Goal: Use online tool/utility: Use online tool/utility

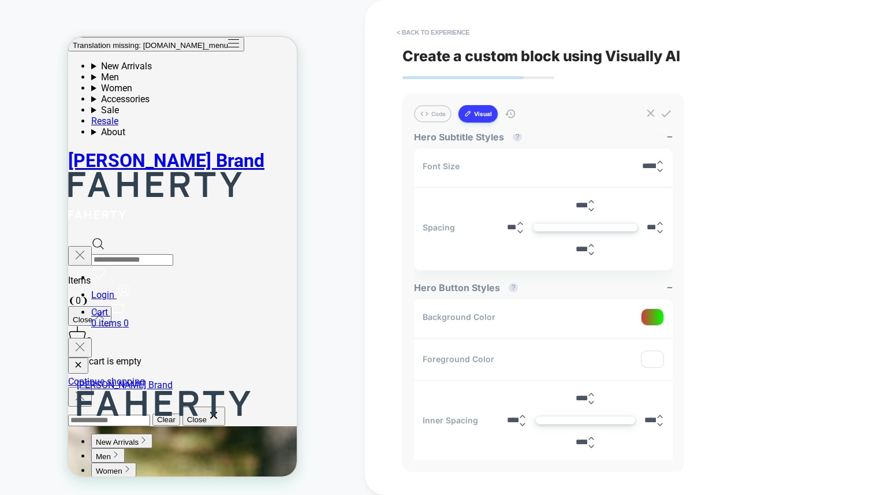
click at [489, 109] on button "Visual" at bounding box center [478, 113] width 39 height 17
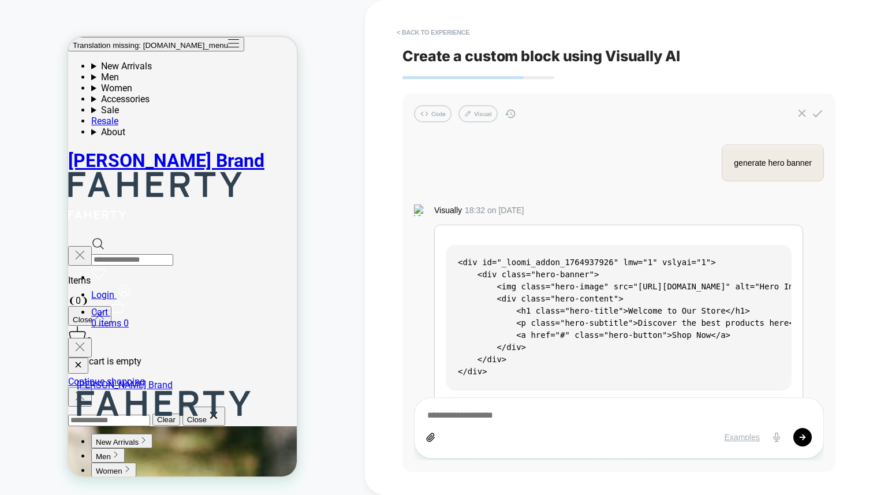
scroll to position [10, 0]
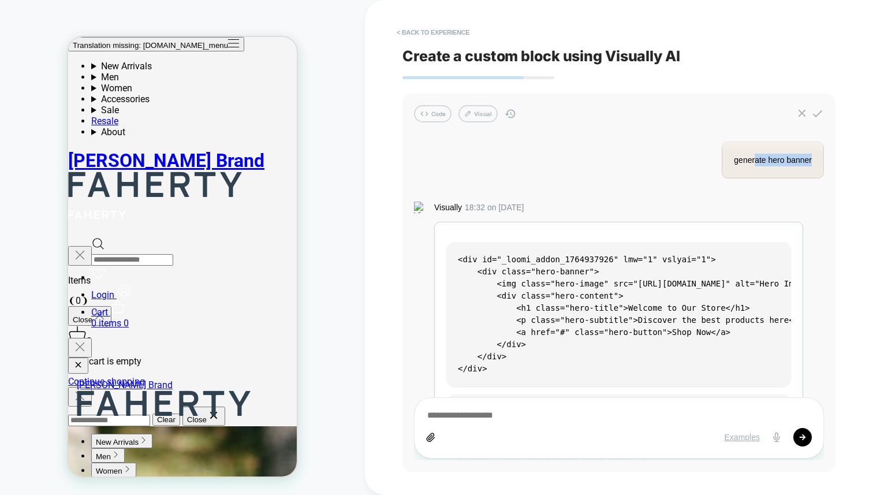
drag, startPoint x: 757, startPoint y: 161, endPoint x: 813, endPoint y: 163, distance: 56.1
click at [813, 163] on div "generate hero banner" at bounding box center [773, 160] width 102 height 37
click at [655, 162] on div "generate hero banner Visually 18:32 on Aug 04, 2025 <div id="_loomi_addon_17649…" at bounding box center [619, 297] width 410 height 326
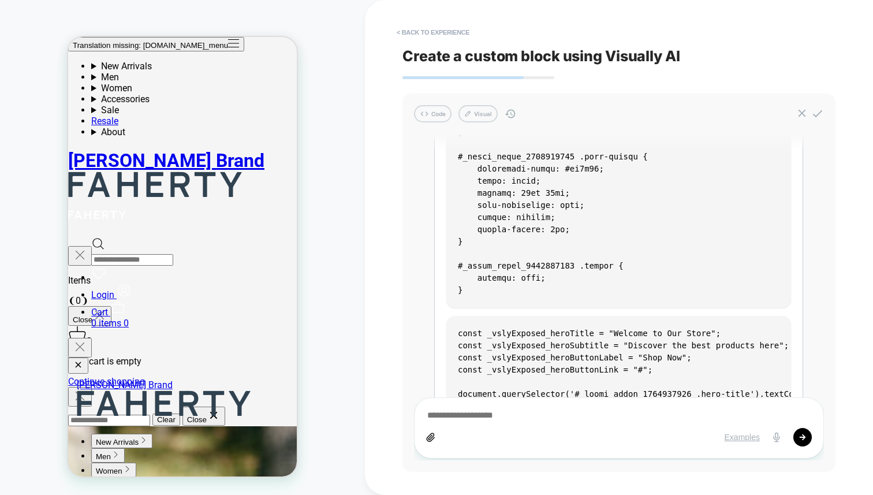
scroll to position [763, 0]
click at [444, 116] on button "Code" at bounding box center [433, 113] width 38 height 17
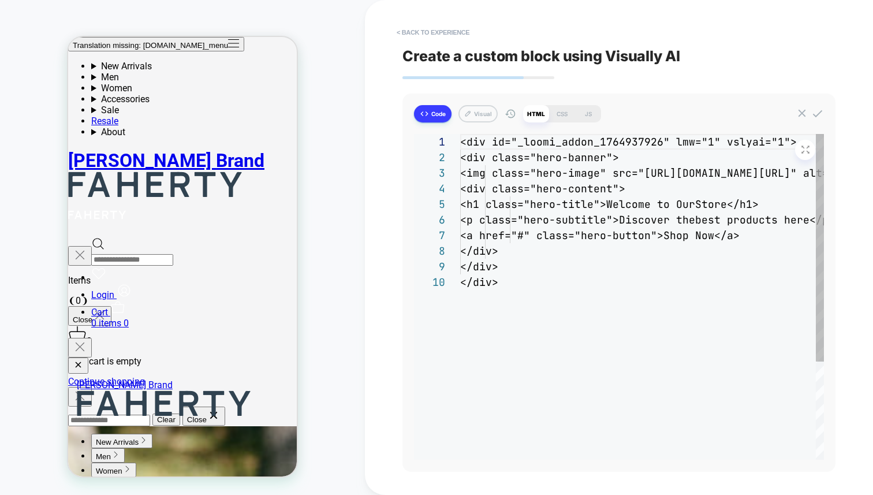
scroll to position [140, 0]
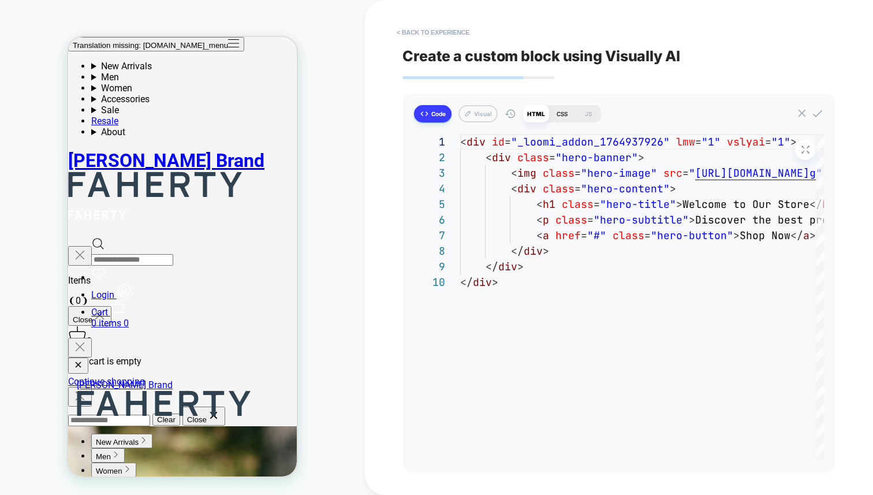
click at [559, 111] on div "CSS" at bounding box center [562, 113] width 26 height 17
type textarea "*"
type textarea "**********"
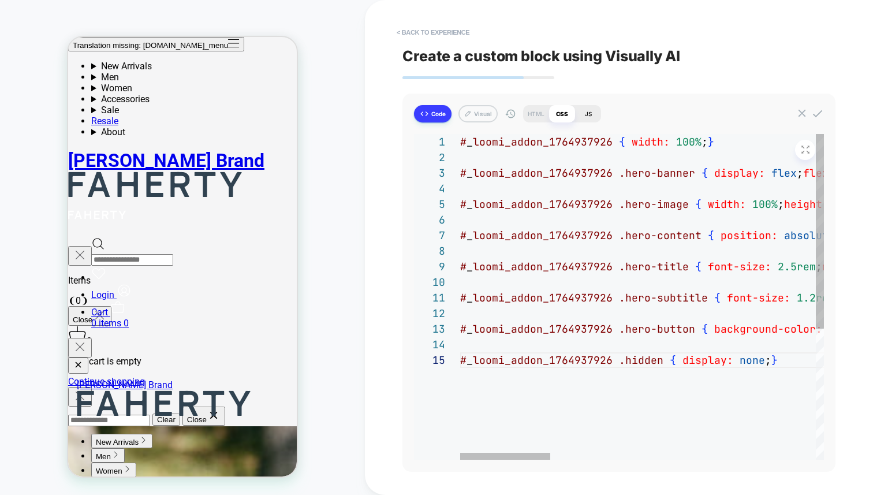
click at [585, 110] on div "JS" at bounding box center [588, 113] width 26 height 17
type textarea "*"
type textarea "**********"
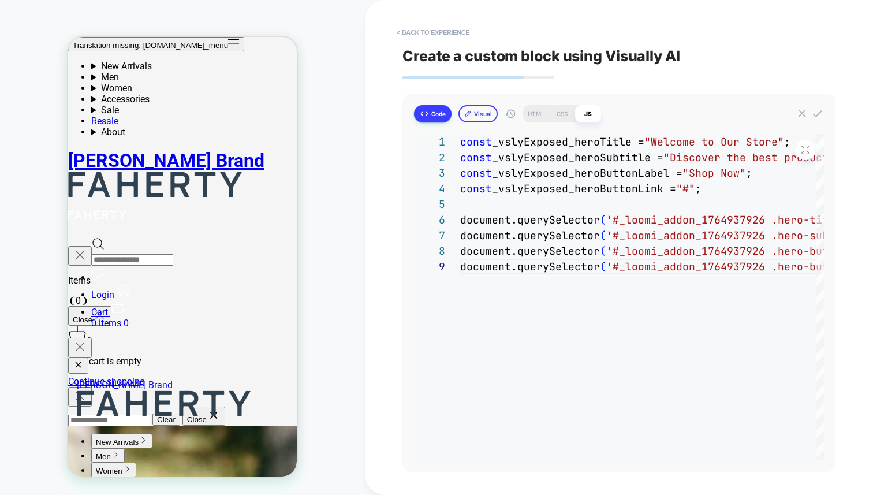
click at [469, 113] on icon at bounding box center [468, 114] width 8 height 8
type textarea "*"
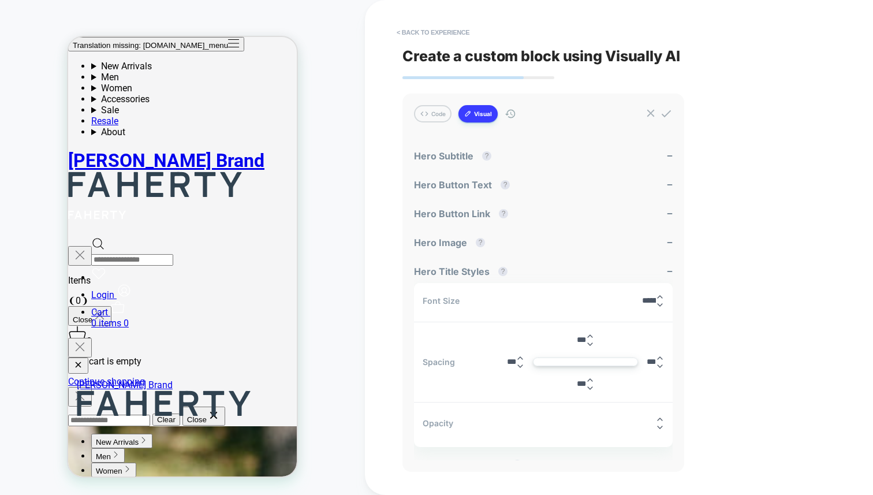
scroll to position [14, 0]
click at [645, 300] on input "******" at bounding box center [649, 299] width 14 height 9
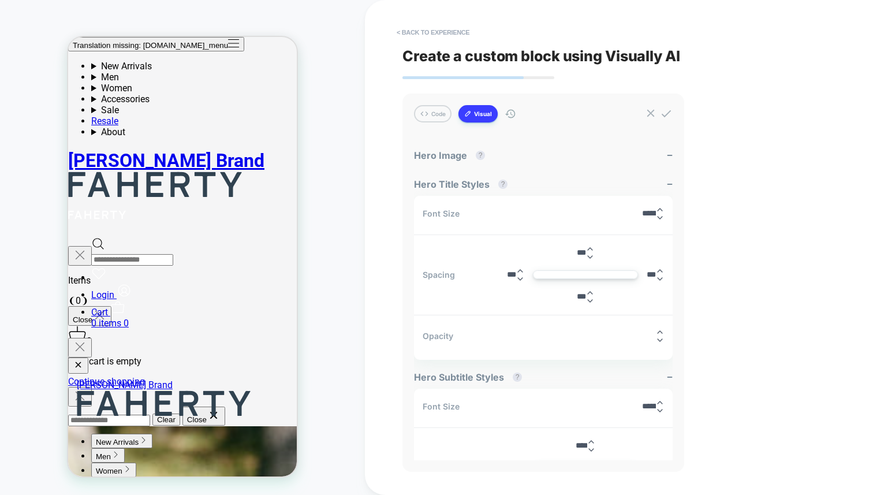
scroll to position [103, 0]
click at [642, 206] on input "******" at bounding box center [649, 210] width 14 height 9
type input "******"
type textarea "*"
type input "******"
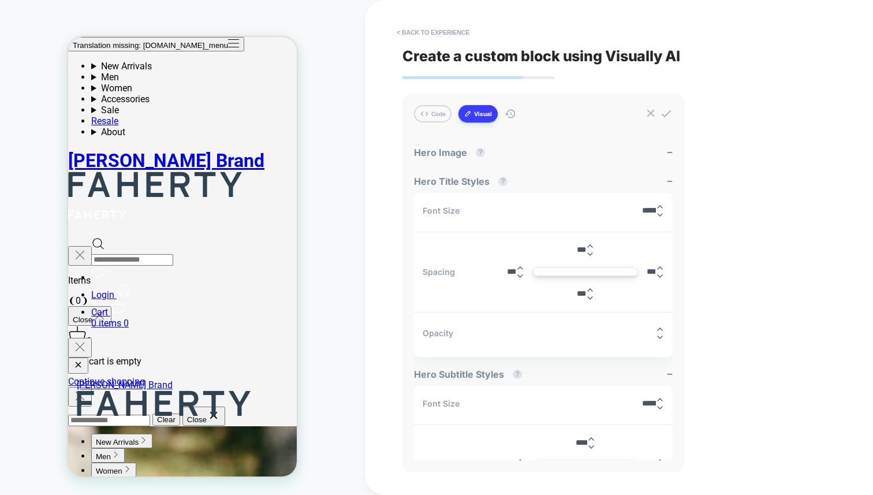
click at [477, 114] on button "Visual" at bounding box center [478, 113] width 39 height 17
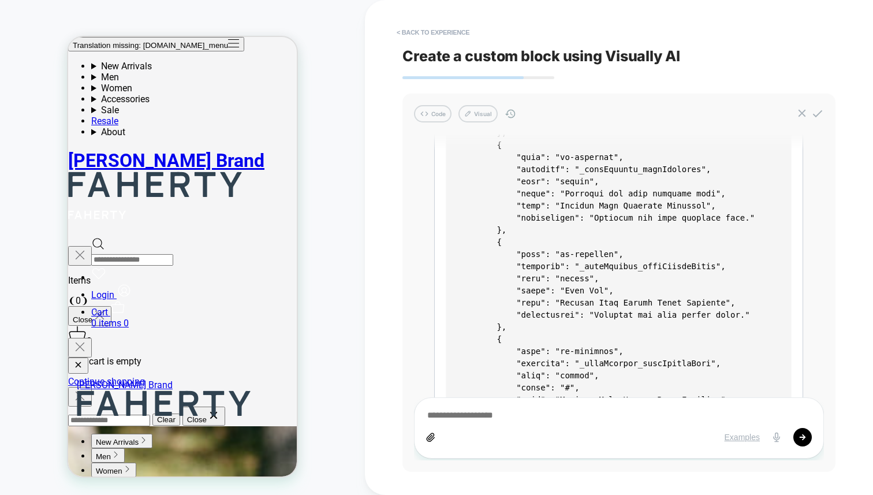
scroll to position [2083, 0]
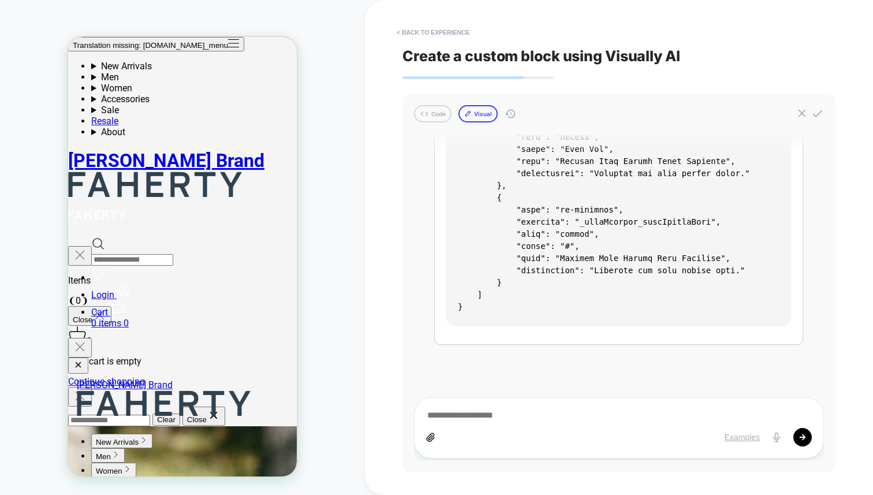
click at [484, 114] on button "Visual" at bounding box center [478, 113] width 39 height 17
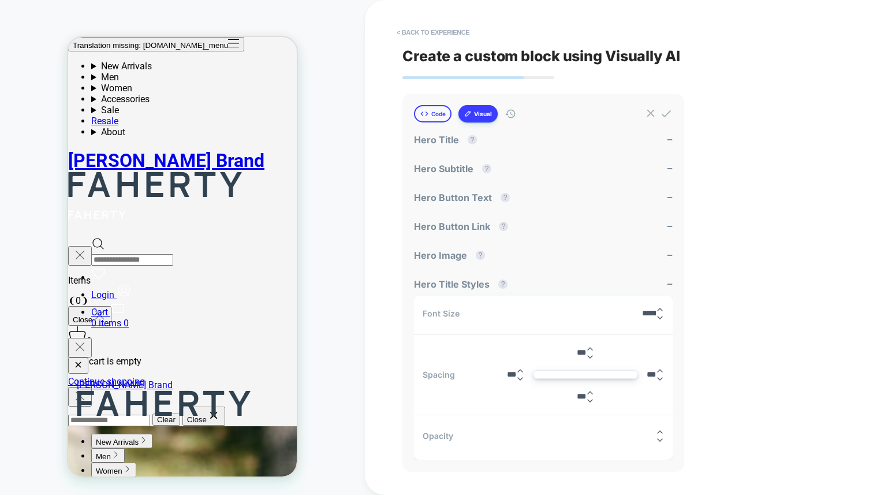
click at [444, 110] on button "Code" at bounding box center [433, 113] width 38 height 17
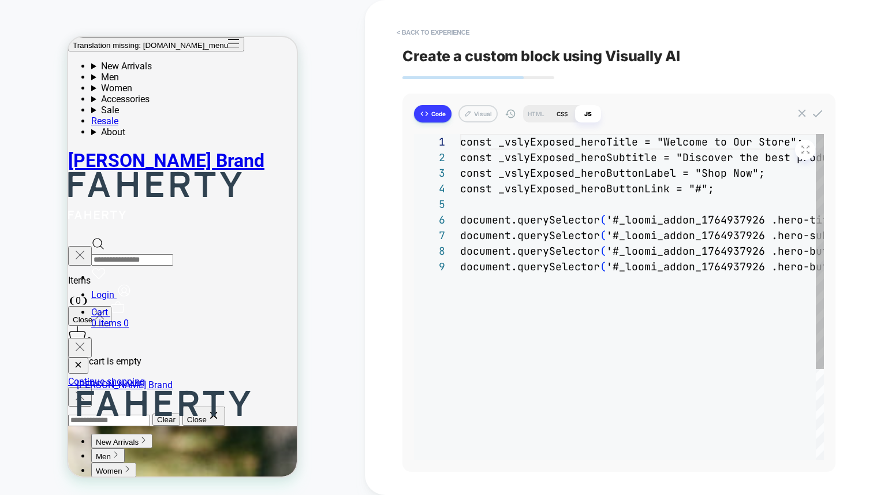
scroll to position [109, 0]
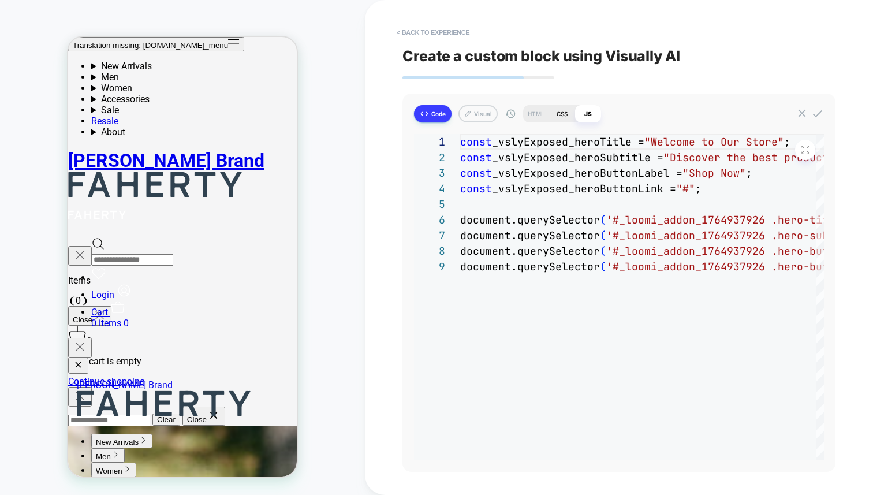
click at [564, 114] on div "CSS" at bounding box center [562, 113] width 26 height 17
type textarea "*"
type textarea "**********"
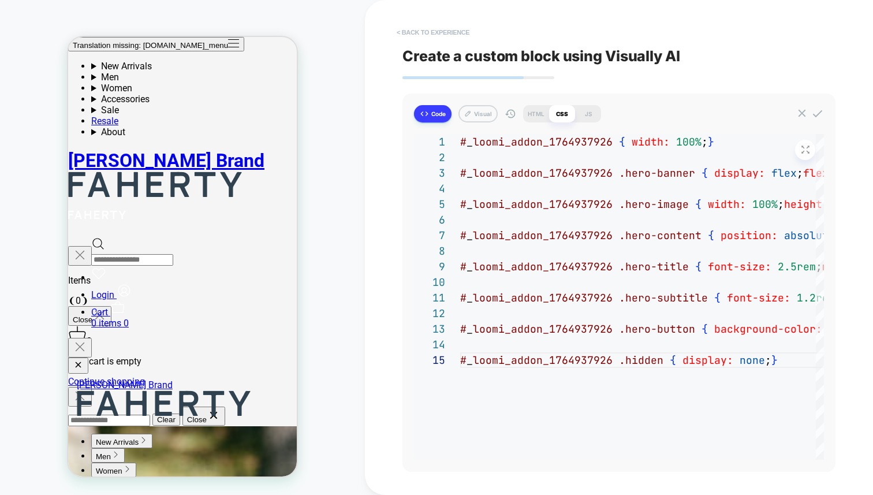
click at [440, 30] on button "< Back to experience" at bounding box center [433, 32] width 84 height 18
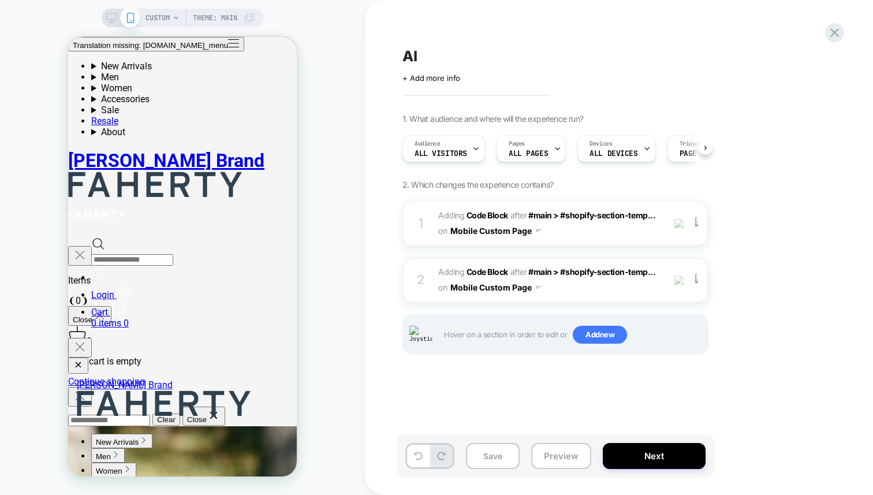
scroll to position [0, 1]
click at [352, 191] on div "CUSTOM Theme: MAIN" at bounding box center [182, 248] width 365 height 472
click at [281, 307] on link "Cart 0 items 0" at bounding box center [194, 318] width 206 height 22
click at [107, 308] on icon "button" at bounding box center [99, 315] width 14 height 14
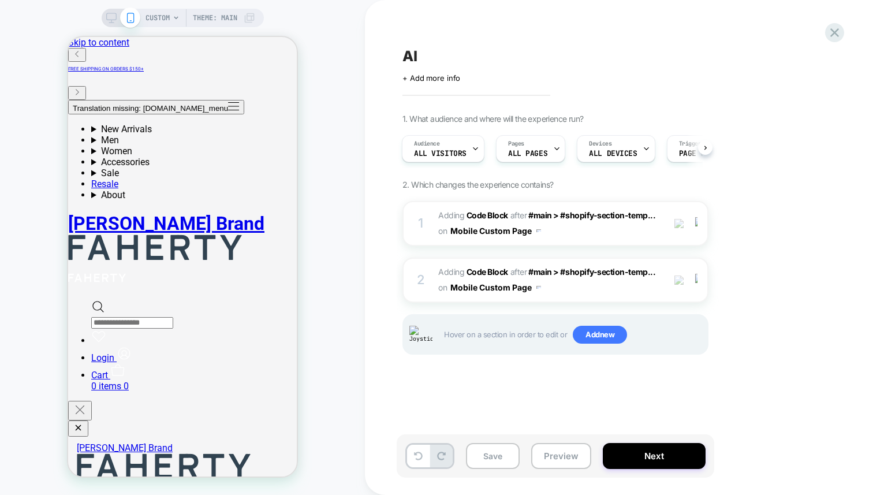
click at [360, 136] on div "CUSTOM Theme: MAIN" at bounding box center [182, 248] width 365 height 472
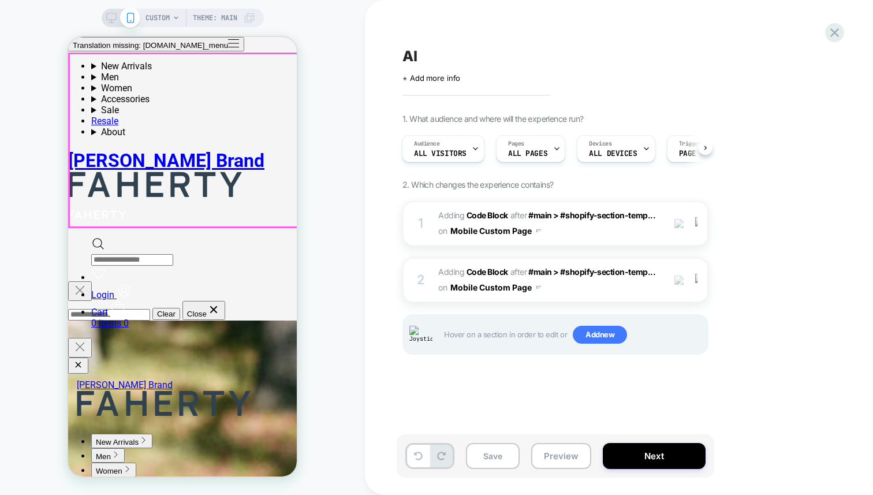
scroll to position [485, 0]
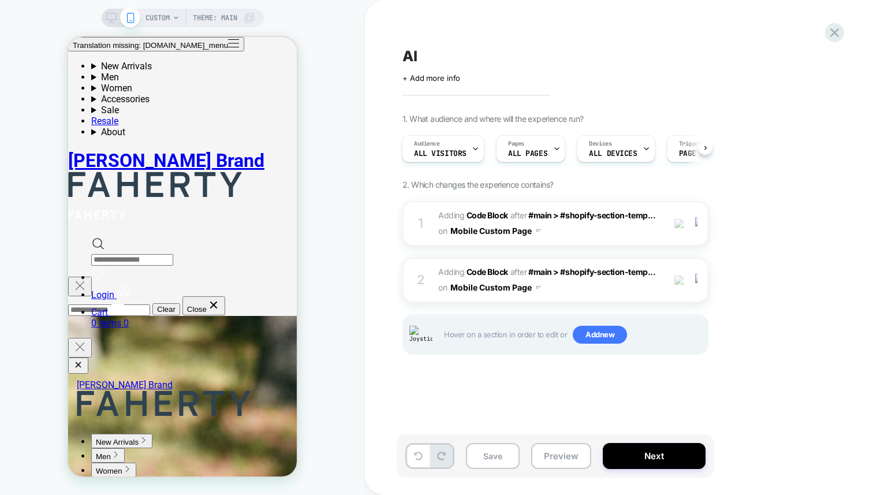
click at [328, 111] on div "CUSTOM Theme: MAIN" at bounding box center [182, 248] width 365 height 472
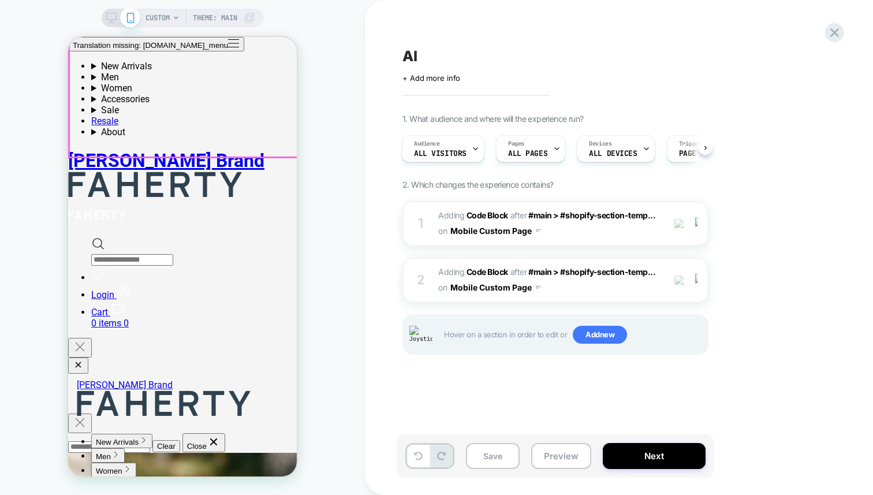
scroll to position [307, 0]
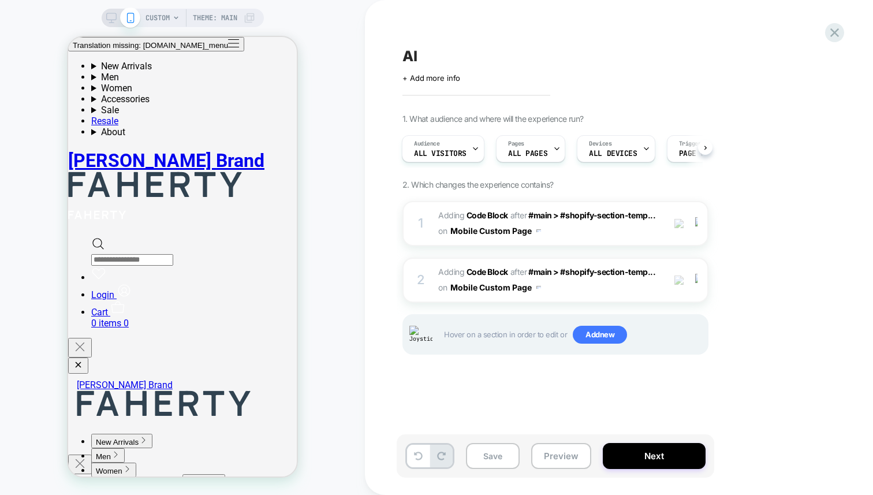
drag, startPoint x: 360, startPoint y: 224, endPoint x: 345, endPoint y: 214, distance: 17.6
click at [360, 223] on div "CUSTOM Theme: MAIN" at bounding box center [182, 248] width 365 height 472
click at [344, 89] on div "CUSTOM Theme: MAIN" at bounding box center [182, 248] width 365 height 472
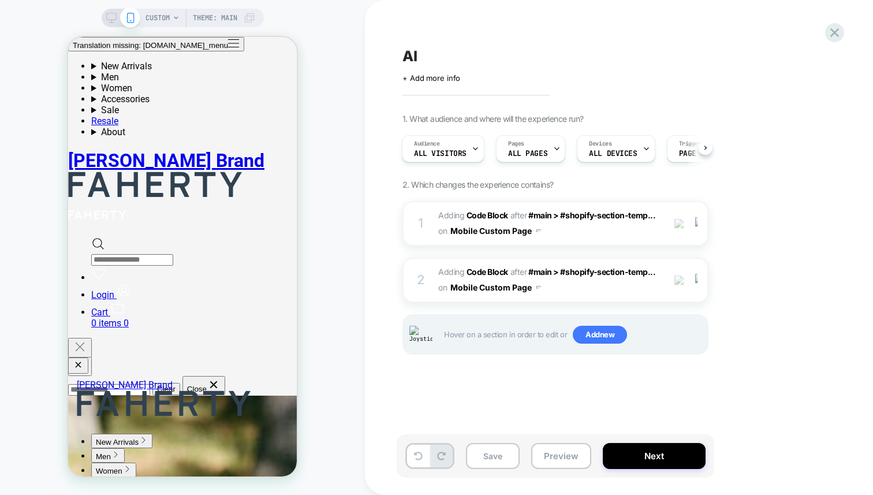
click at [338, 191] on div "CUSTOM Theme: MAIN" at bounding box center [182, 248] width 365 height 472
click at [438, 221] on span "Adding Code Block AFTER #main > #shopify-section-temp... #main > #shopify-secti…" at bounding box center [548, 223] width 220 height 31
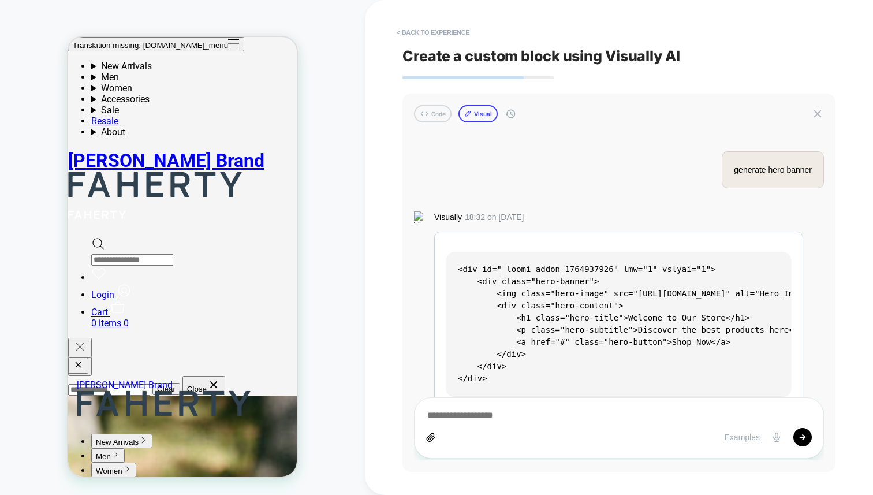
scroll to position [2083, 0]
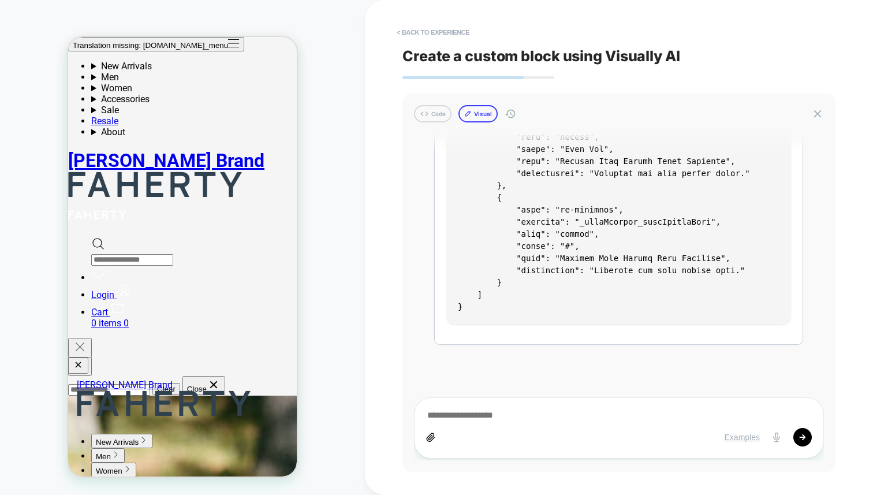
click at [480, 111] on button "Visual" at bounding box center [478, 113] width 39 height 17
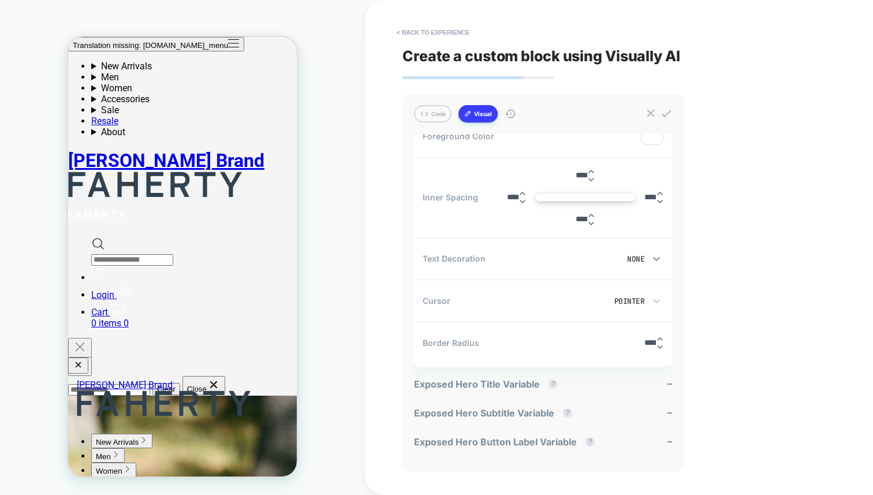
scroll to position [563, 0]
click at [361, 166] on div "CUSTOM Theme: MAIN" at bounding box center [182, 248] width 365 height 472
click at [373, 190] on div "< Back to experience Create a custom block using Visually AI Code Visual genera…" at bounding box center [619, 247] width 508 height 495
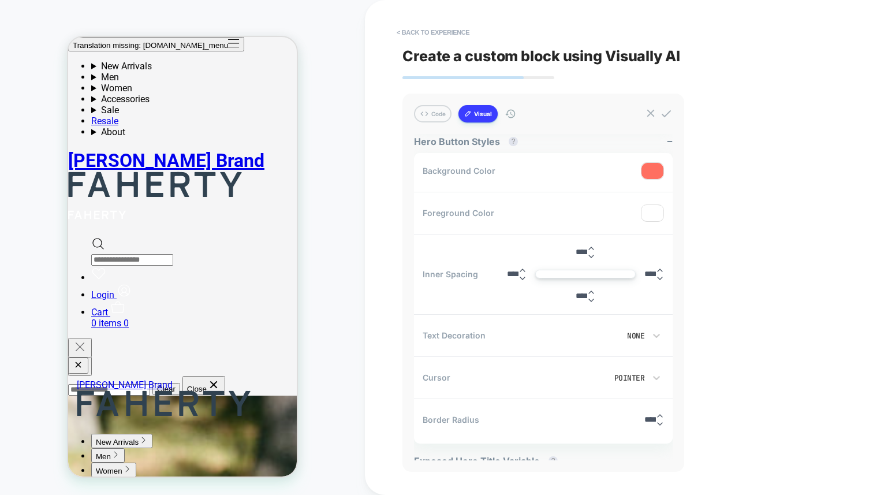
scroll to position [481, 0]
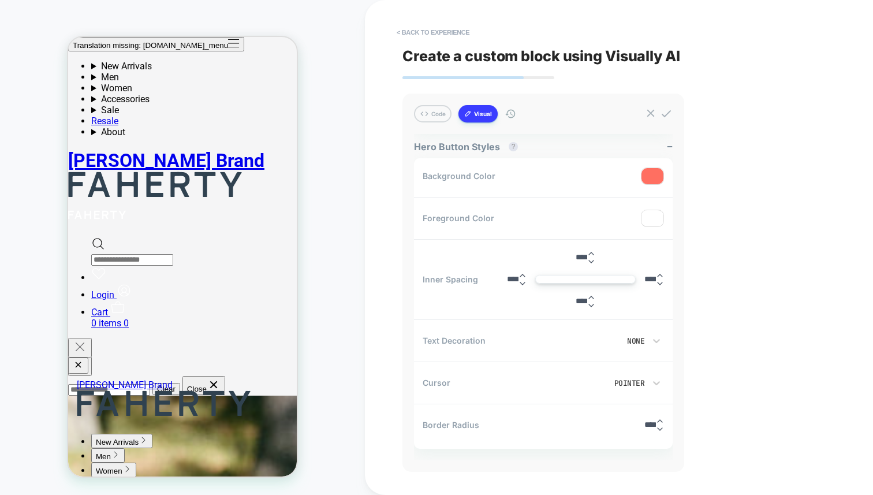
click at [766, 175] on div "< Back to experience Create a custom block using Visually AI Code Visual genera…" at bounding box center [619, 247] width 433 height 495
click at [649, 177] on div at bounding box center [653, 176] width 22 height 16
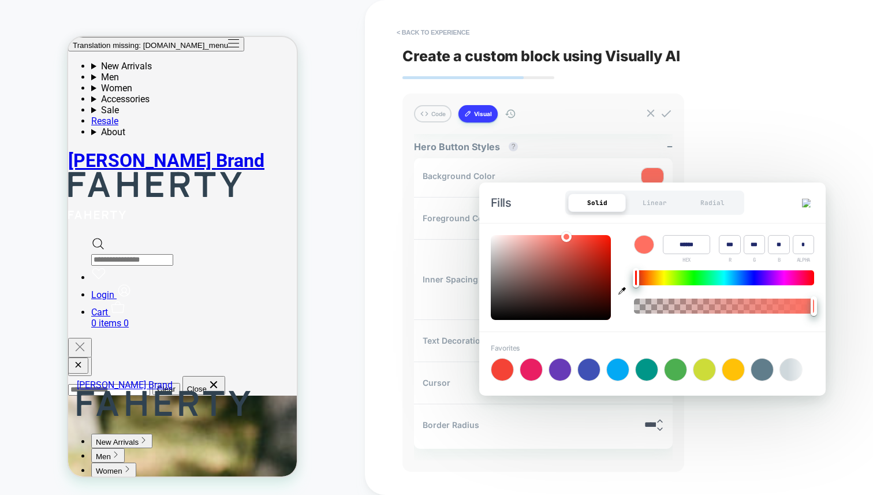
click at [759, 161] on div "< Back to experience Create a custom block using Visually AI Code Visual genera…" at bounding box center [619, 247] width 433 height 495
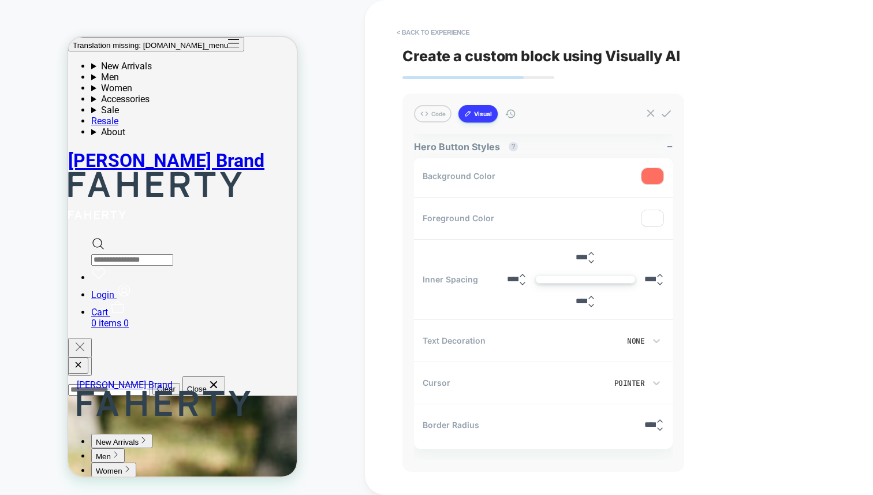
click at [665, 166] on div "Background Color" at bounding box center [543, 176] width 259 height 36
click at [656, 170] on div at bounding box center [653, 176] width 22 height 16
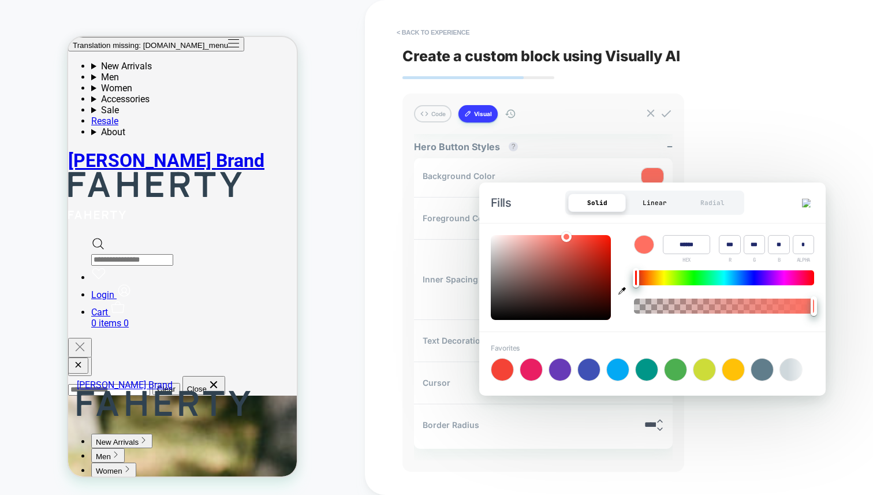
click at [650, 211] on div "Linear" at bounding box center [655, 203] width 58 height 18
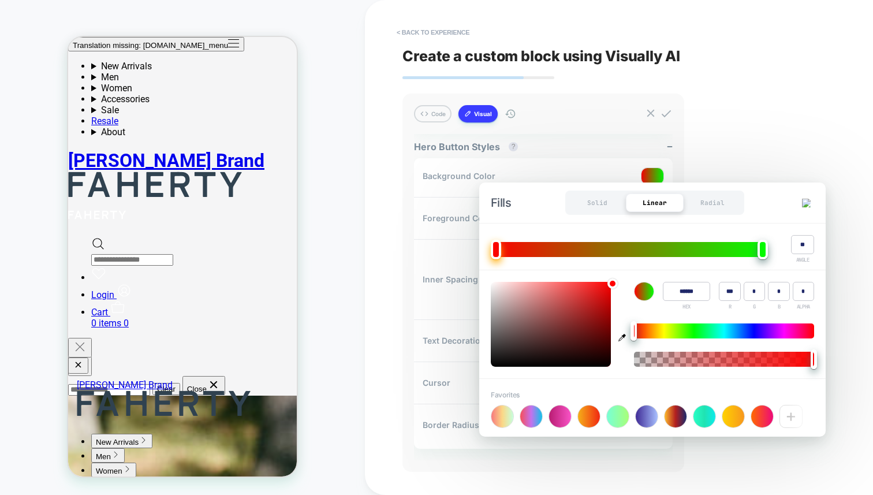
click at [761, 119] on div "< Back to experience Create a custom block using Visually AI Code Visual genera…" at bounding box center [619, 247] width 433 height 495
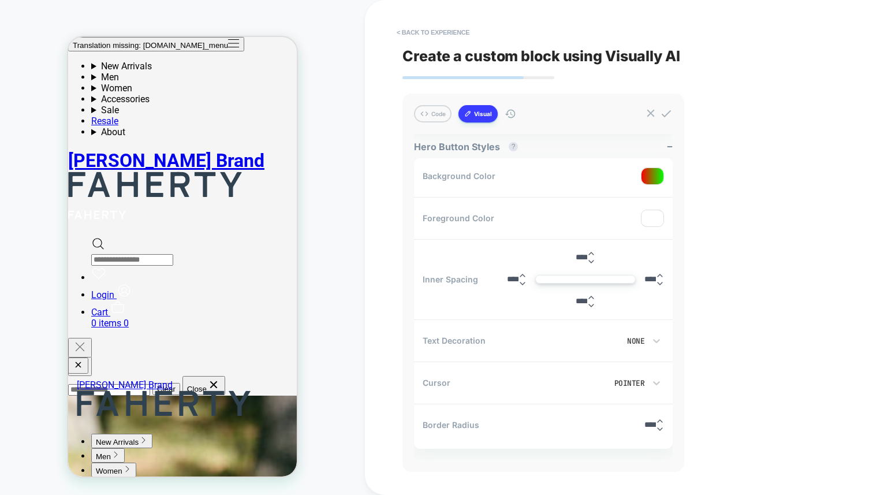
click at [655, 174] on div at bounding box center [653, 176] width 22 height 16
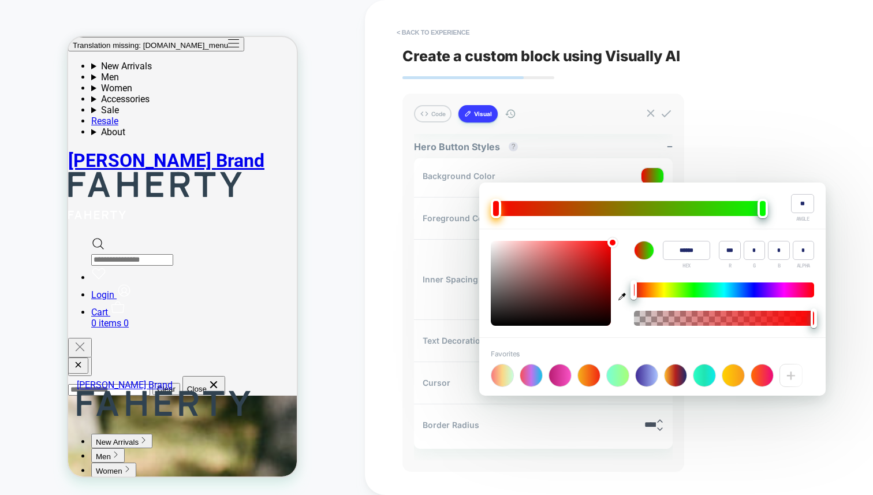
click at [717, 137] on div "< Back to experience Create a custom block using Visually AI Code Visual genera…" at bounding box center [619, 247] width 433 height 495
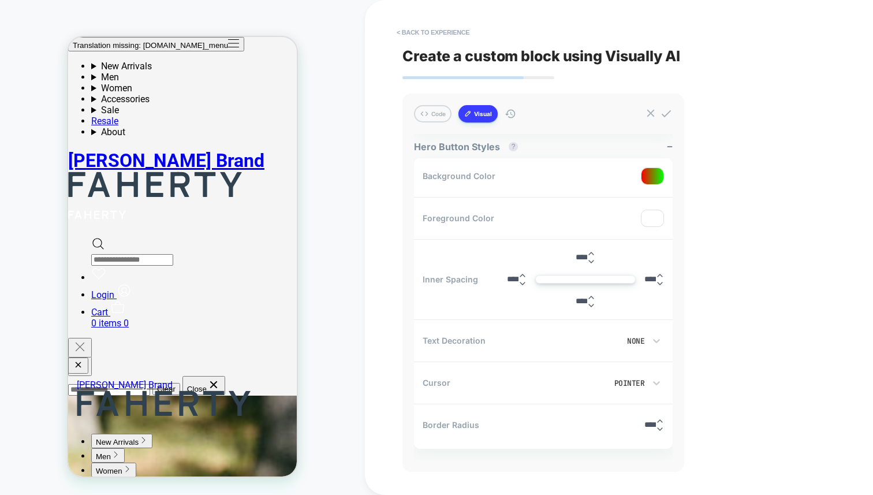
click at [657, 212] on div at bounding box center [653, 218] width 22 height 16
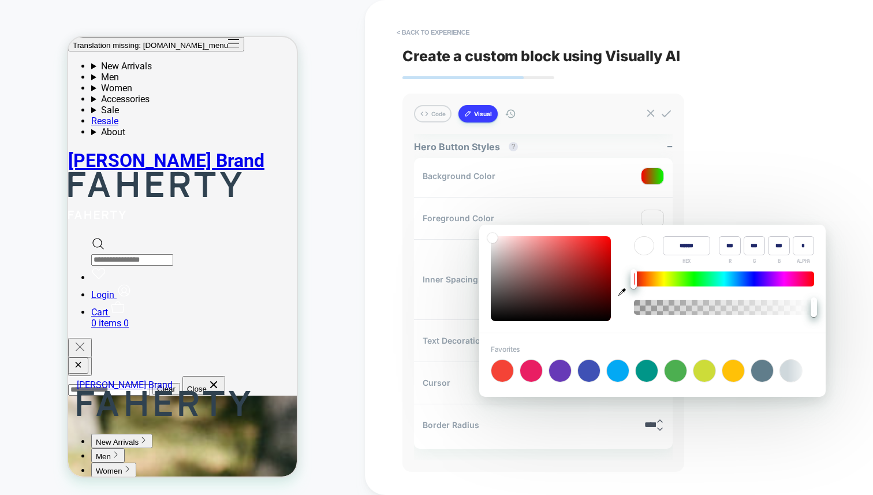
click at [782, 118] on div "< Back to experience Create a custom block using Visually AI Code Visual genera…" at bounding box center [619, 247] width 433 height 495
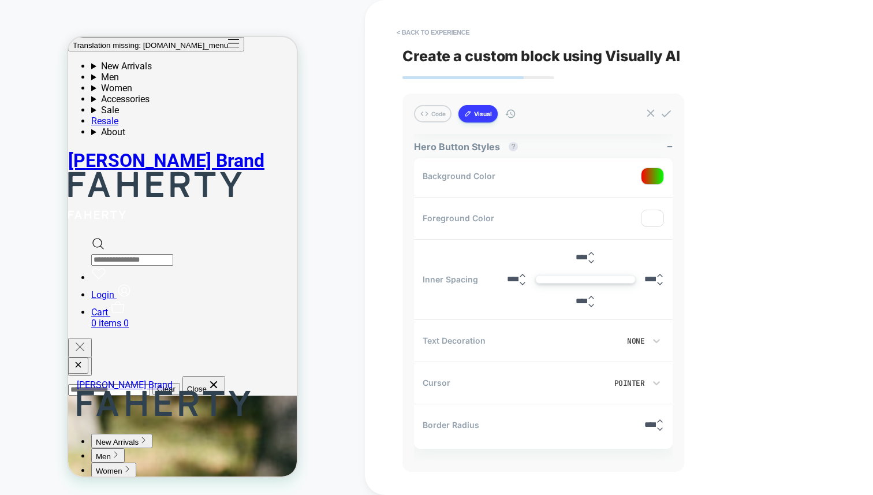
drag, startPoint x: 654, startPoint y: 215, endPoint x: 698, endPoint y: 212, distance: 44.6
click at [654, 215] on div at bounding box center [653, 218] width 22 height 16
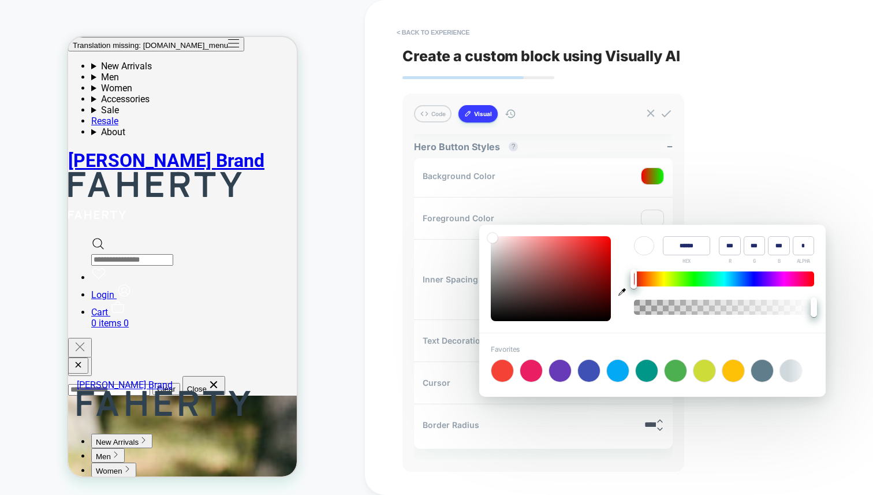
click at [776, 203] on div "< Back to experience Create a custom block using Visually AI Code Visual genera…" at bounding box center [619, 247] width 433 height 495
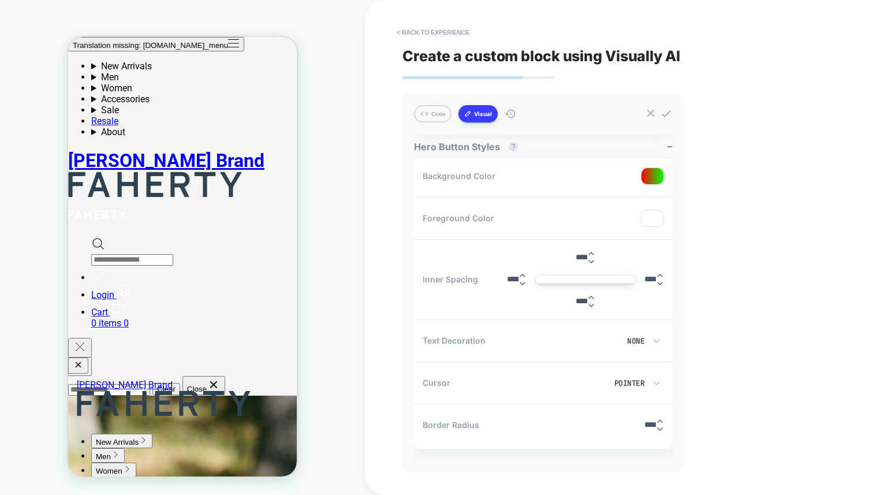
click at [653, 218] on div at bounding box center [653, 218] width 22 height 16
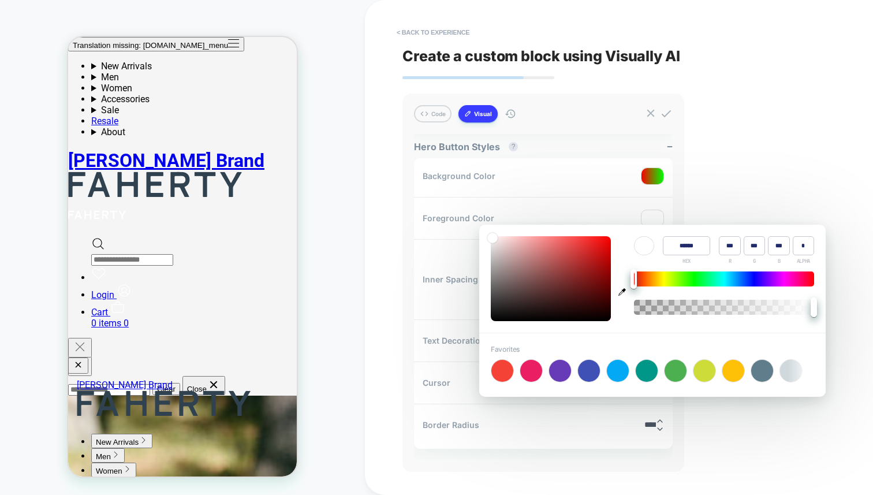
click at [748, 199] on div "< Back to experience Create a custom block using Visually AI Code Visual genera…" at bounding box center [619, 247] width 433 height 495
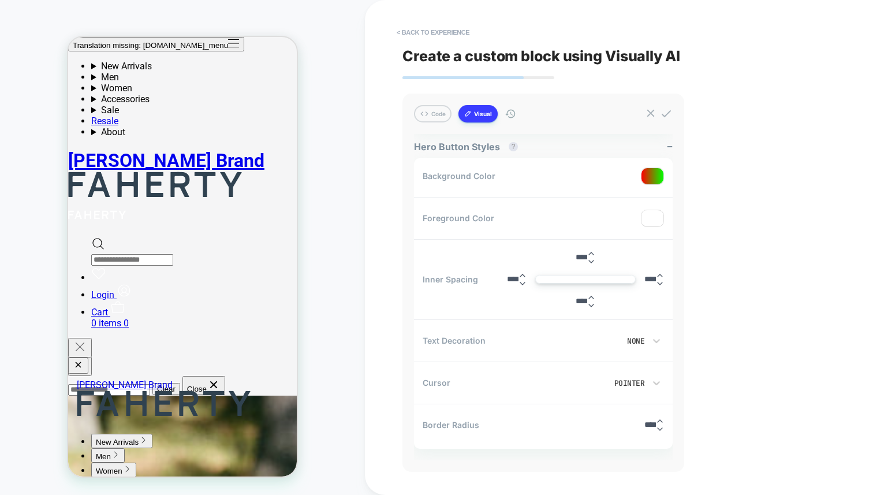
click at [657, 170] on div at bounding box center [653, 176] width 22 height 16
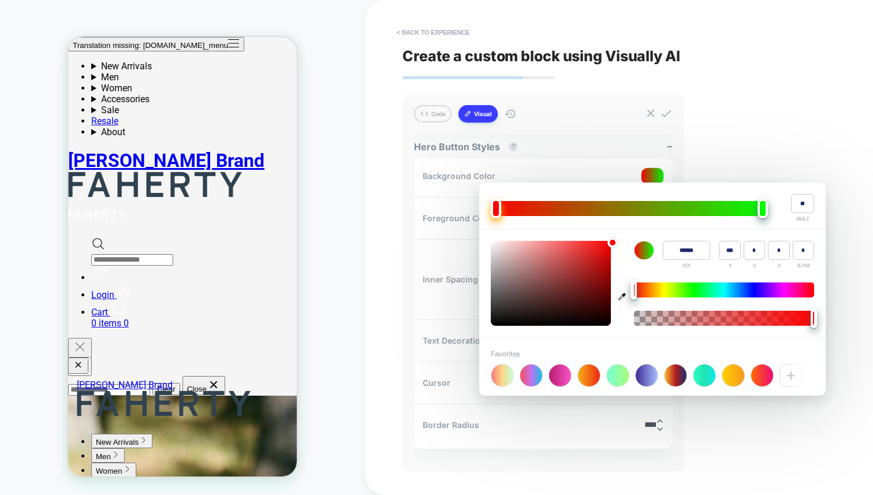
click at [768, 161] on div "< Back to experience Create a custom block using Visually AI Code Visual genera…" at bounding box center [619, 247] width 433 height 495
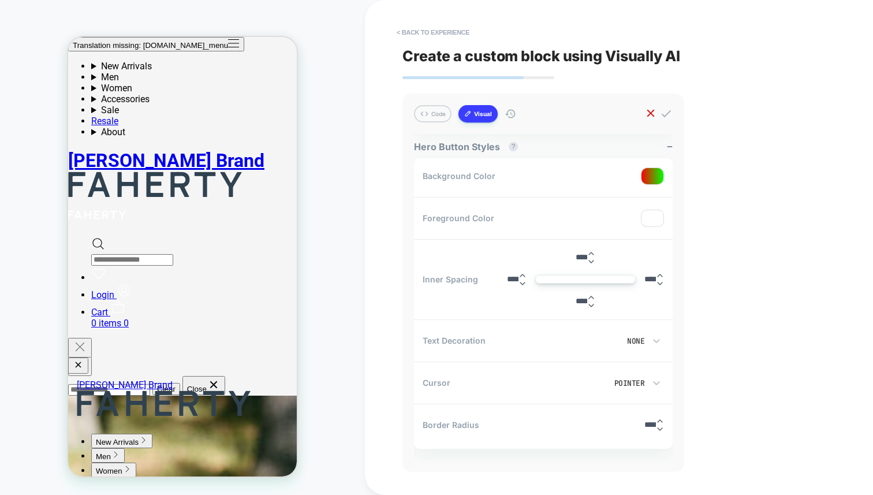
click at [654, 111] on icon at bounding box center [651, 113] width 13 height 13
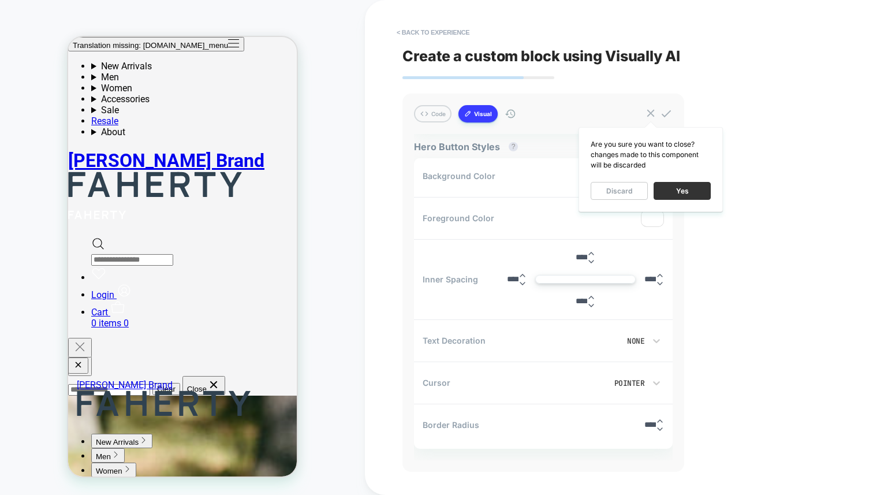
click at [687, 194] on button "Yes" at bounding box center [682, 191] width 57 height 18
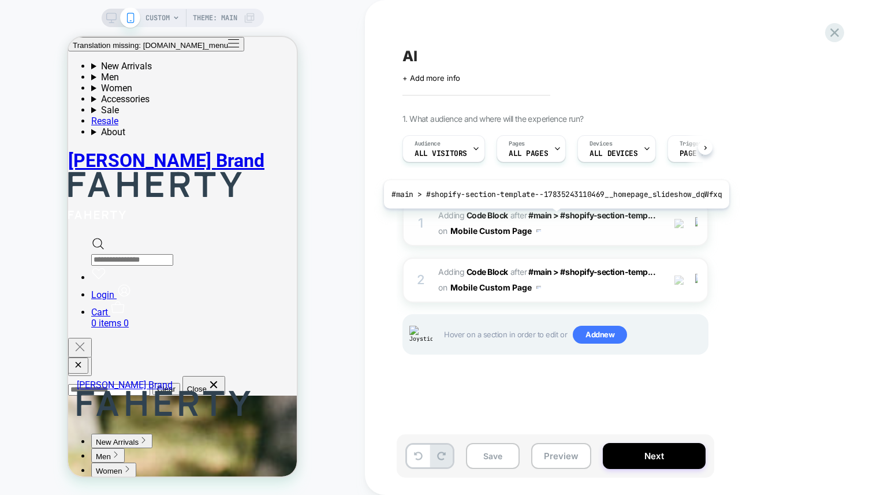
scroll to position [0, 1]
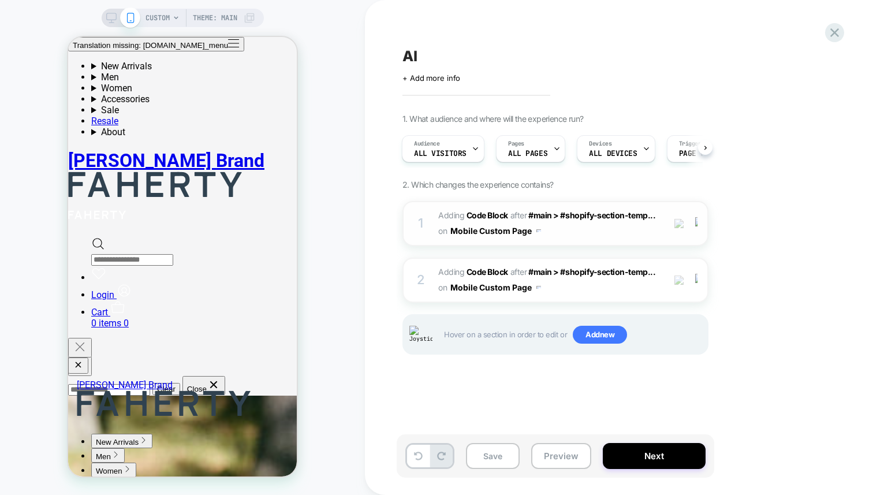
click at [630, 232] on span "Adding Code Block AFTER #main > #shopify-section-temp... #main > #shopify-secti…" at bounding box center [548, 223] width 220 height 31
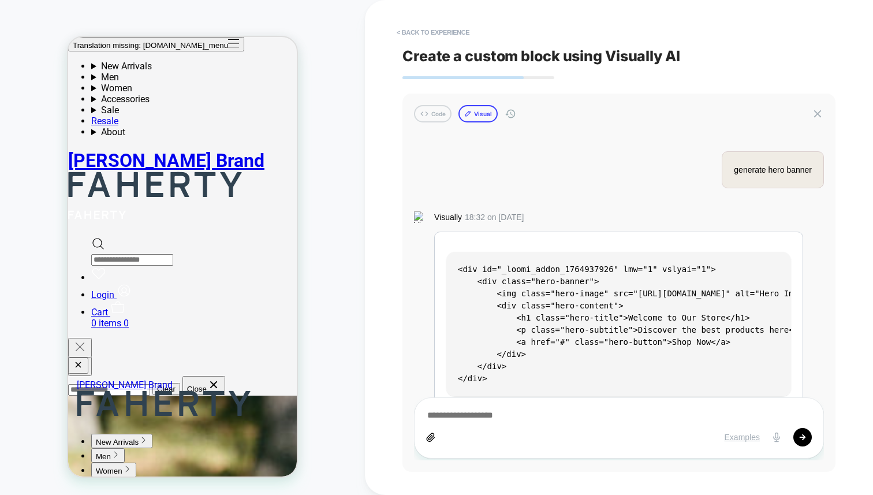
click at [486, 118] on button "Visual" at bounding box center [478, 113] width 39 height 17
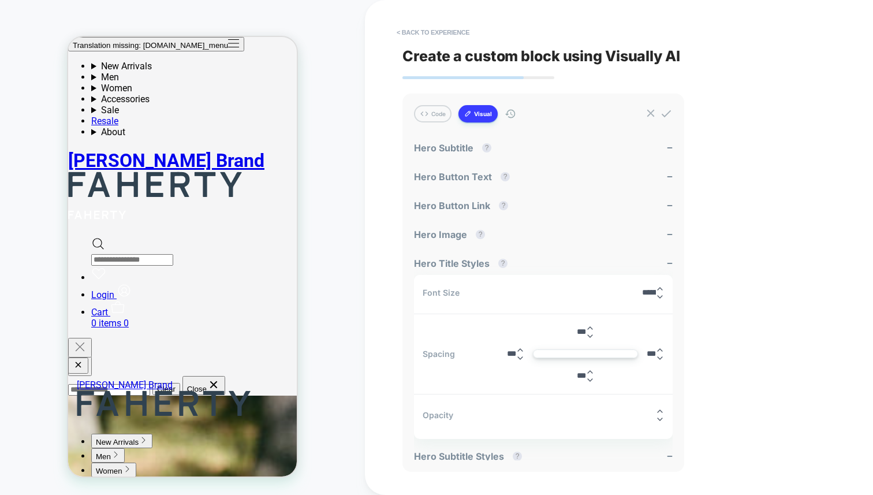
scroll to position [0, 0]
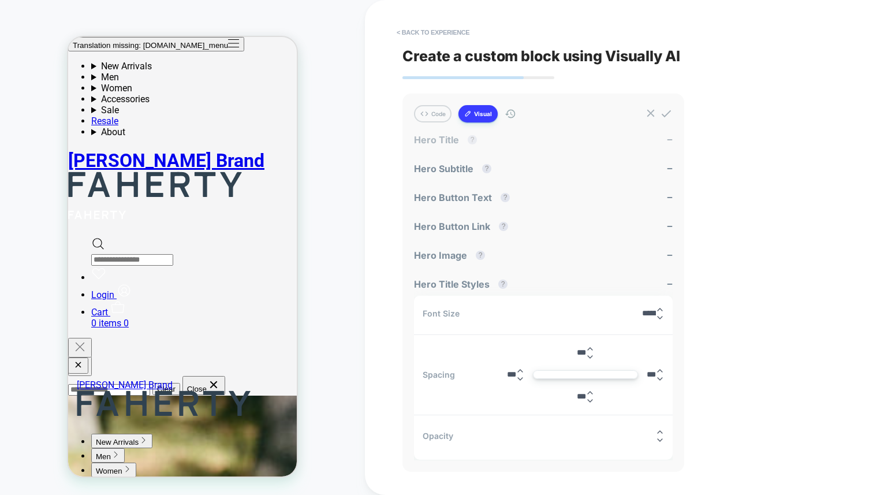
click at [432, 141] on span "Hero Title ?" at bounding box center [448, 140] width 69 height 12
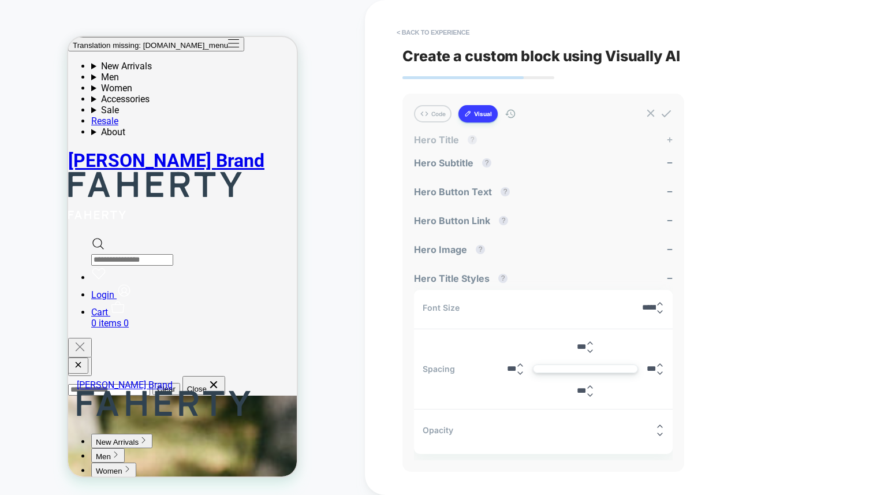
click at [432, 141] on span "Hero Title ?" at bounding box center [448, 140] width 69 height 12
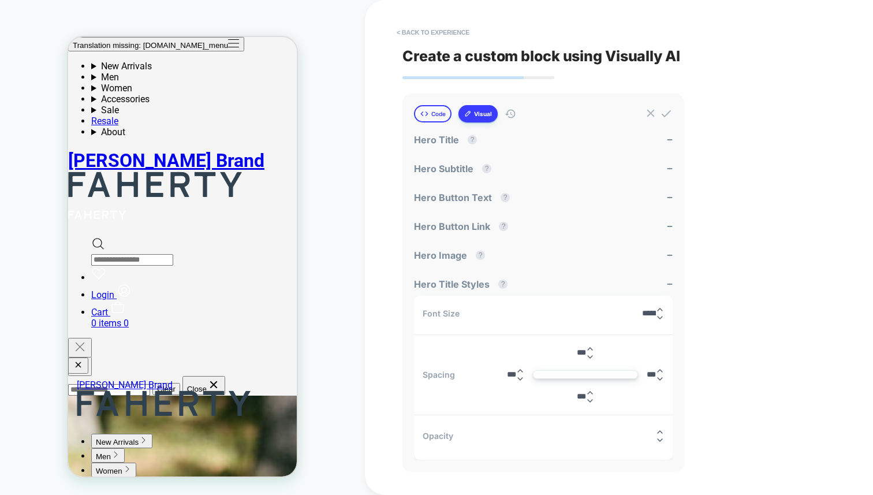
click at [422, 112] on icon at bounding box center [424, 113] width 9 height 9
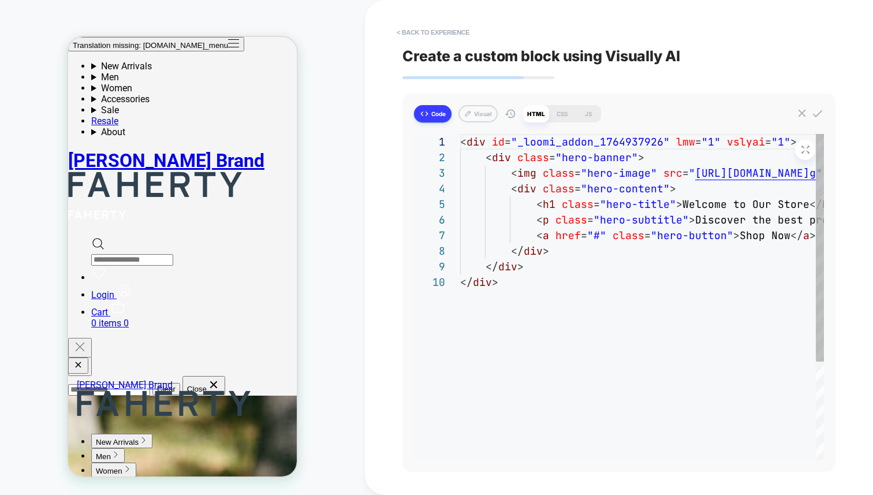
scroll to position [140, 0]
click at [472, 114] on button "Visual" at bounding box center [478, 113] width 39 height 17
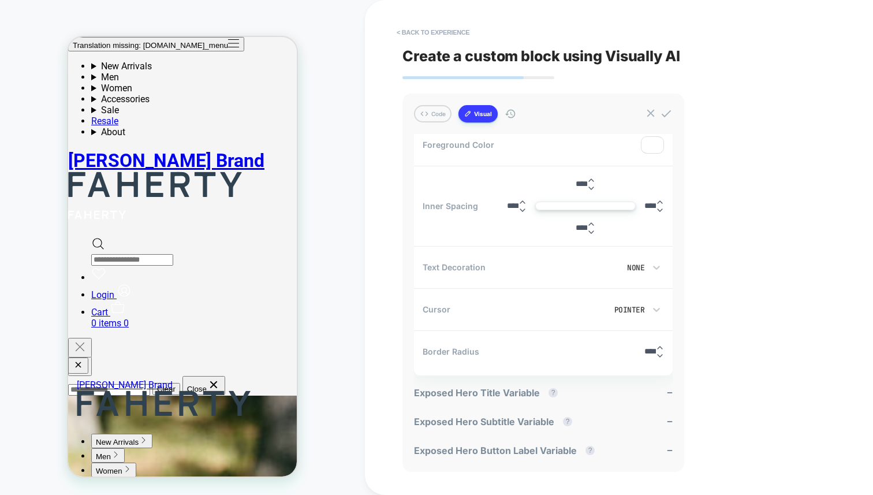
scroll to position [582, 0]
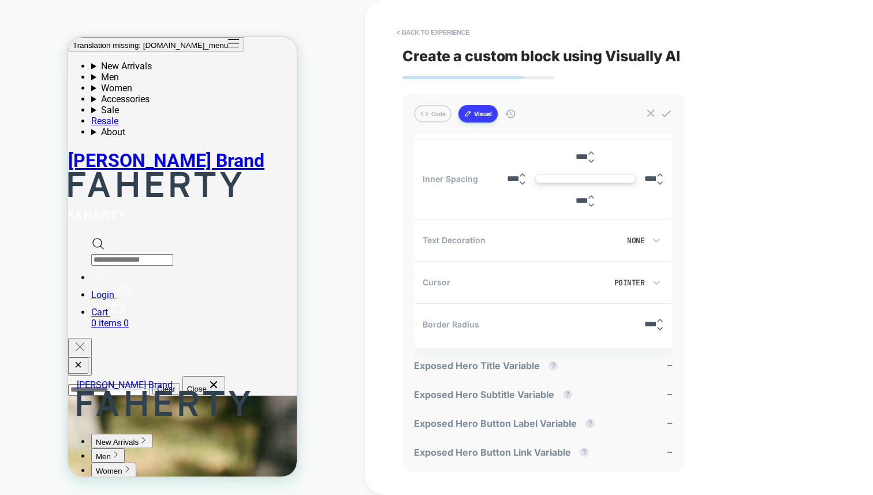
click at [778, 365] on div "< Back to experience Create a custom block using Visually AI Code Visual genera…" at bounding box center [619, 247] width 433 height 495
click at [755, 282] on div "< Back to experience Create a custom block using Visually AI Code Visual genera…" at bounding box center [619, 247] width 433 height 495
click at [641, 281] on div "Pointer" at bounding box center [617, 283] width 57 height 10
click at [641, 281] on div at bounding box center [436, 247] width 873 height 495
click at [642, 240] on div "None" at bounding box center [614, 241] width 62 height 10
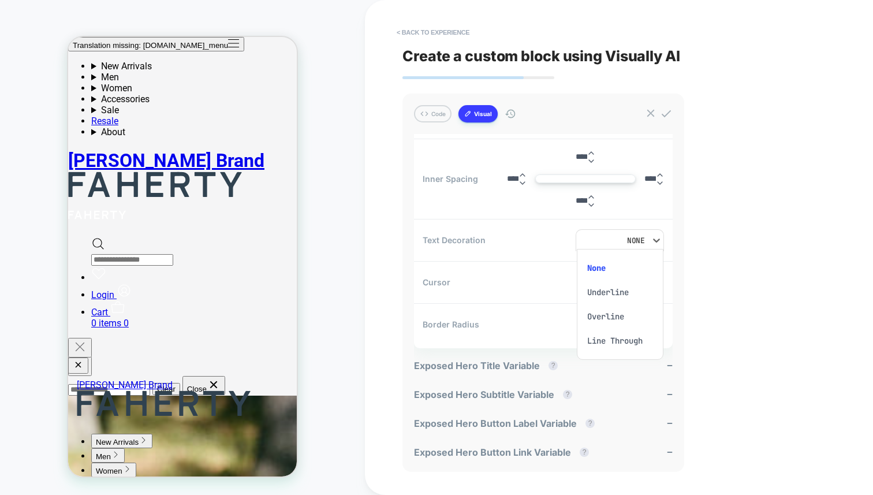
click at [634, 237] on div at bounding box center [436, 247] width 873 height 495
click at [635, 237] on div "None" at bounding box center [614, 241] width 62 height 10
click at [635, 237] on div at bounding box center [436, 247] width 873 height 495
click at [635, 237] on div "None" at bounding box center [614, 241] width 62 height 10
click at [609, 317] on div "Overline" at bounding box center [620, 316] width 77 height 24
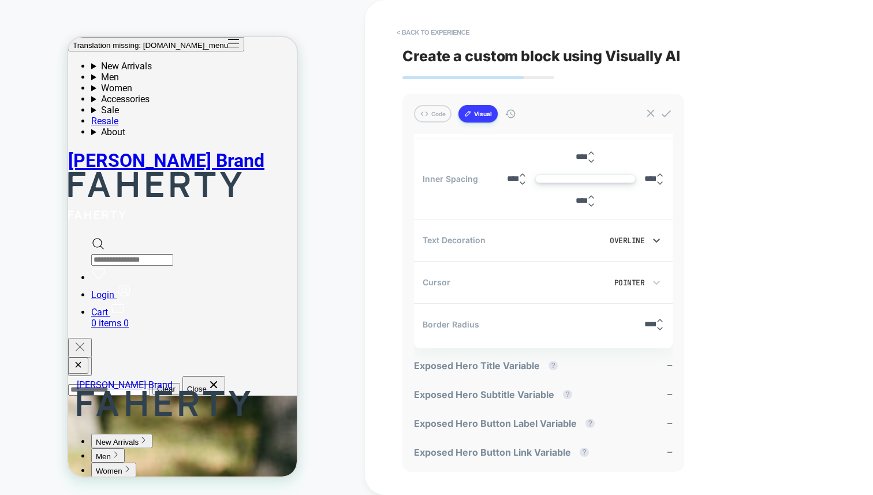
click at [628, 236] on div "Overline" at bounding box center [614, 241] width 62 height 10
click at [624, 341] on div "Line Through" at bounding box center [620, 341] width 77 height 24
click at [634, 235] on div "Line Through" at bounding box center [614, 241] width 73 height 12
drag, startPoint x: 605, startPoint y: 266, endPoint x: 623, endPoint y: 258, distance: 19.6
click at [605, 266] on div "None" at bounding box center [620, 268] width 77 height 24
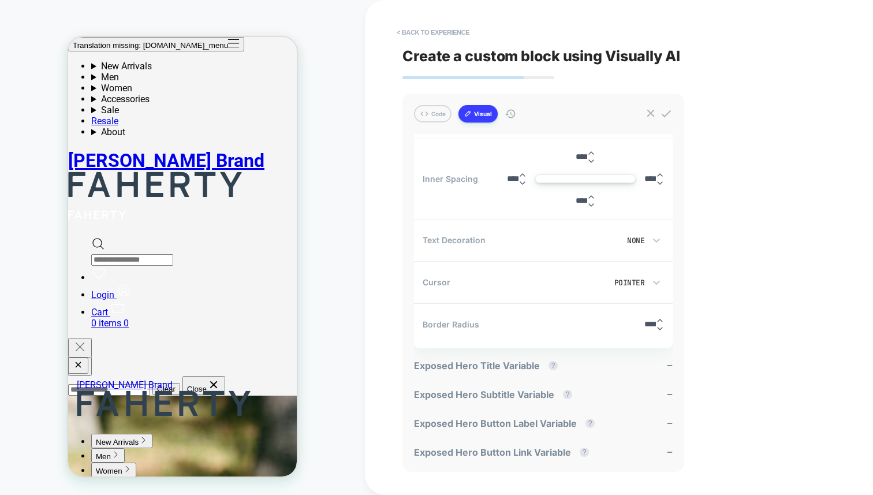
click at [782, 224] on div "< Back to experience Create a custom block using Visually AI Code Visual genera…" at bounding box center [619, 247] width 433 height 495
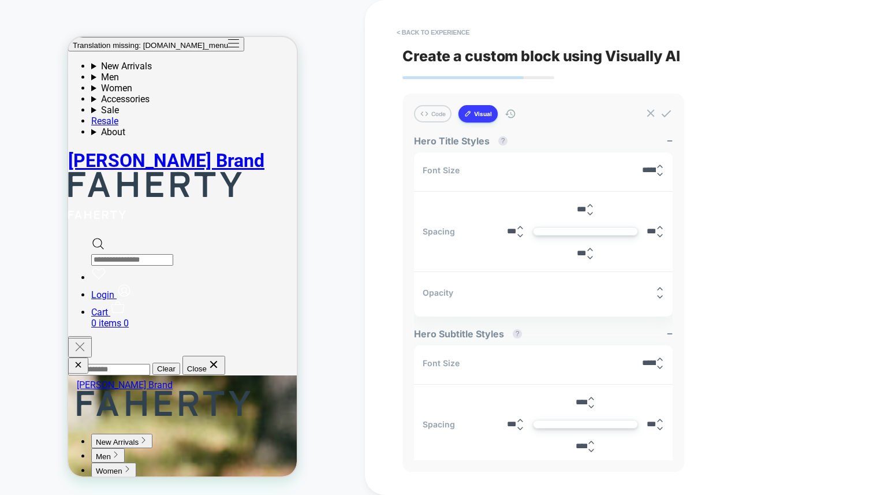
scroll to position [0, 0]
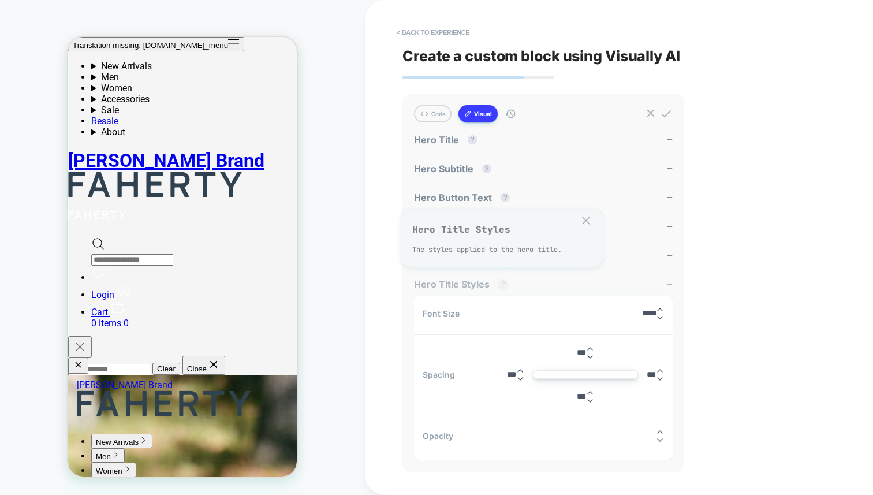
click at [499, 281] on button "?" at bounding box center [503, 284] width 9 height 9
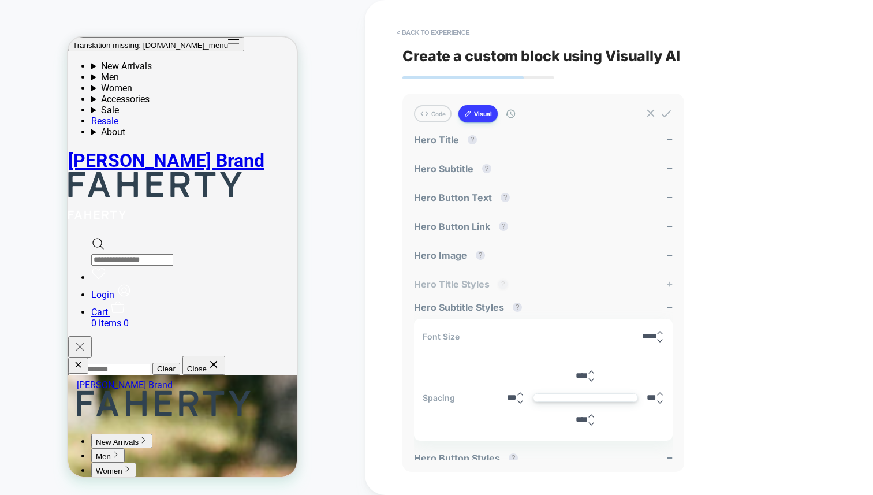
click at [500, 281] on button "?" at bounding box center [503, 284] width 9 height 9
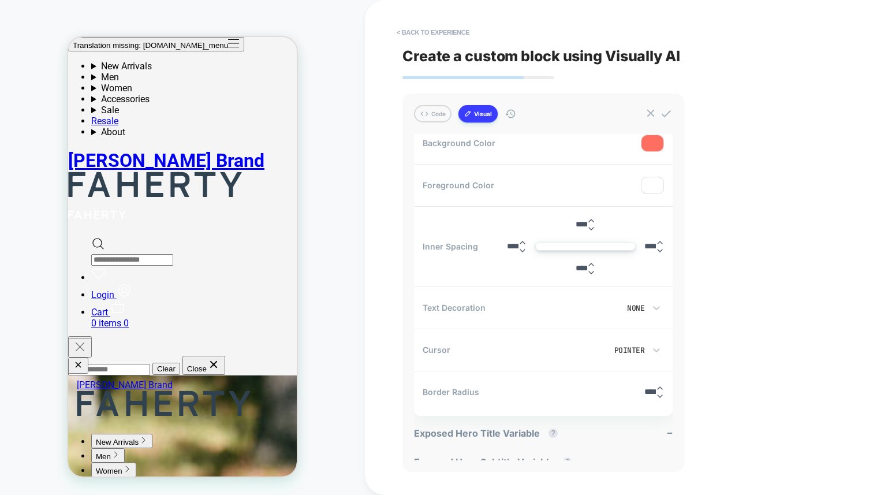
scroll to position [514, 0]
click at [364, 253] on div "CUSTOM Theme: MAIN" at bounding box center [182, 248] width 365 height 472
click at [453, 247] on span "Inner Spacing" at bounding box center [450, 246] width 55 height 10
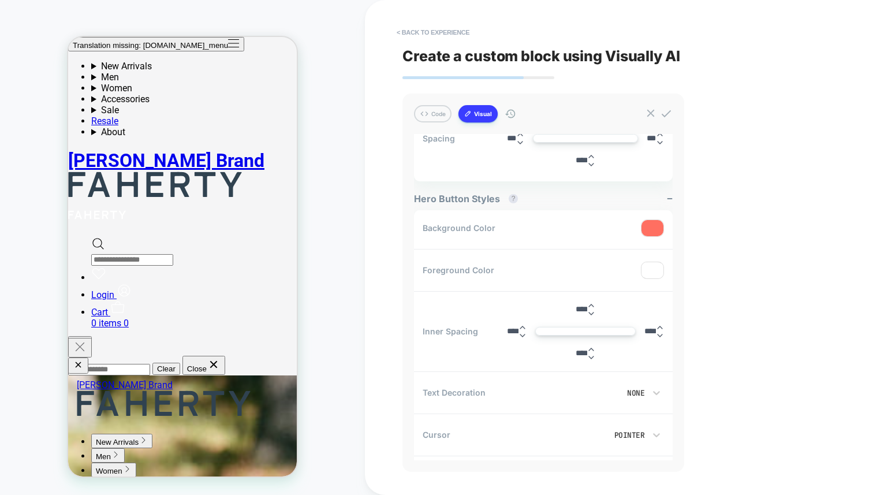
scroll to position [582, 0]
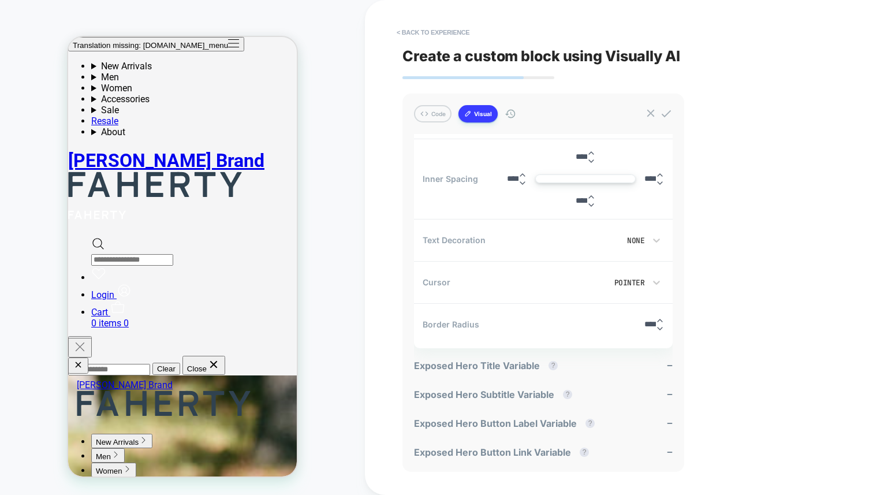
click at [376, 254] on div "< Back to experience Create a custom block using Visually AI Code Visual genera…" at bounding box center [619, 247] width 508 height 495
click at [322, 251] on div "CUSTOM Theme: MAIN" at bounding box center [182, 248] width 365 height 472
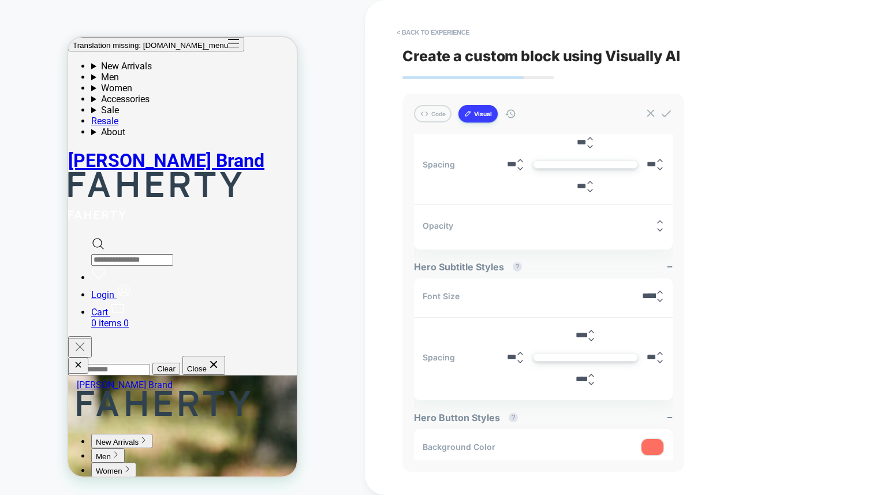
scroll to position [209, 0]
click at [437, 116] on button "Code" at bounding box center [433, 113] width 38 height 17
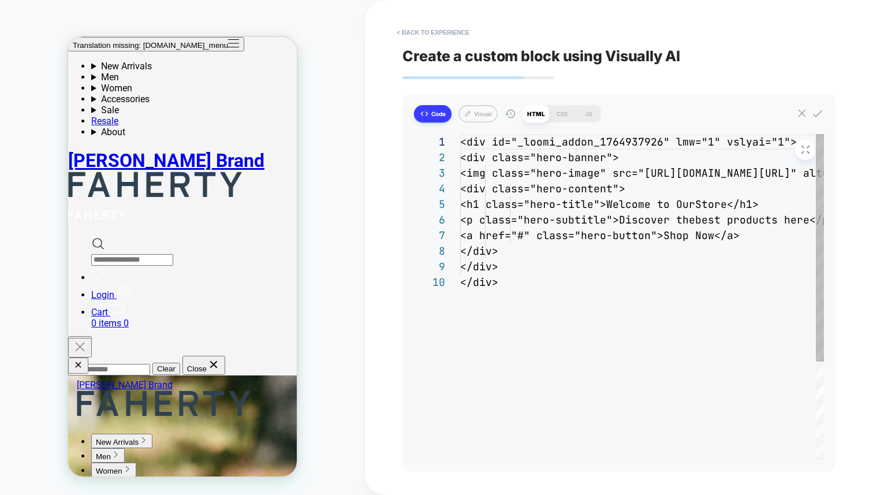
scroll to position [140, 0]
click at [558, 113] on div "CSS" at bounding box center [562, 113] width 26 height 17
type textarea "*"
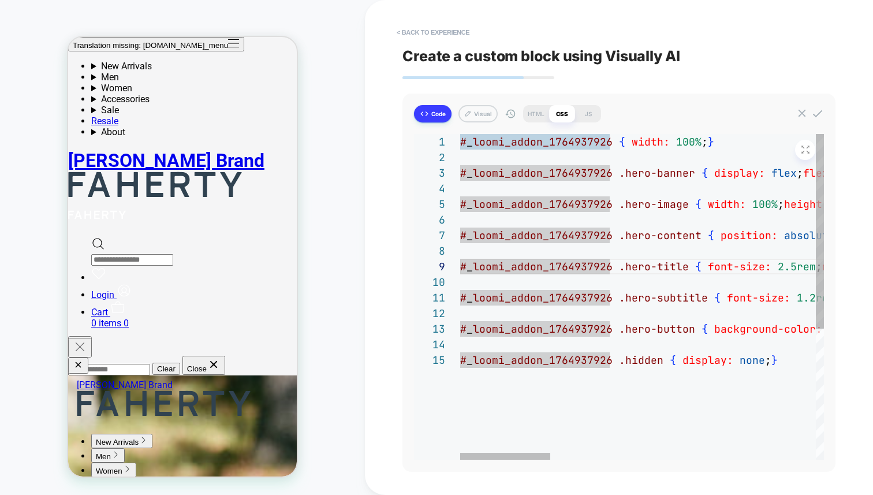
type textarea "**********"
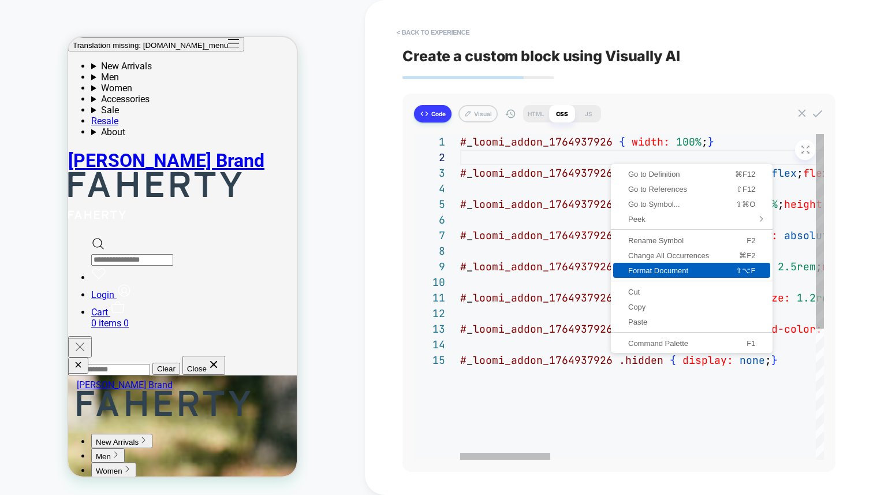
click at [670, 265] on link "Format Document ⇧⌥F" at bounding box center [692, 270] width 157 height 15
type textarea "*"
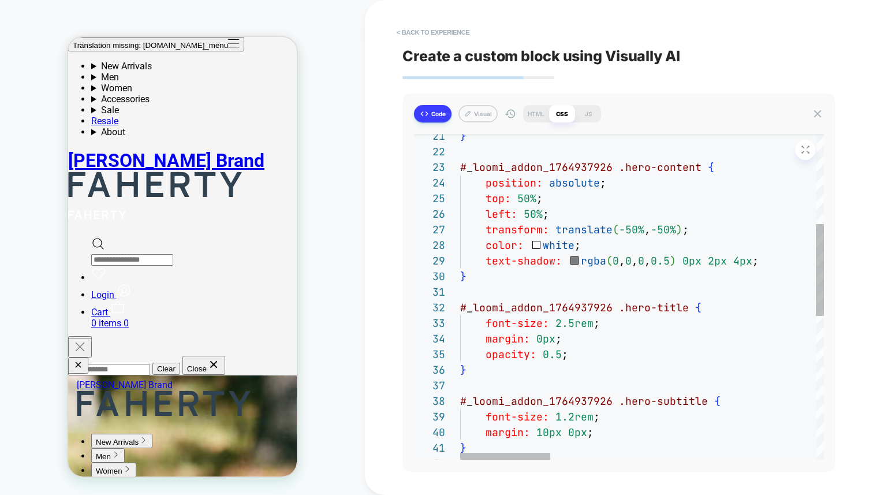
type textarea "**********"
type textarea "*"
type textarea "**********"
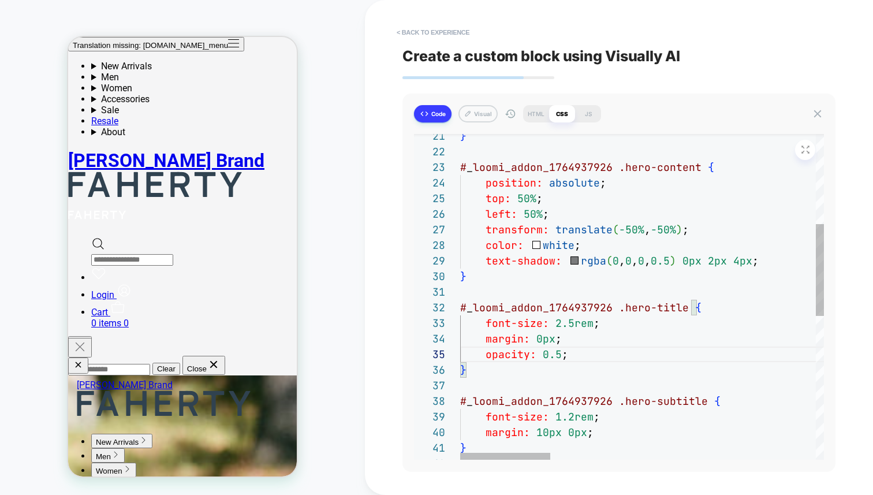
type textarea "*"
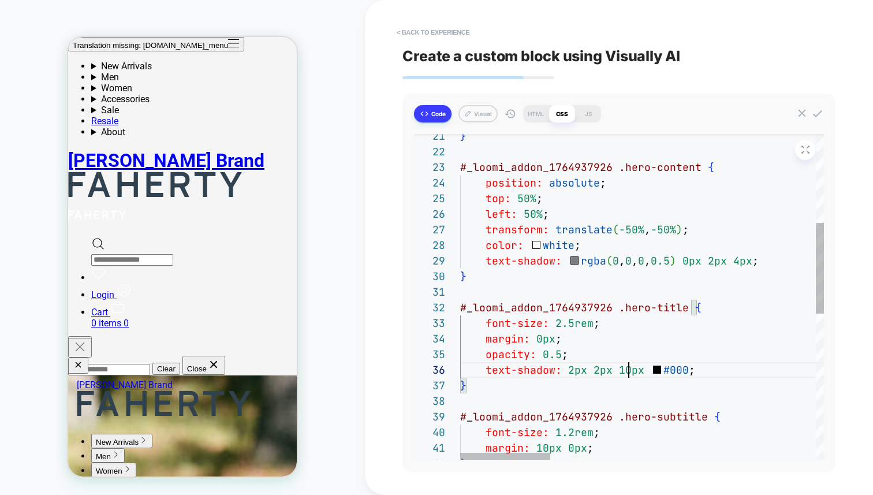
scroll to position [78, 231]
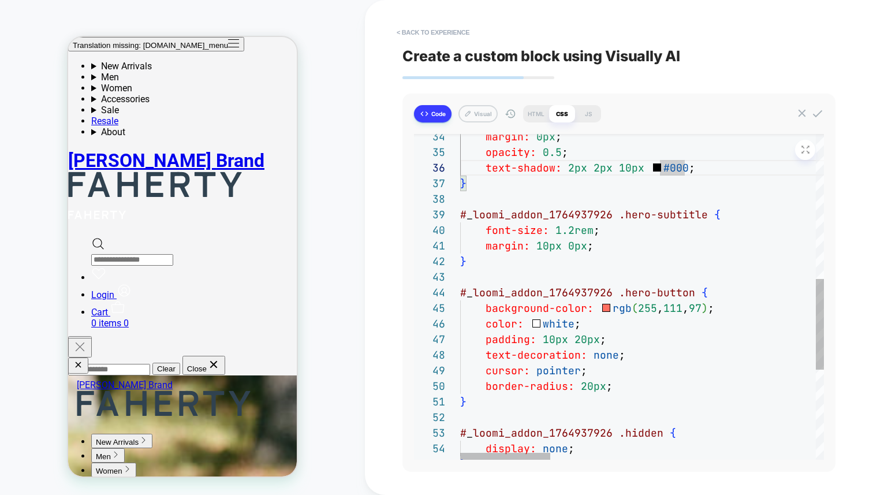
drag, startPoint x: 655, startPoint y: 381, endPoint x: 664, endPoint y: 381, distance: 9.2
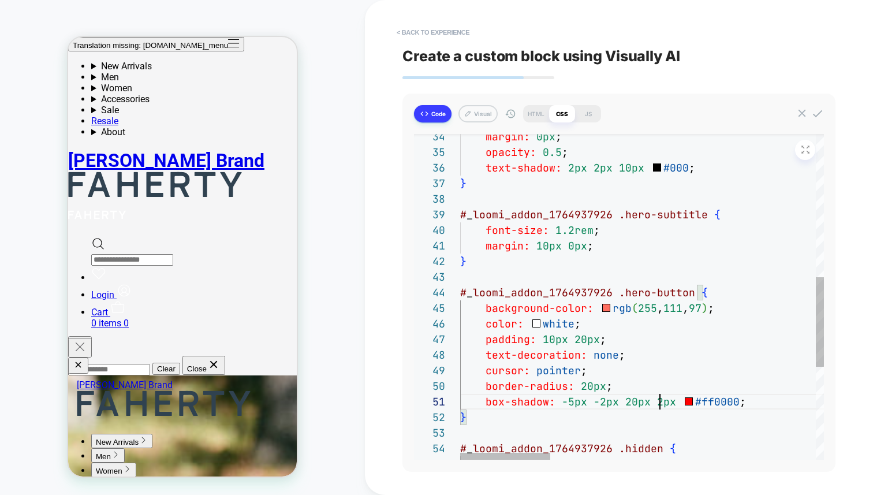
scroll to position [0, 206]
type textarea "**********"
click at [816, 114] on icon at bounding box center [818, 113] width 13 height 13
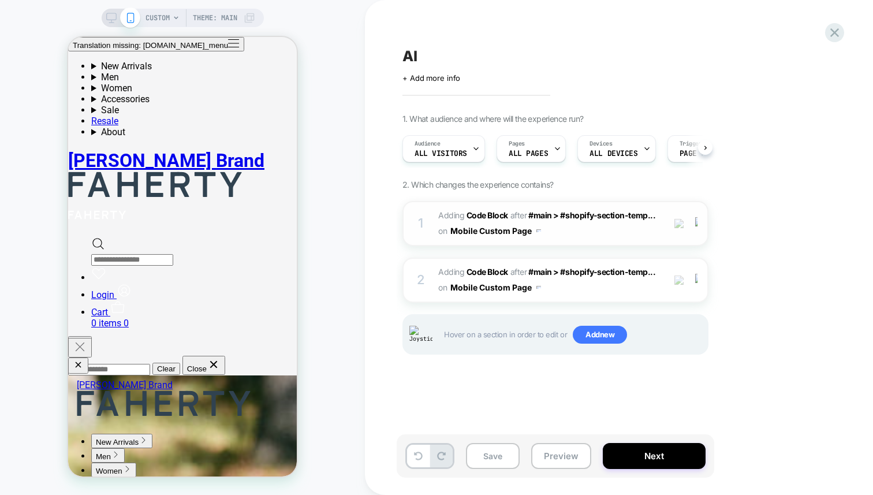
scroll to position [0, 1]
click at [421, 194] on div "1. What audience and where will the experience run? Audience All Visitors Pages…" at bounding box center [614, 249] width 422 height 270
click at [427, 206] on div "1 Adding Code Block AFTER #main > #shopify-section-temp... #main > #shopify-sec…" at bounding box center [556, 223] width 306 height 45
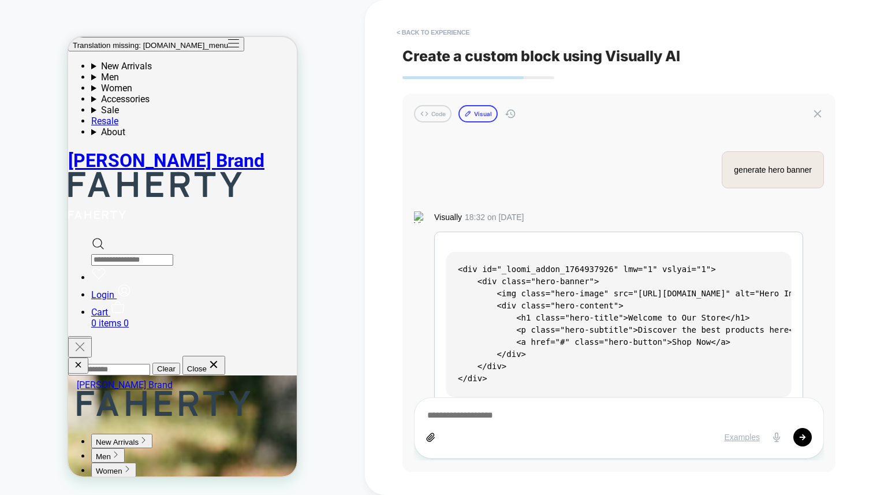
scroll to position [2083, 0]
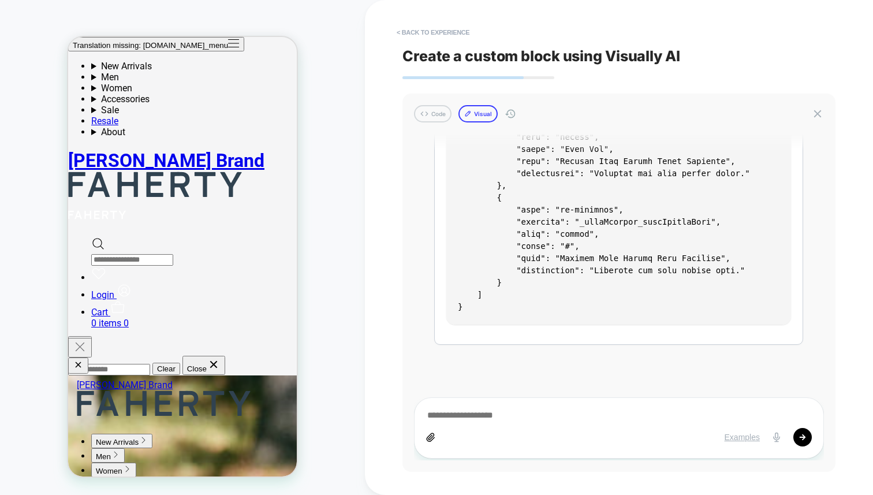
click at [479, 113] on button "Visual" at bounding box center [478, 113] width 39 height 17
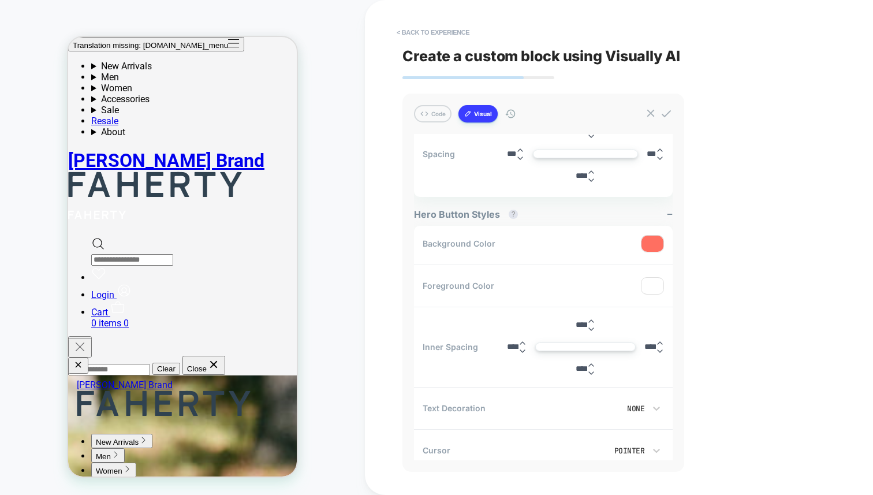
scroll to position [421, 0]
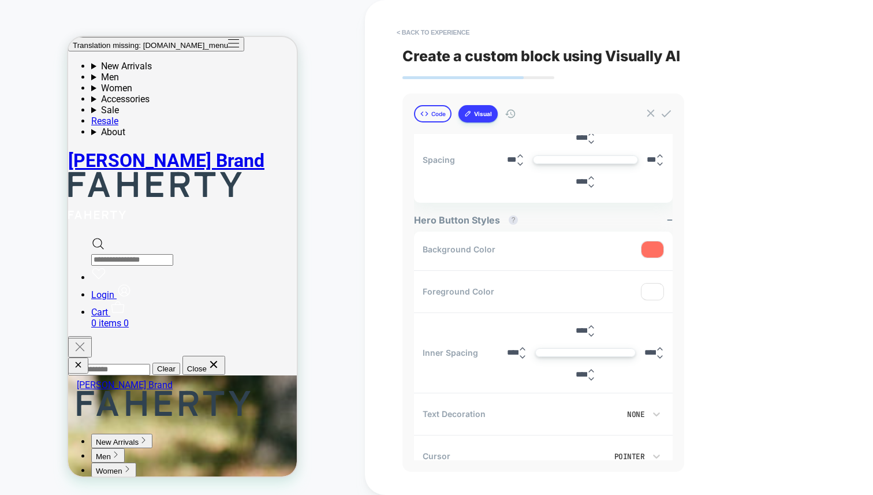
click at [446, 115] on button "Code" at bounding box center [433, 113] width 38 height 17
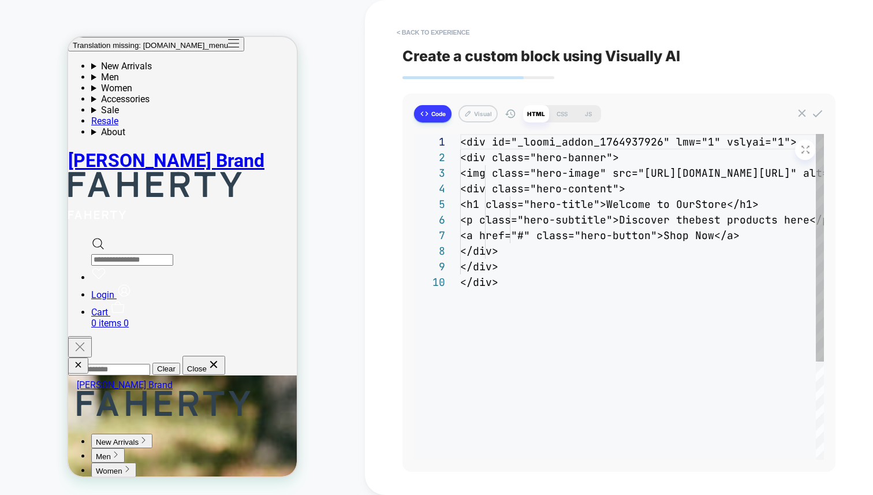
scroll to position [140, 0]
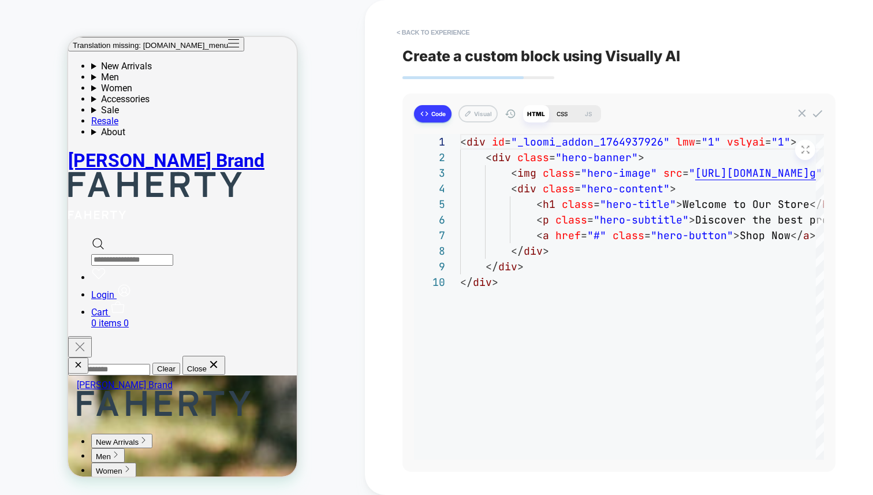
click at [560, 113] on div "CSS" at bounding box center [562, 113] width 26 height 17
type textarea "*"
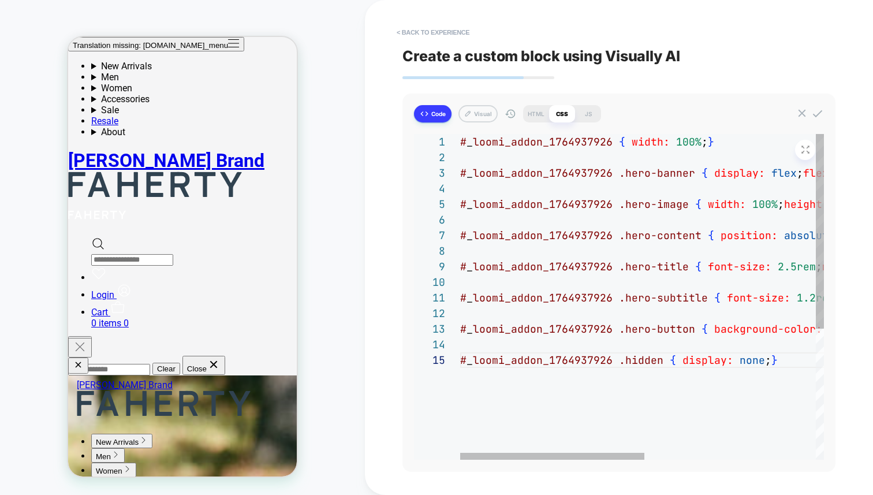
scroll to position [62, 318]
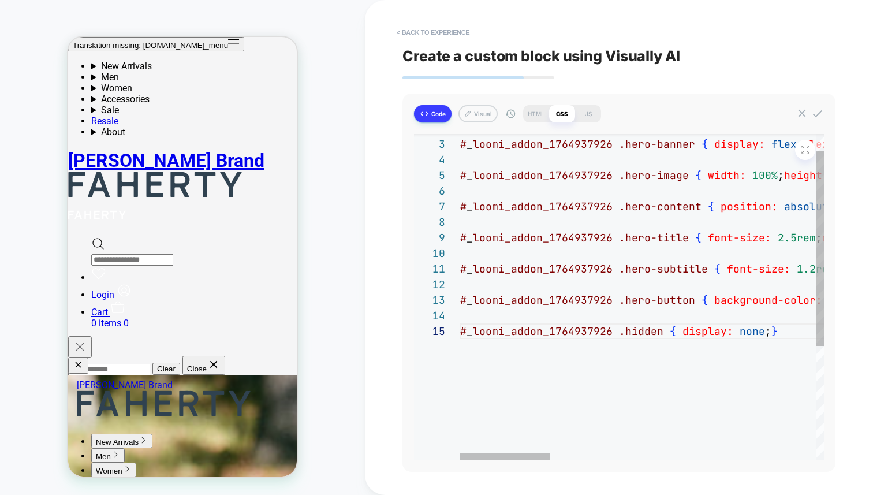
type textarea "**********"
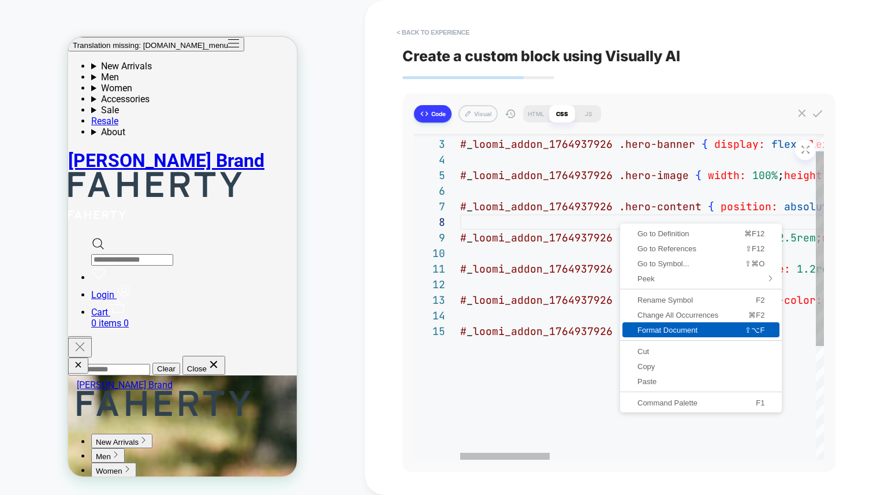
click at [696, 326] on span "Format Document" at bounding box center [671, 330] width 96 height 8
type textarea "*"
type textarea "**********"
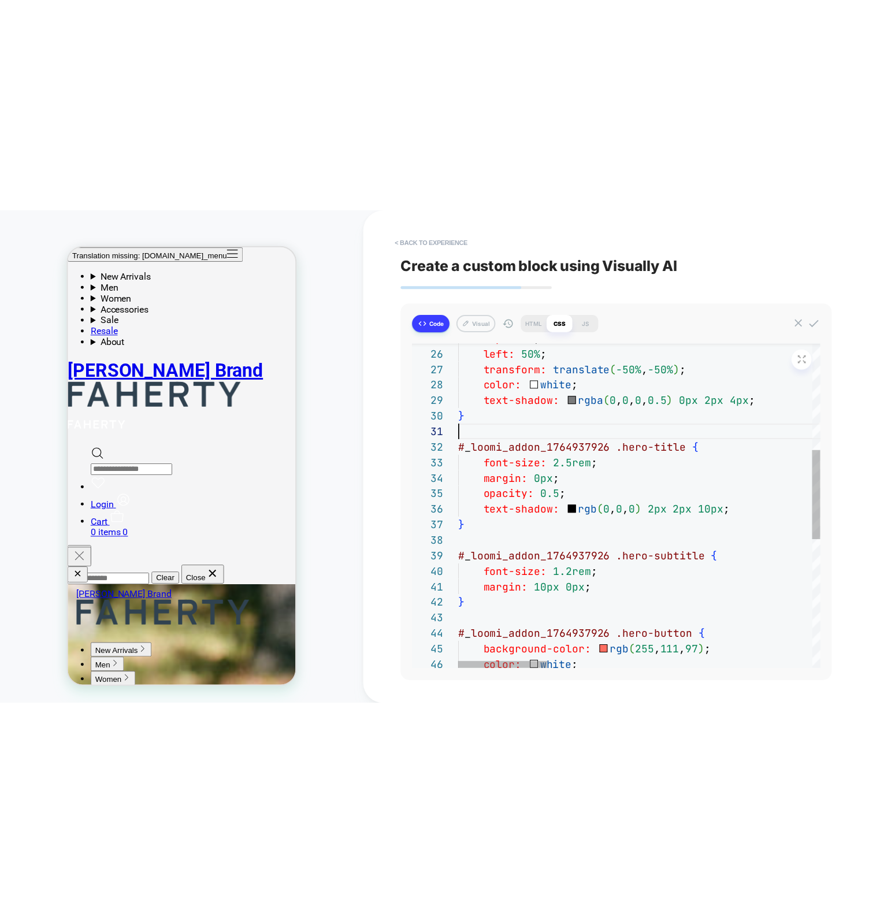
scroll to position [0, 0]
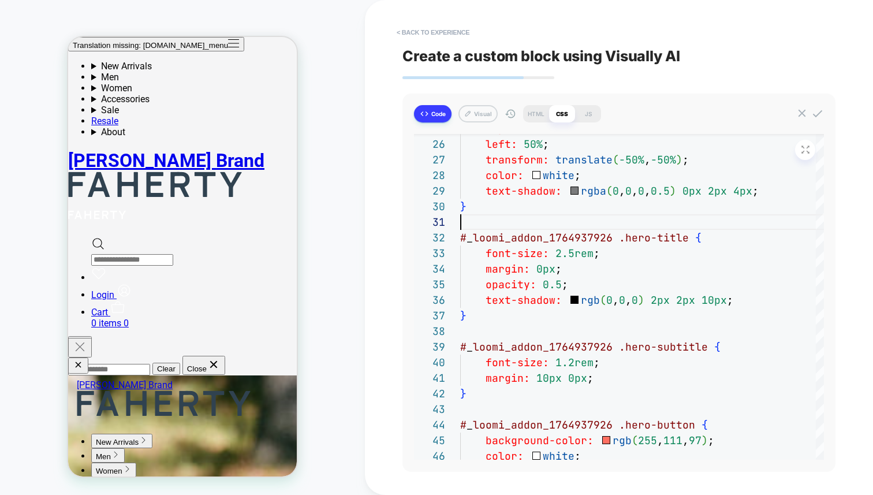
click at [724, 21] on div "< Back to experience Create a custom block using Visually AI Code Visual HTML C…" at bounding box center [619, 247] width 433 height 495
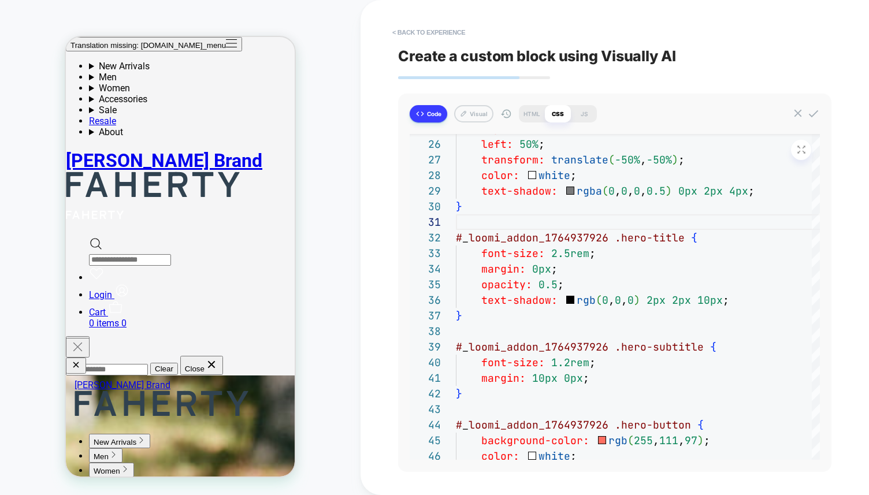
type textarea "*"
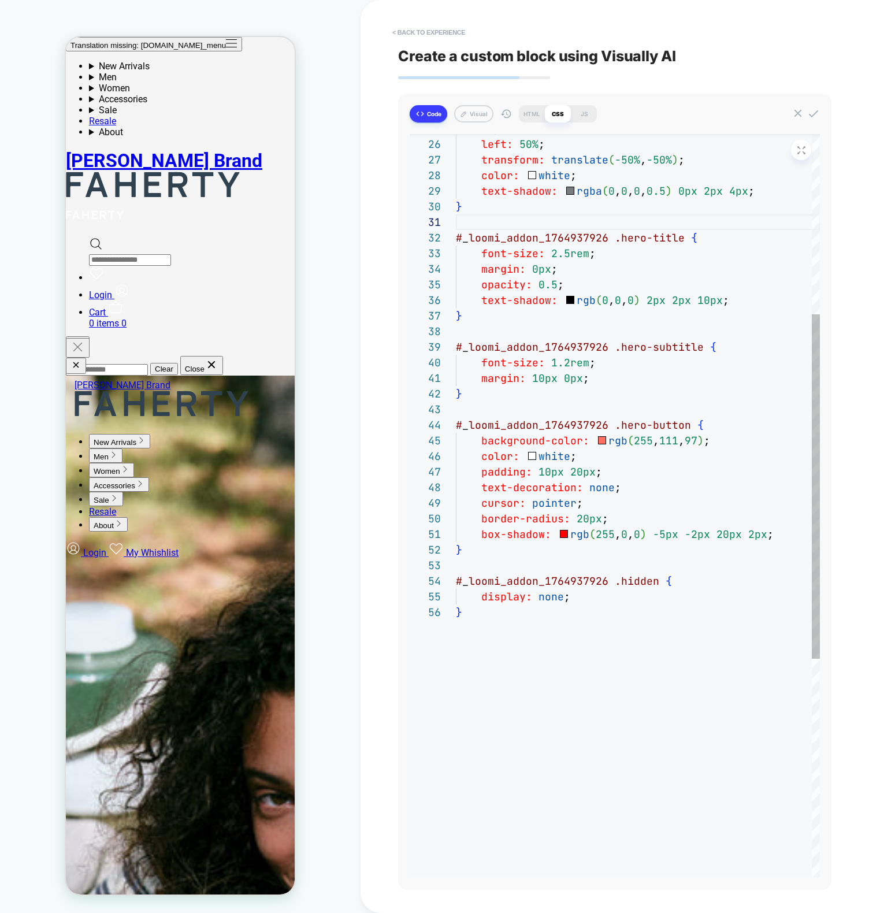
click at [521, 529] on div "top: 50% ; left: 50% ; transform: translate ( -50% , -50% ) ; color: white ; te…" at bounding box center [638, 546] width 364 height 1601
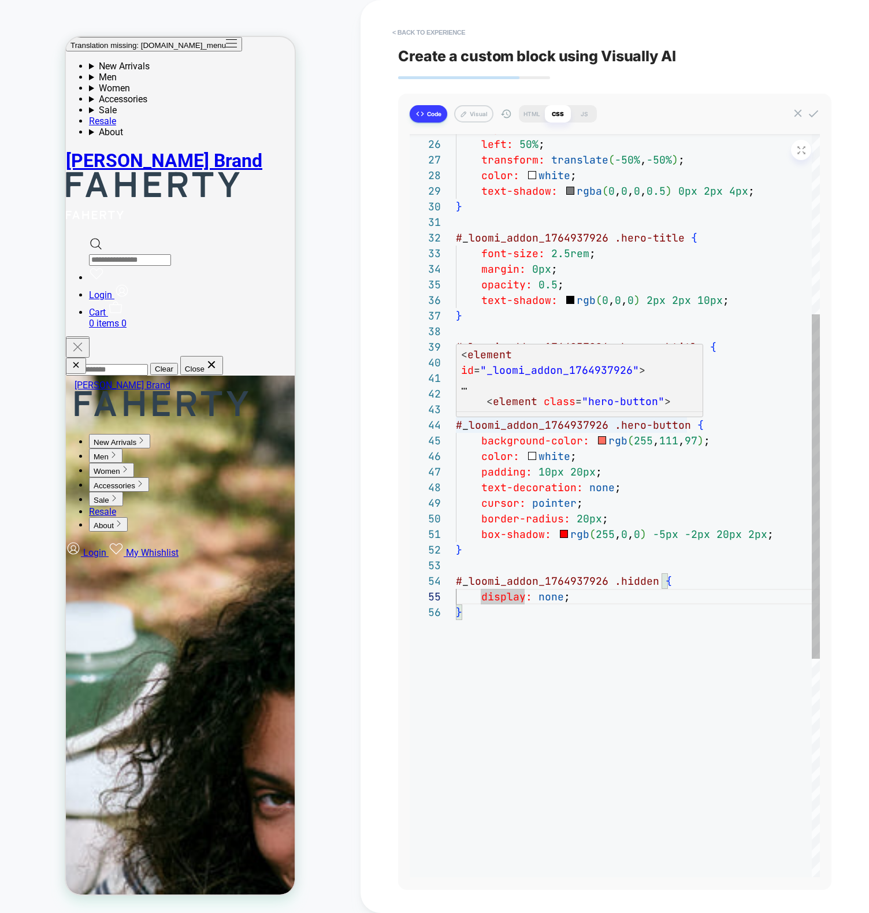
click at [568, 441] on div "top: 50% ; left: 50% ; transform: translate ( -50% , -50% ) ; color: white ; te…" at bounding box center [638, 546] width 364 height 1601
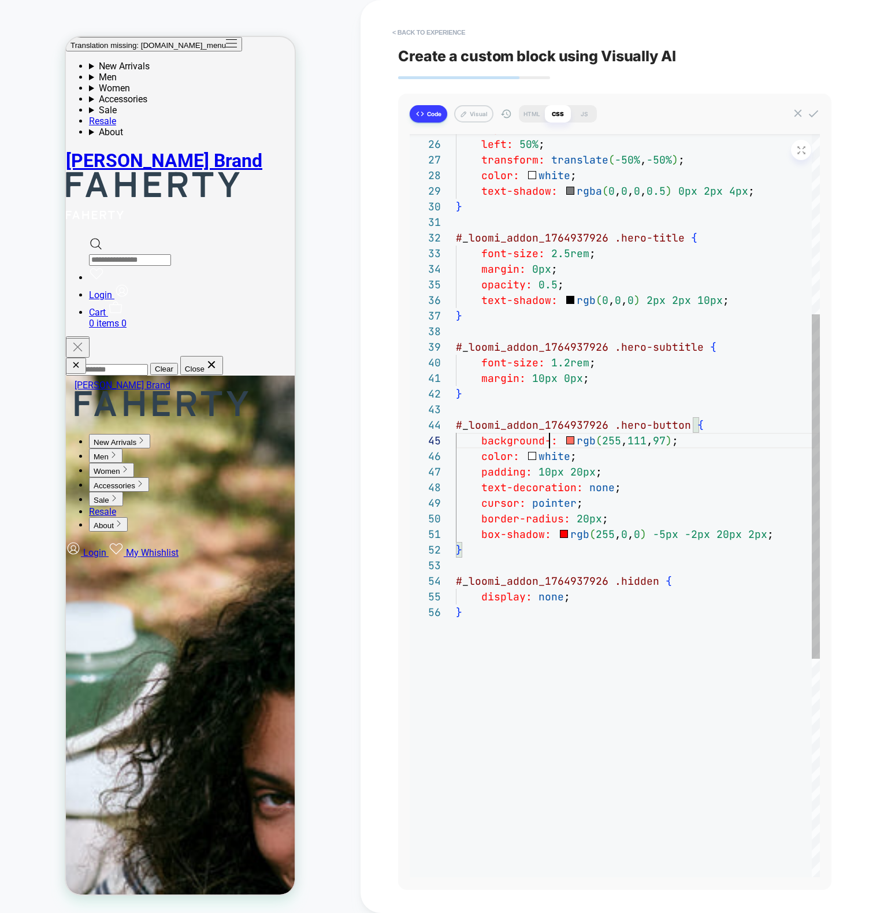
type textarea "**********"
click at [488, 113] on button "Visual" at bounding box center [473, 113] width 39 height 17
type textarea "*"
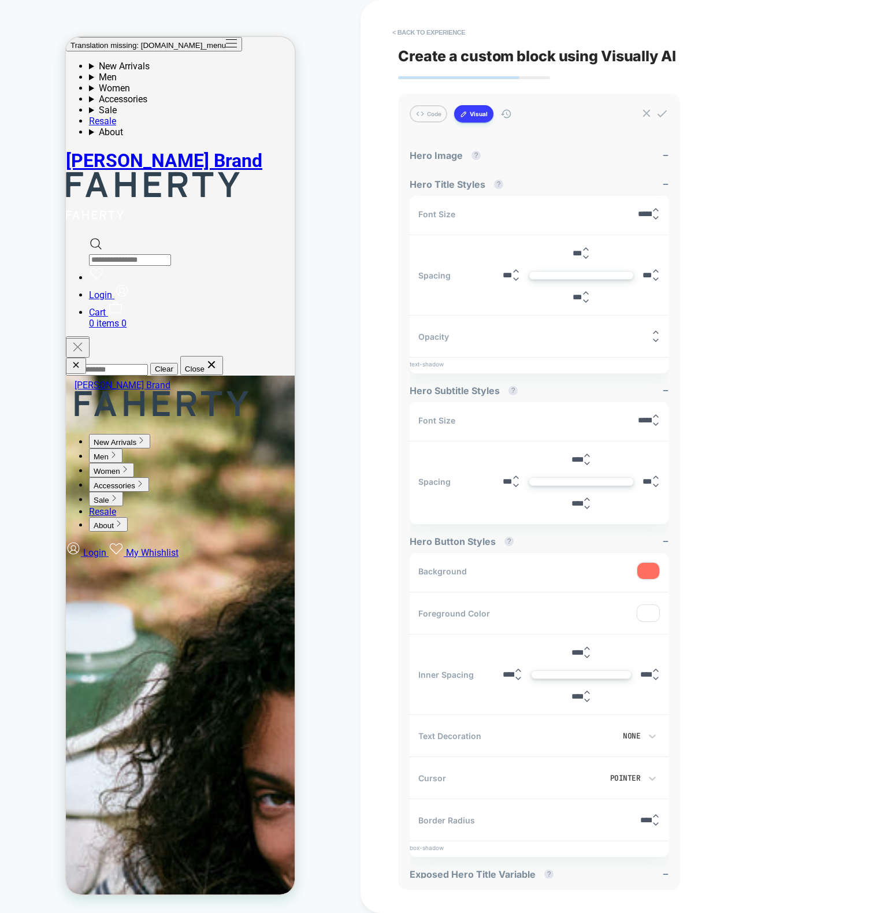
scroll to position [191, 0]
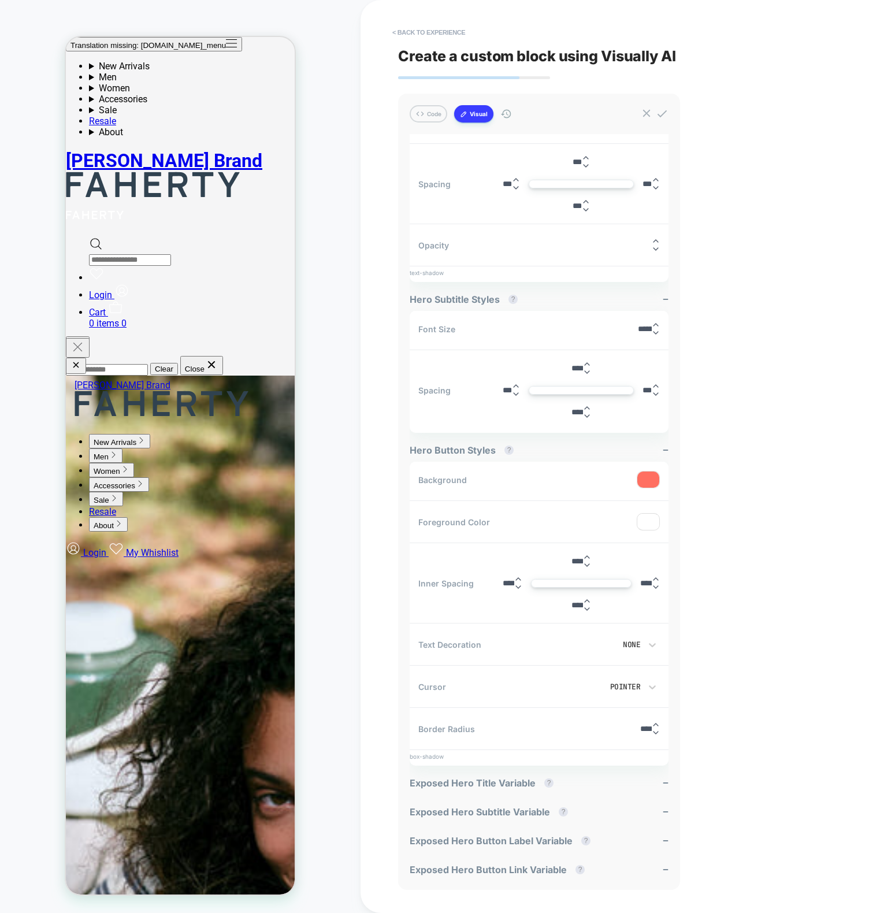
click at [649, 478] on div at bounding box center [648, 479] width 22 height 16
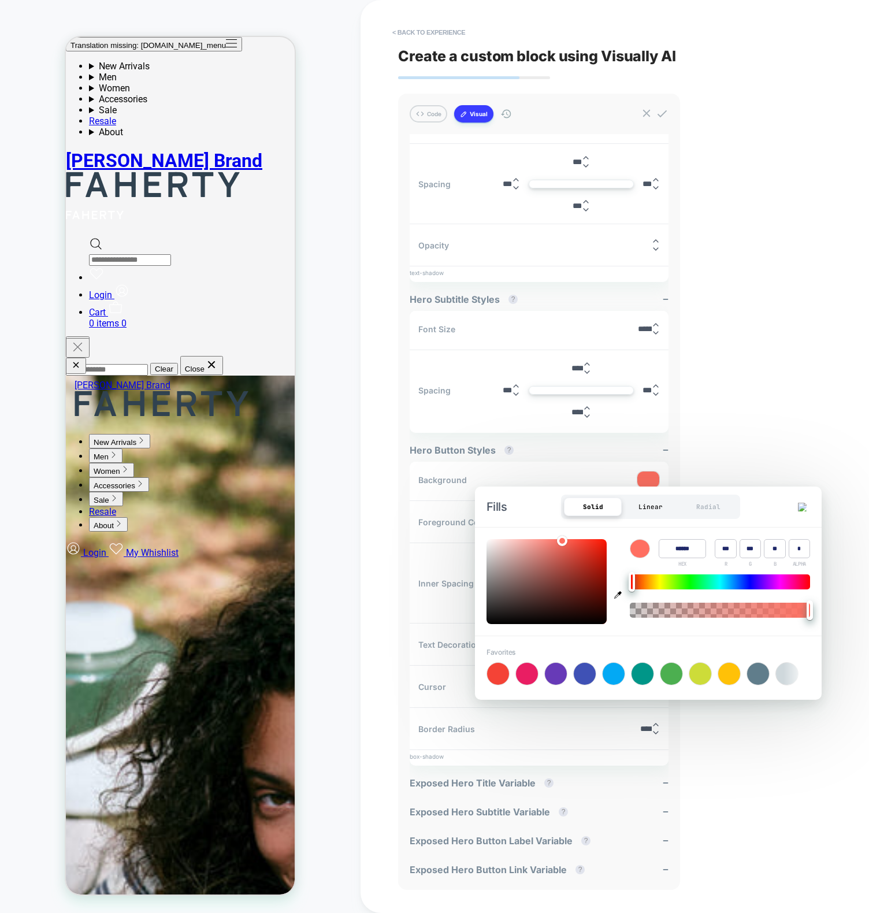
click at [647, 510] on div "Linear" at bounding box center [651, 506] width 58 height 18
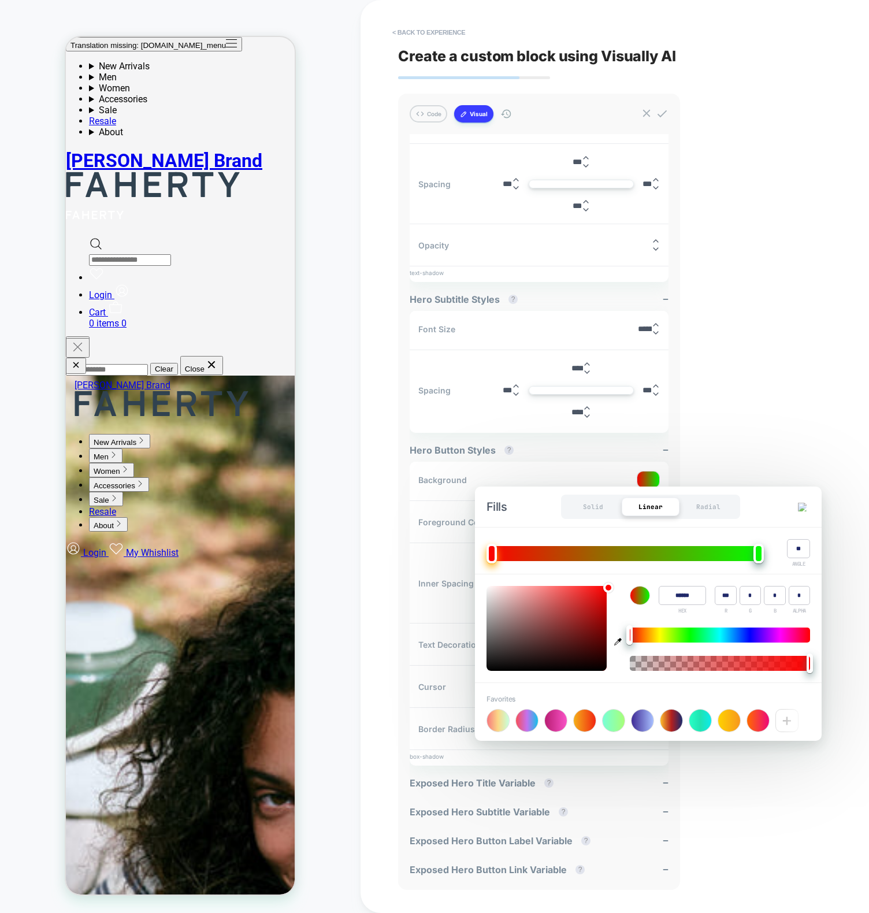
click at [805, 507] on img at bounding box center [802, 507] width 9 height 9
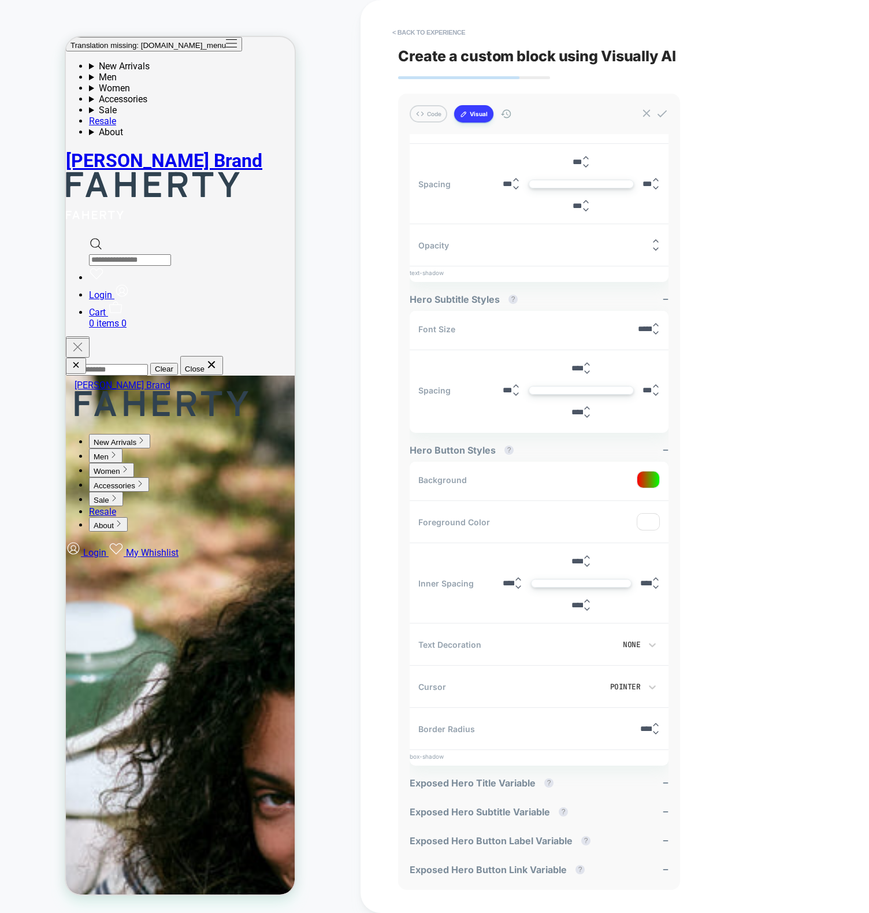
click at [765, 401] on div "< Back to experience Create a custom block using Visually AI Code Visual genera…" at bounding box center [614, 456] width 433 height 913
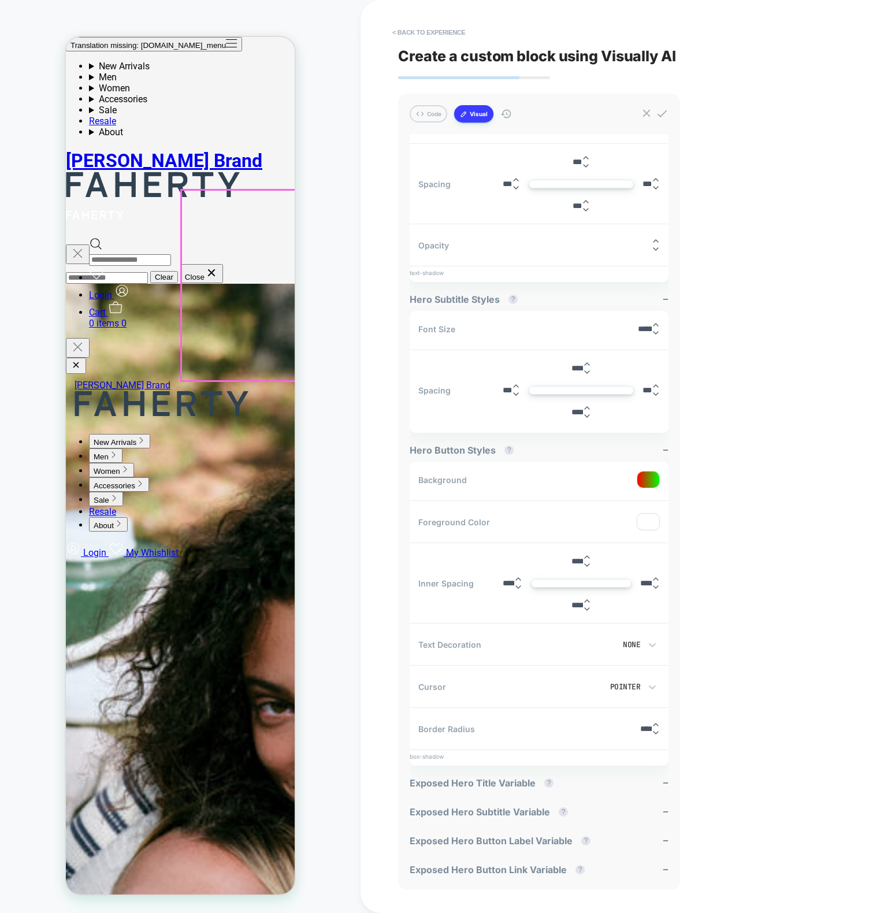
scroll to position [128, 0]
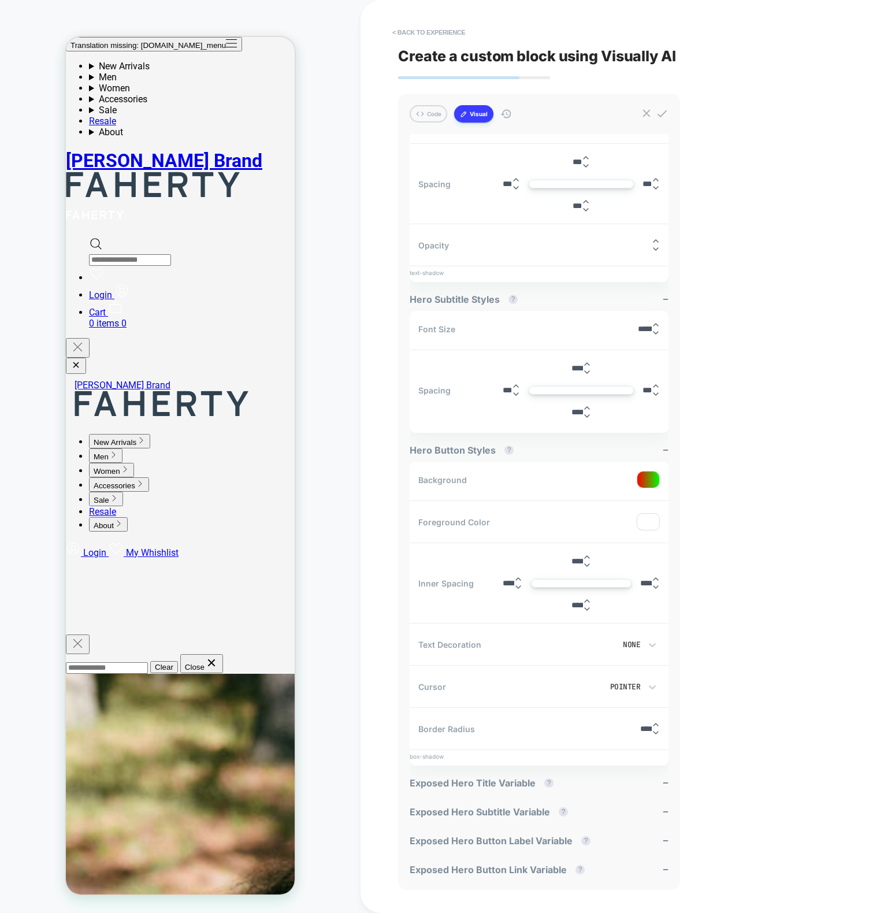
click at [701, 419] on div "< Back to experience Create a custom block using Visually AI Code Visual genera…" at bounding box center [614, 456] width 433 height 913
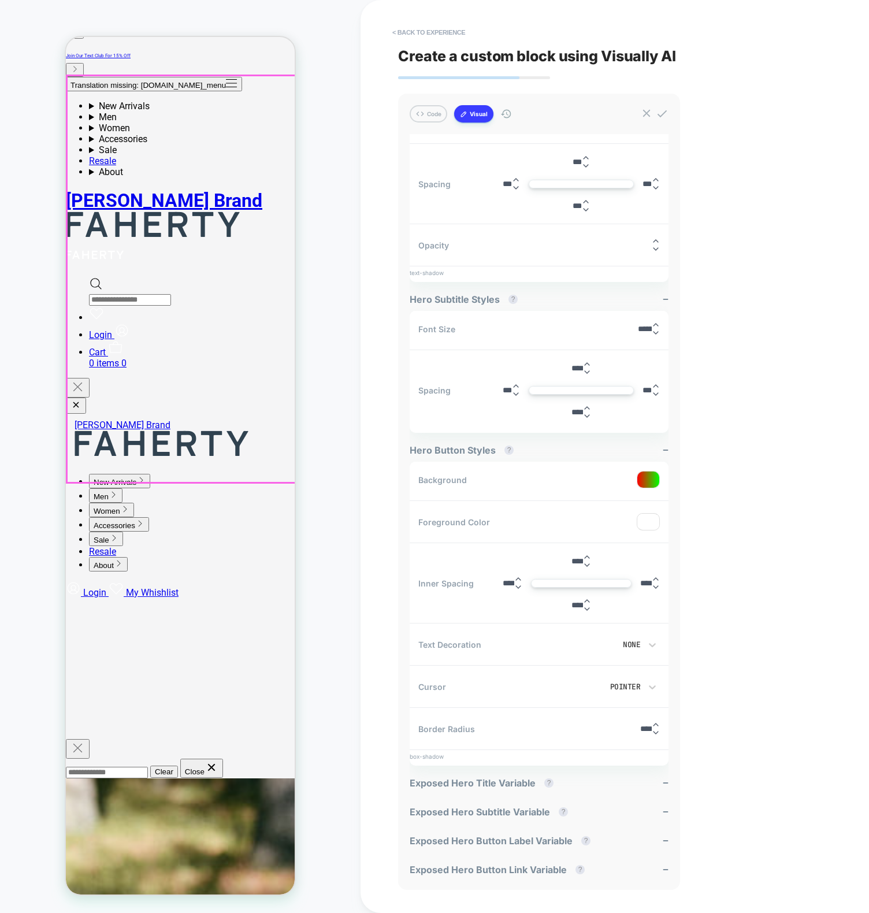
scroll to position [0, 0]
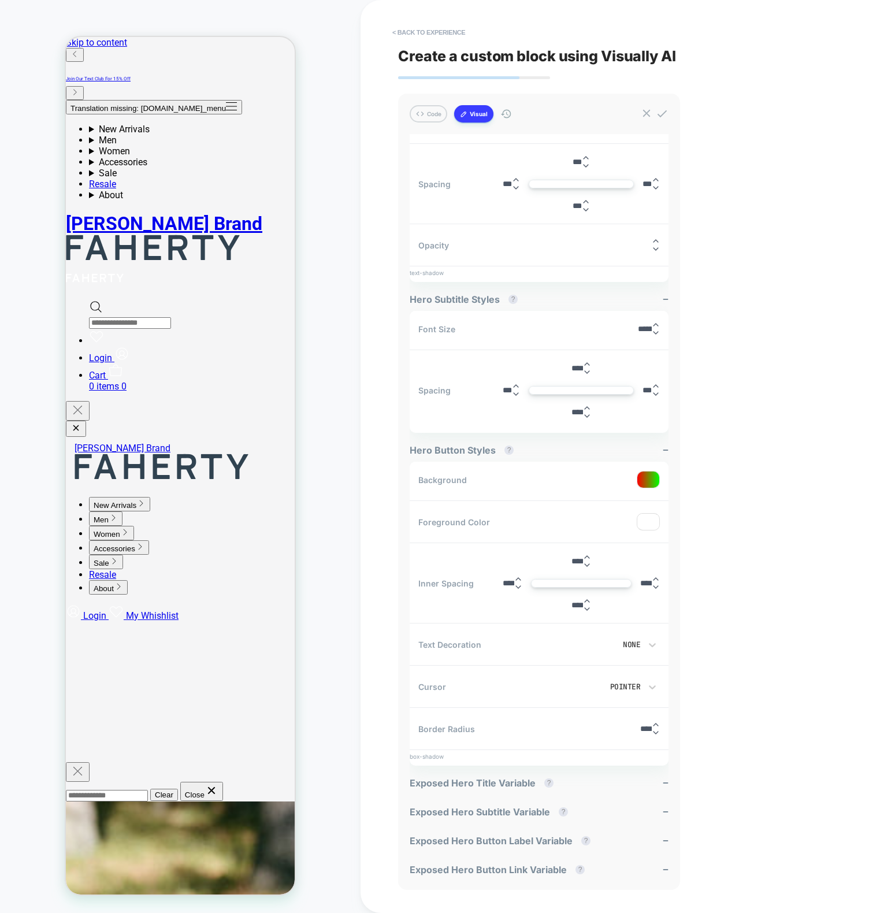
click at [652, 522] on div at bounding box center [648, 522] width 22 height 16
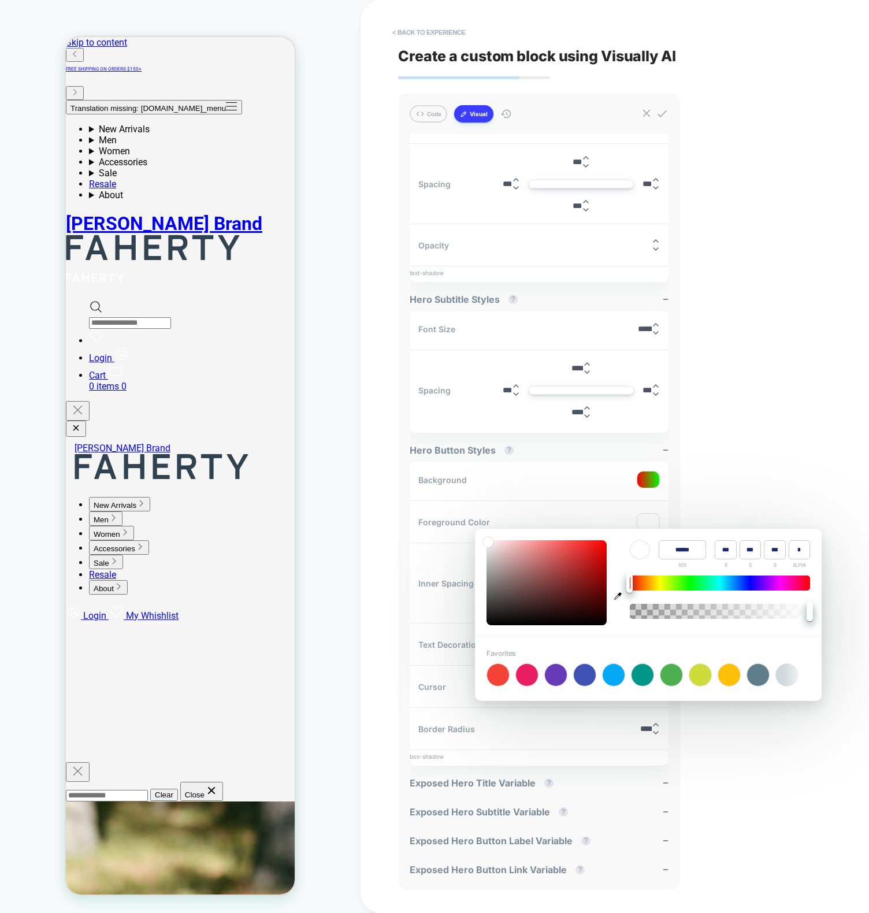
click at [738, 505] on div "< Back to experience Create a custom block using Visually AI Code Visual genera…" at bounding box center [614, 456] width 433 height 913
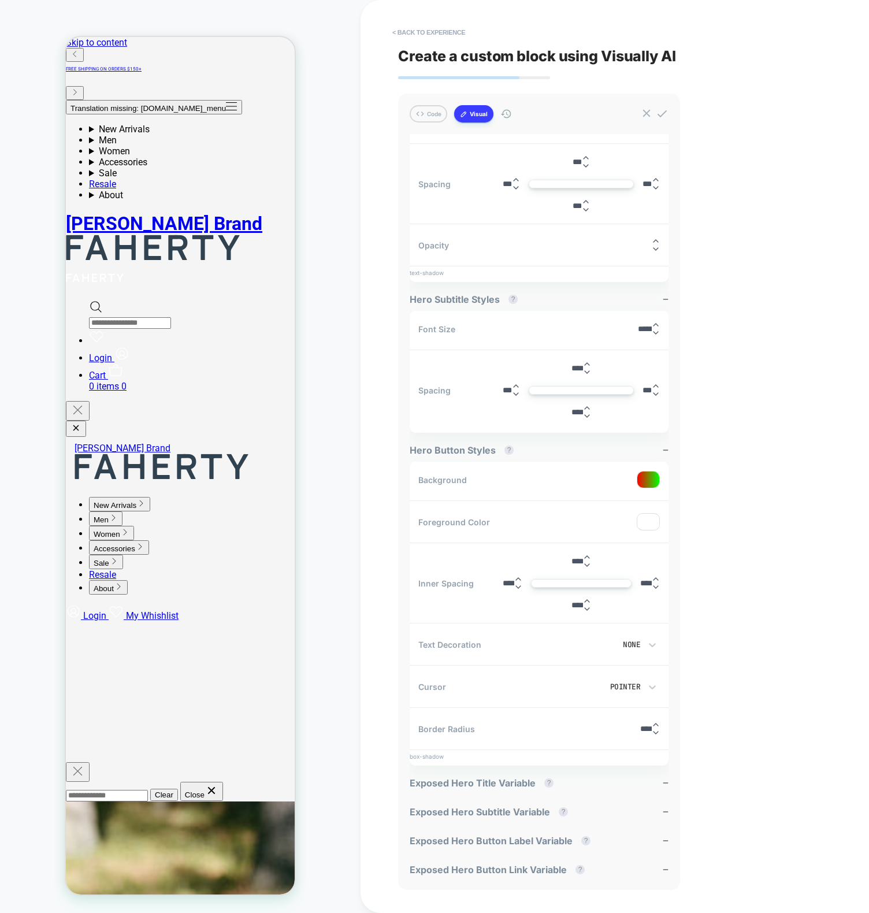
click at [575, 364] on input "****" at bounding box center [577, 368] width 12 height 9
click at [591, 362] on icon at bounding box center [587, 364] width 8 height 8
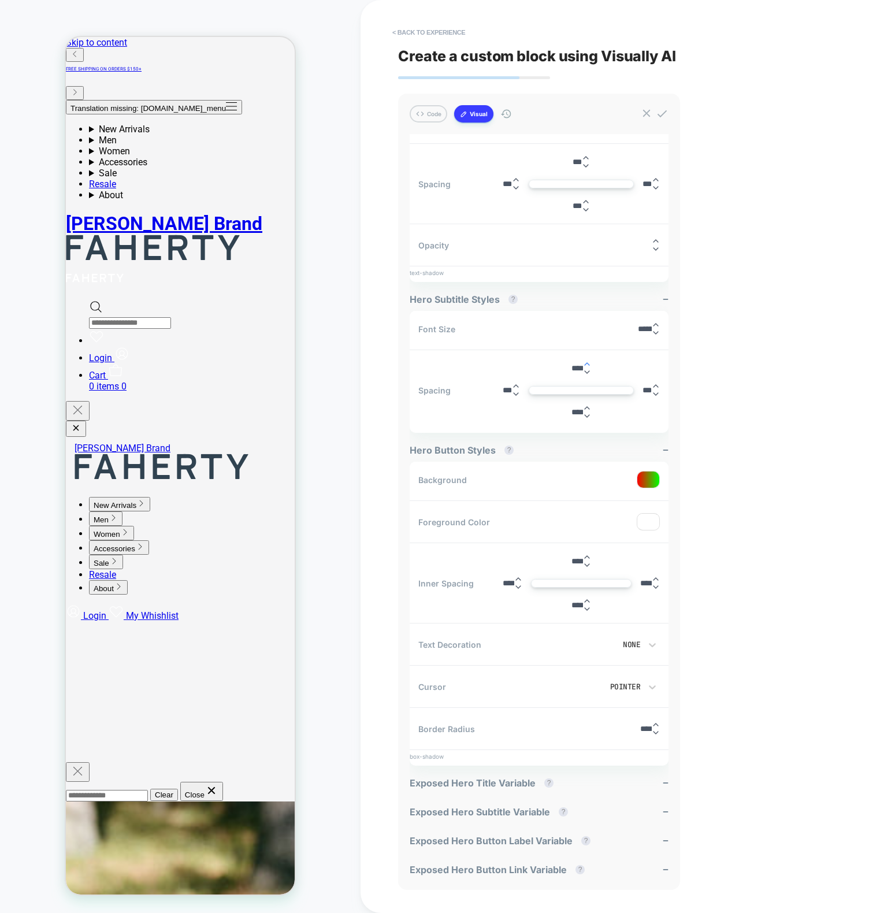
click at [591, 362] on icon at bounding box center [587, 364] width 8 height 8
type input "****"
click at [591, 362] on icon at bounding box center [587, 364] width 8 height 8
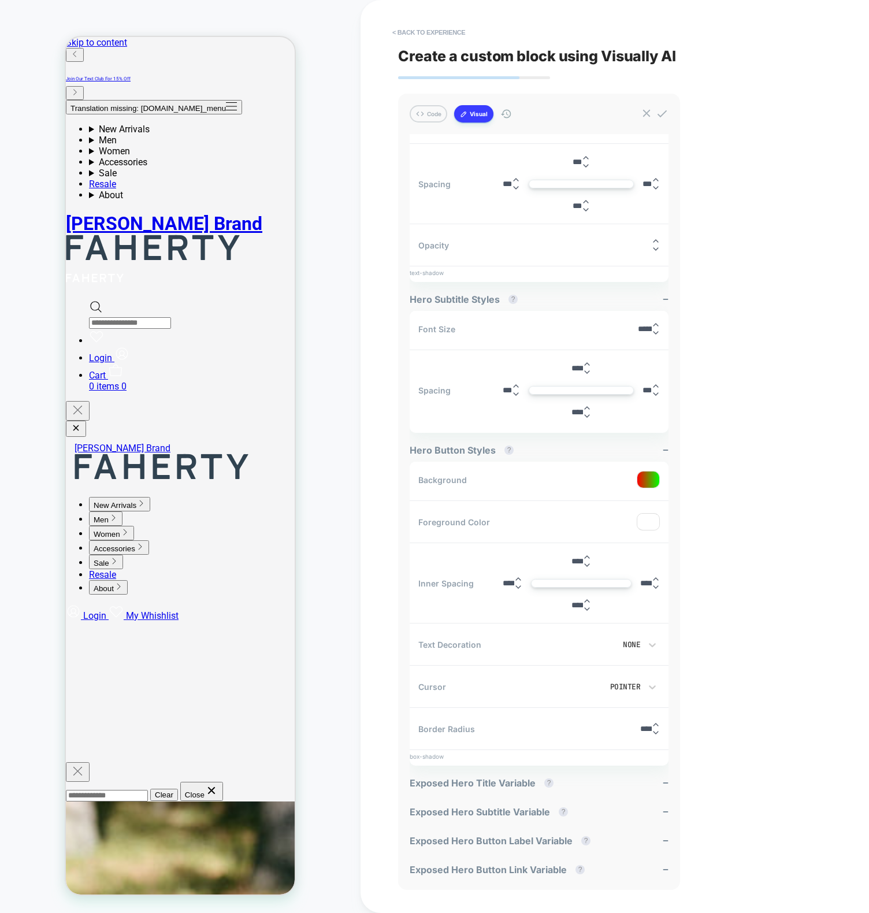
click at [651, 522] on div at bounding box center [648, 522] width 22 height 16
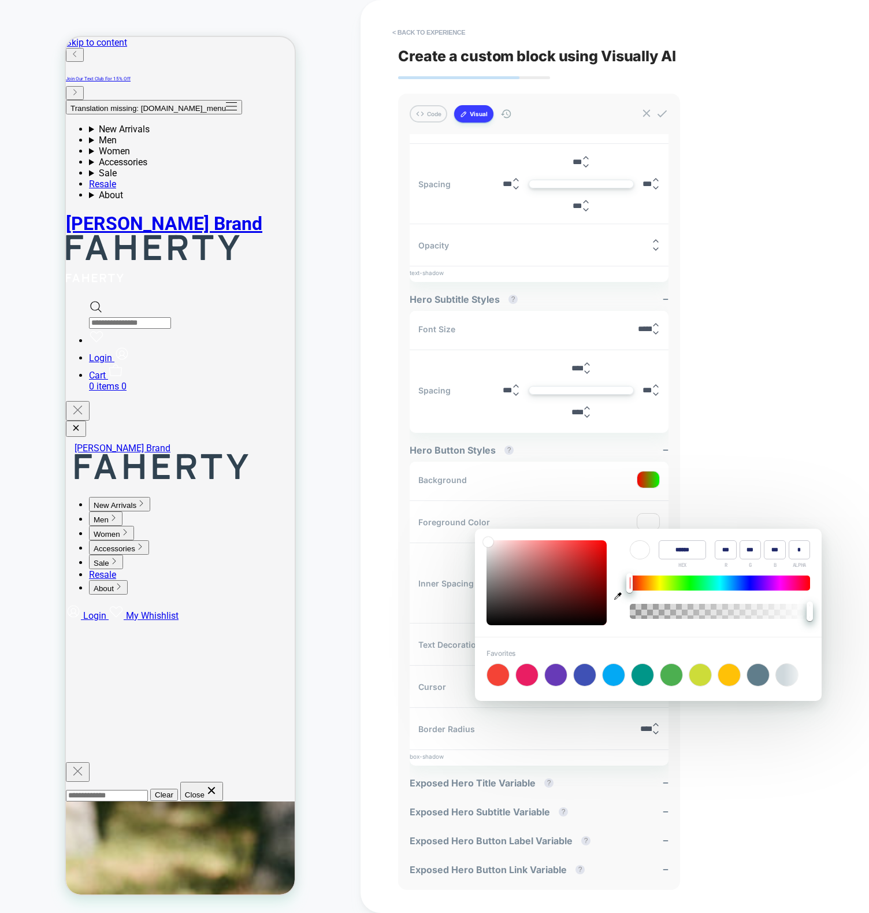
type input "******"
type input "***"
type input "**"
click at [578, 529] on div at bounding box center [546, 582] width 120 height 85
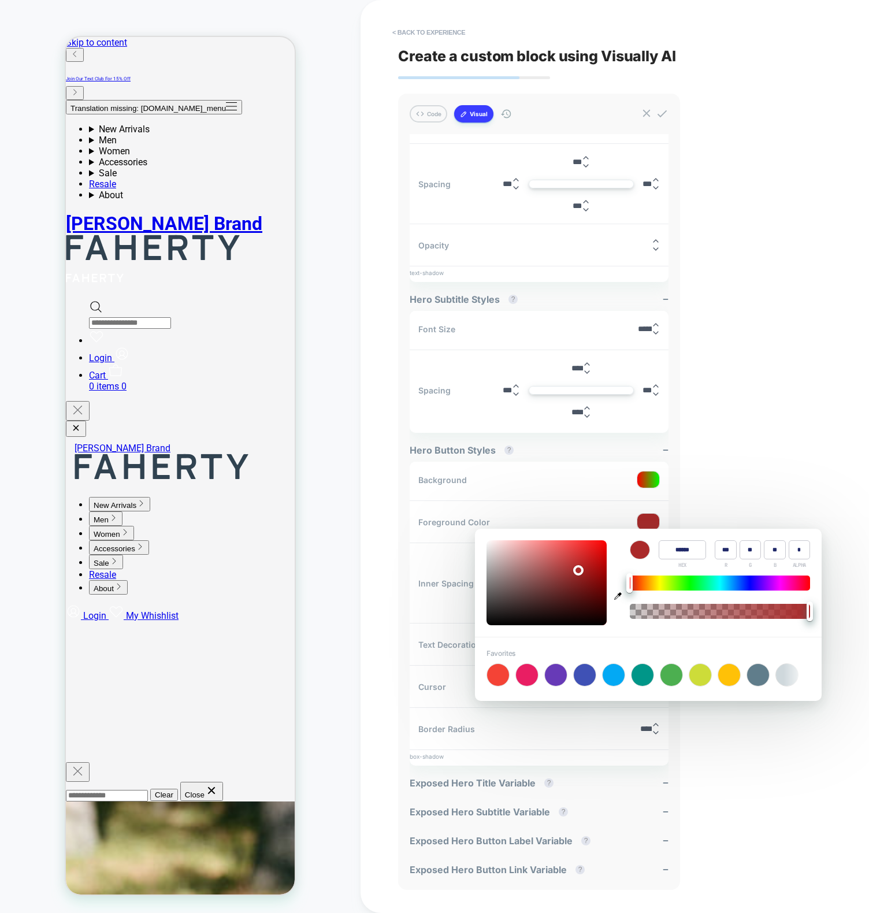
drag, startPoint x: 763, startPoint y: 471, endPoint x: 683, endPoint y: 571, distance: 127.5
click at [763, 471] on div "< Back to experience Create a custom block using Visually AI Code Visual genera…" at bounding box center [614, 456] width 433 height 913
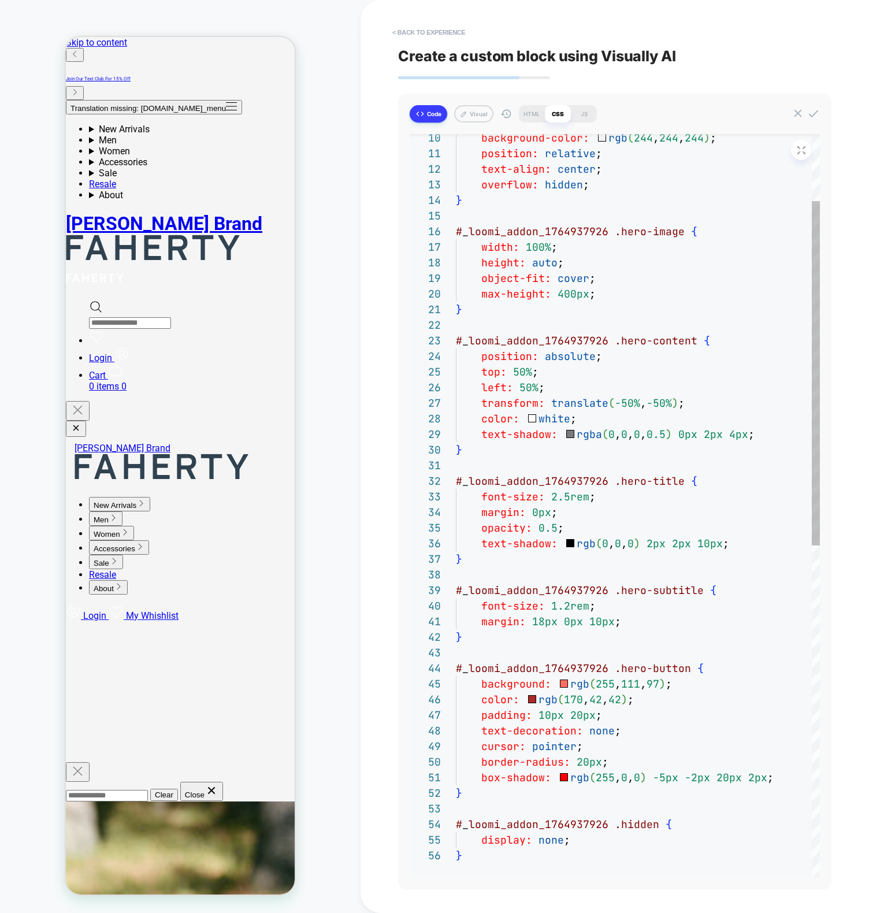
scroll to position [156, 0]
click at [475, 111] on button "Visual" at bounding box center [473, 113] width 39 height 17
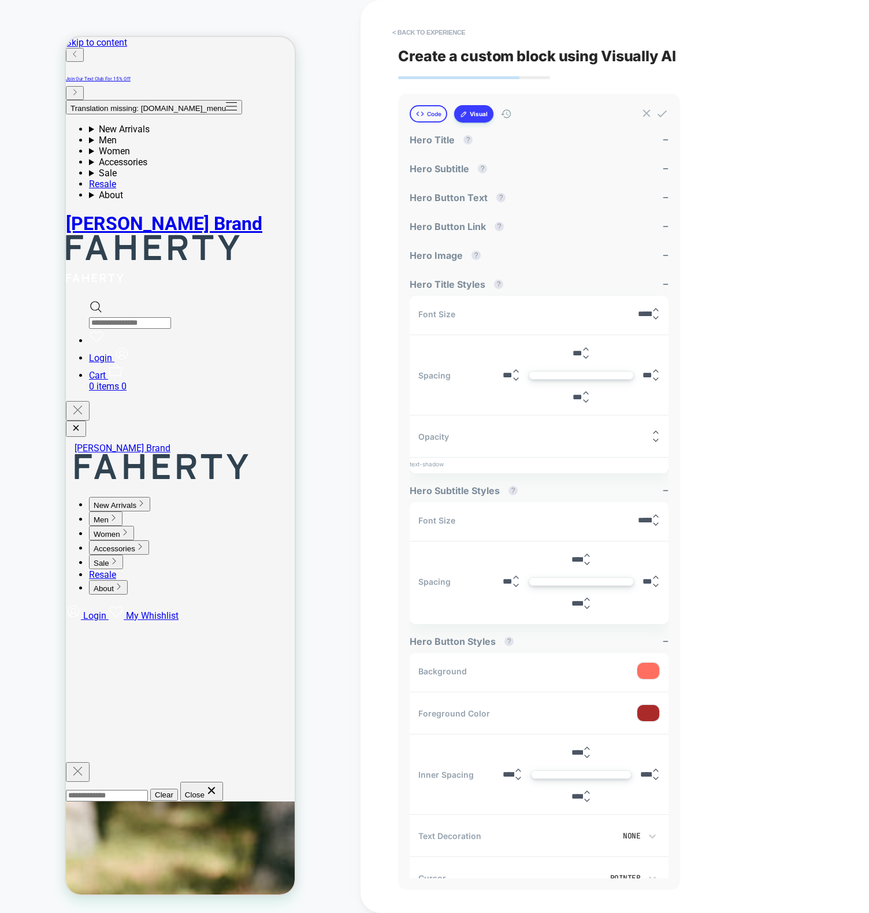
click at [428, 115] on button "Code" at bounding box center [429, 113] width 38 height 17
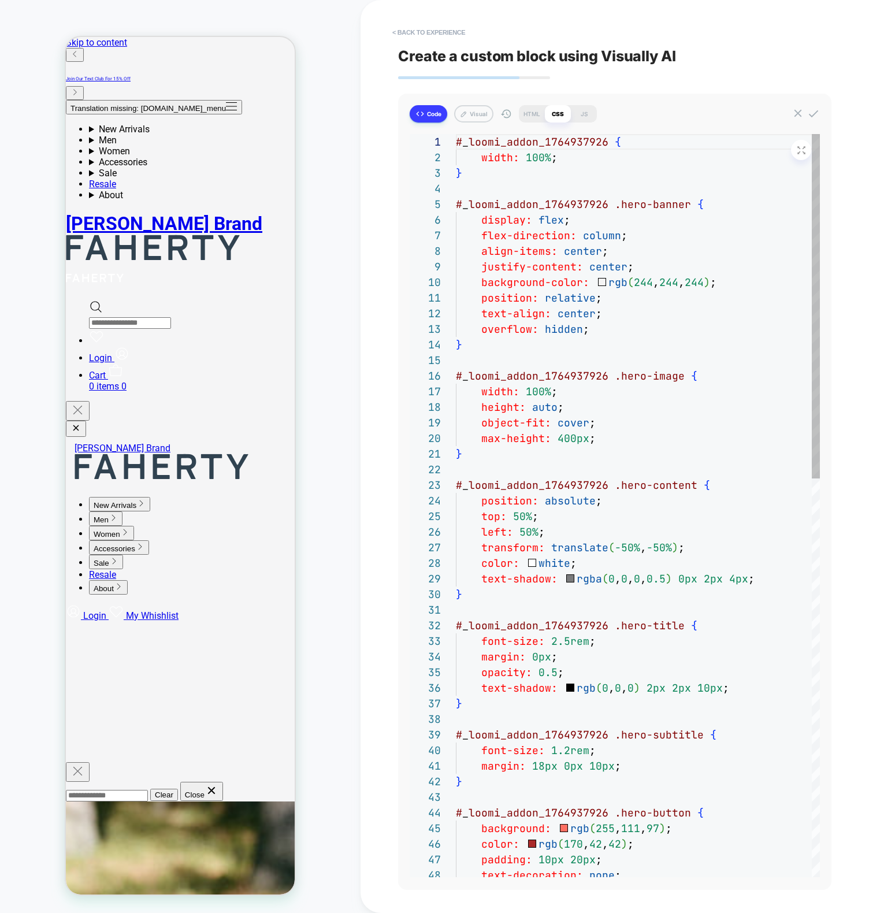
click at [470, 102] on div "Code Visual HTML CSS JS generate hero banner Visually 18:32 on Aug 04, 2025 <di…" at bounding box center [614, 492] width 433 height 796
click at [469, 114] on button "Visual" at bounding box center [473, 113] width 39 height 17
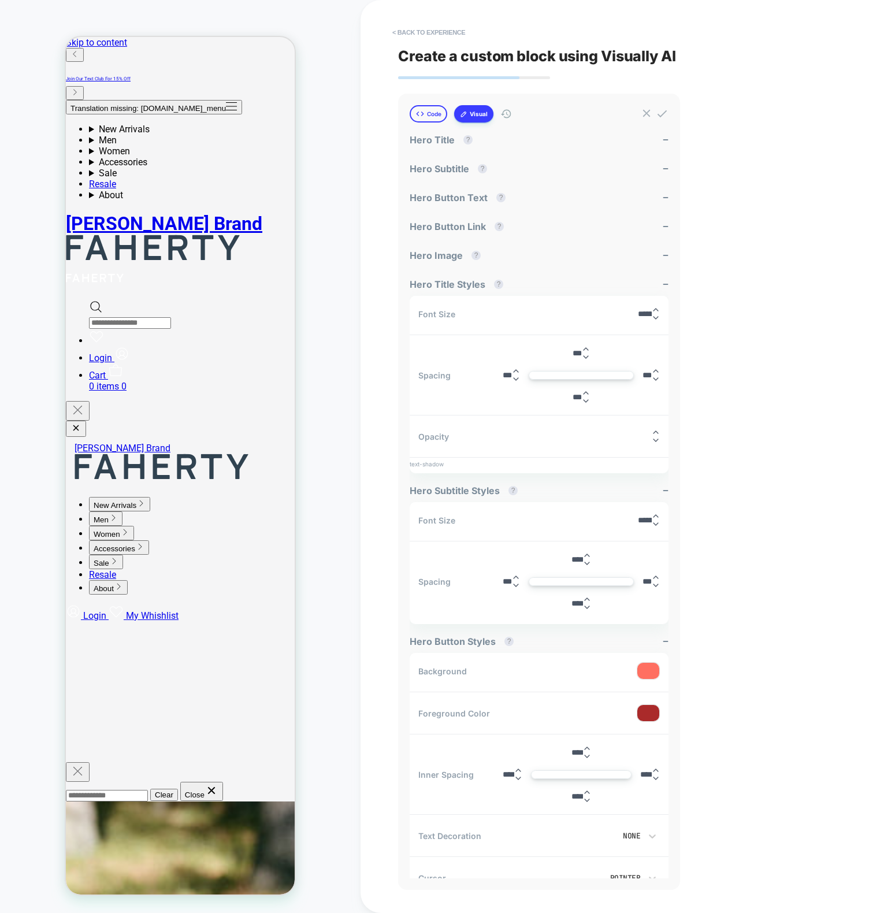
click at [424, 115] on button "Code" at bounding box center [429, 113] width 38 height 17
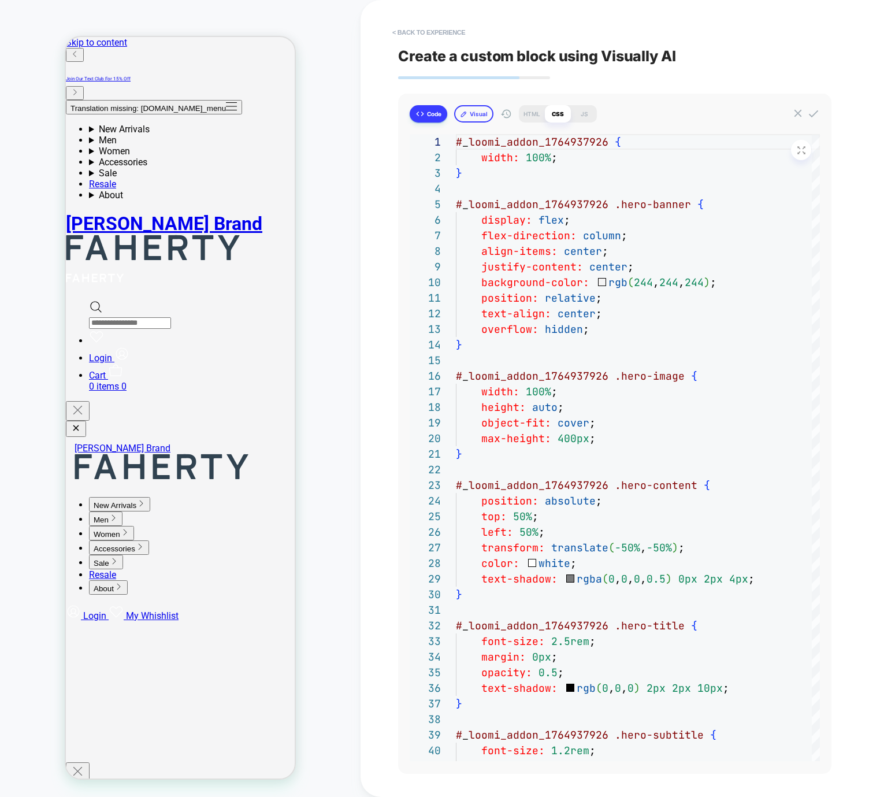
click at [464, 121] on button "Visual" at bounding box center [473, 113] width 39 height 17
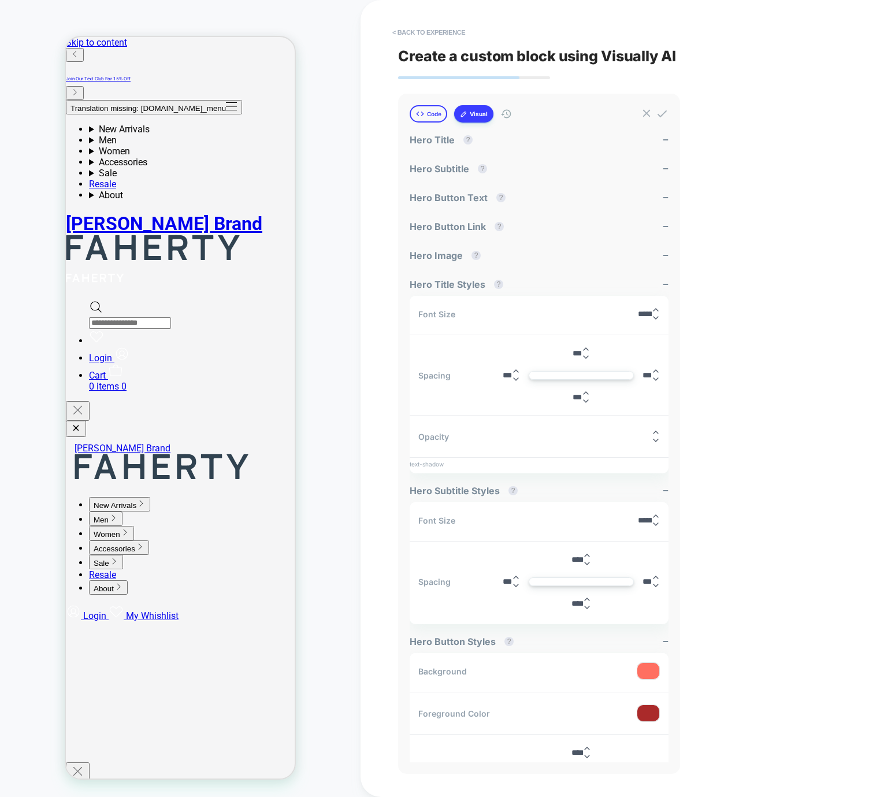
click at [414, 115] on button "Code" at bounding box center [429, 113] width 38 height 17
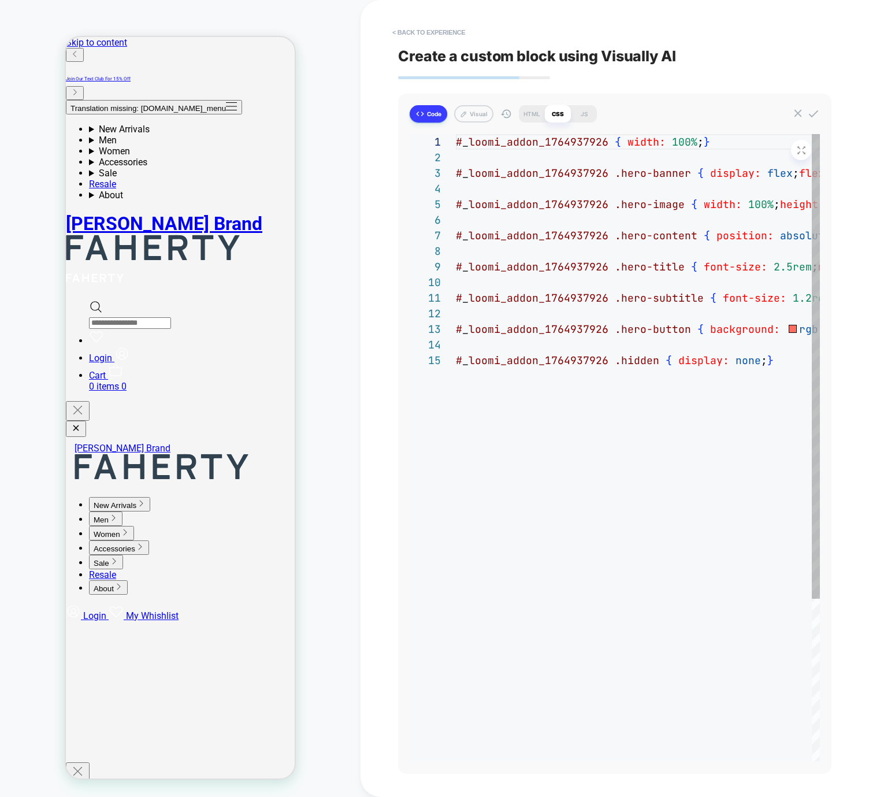
type textarea "*"
type textarea "**********"
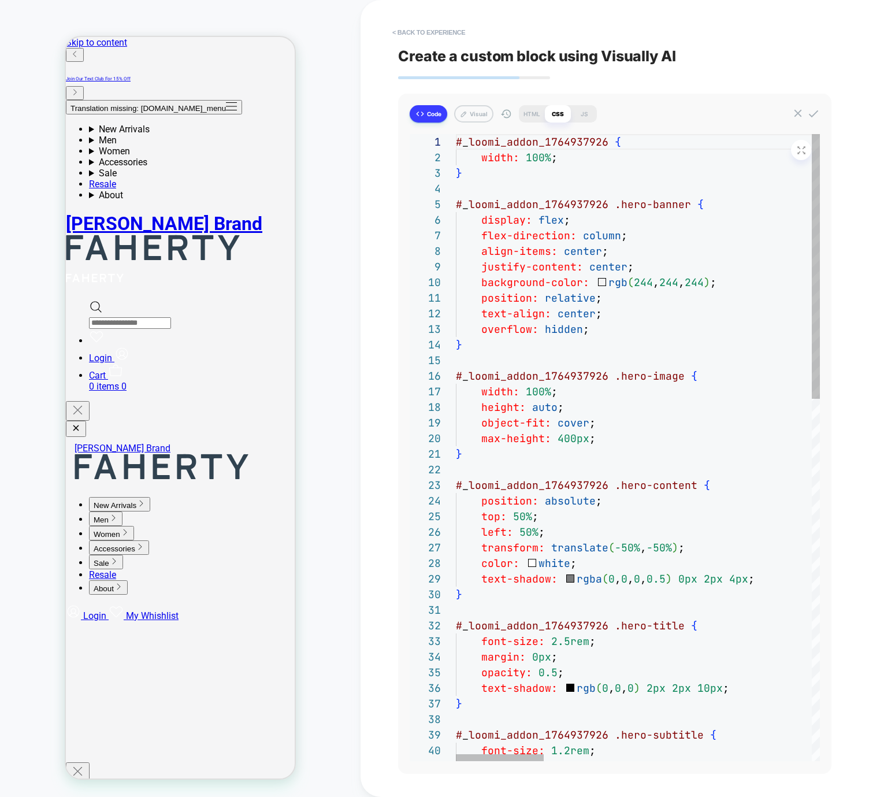
click at [479, 116] on button "Visual" at bounding box center [473, 113] width 39 height 17
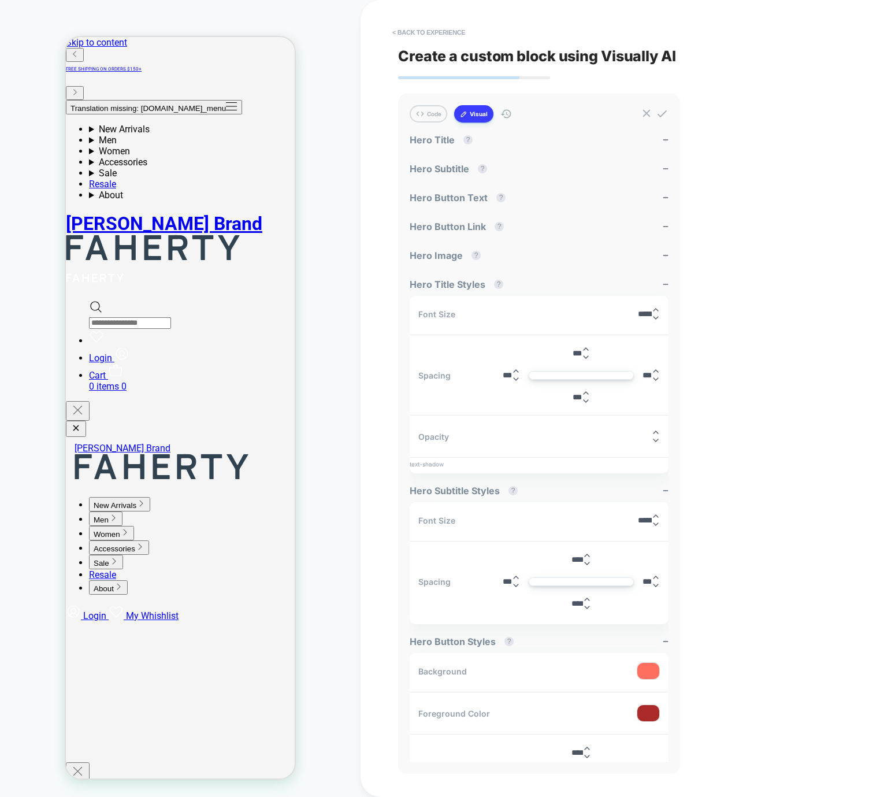
click at [426, 117] on button "Code" at bounding box center [429, 113] width 38 height 17
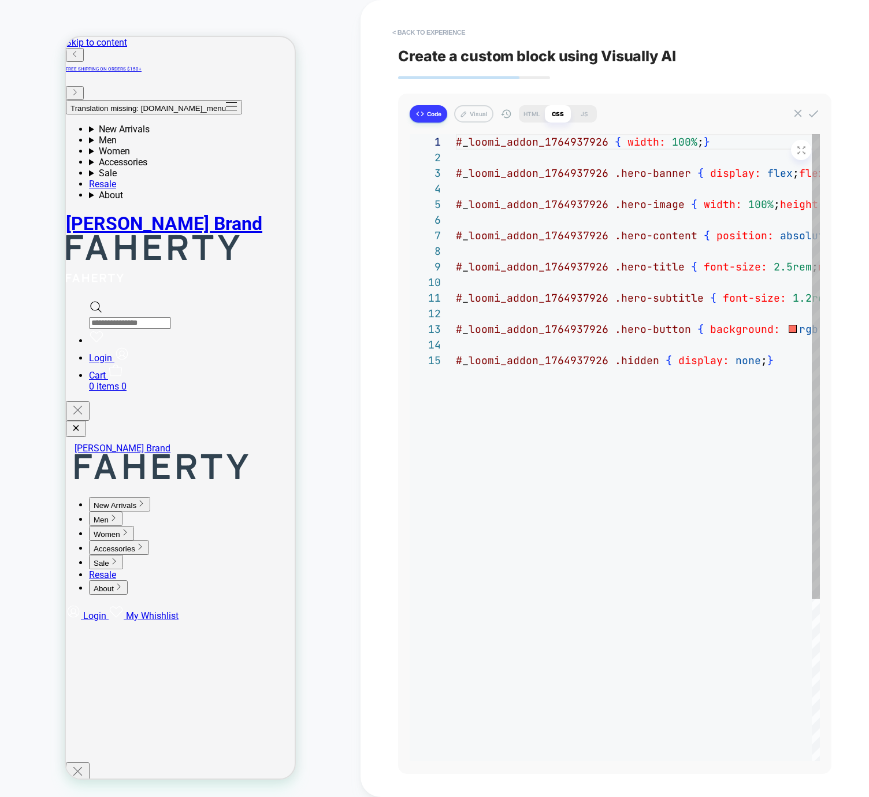
type textarea "*"
type textarea "**********"
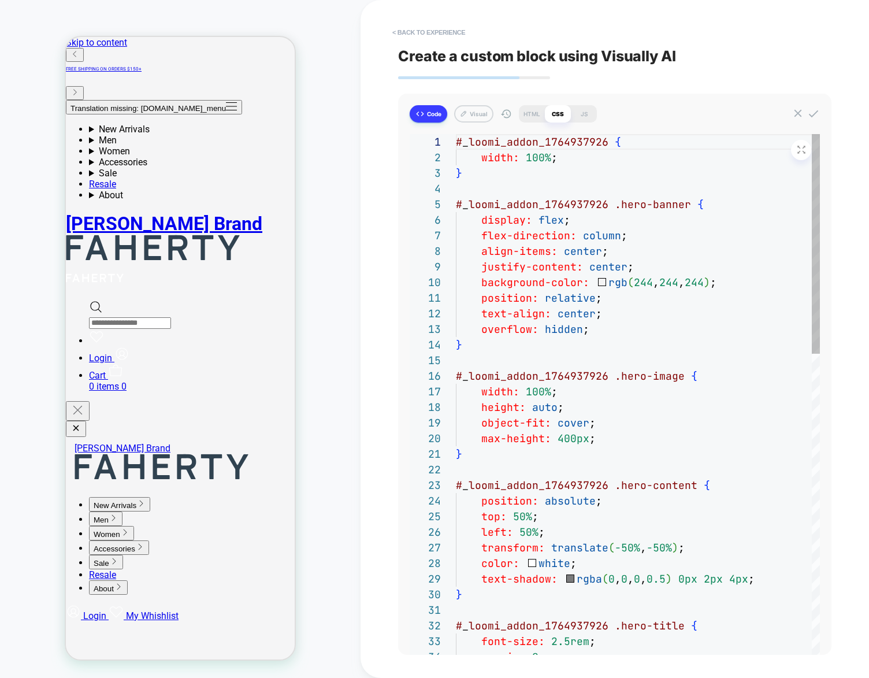
type textarea "*"
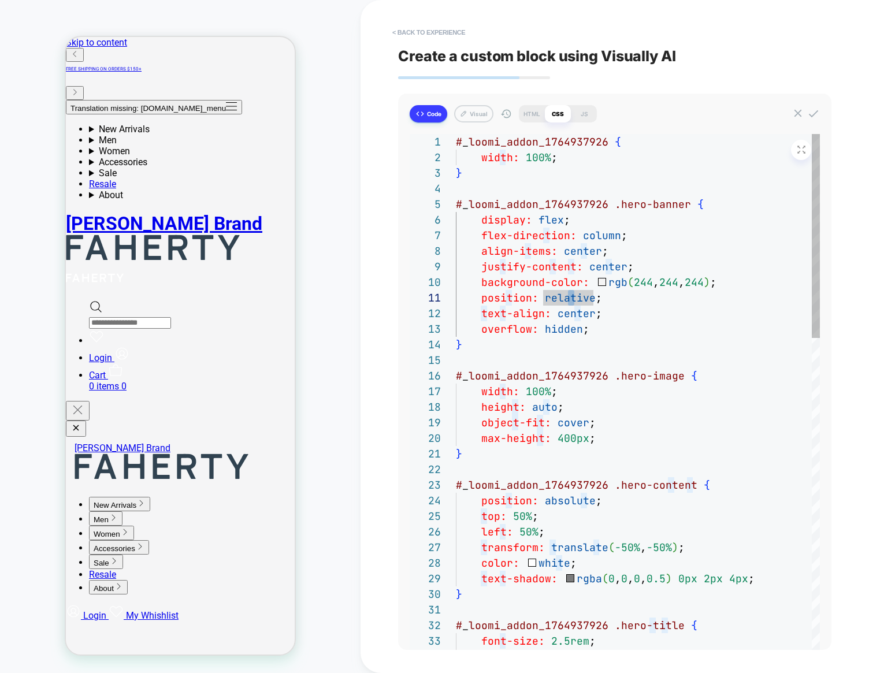
scroll to position [16, 0]
type textarea "**********"
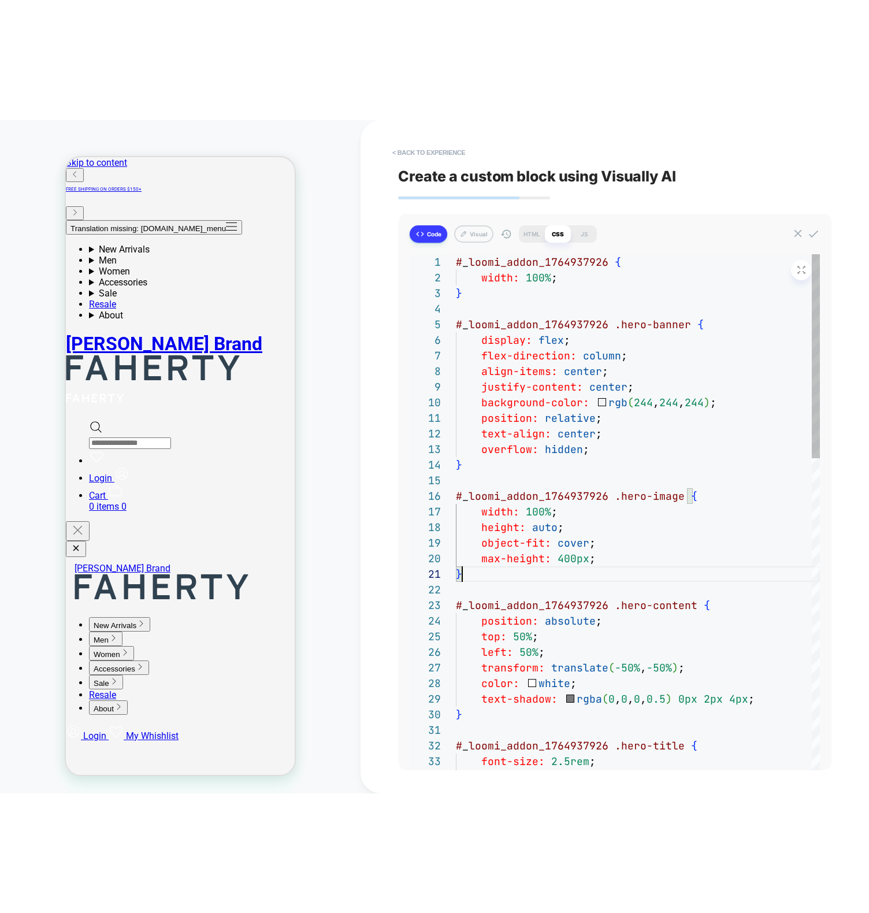
scroll to position [0, 6]
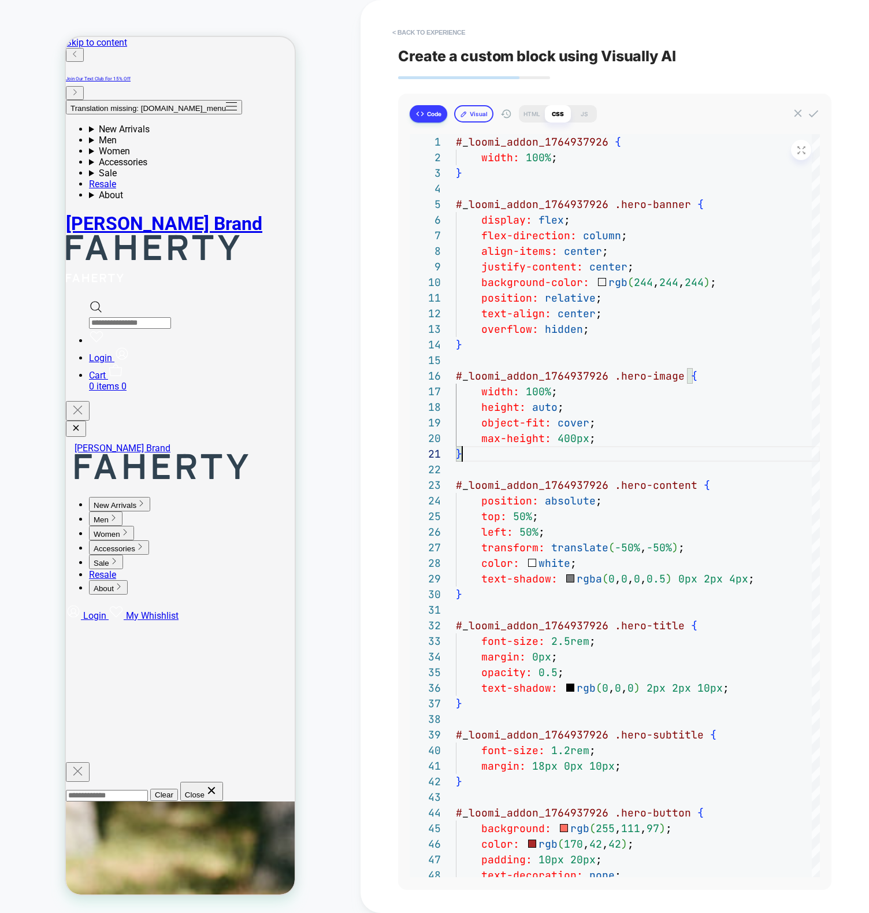
click at [472, 118] on button "Visual" at bounding box center [473, 113] width 39 height 17
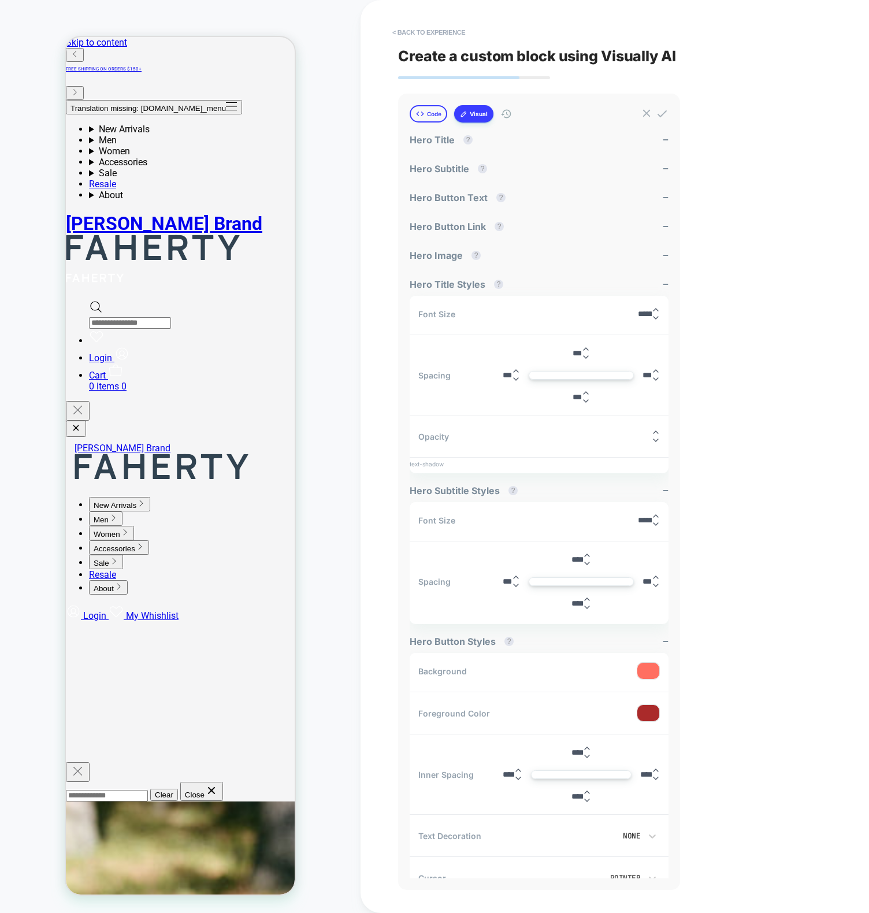
click at [429, 110] on button "Code" at bounding box center [429, 113] width 38 height 17
type textarea "*"
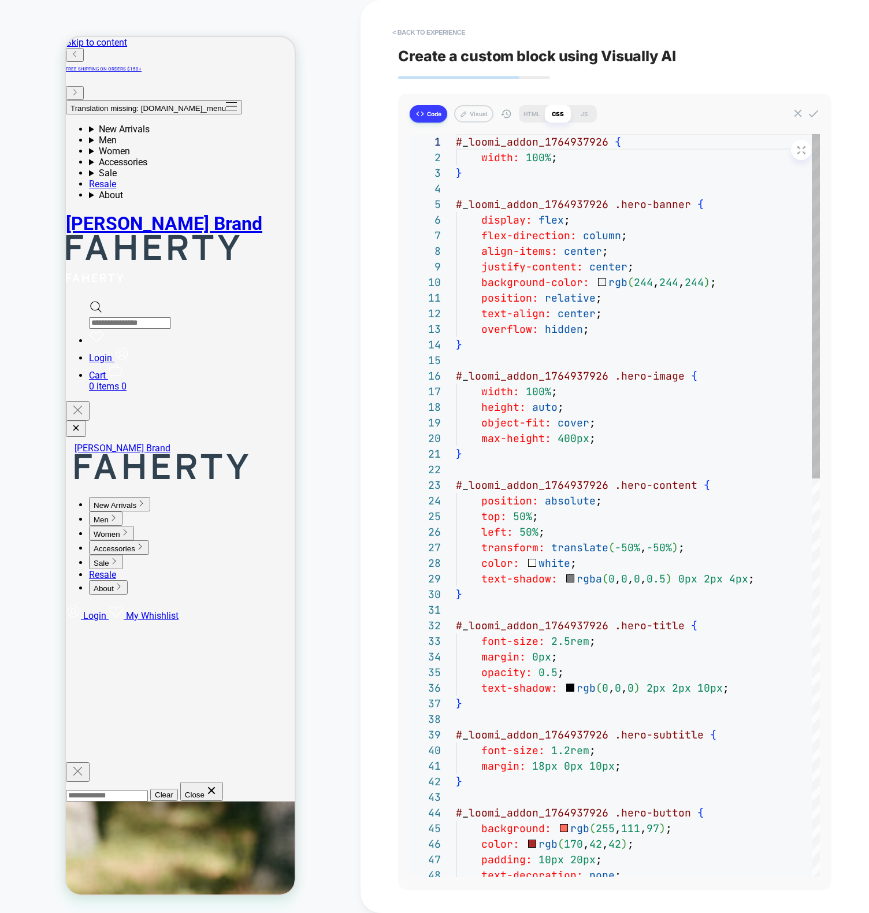
scroll to position [156, 0]
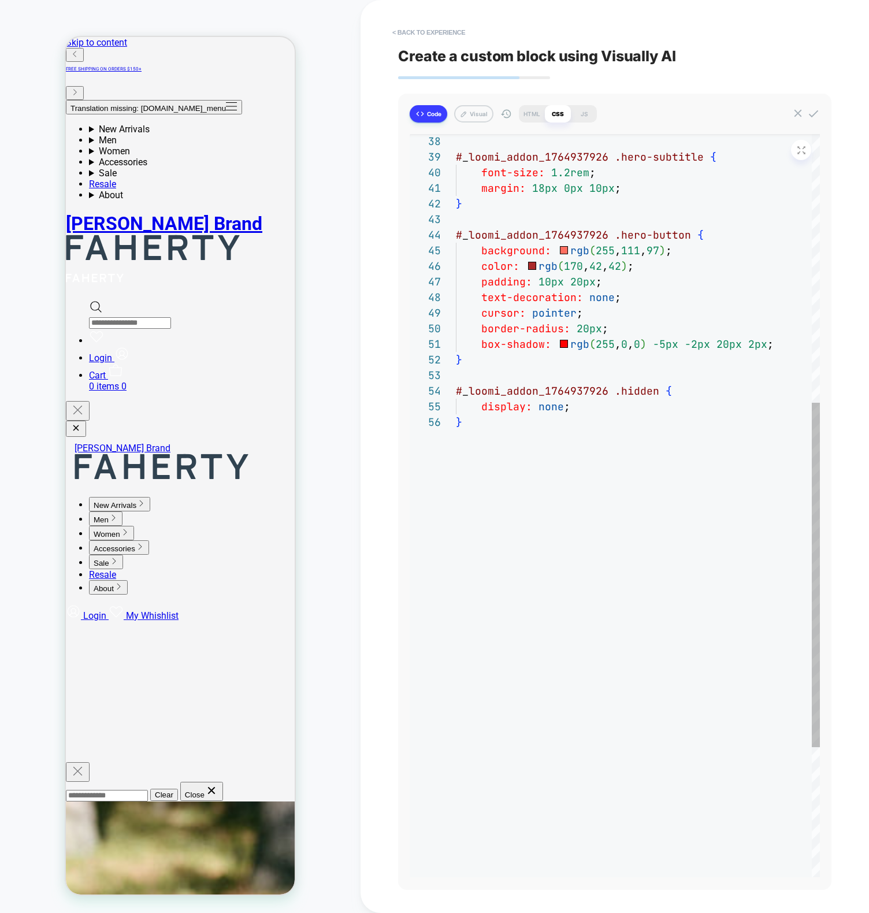
click at [625, 346] on div "# _ loomi_addon_1764937926 .hero-subtitle { font-size: 1.2rem ; margin: 18px 0p…" at bounding box center [638, 356] width 364 height 1601
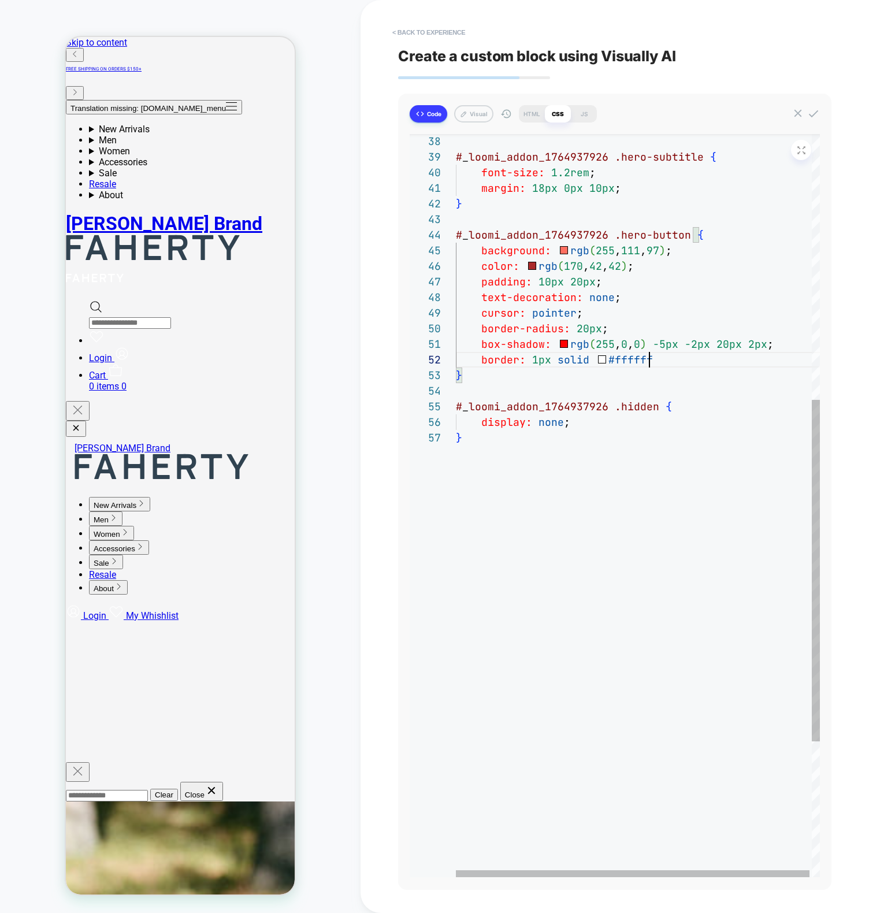
scroll to position [16, 194]
type textarea "**********"
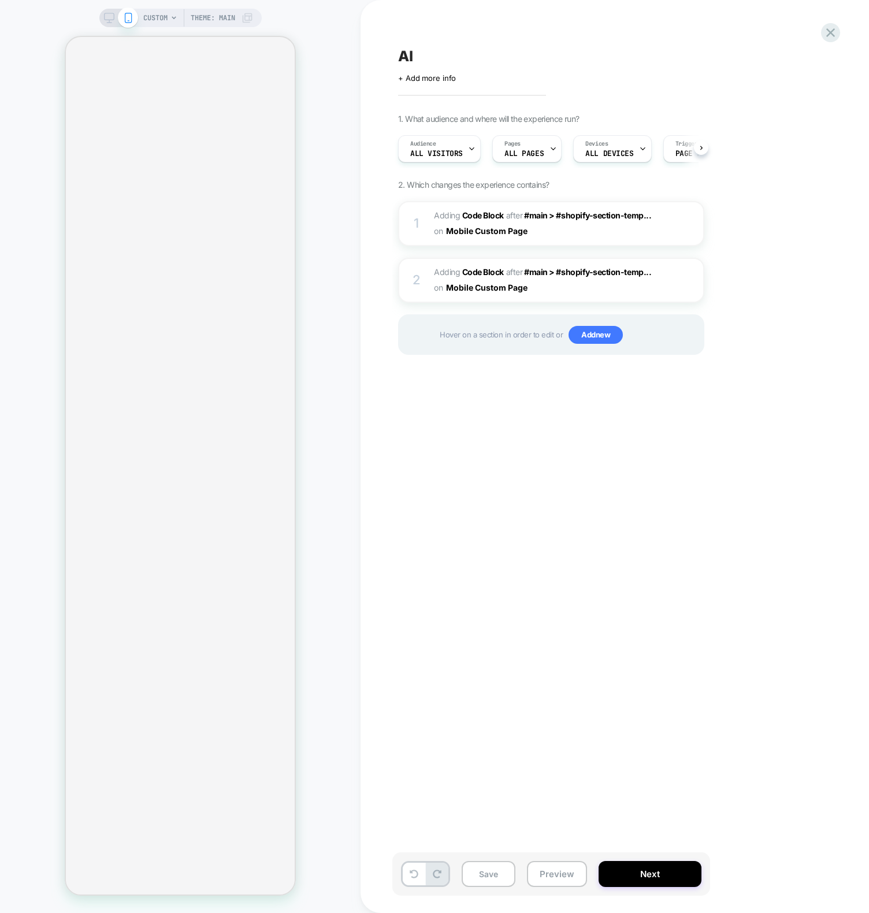
scroll to position [0, 1]
click at [556, 461] on div "AI Click to edit experience details + Add more info 1. What audience and where …" at bounding box center [608, 457] width 433 height 890
click at [336, 232] on div "CUSTOM Theme: MAIN" at bounding box center [180, 457] width 360 height 890
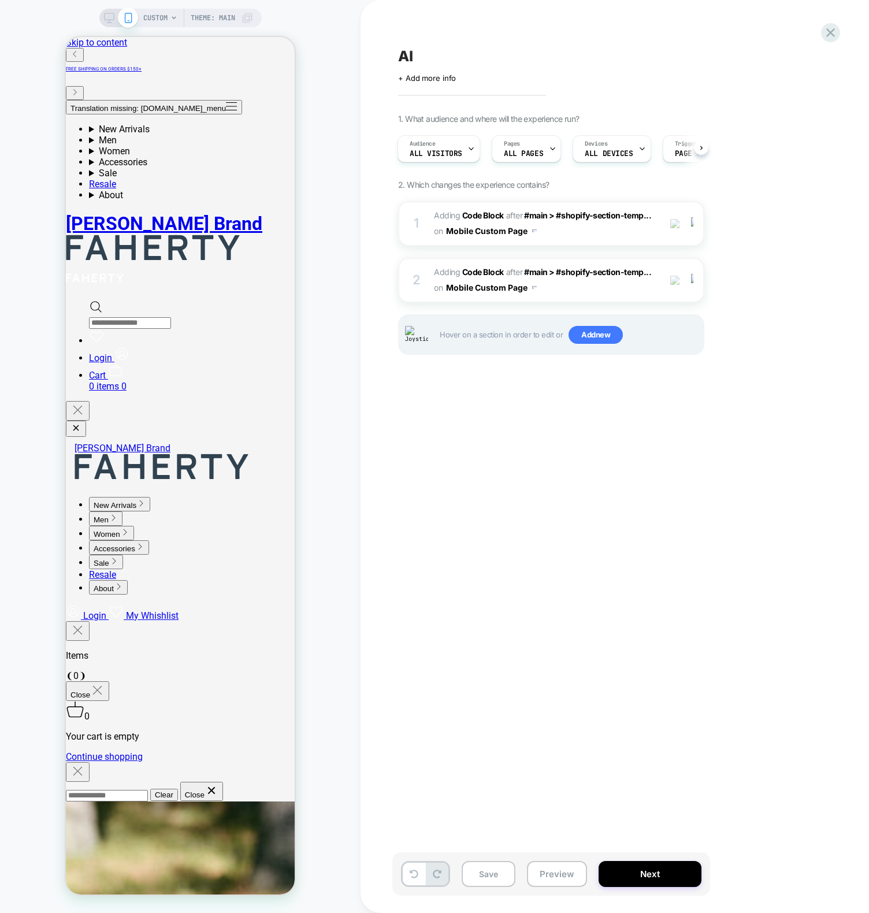
scroll to position [0, 0]
click at [426, 222] on div "1 Adding Code Block AFTER #main > #shopify-section-temp... #main > #shopify-sec…" at bounding box center [551, 223] width 306 height 45
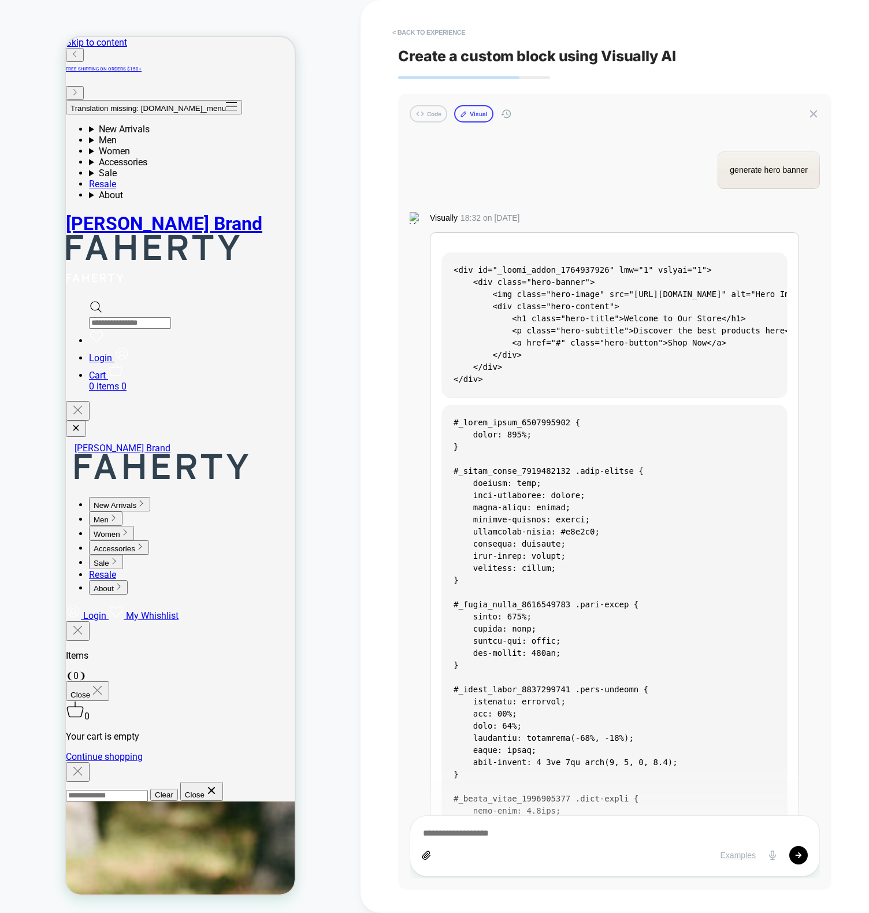
scroll to position [1665, 0]
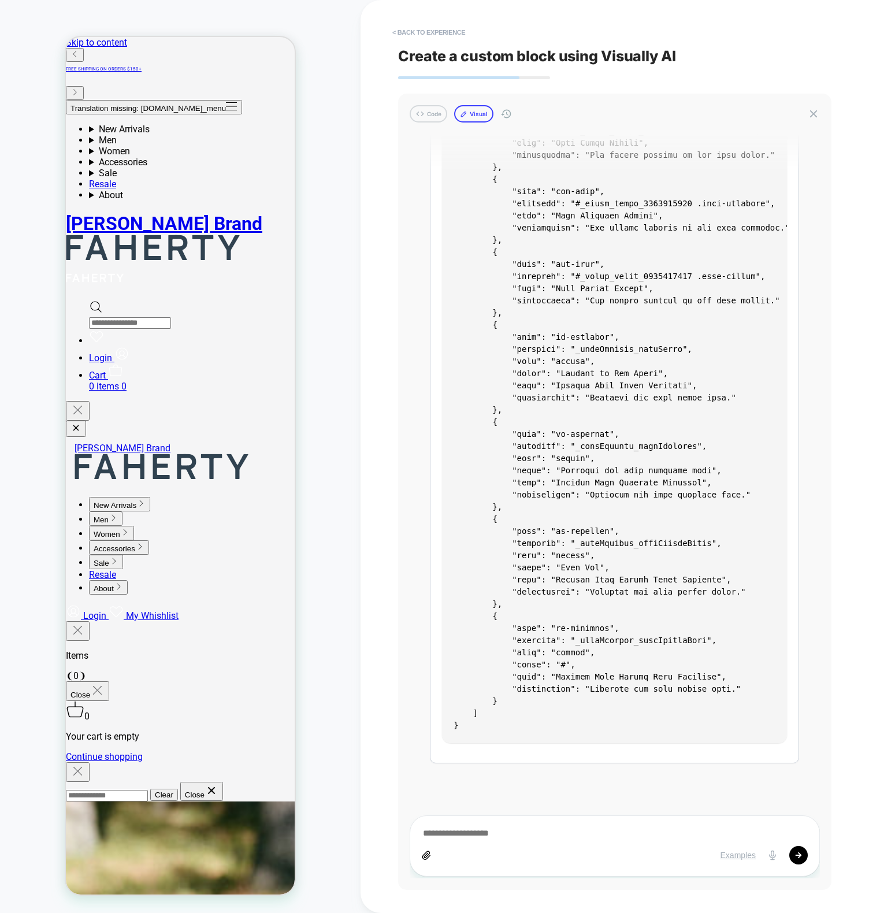
click at [474, 117] on button "Visual" at bounding box center [473, 113] width 39 height 17
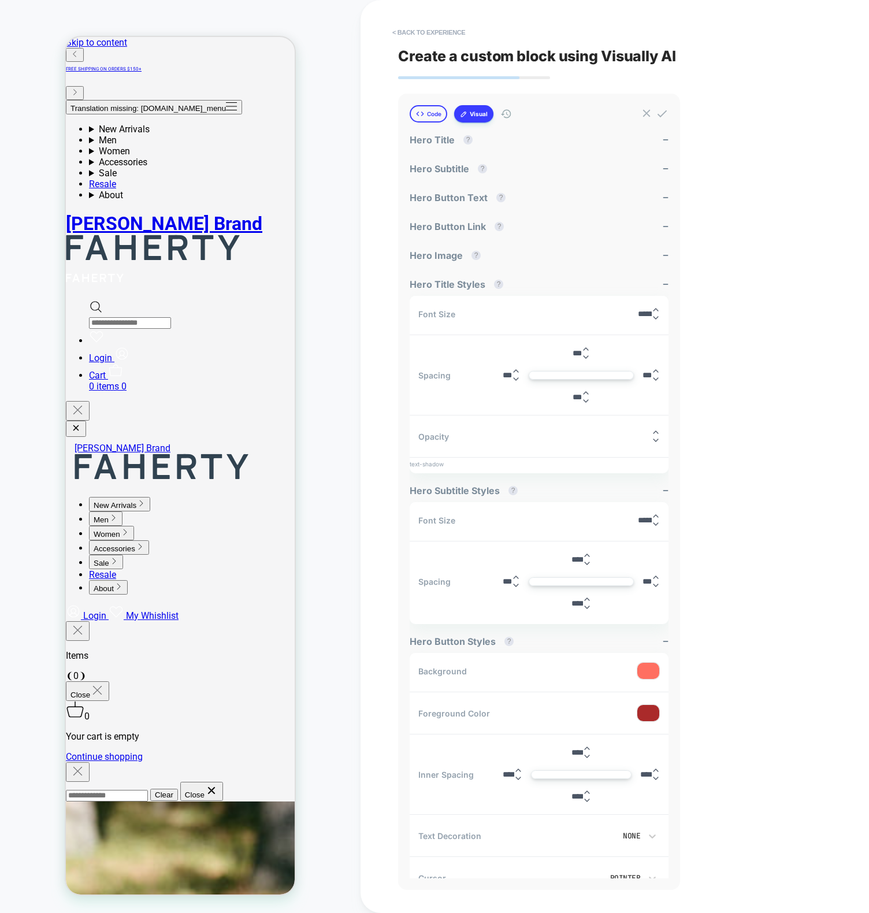
click at [434, 119] on button "Code" at bounding box center [429, 113] width 38 height 17
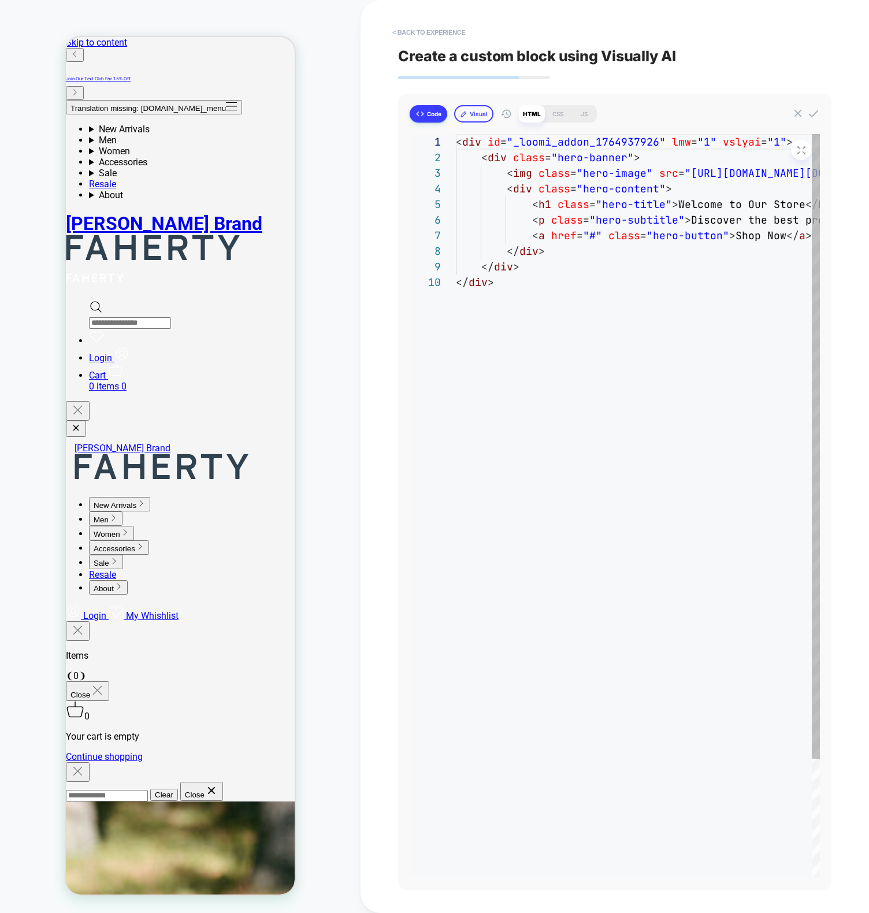
scroll to position [140, 0]
click at [474, 113] on button "Visual" at bounding box center [473, 113] width 39 height 17
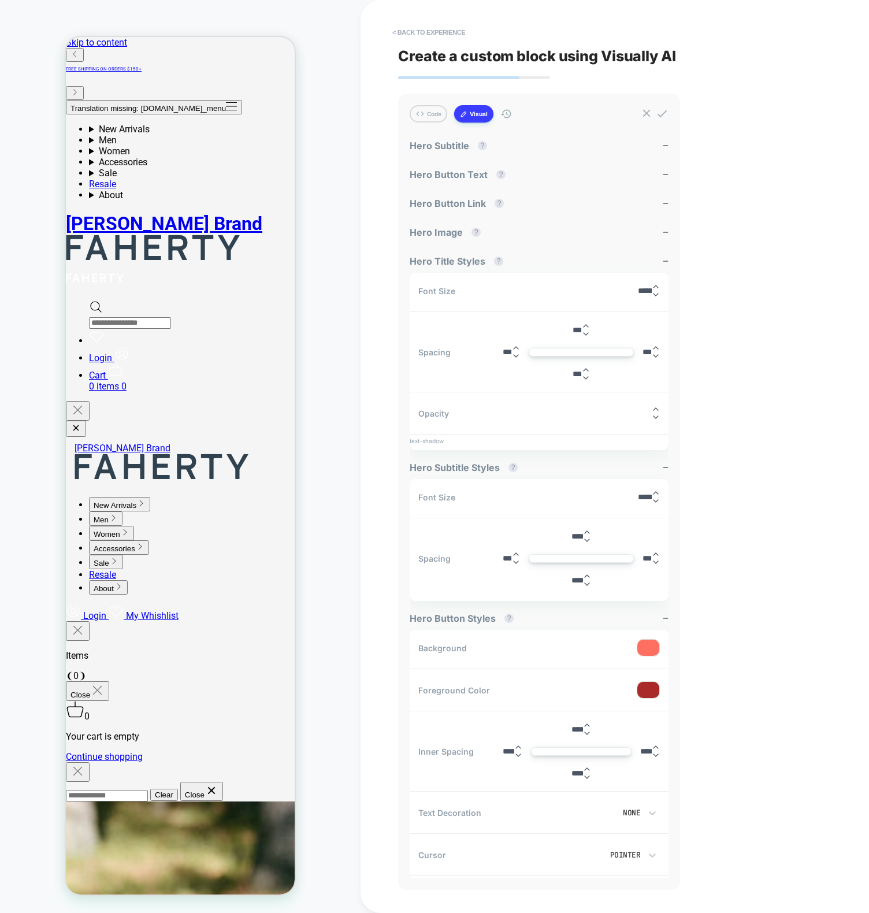
scroll to position [205, 0]
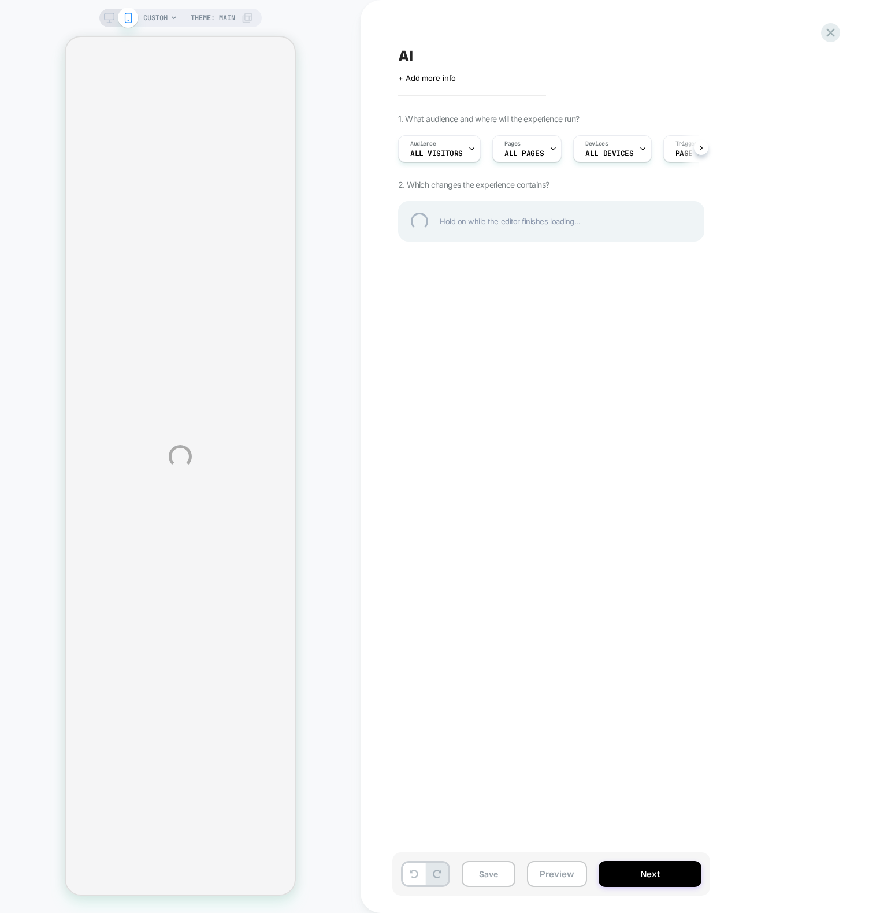
click at [297, 81] on div "CUSTOM Theme: MAIN AI Click to edit experience details + Add more info 1. What …" at bounding box center [434, 456] width 869 height 913
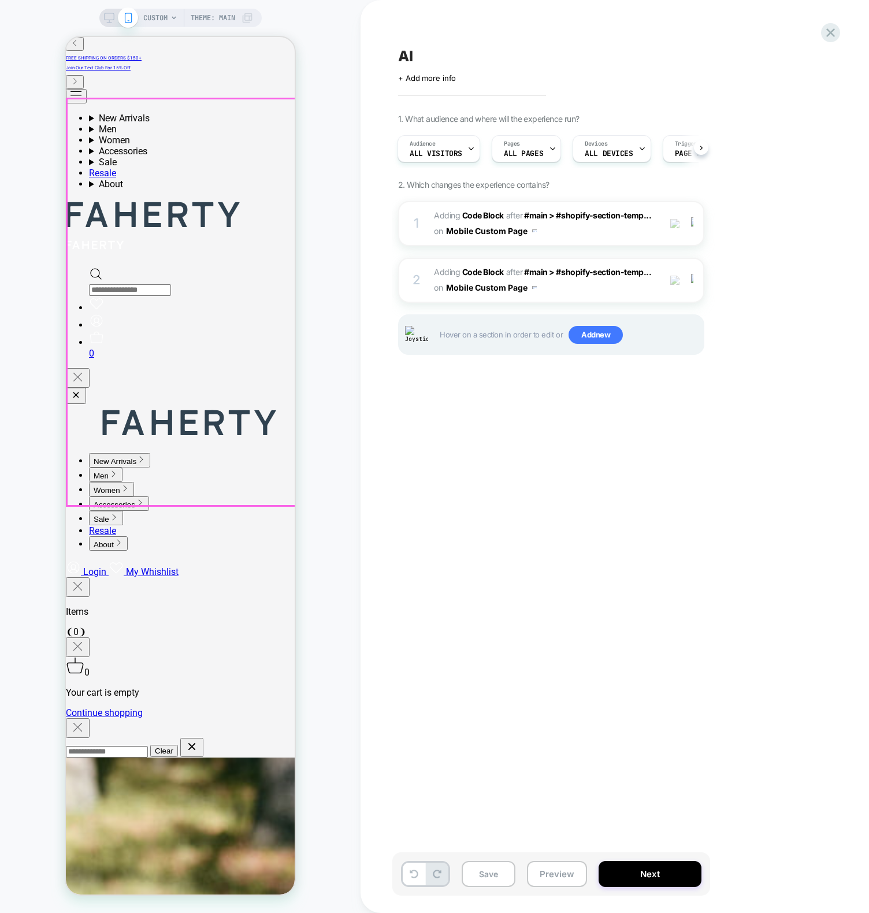
scroll to position [0, 0]
click at [551, 484] on div "AI Click to edit experience details + Add more info 1. What audience and where …" at bounding box center [608, 457] width 433 height 890
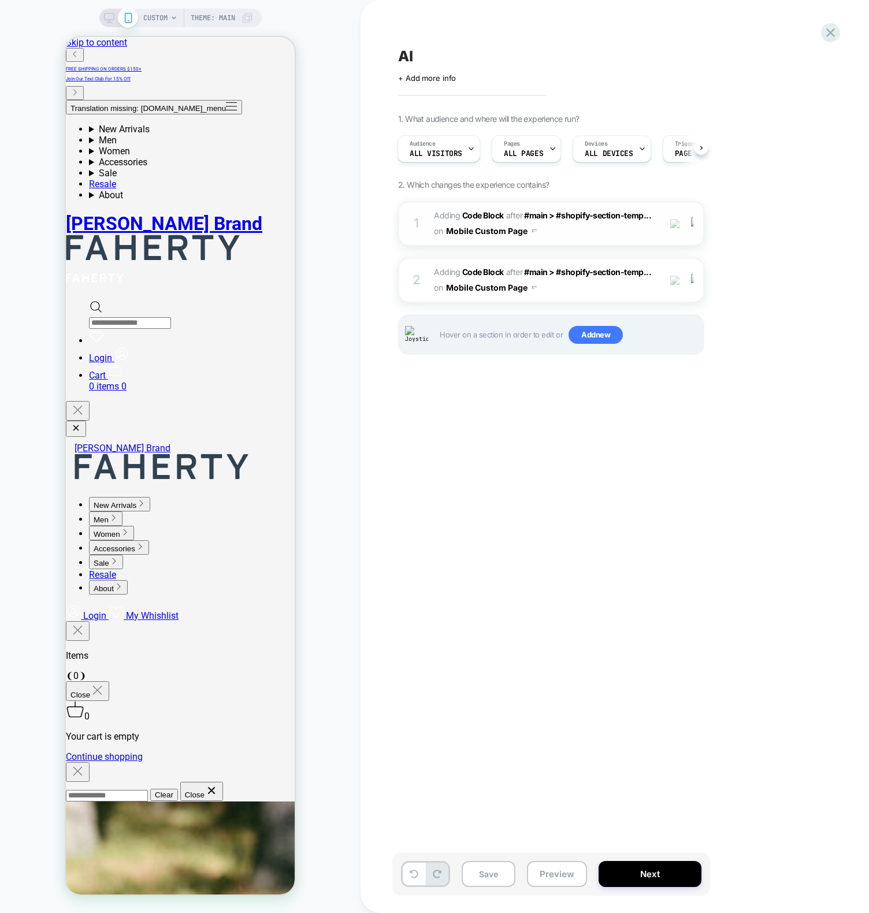
click at [417, 228] on div "1" at bounding box center [417, 223] width 12 height 23
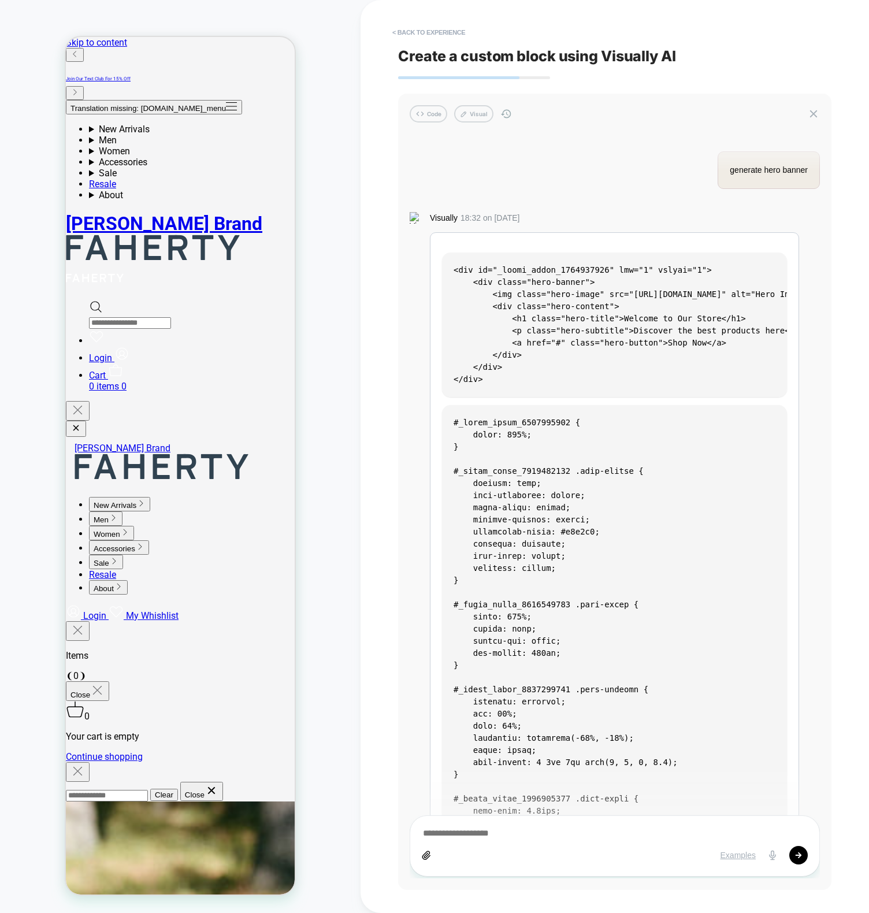
scroll to position [1665, 0]
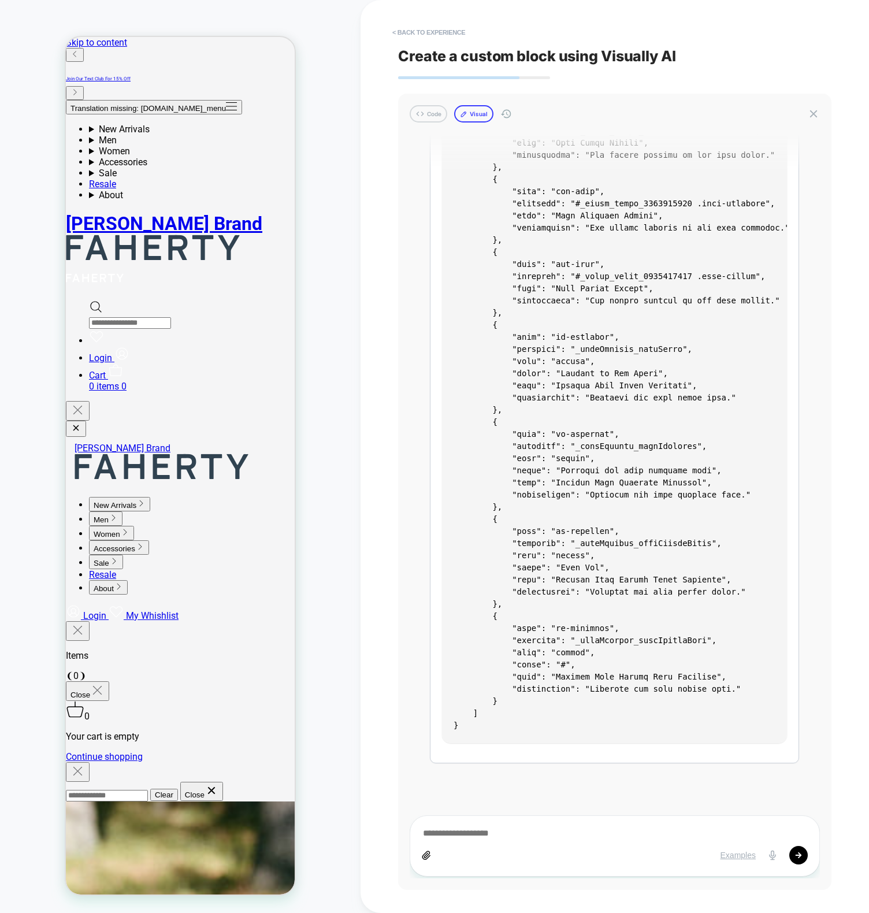
click at [476, 116] on button "Visual" at bounding box center [473, 113] width 39 height 17
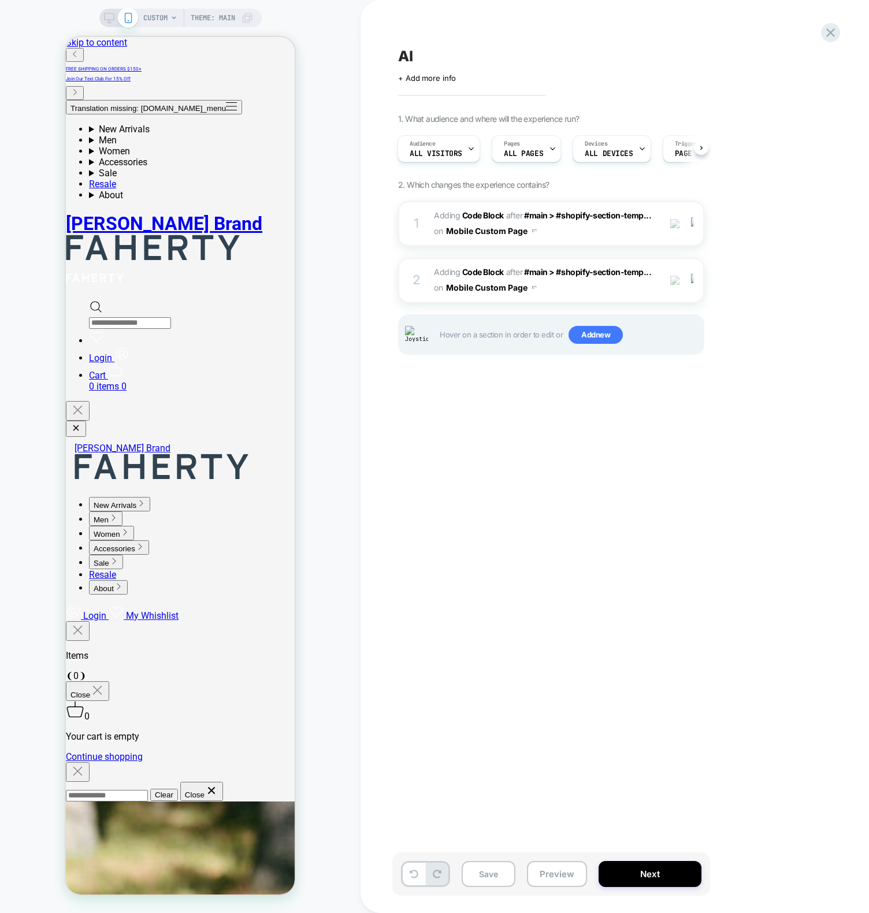
scroll to position [0, 0]
click at [339, 209] on div "CUSTOM Theme: MAIN" at bounding box center [180, 457] width 360 height 890
click at [588, 229] on span "Adding Code Block AFTER #main > #shopify-section-temp... #main > #shopify-secti…" at bounding box center [544, 223] width 220 height 31
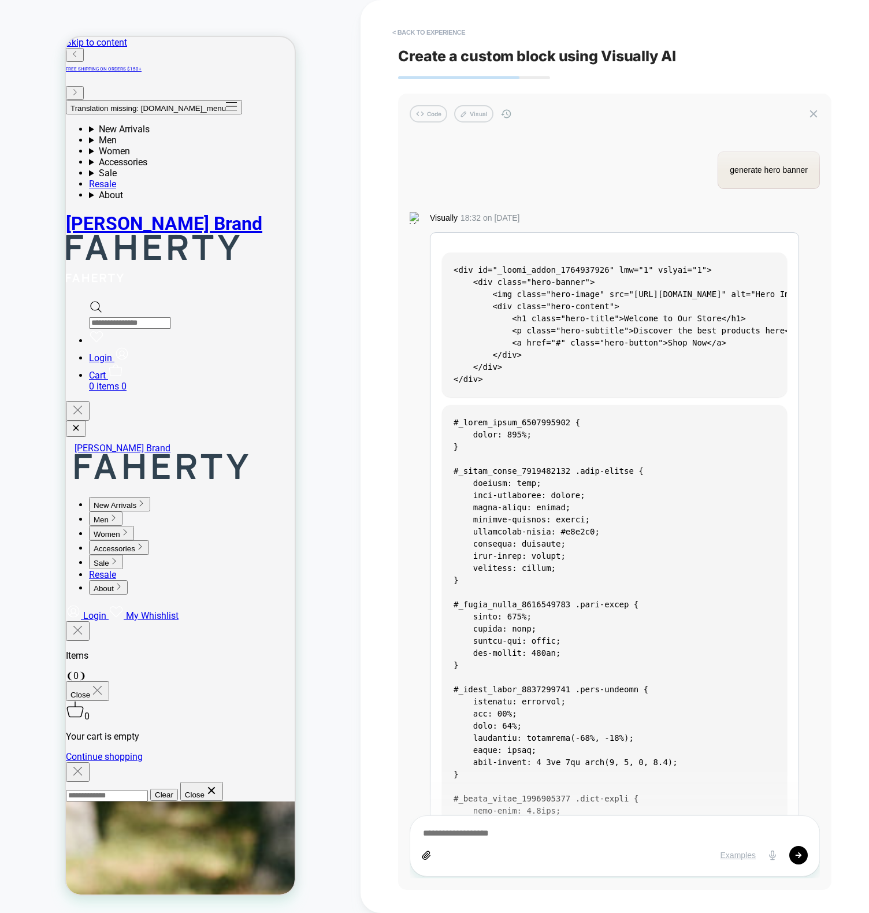
scroll to position [1665, 0]
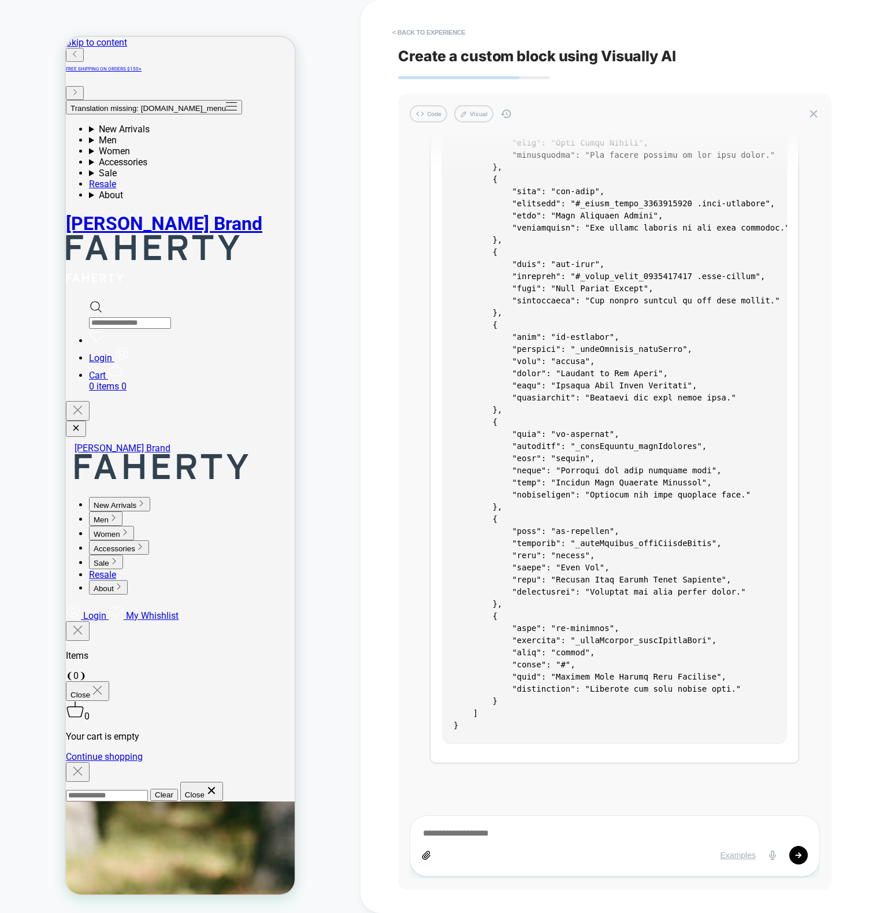
click at [469, 117] on button "Visual" at bounding box center [473, 113] width 39 height 17
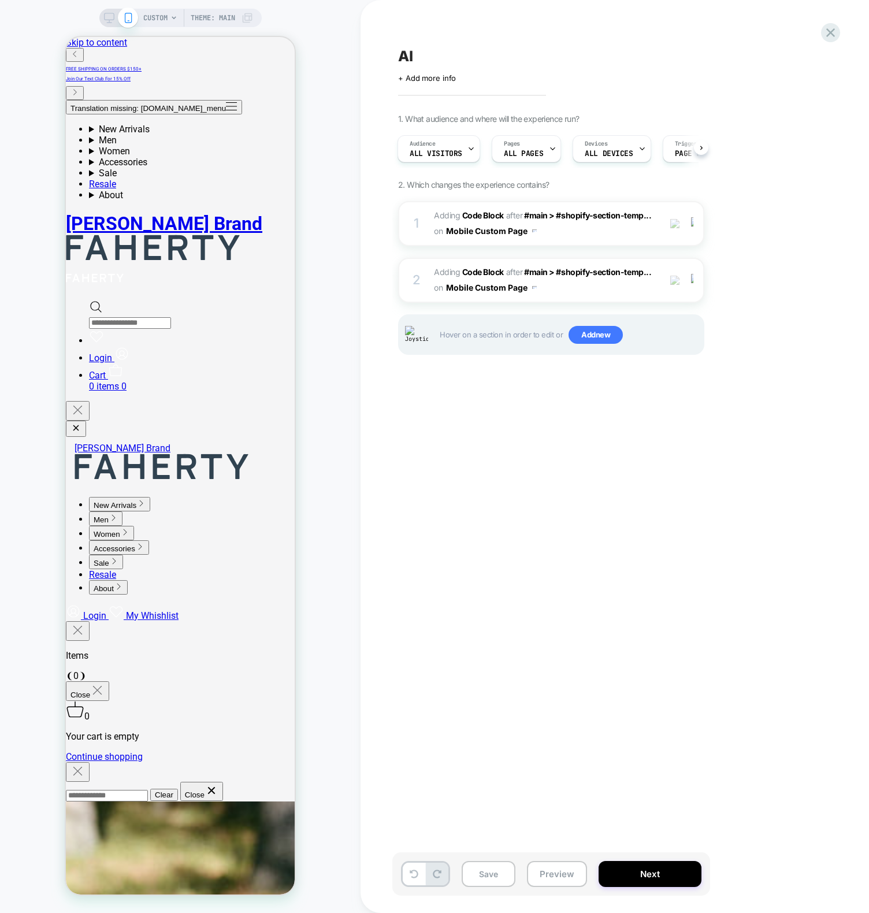
scroll to position [0, 0]
click at [430, 220] on div "1 Adding Code Block AFTER #main > #shopify-section-temp... #main > #shopify-sec…" at bounding box center [551, 223] width 306 height 45
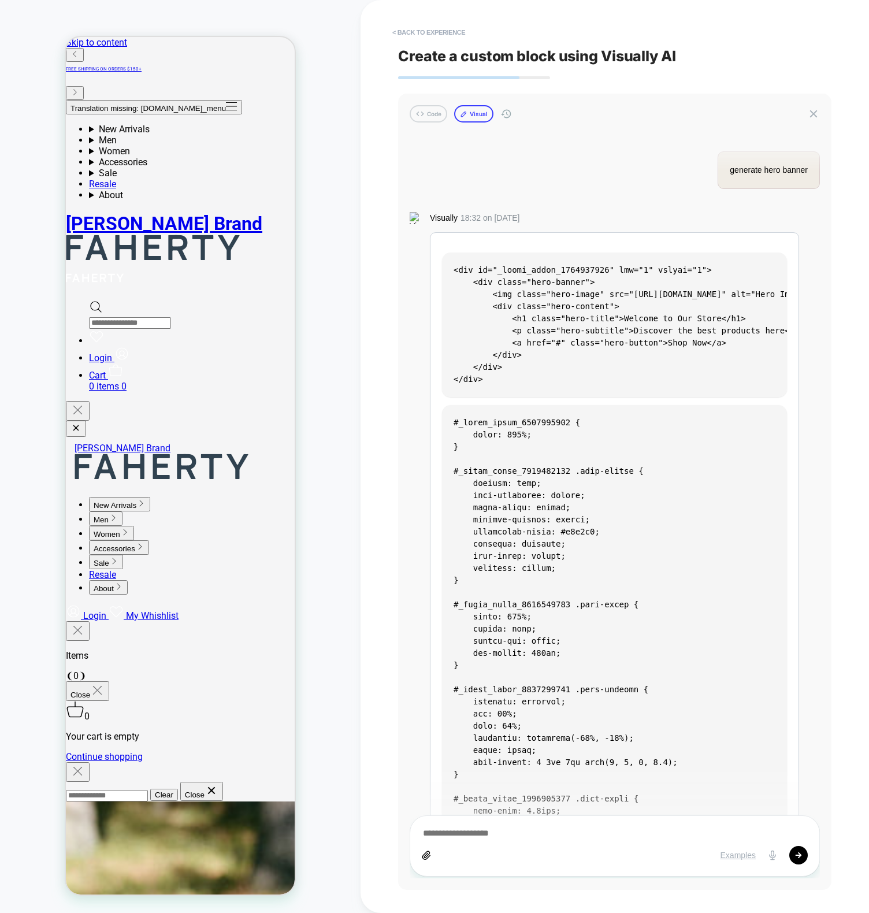
click at [475, 113] on button "Visual" at bounding box center [473, 113] width 39 height 17
type textarea "*"
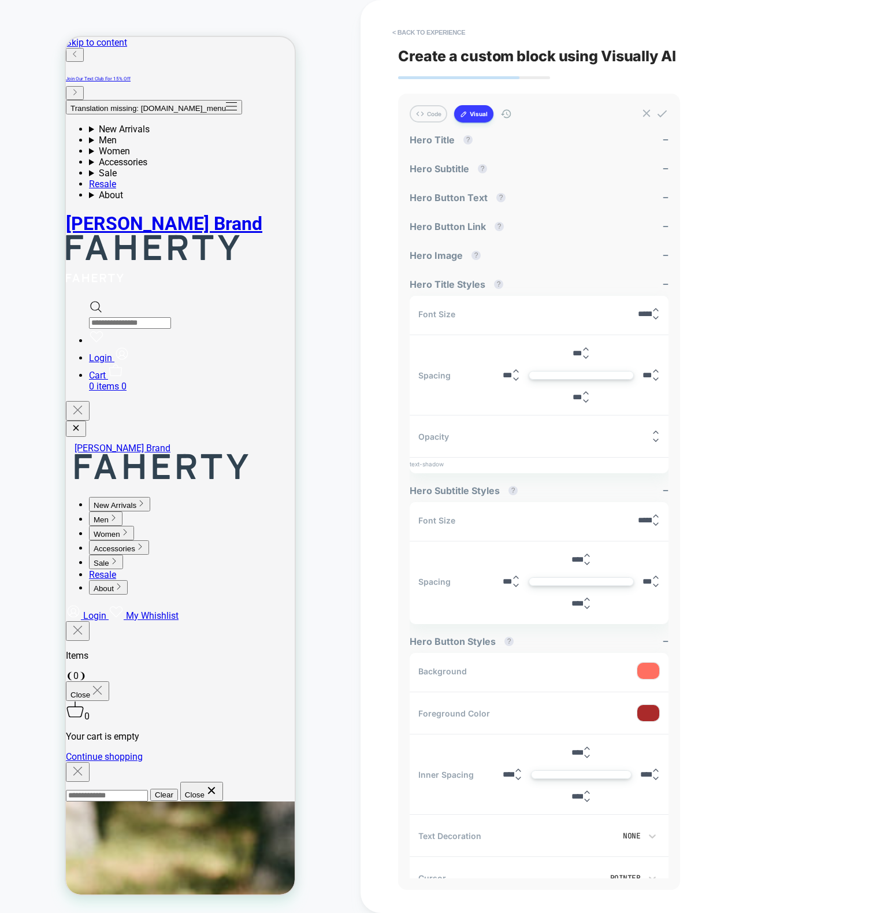
click at [653, 670] on div at bounding box center [648, 671] width 22 height 16
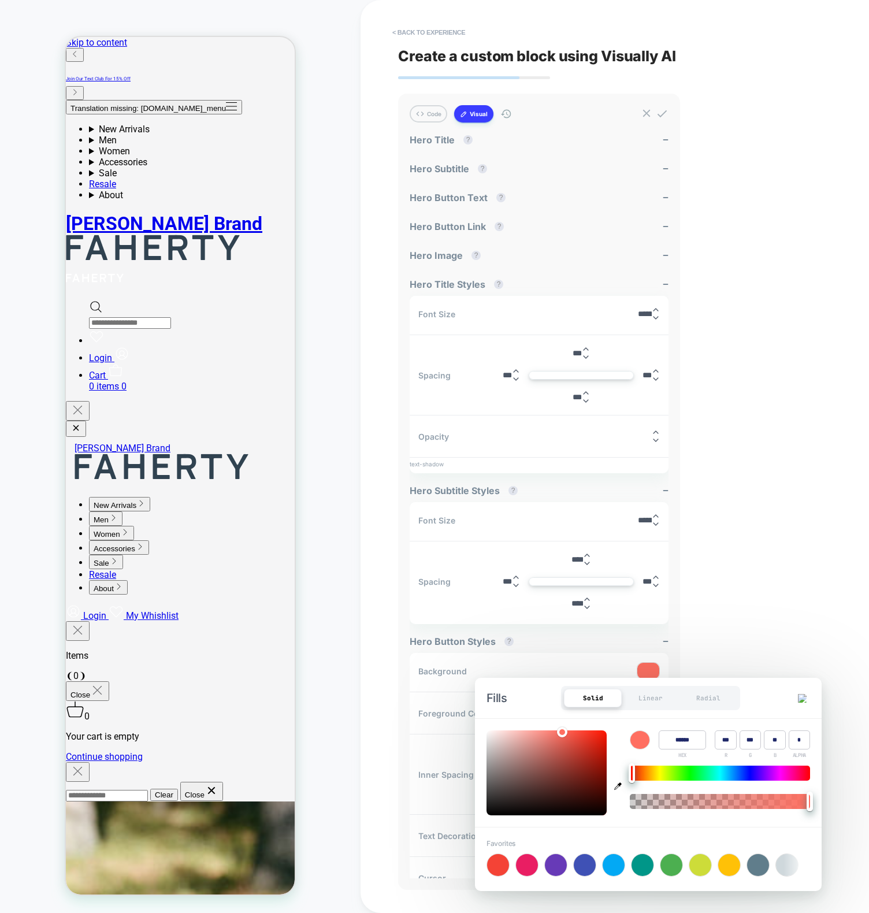
click at [758, 596] on div "< Back to experience Create a custom block using Visually AI Code Visual genera…" at bounding box center [614, 456] width 433 height 913
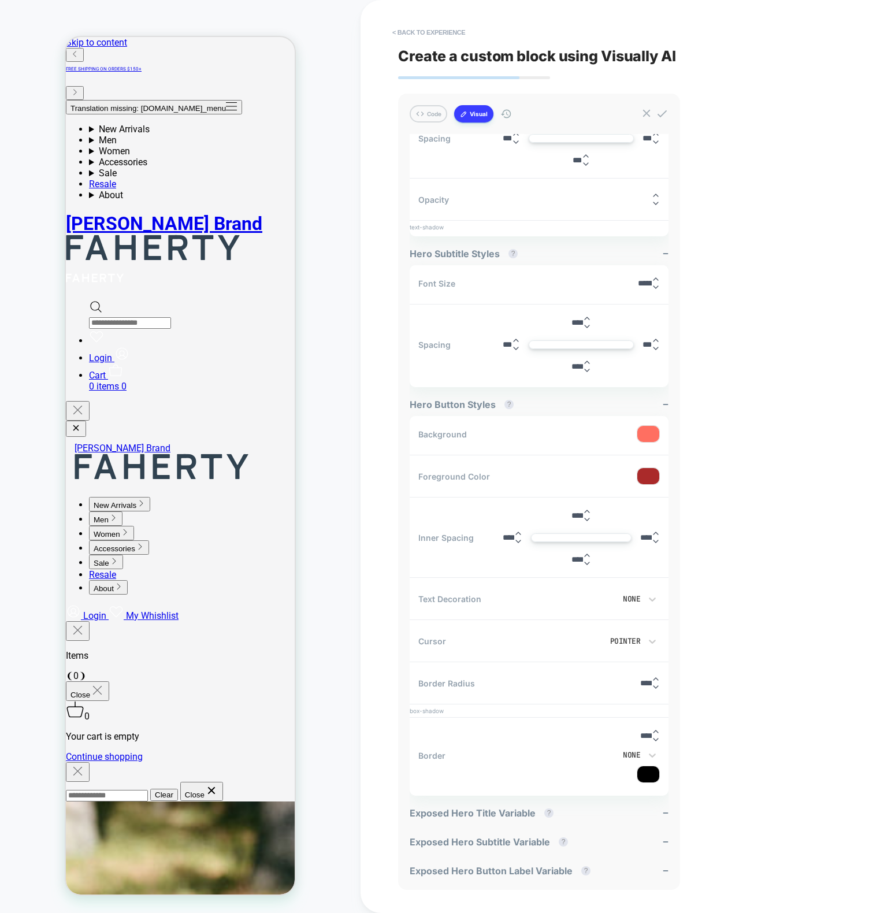
scroll to position [233, 0]
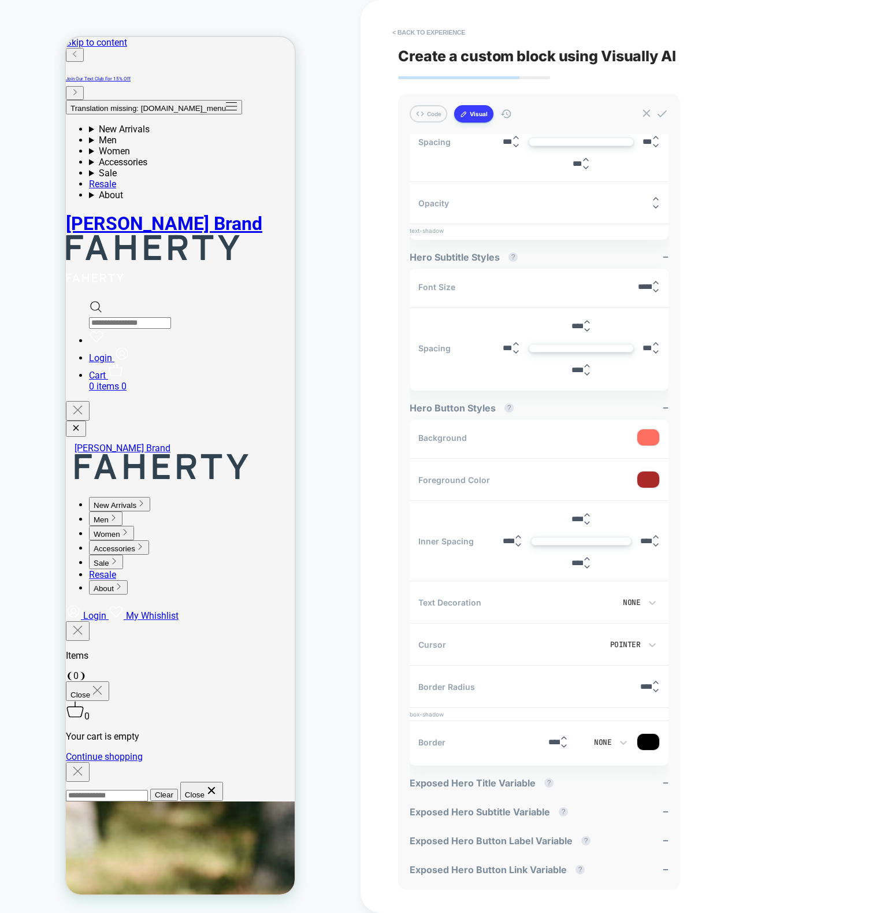
click at [601, 742] on div "None" at bounding box center [596, 742] width 31 height 10
click at [607, 741] on div at bounding box center [434, 456] width 869 height 913
click at [608, 741] on div "None" at bounding box center [596, 742] width 31 height 10
click at [608, 741] on div at bounding box center [434, 456] width 869 height 913
click at [750, 708] on div "< Back to experience Create a custom block using Visually AI Code Visual genera…" at bounding box center [614, 456] width 433 height 913
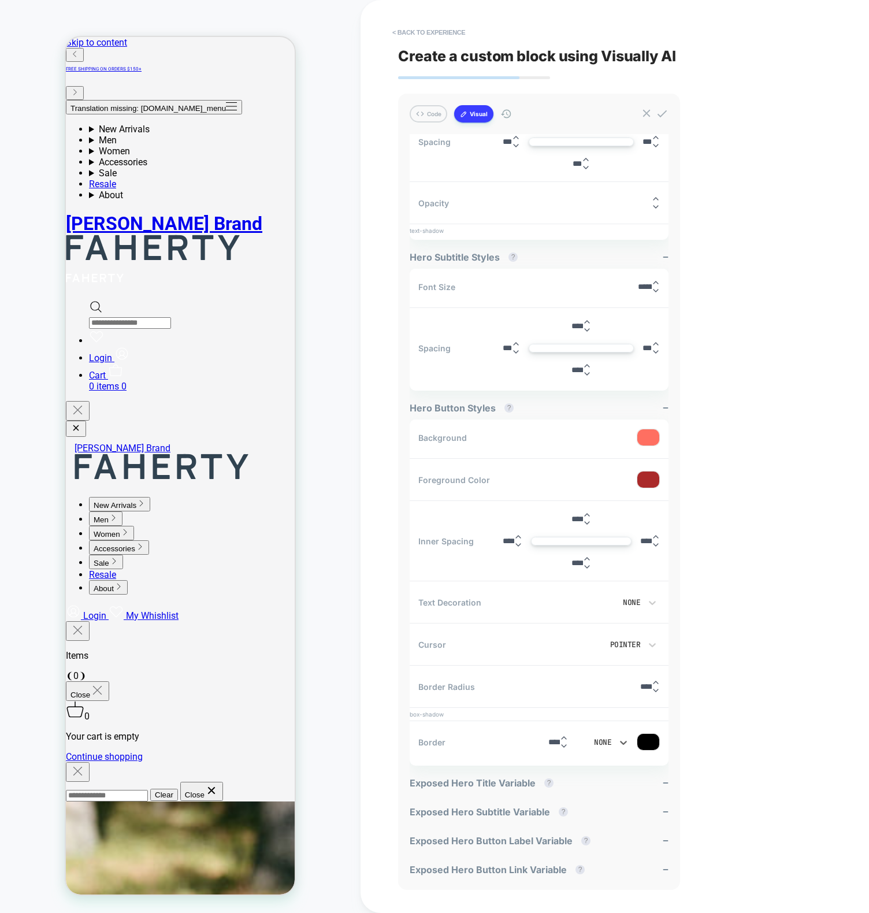
click at [603, 739] on div "None" at bounding box center [596, 742] width 31 height 10
click at [614, 652] on div "Double" at bounding box center [602, 653] width 47 height 24
click at [597, 739] on div "Double" at bounding box center [596, 742] width 31 height 10
click at [606, 657] on div "Double" at bounding box center [602, 653] width 47 height 24
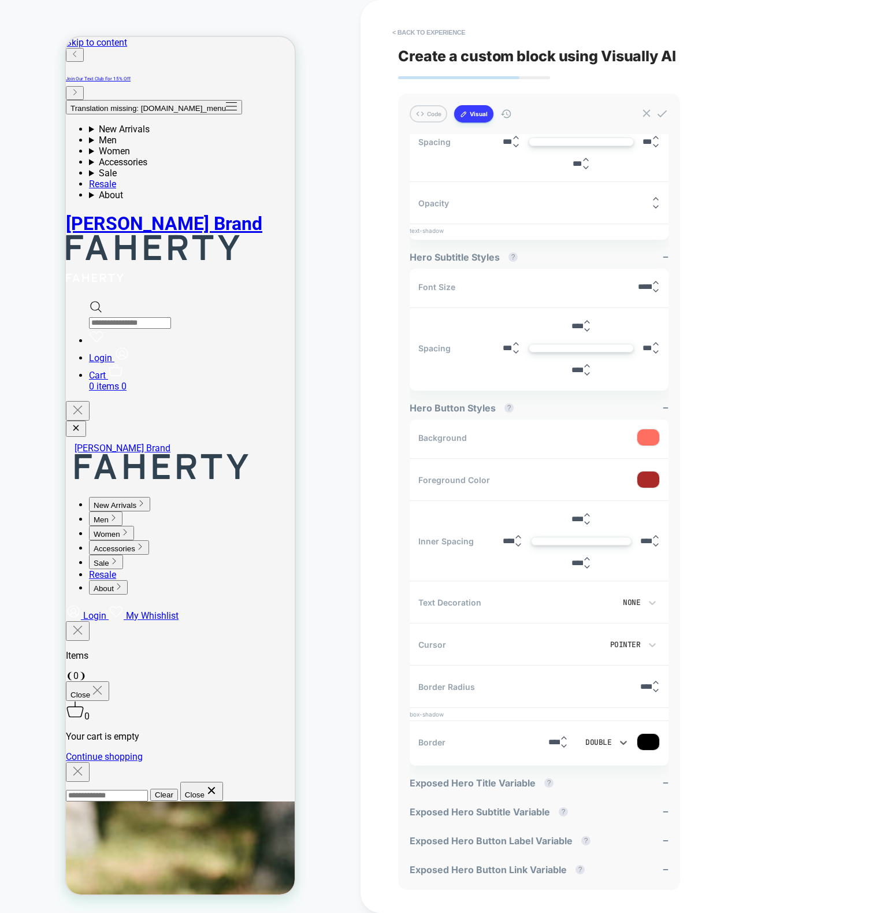
click at [733, 753] on div "< Back to experience Create a custom block using Visually AI Code Visual genera…" at bounding box center [614, 456] width 433 height 913
click at [564, 734] on icon at bounding box center [564, 738] width 8 height 8
type input "****"
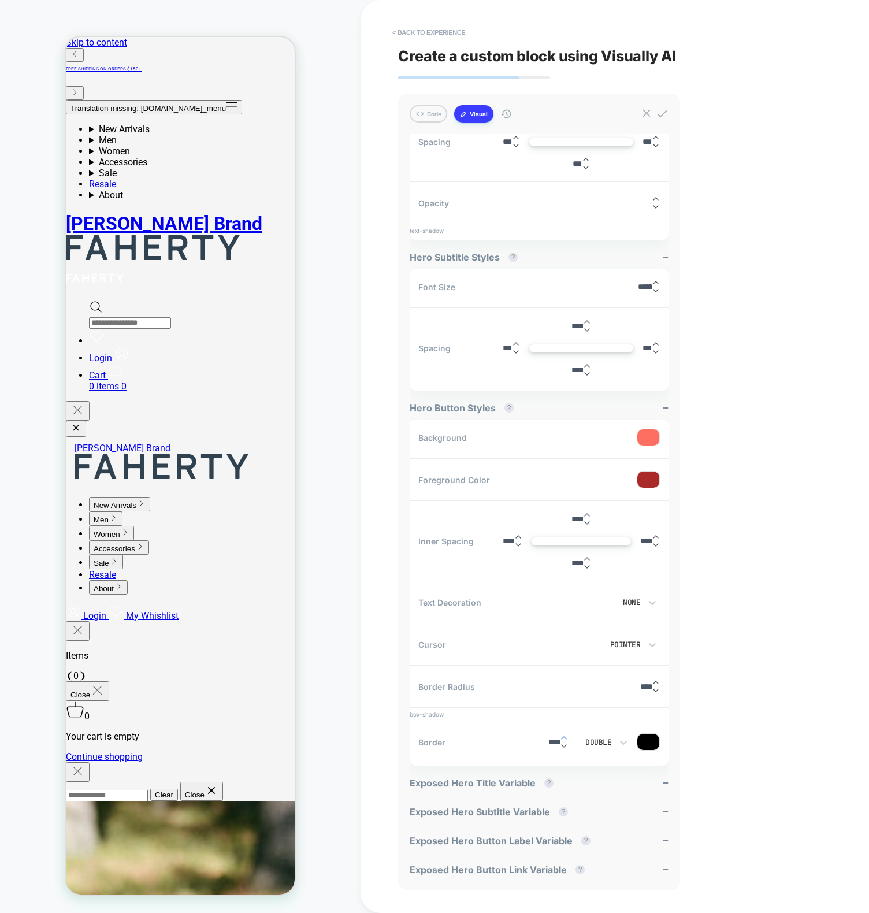
click at [564, 734] on icon at bounding box center [564, 738] width 8 height 8
click at [652, 741] on div at bounding box center [648, 742] width 22 height 16
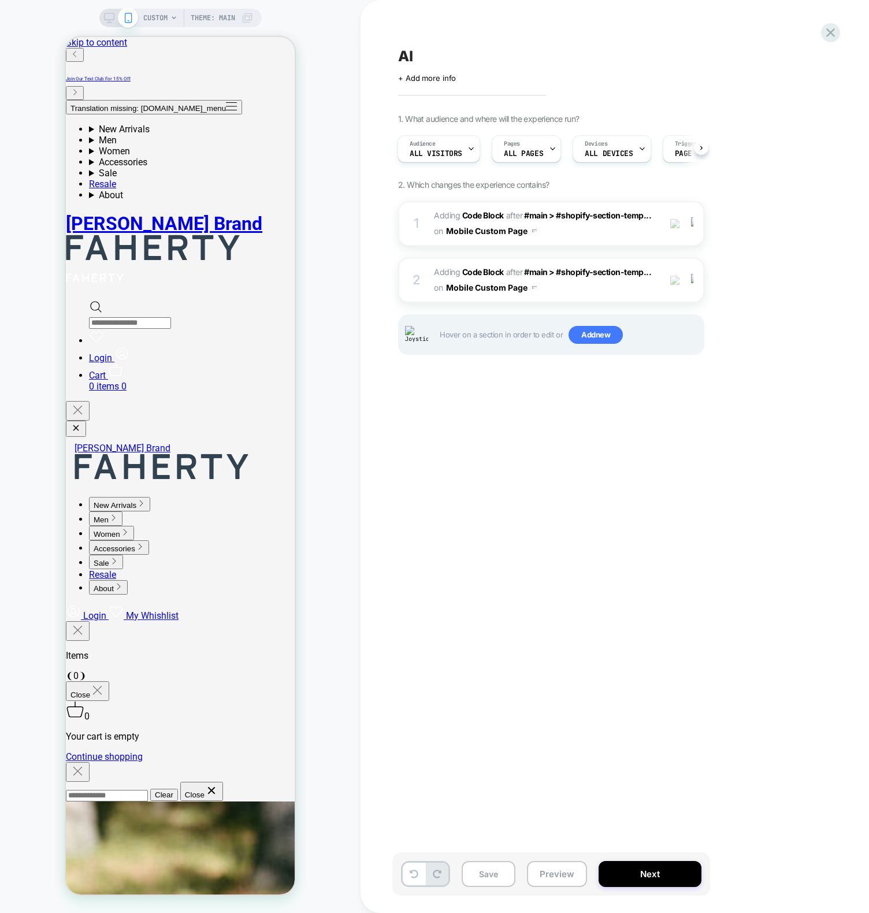
scroll to position [0, 0]
click at [414, 209] on div "1 Adding Code Block AFTER #main > #shopify-section-temp... #main > #shopify-sec…" at bounding box center [551, 223] width 306 height 45
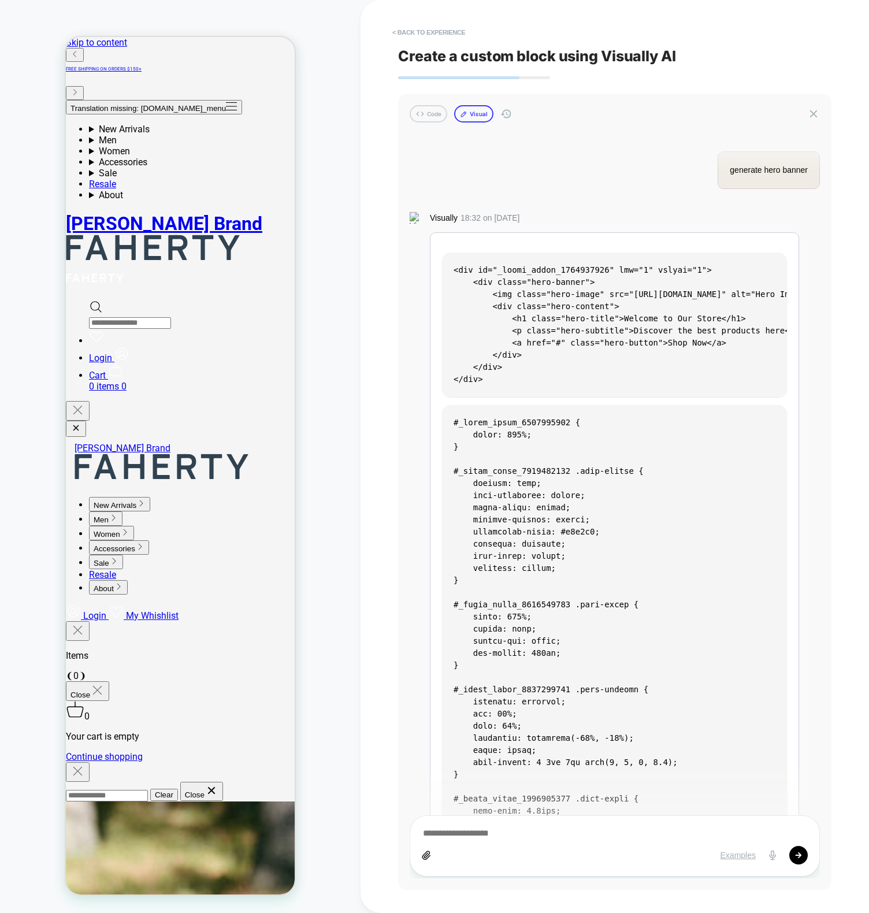
scroll to position [1665, 0]
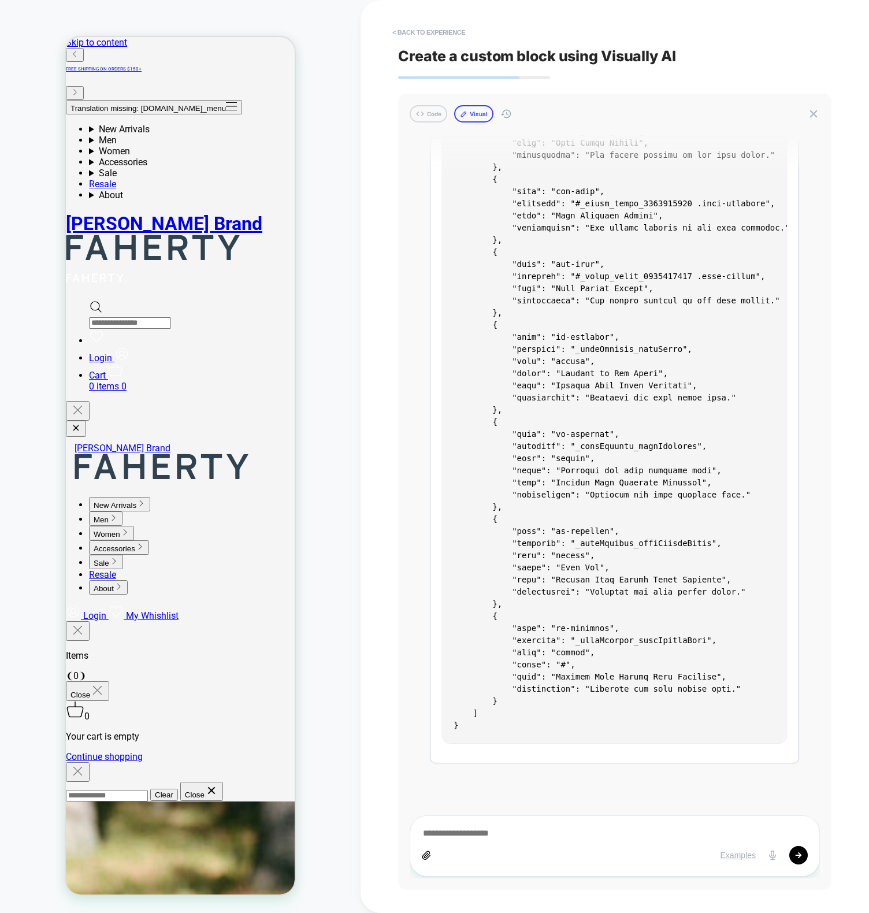
click at [475, 110] on button "Visual" at bounding box center [473, 113] width 39 height 17
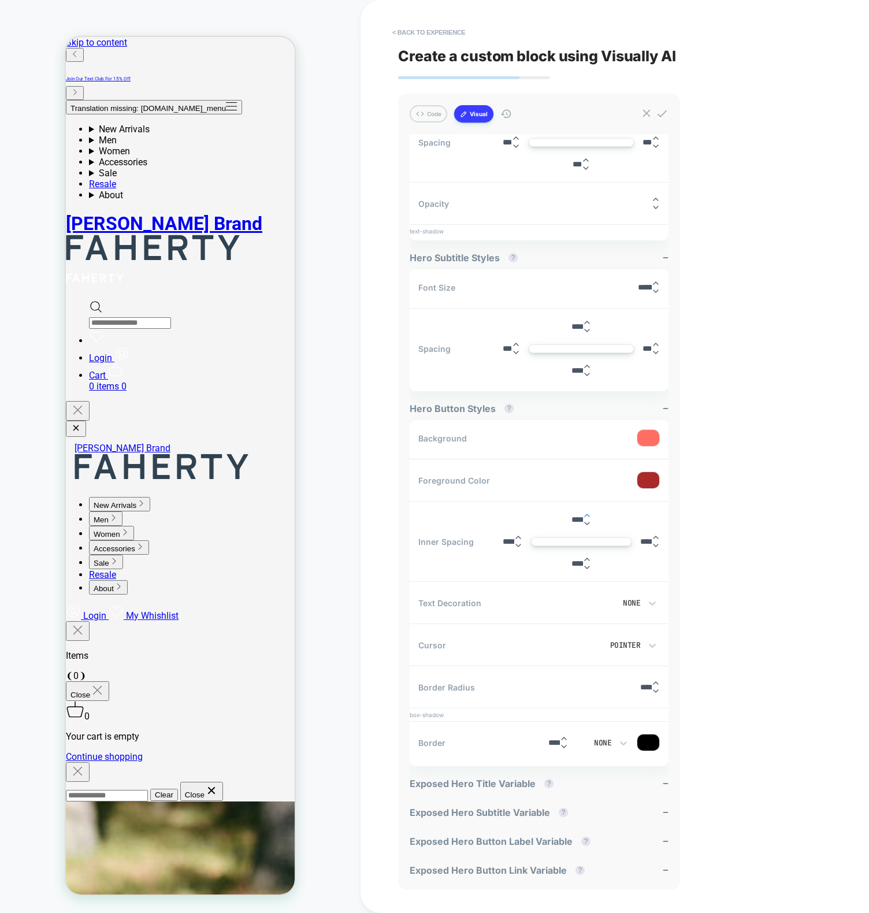
scroll to position [233, 0]
click at [757, 711] on div "< Back to experience Create a custom block using Visually AI Code Visual genera…" at bounding box center [614, 456] width 433 height 913
click at [608, 741] on div "None" at bounding box center [596, 742] width 31 height 10
click at [607, 742] on div at bounding box center [434, 456] width 869 height 913
click at [607, 742] on div "None" at bounding box center [596, 742] width 31 height 10
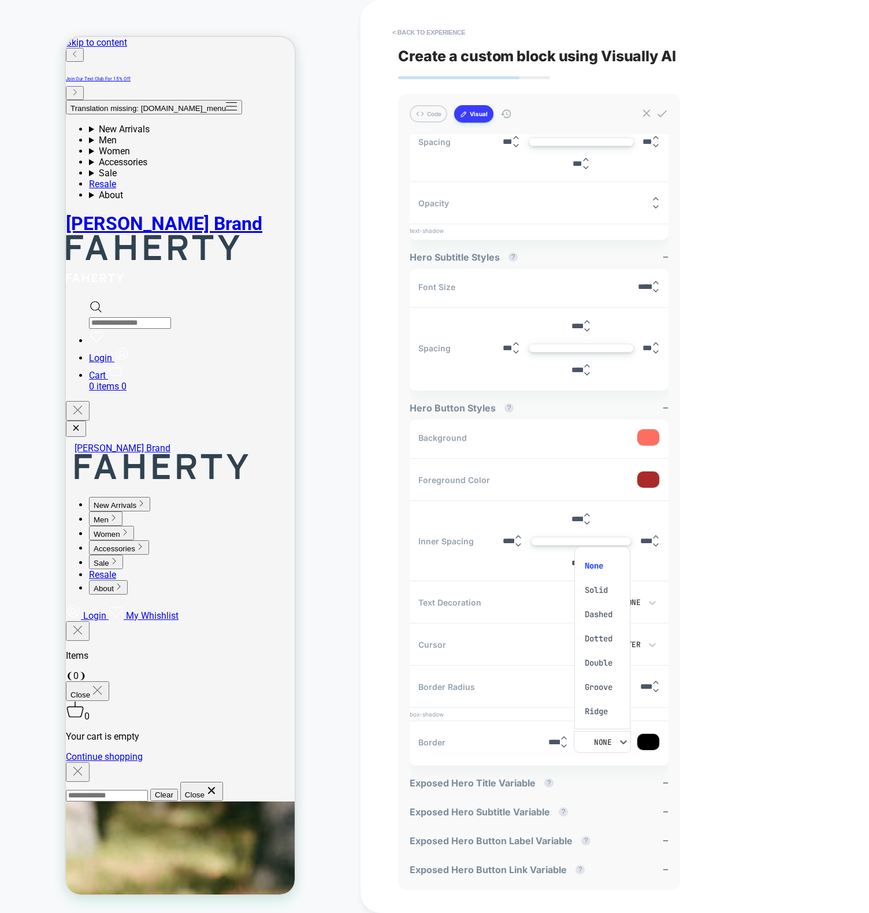
click at [607, 742] on div at bounding box center [434, 456] width 869 height 913
click at [607, 742] on div "None" at bounding box center [596, 742] width 31 height 10
click at [607, 742] on div at bounding box center [434, 456] width 869 height 913
click at [607, 742] on div "None" at bounding box center [596, 742] width 31 height 10
click at [607, 742] on div at bounding box center [434, 456] width 869 height 913
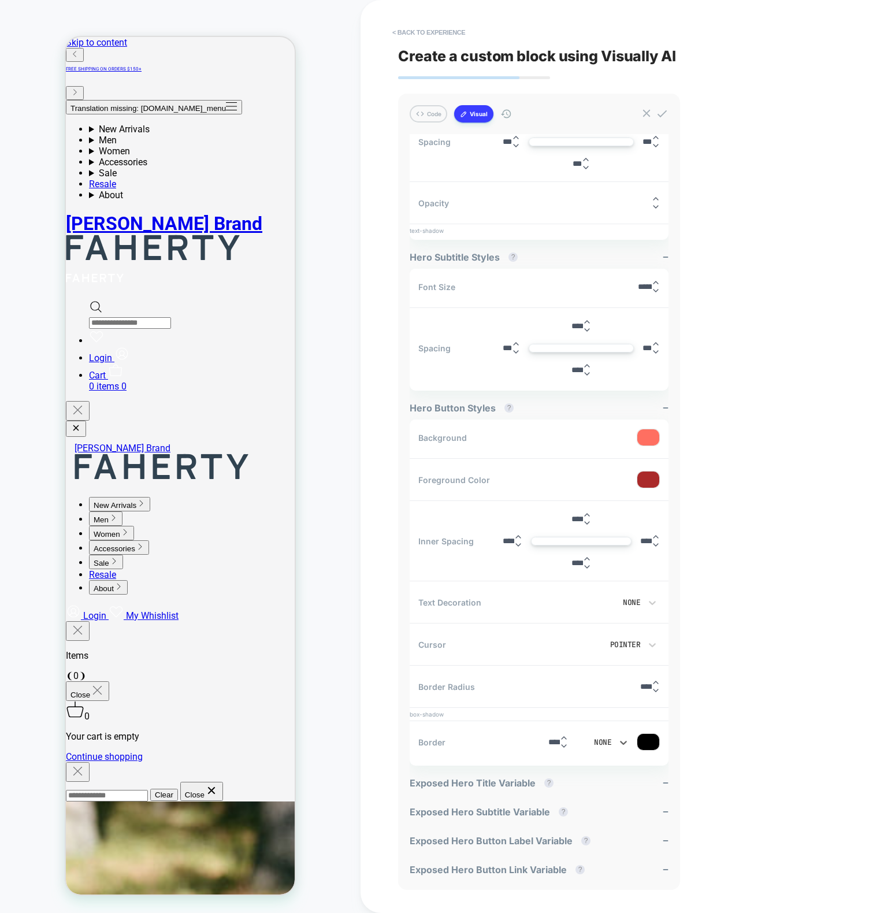
click at [607, 741] on div "None" at bounding box center [596, 742] width 31 height 10
click at [607, 741] on div at bounding box center [434, 456] width 869 height 913
click at [607, 742] on div "None" at bounding box center [596, 742] width 31 height 10
click at [607, 742] on div at bounding box center [434, 456] width 869 height 913
click at [607, 742] on div "None" at bounding box center [596, 742] width 31 height 10
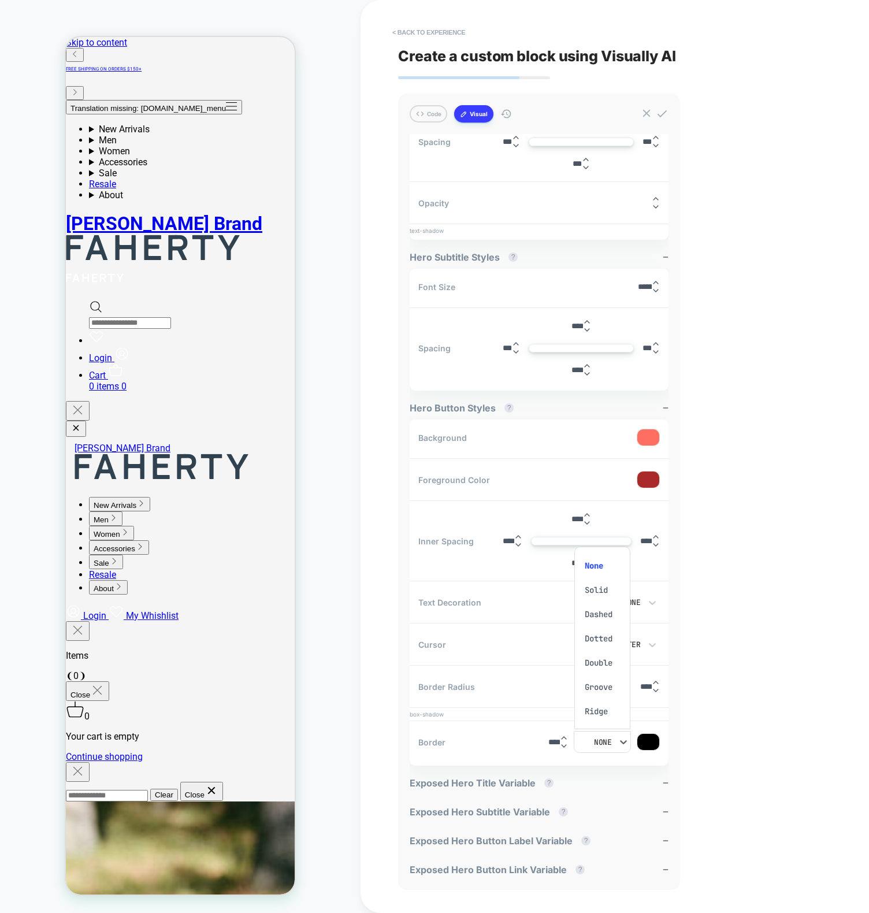
click at [605, 742] on div at bounding box center [434, 456] width 869 height 913
click at [605, 742] on div "None" at bounding box center [596, 742] width 31 height 10
click at [605, 742] on div at bounding box center [434, 456] width 869 height 913
click at [605, 742] on div "None" at bounding box center [596, 742] width 31 height 10
click at [604, 742] on div at bounding box center [434, 456] width 869 height 913
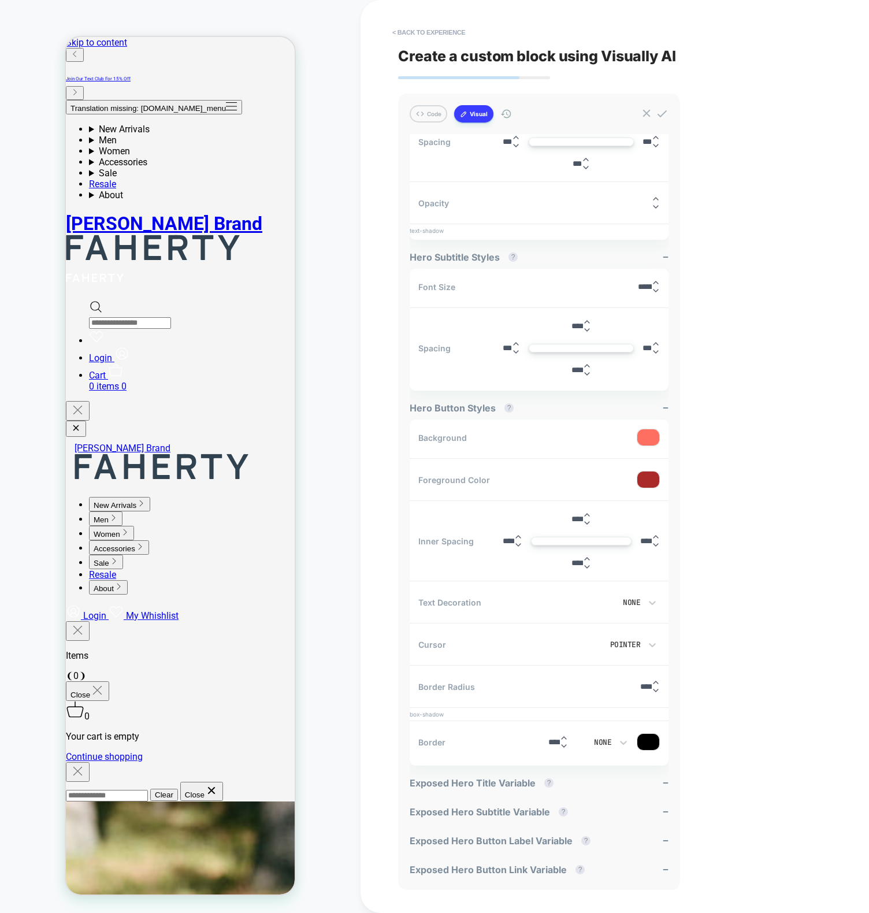
click at [604, 742] on div "None" at bounding box center [596, 742] width 31 height 10
click at [604, 742] on div at bounding box center [434, 456] width 869 height 913
click at [604, 742] on div "None" at bounding box center [596, 742] width 31 height 10
click at [603, 742] on div at bounding box center [434, 456] width 869 height 913
click at [603, 742] on div "None" at bounding box center [596, 742] width 31 height 10
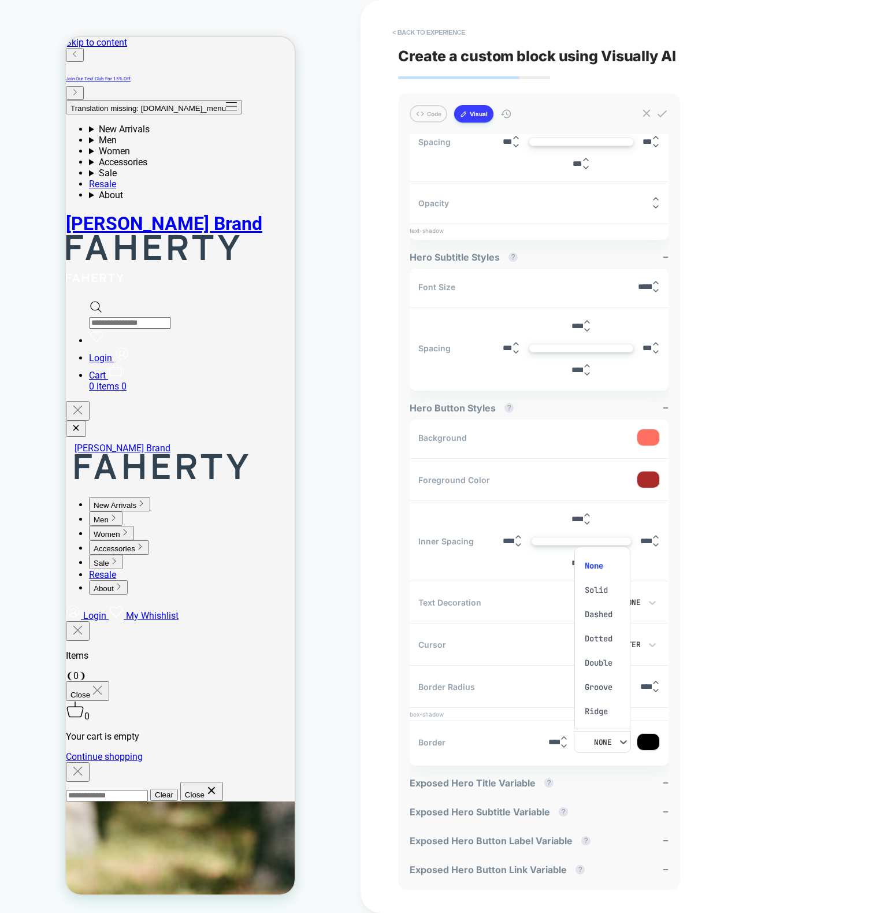
click at [603, 742] on div at bounding box center [434, 456] width 869 height 913
click at [603, 742] on div "None" at bounding box center [596, 742] width 31 height 10
click at [603, 742] on div at bounding box center [434, 456] width 869 height 913
click at [603, 742] on div "None" at bounding box center [596, 742] width 31 height 10
click at [603, 742] on div at bounding box center [434, 456] width 869 height 913
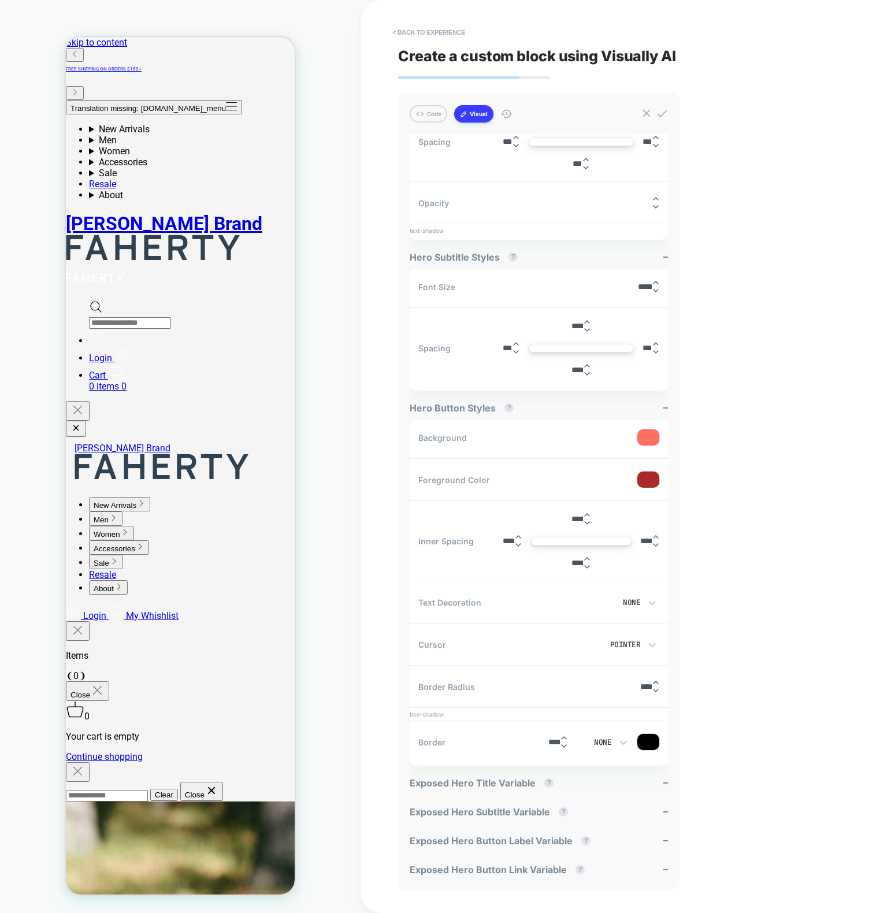
click at [630, 598] on div "None" at bounding box center [610, 602] width 62 height 10
click at [630, 599] on div at bounding box center [434, 456] width 869 height 913
click at [635, 599] on div "None" at bounding box center [610, 602] width 62 height 10
click at [635, 590] on div at bounding box center [434, 456] width 869 height 913
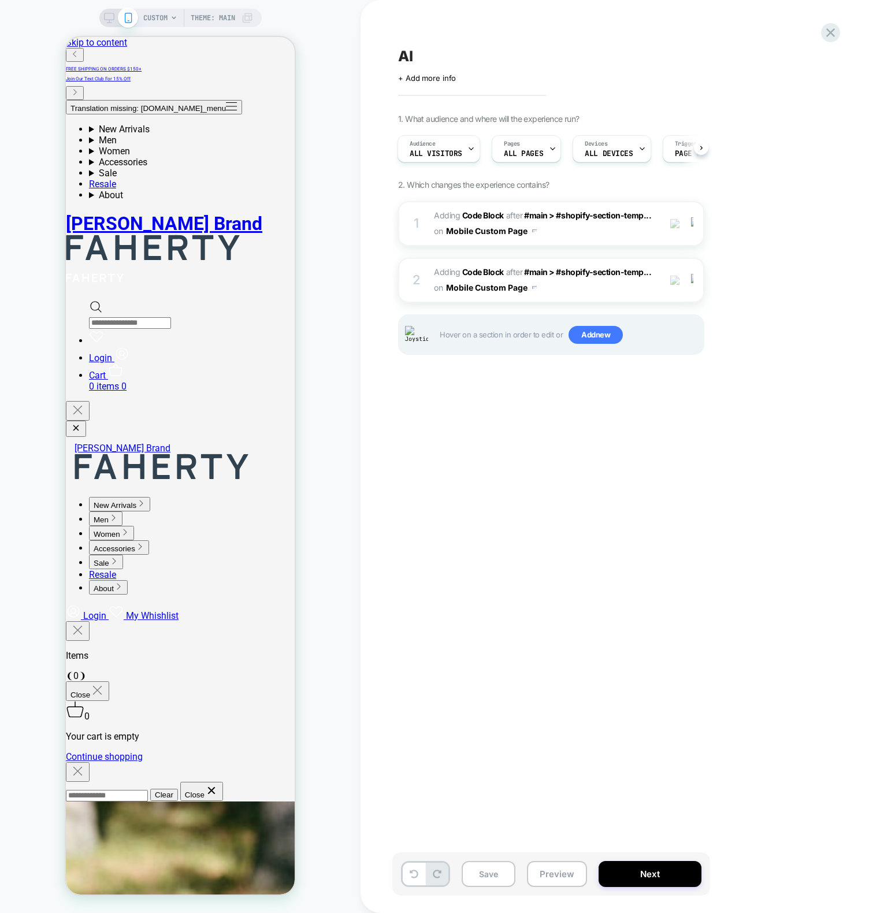
scroll to position [0, 0]
click at [426, 224] on div "1 Adding Code Block AFTER #main > #shopify-section-temp... #main > #shopify-sec…" at bounding box center [551, 223] width 306 height 45
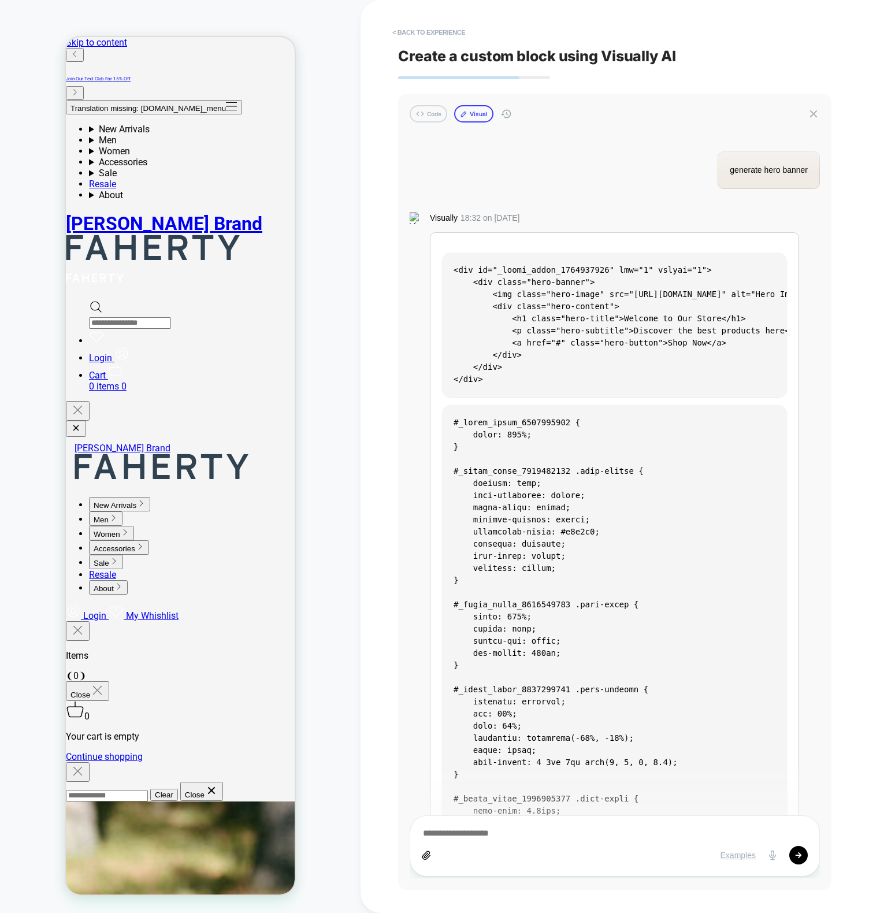
scroll to position [1665, 0]
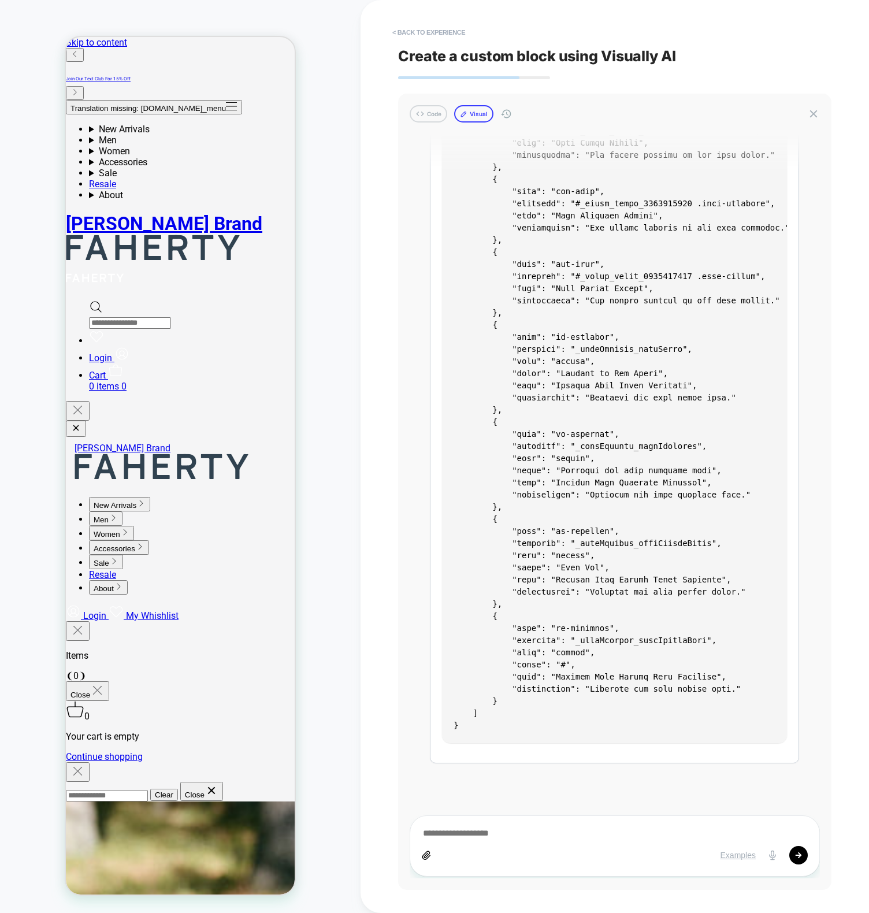
click at [475, 118] on button "Visual" at bounding box center [473, 113] width 39 height 17
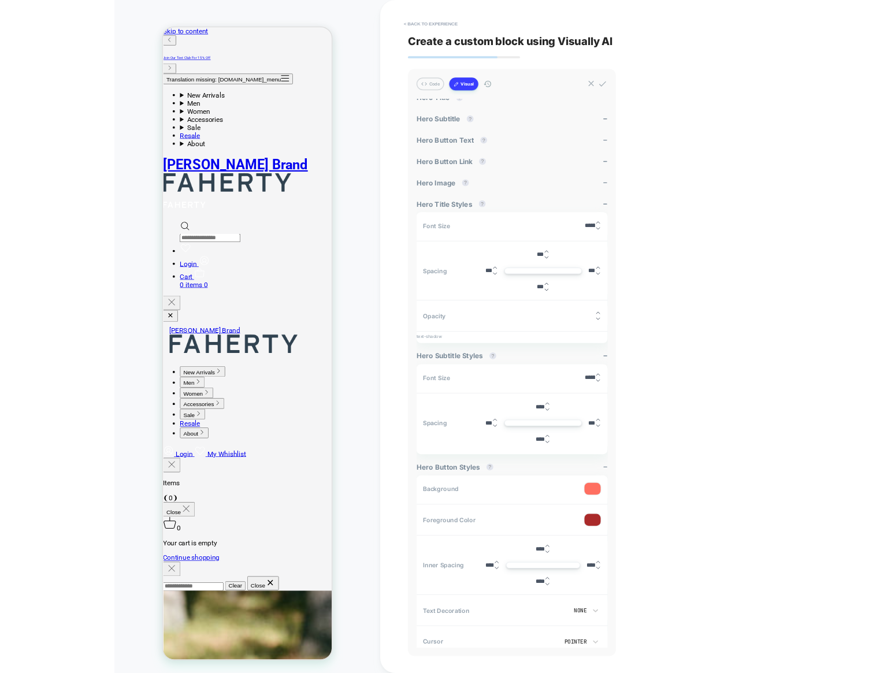
scroll to position [233, 0]
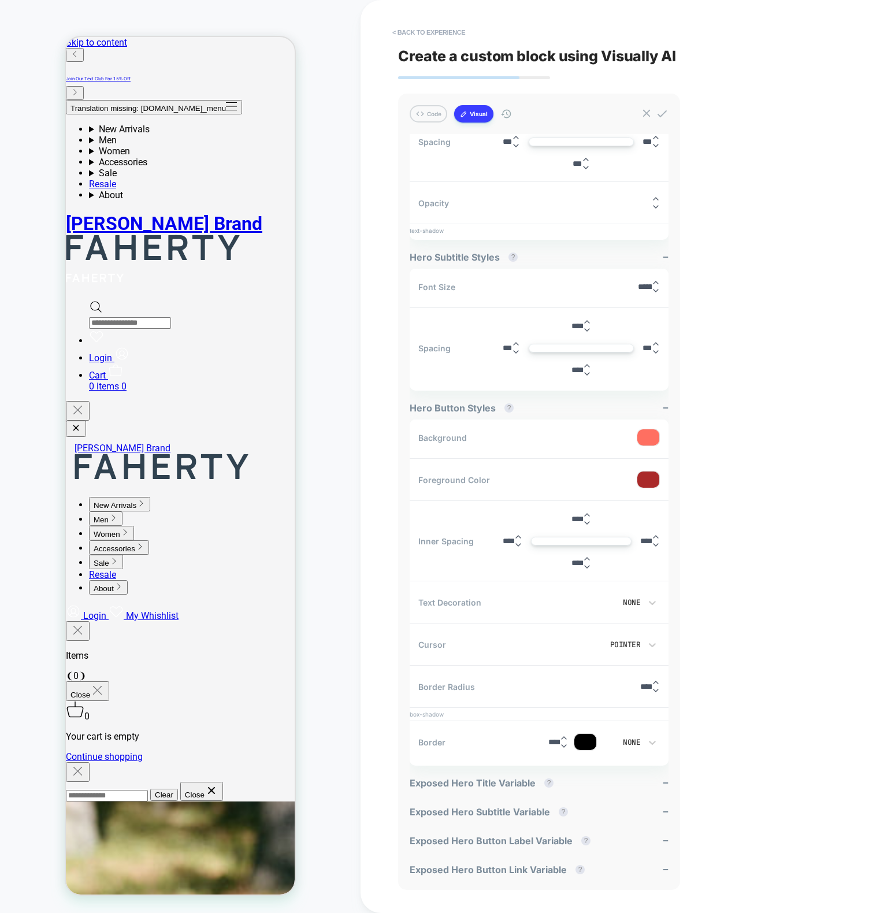
click at [767, 587] on div "< Back to experience Create a custom block using Visually AI Code Visual genera…" at bounding box center [614, 456] width 433 height 913
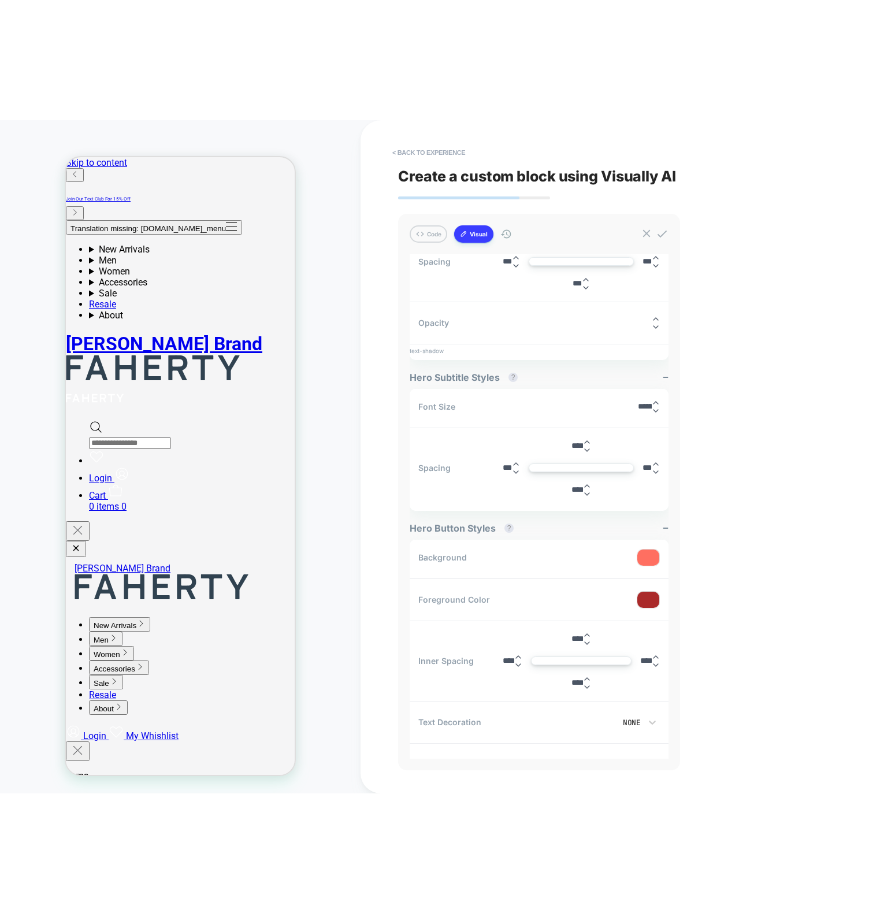
scroll to position [518, 0]
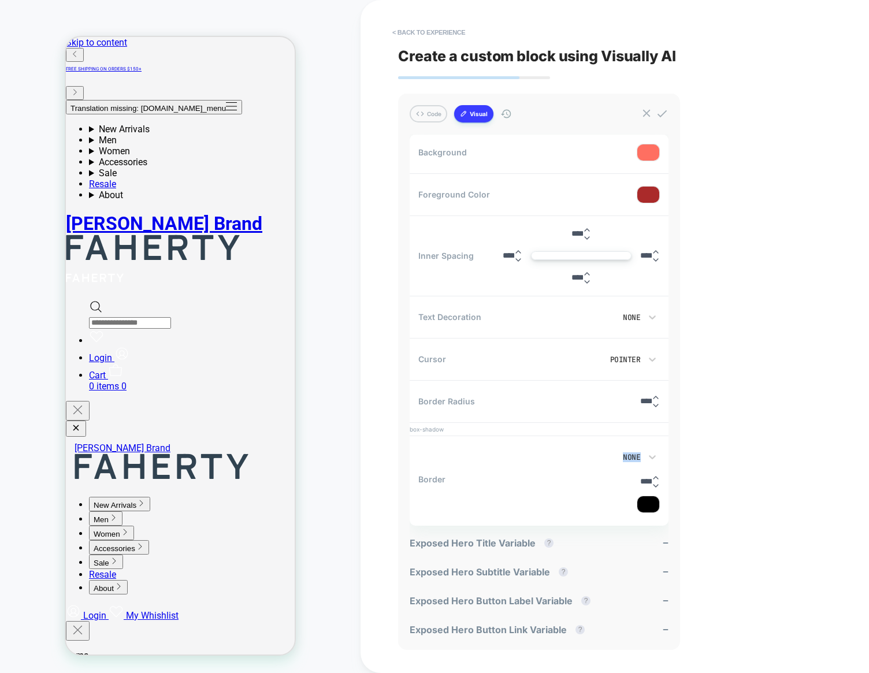
type textarea "*"
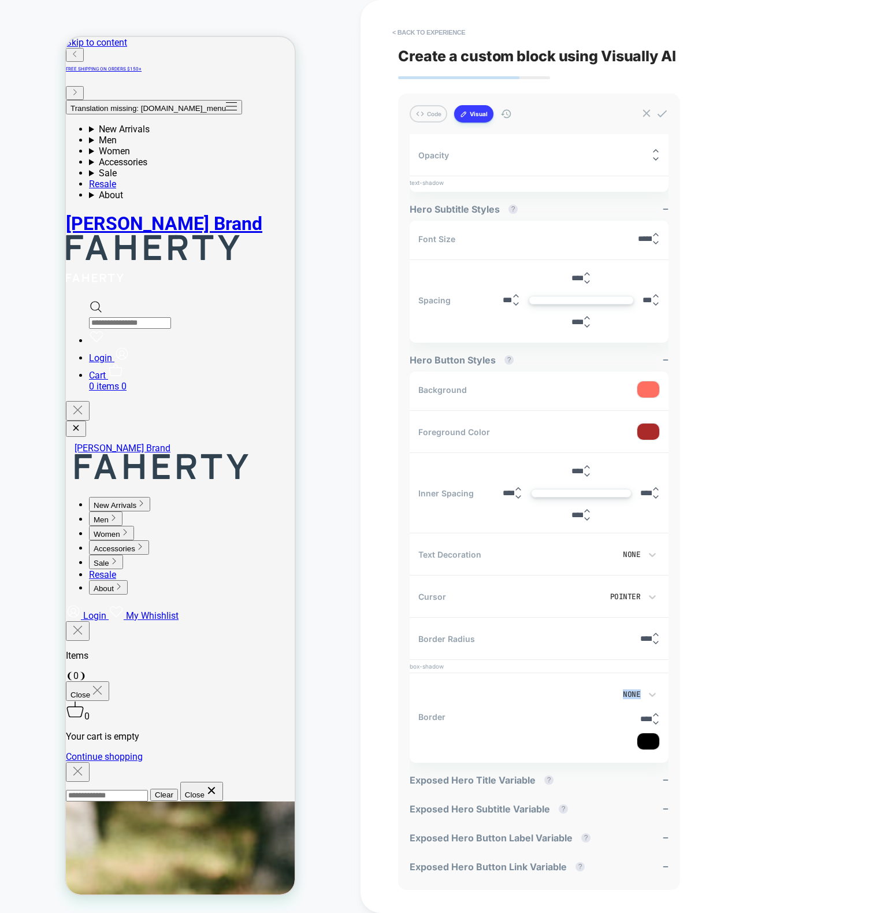
scroll to position [278, 0]
click at [785, 602] on div "< Back to experience Create a custom block using Visually AI Code Visual genera…" at bounding box center [614, 456] width 433 height 913
click at [801, 603] on div "< Back to experience Create a custom block using Visually AI Code Visual genera…" at bounding box center [614, 456] width 433 height 913
click at [649, 700] on icon at bounding box center [652, 697] width 12 height 12
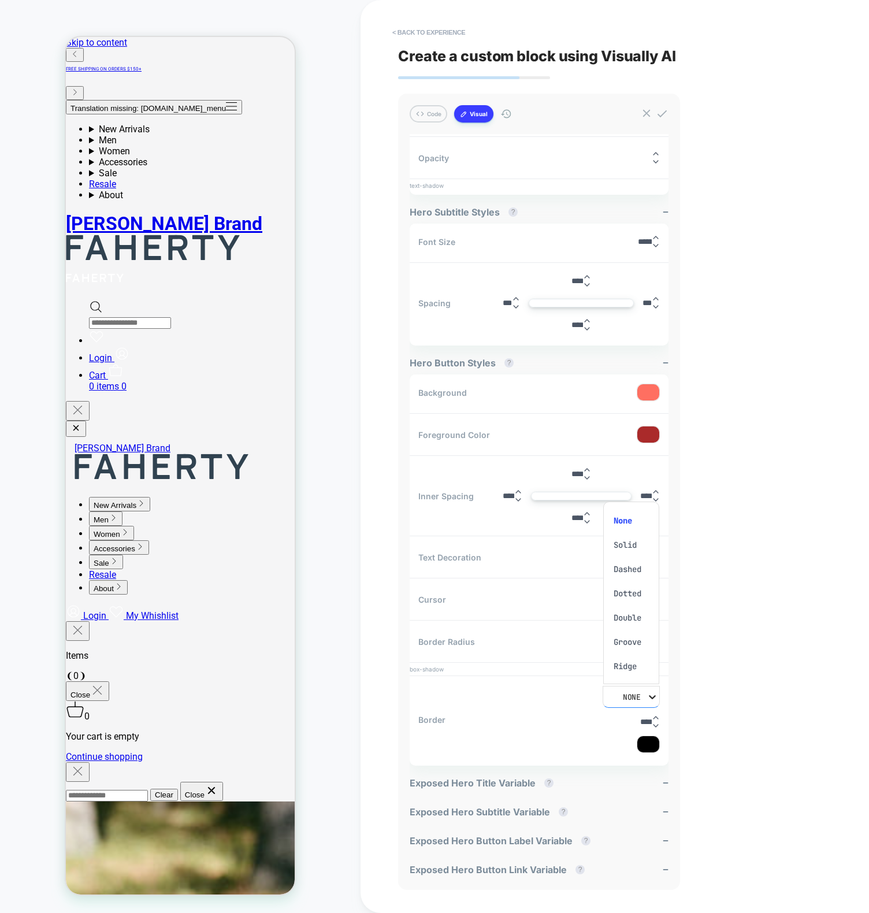
click at [643, 695] on div at bounding box center [434, 456] width 869 height 913
click at [626, 696] on div "None" at bounding box center [625, 697] width 31 height 10
click at [634, 547] on div "Solid" at bounding box center [631, 545] width 47 height 24
click at [644, 692] on div "Solid" at bounding box center [625, 697] width 42 height 12
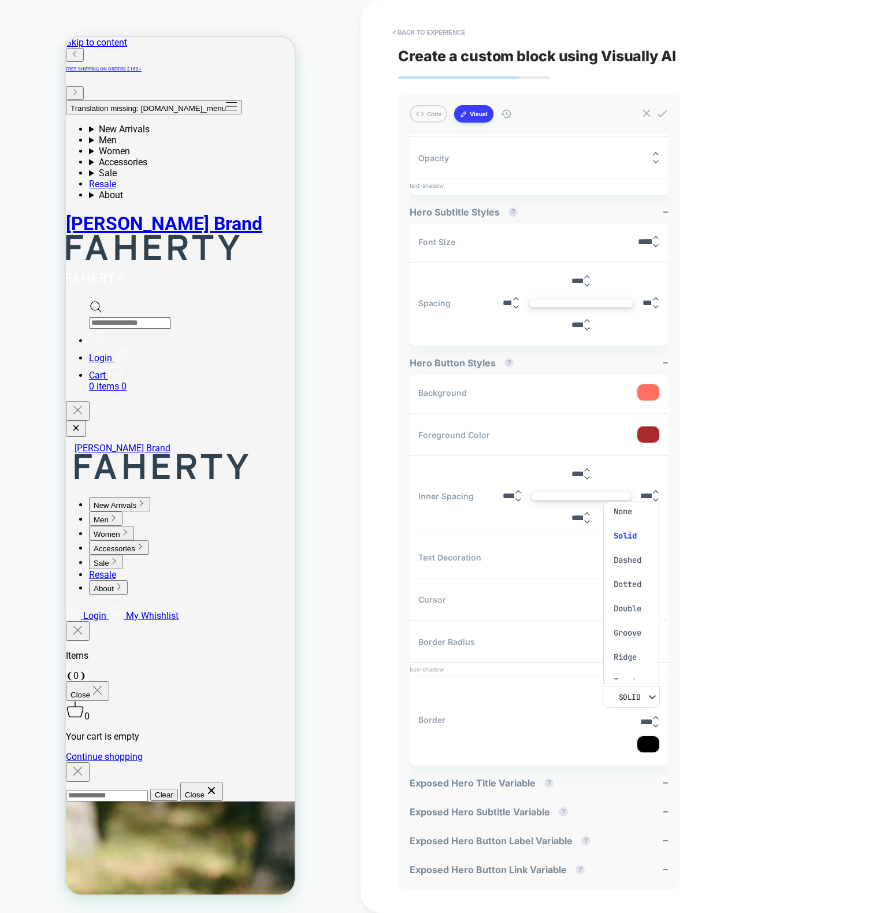
click at [636, 642] on div "Groove" at bounding box center [631, 632] width 47 height 24
click at [643, 693] on div "Groove" at bounding box center [625, 697] width 42 height 12
click at [627, 593] on div "Dotted" at bounding box center [631, 593] width 47 height 24
click at [749, 672] on div "< Back to experience Create a custom block using Visually AI Code Visual genera…" at bounding box center [614, 456] width 433 height 913
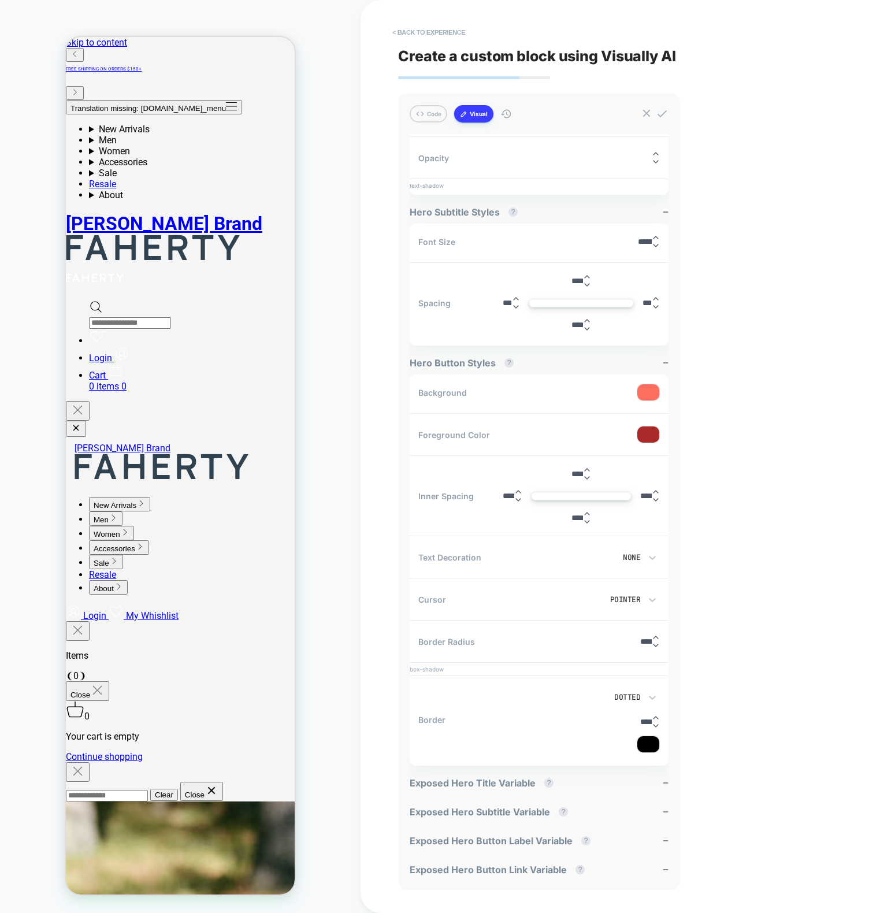
click at [749, 671] on div "< Back to experience Create a custom block using Visually AI Code Visual genera…" at bounding box center [614, 456] width 433 height 913
click at [659, 716] on div "Border Dotted ****" at bounding box center [539, 719] width 259 height 81
click at [655, 715] on icon at bounding box center [656, 717] width 8 height 8
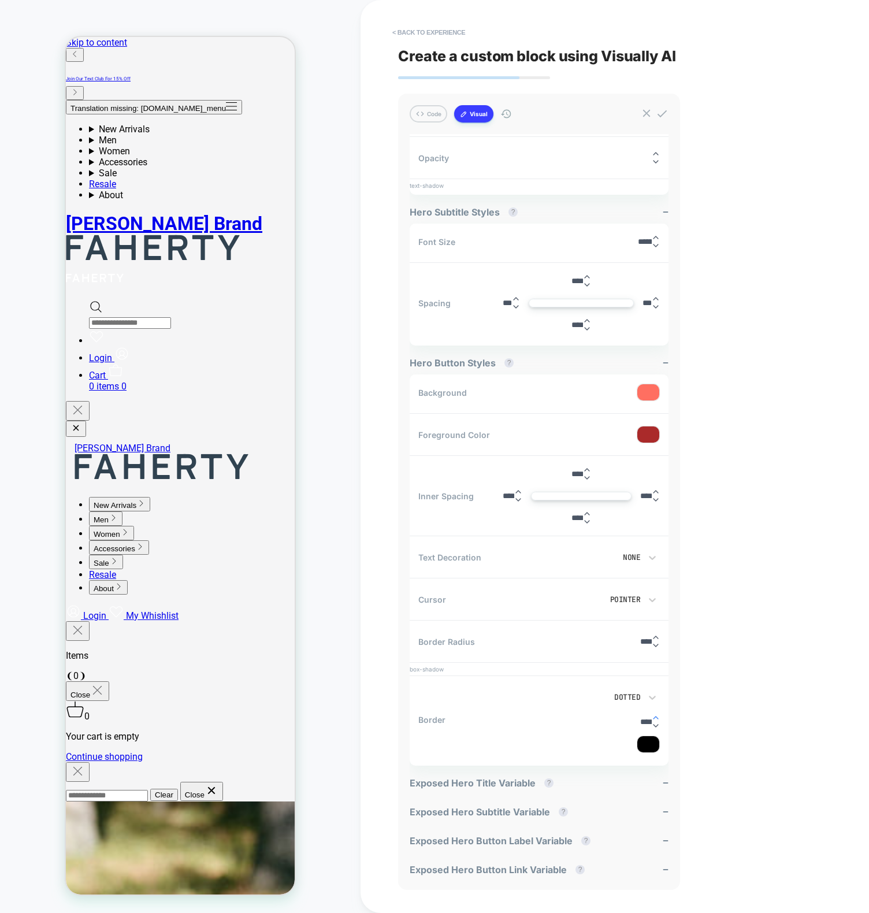
click at [655, 715] on icon at bounding box center [656, 717] width 8 height 8
click at [656, 724] on icon at bounding box center [656, 726] width 8 height 8
click at [656, 724] on icon at bounding box center [655, 725] width 5 height 2
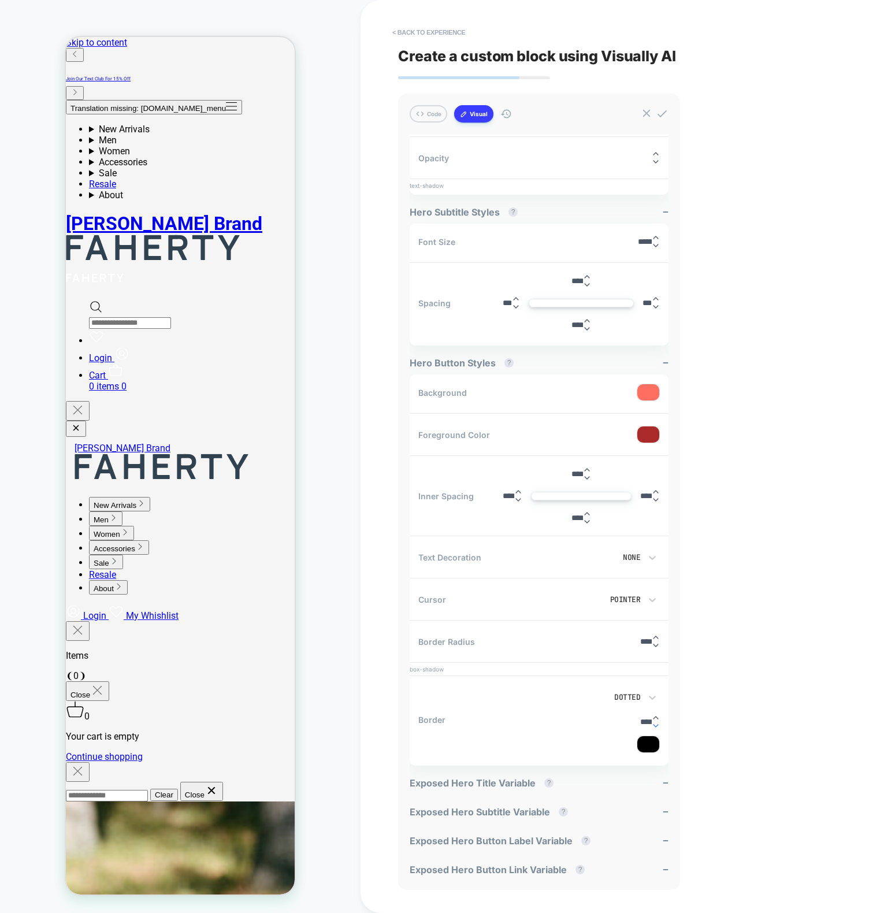
click at [656, 724] on icon at bounding box center [655, 725] width 5 height 2
type input "****"
click at [656, 724] on icon at bounding box center [655, 725] width 5 height 2
click at [709, 748] on div "< Back to experience Create a custom block using Visually AI Code Visual genera…" at bounding box center [614, 456] width 433 height 913
click at [650, 738] on div at bounding box center [648, 744] width 22 height 16
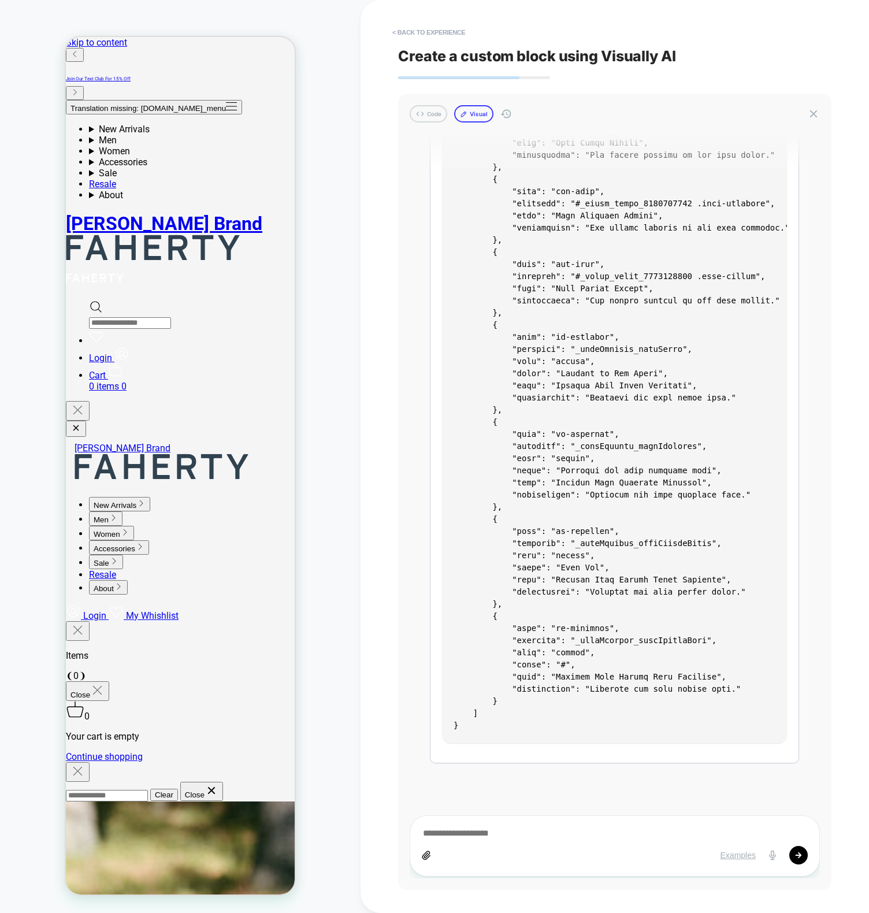
click at [486, 111] on button "Visual" at bounding box center [473, 113] width 39 height 17
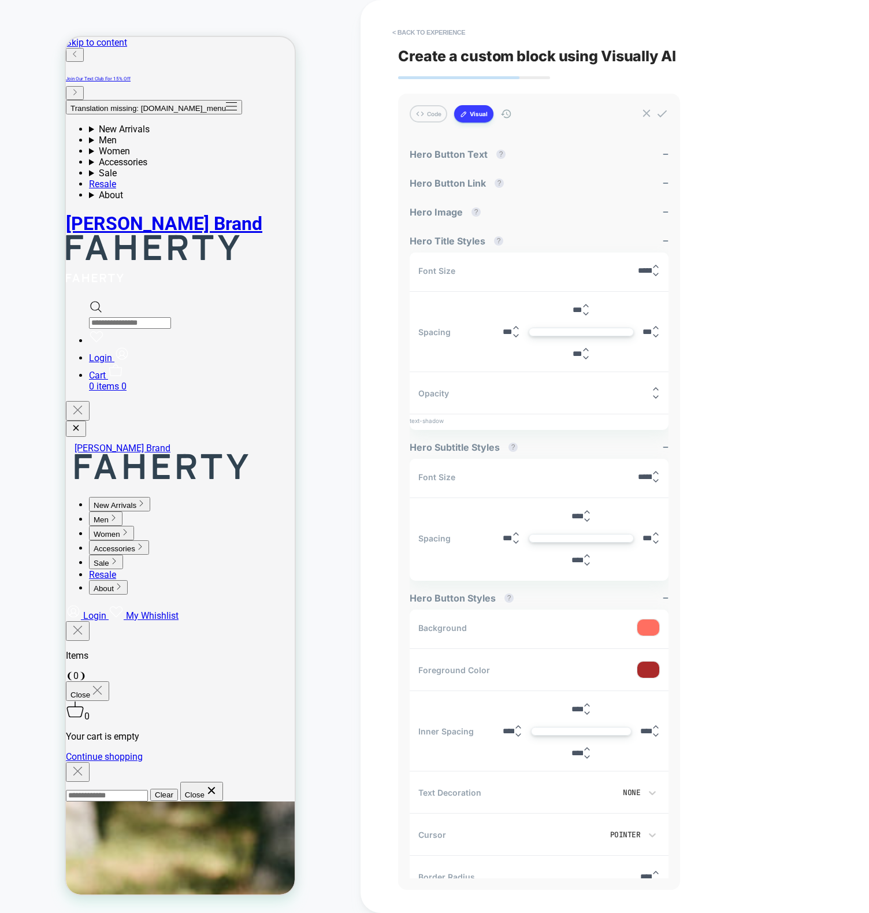
click at [517, 382] on div "Font Size ****** Spacing *** *** *** *** Opacity *** text-shadow" at bounding box center [539, 340] width 259 height 177
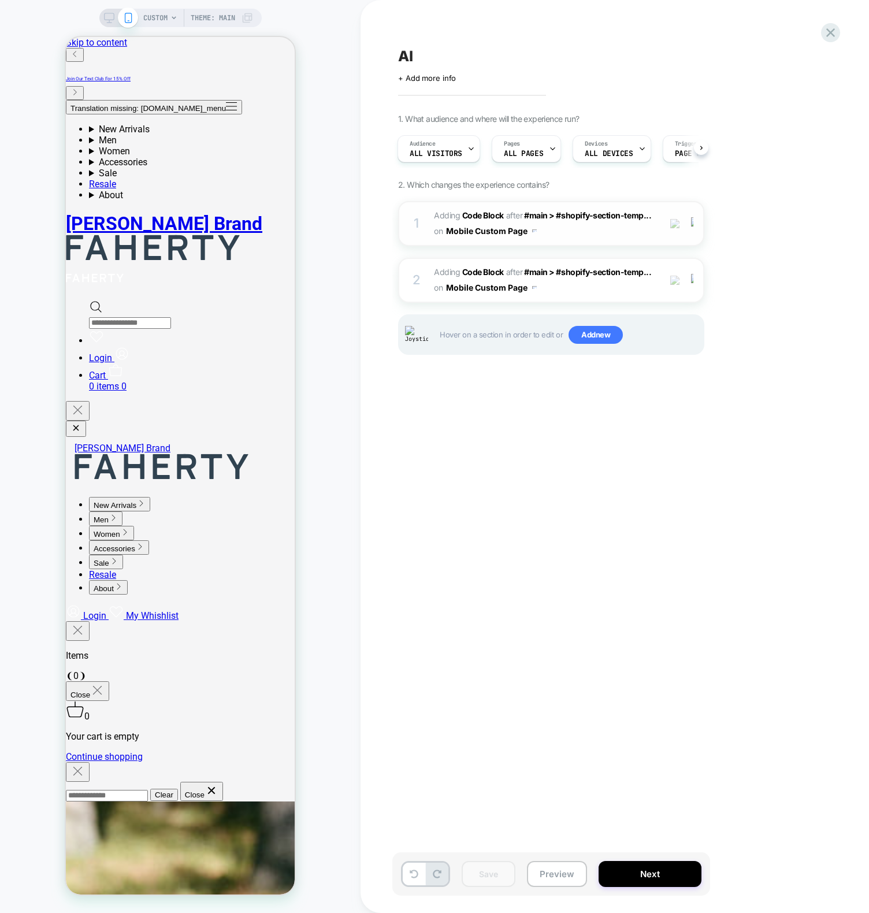
click at [459, 225] on button "Mobile Custom Page" at bounding box center [491, 230] width 91 height 17
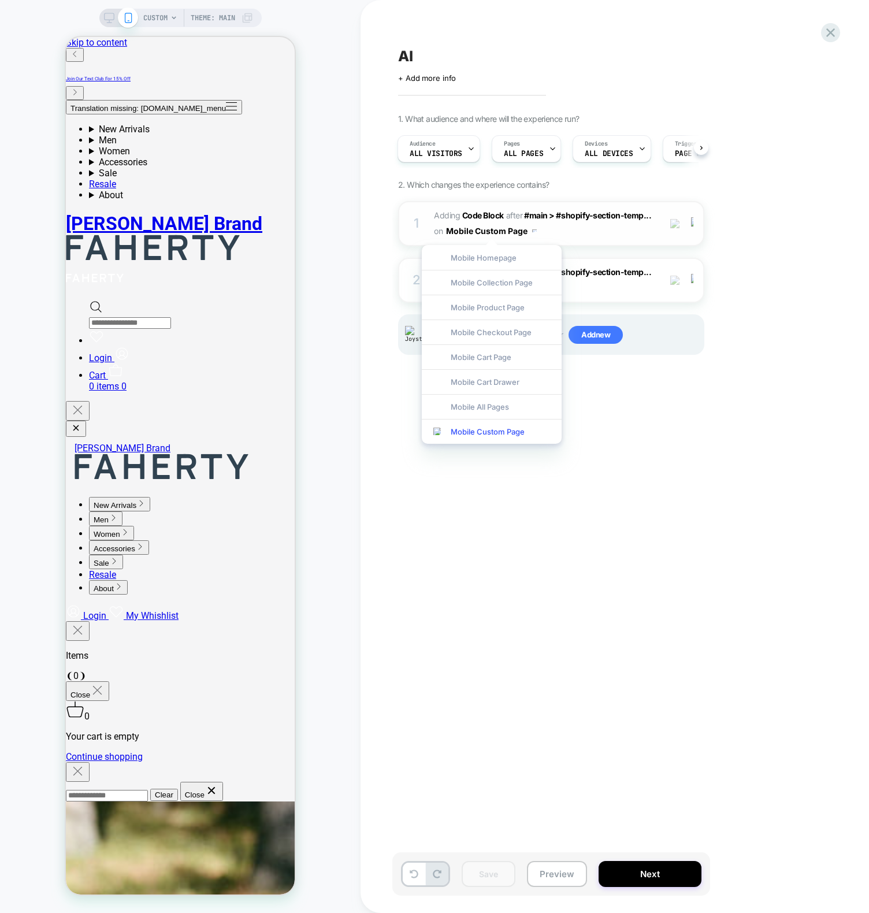
click at [452, 213] on span "Adding Code Block" at bounding box center [469, 215] width 70 height 10
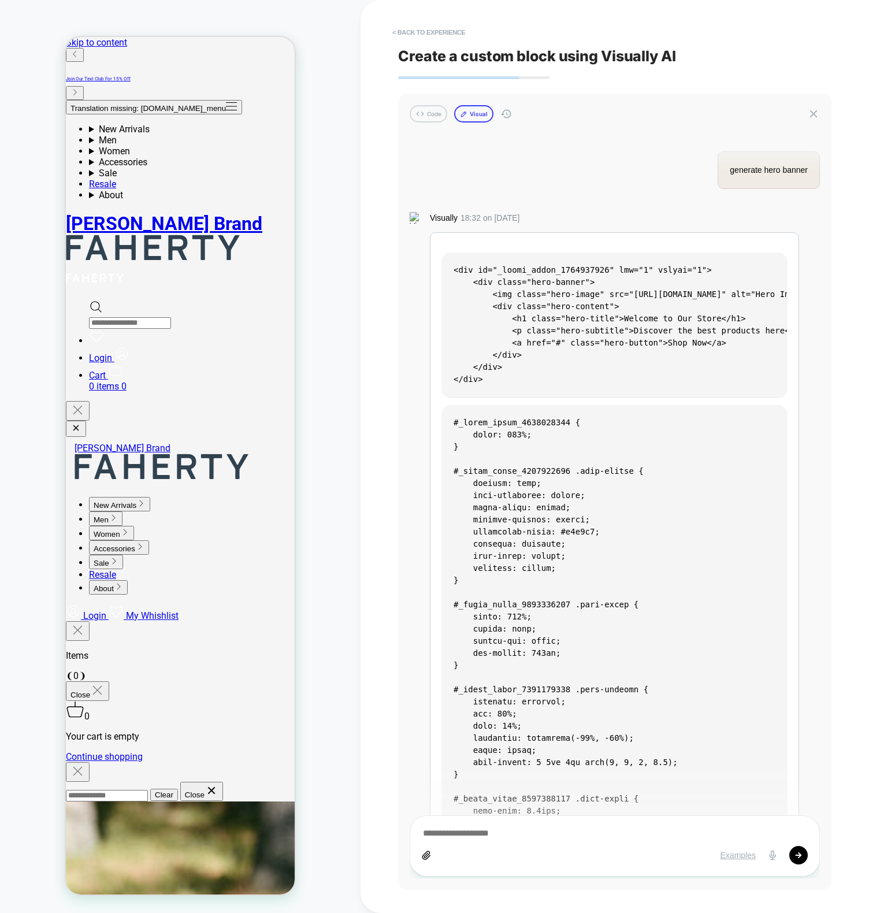
scroll to position [1665, 0]
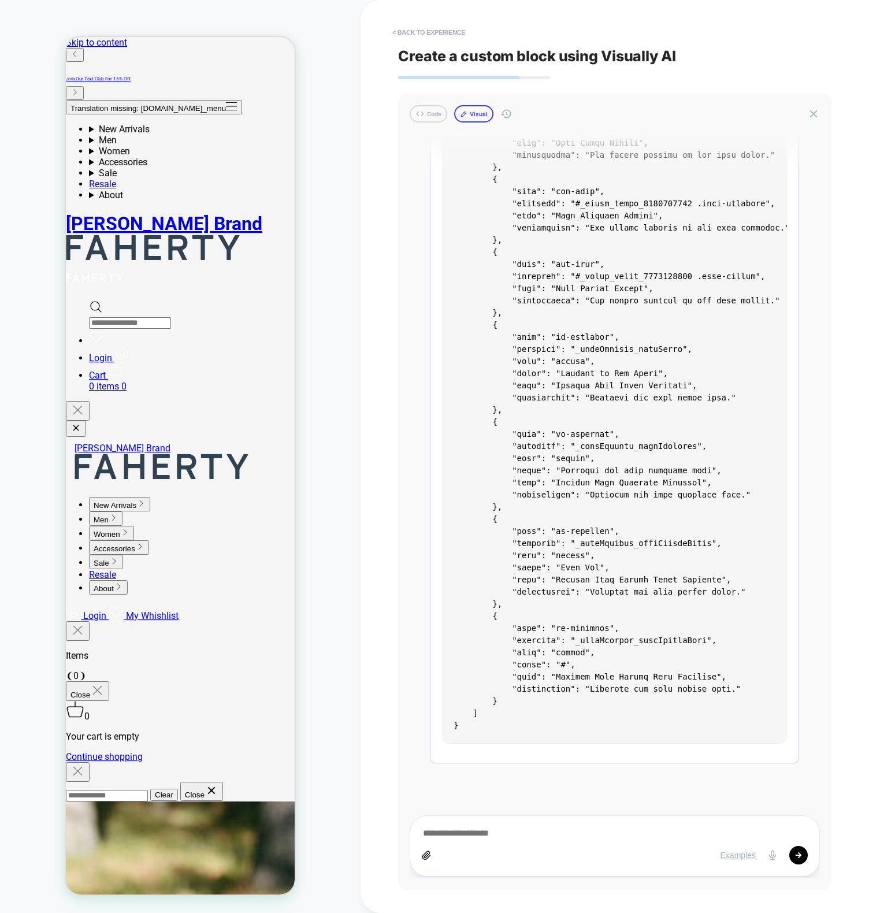
click at [463, 117] on icon at bounding box center [464, 114] width 8 height 8
type textarea "*"
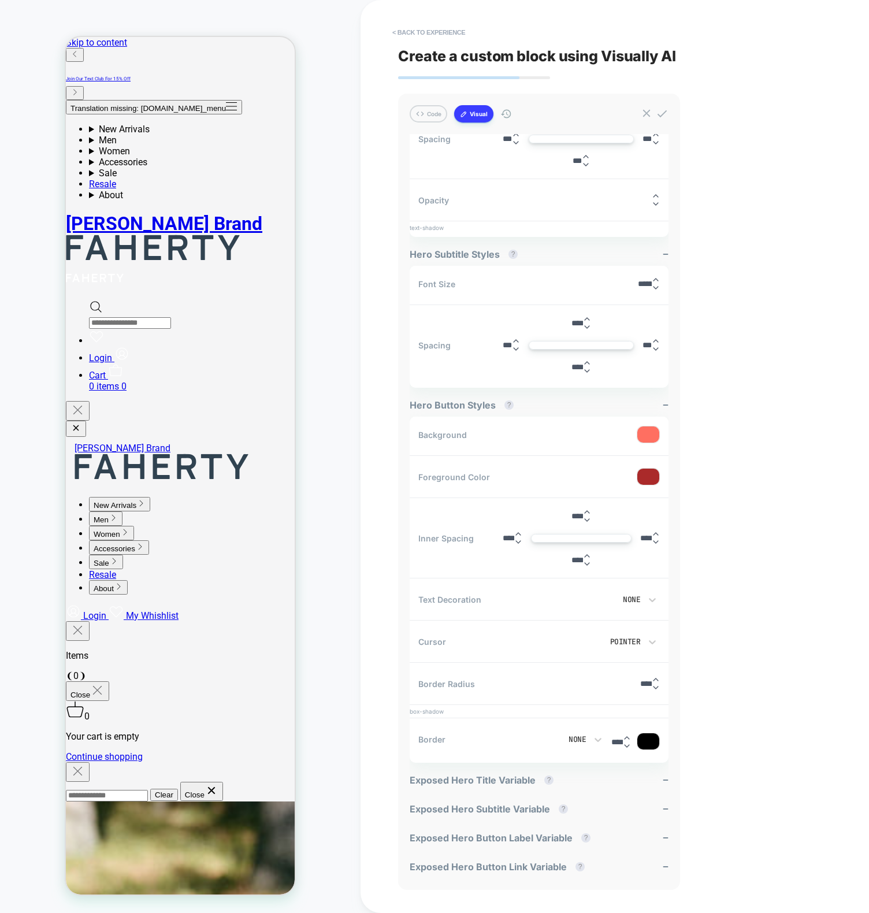
scroll to position [233, 0]
click at [559, 743] on div "None" at bounding box center [559, 742] width 31 height 10
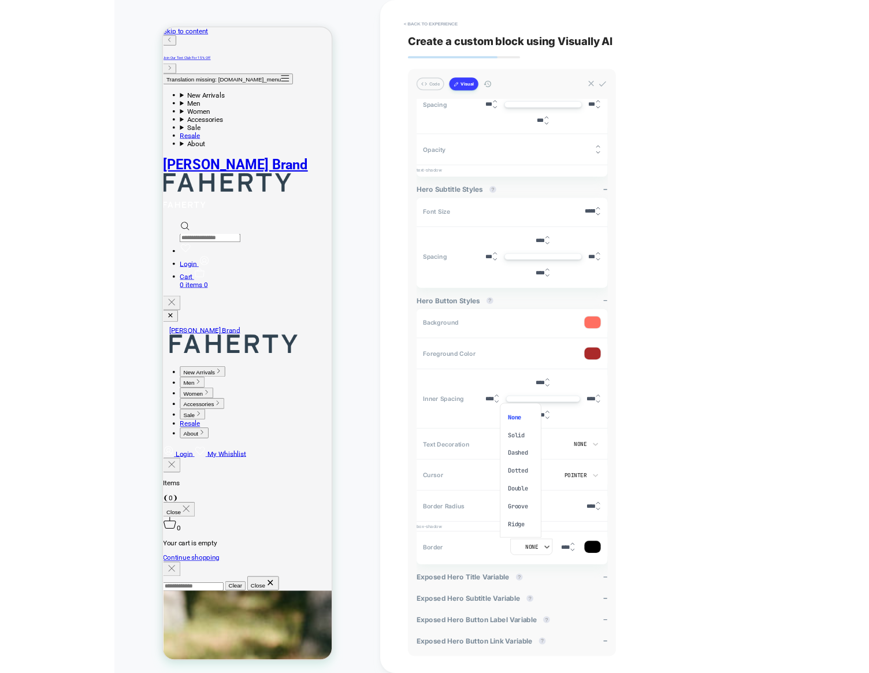
scroll to position [9, 0]
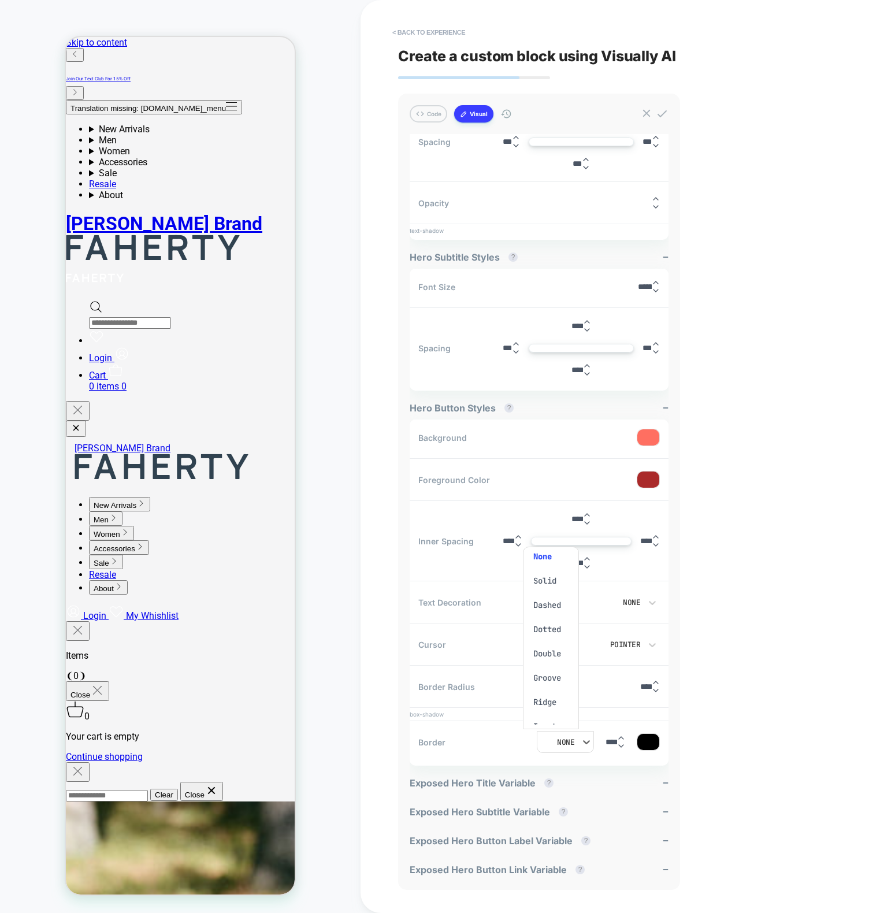
click at [550, 583] on div "Solid" at bounding box center [550, 580] width 47 height 24
click at [750, 712] on div "< Back to experience Create a custom block using Visually AI Code Visual genera…" at bounding box center [614, 456] width 433 height 913
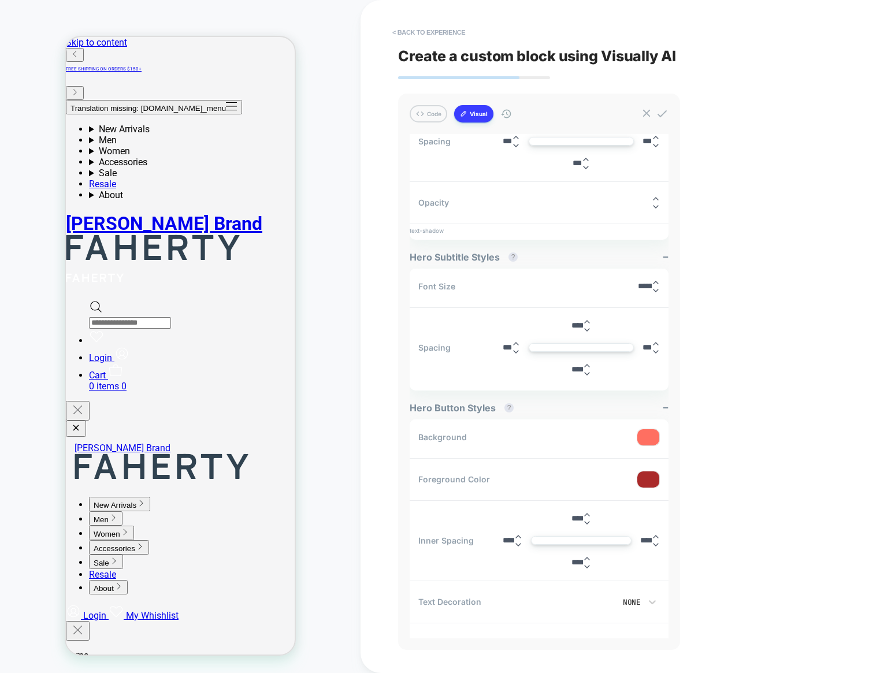
scroll to position [473, 0]
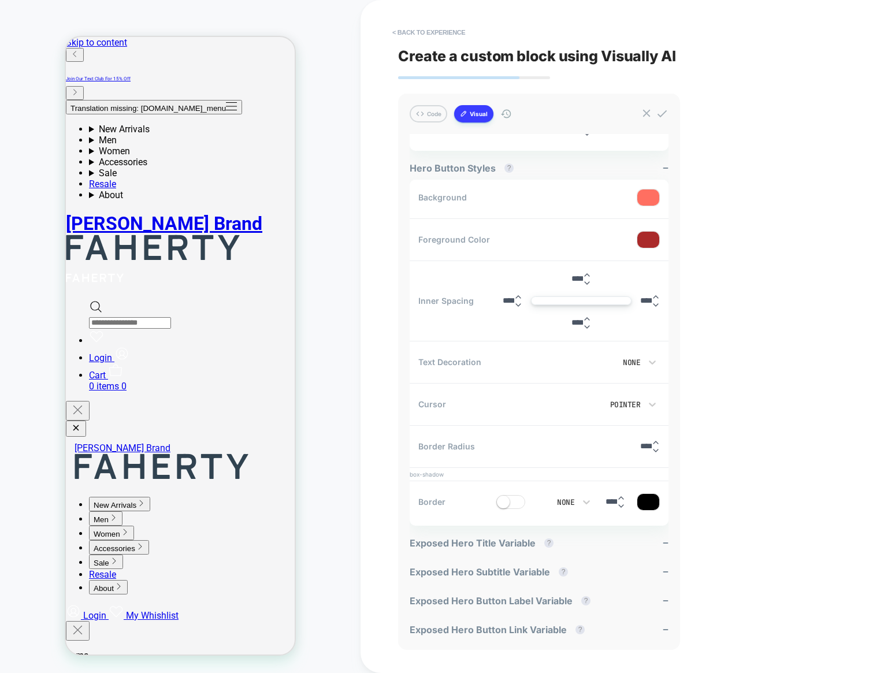
click at [497, 501] on span at bounding box center [503, 502] width 13 height 13
drag, startPoint x: 492, startPoint y: 500, endPoint x: 537, endPoint y: 505, distance: 44.7
click at [537, 505] on div "None ****" at bounding box center [577, 502] width 163 height 22
drag, startPoint x: 493, startPoint y: 500, endPoint x: 527, endPoint y: 501, distance: 34.7
click at [527, 501] on div "None ****" at bounding box center [577, 502] width 163 height 22
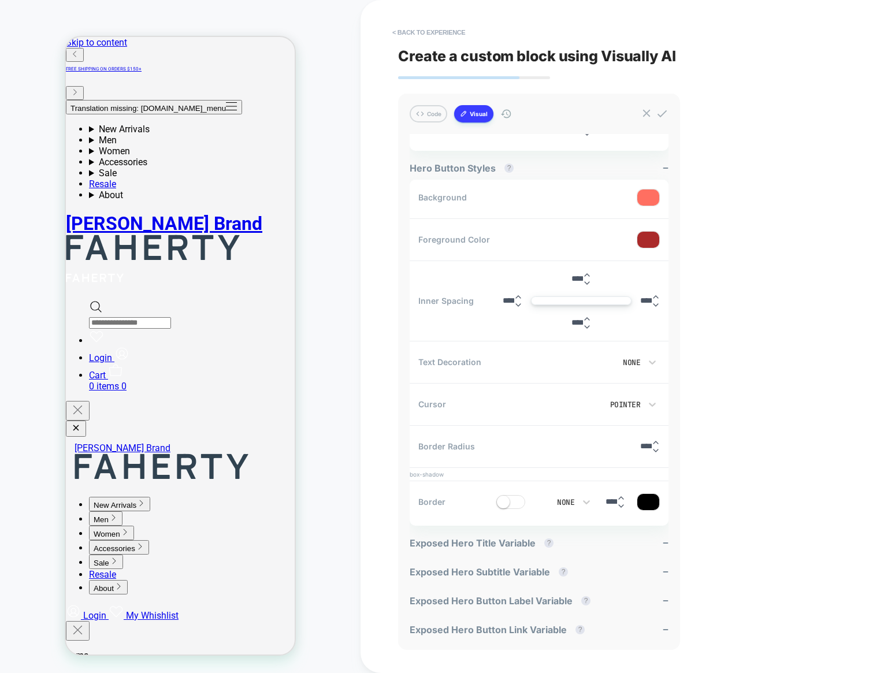
click at [715, 510] on div "< Back to experience Create a custom block using Visually AI Code Visual genera…" at bounding box center [614, 336] width 433 height 673
click at [355, 507] on div "CUSTOM Theme: MAIN" at bounding box center [180, 337] width 360 height 650
click at [497, 500] on span at bounding box center [503, 502] width 13 height 13
drag, startPoint x: 490, startPoint y: 501, endPoint x: 521, endPoint y: 506, distance: 31.0
click at [521, 506] on div "None ****" at bounding box center [577, 502] width 163 height 22
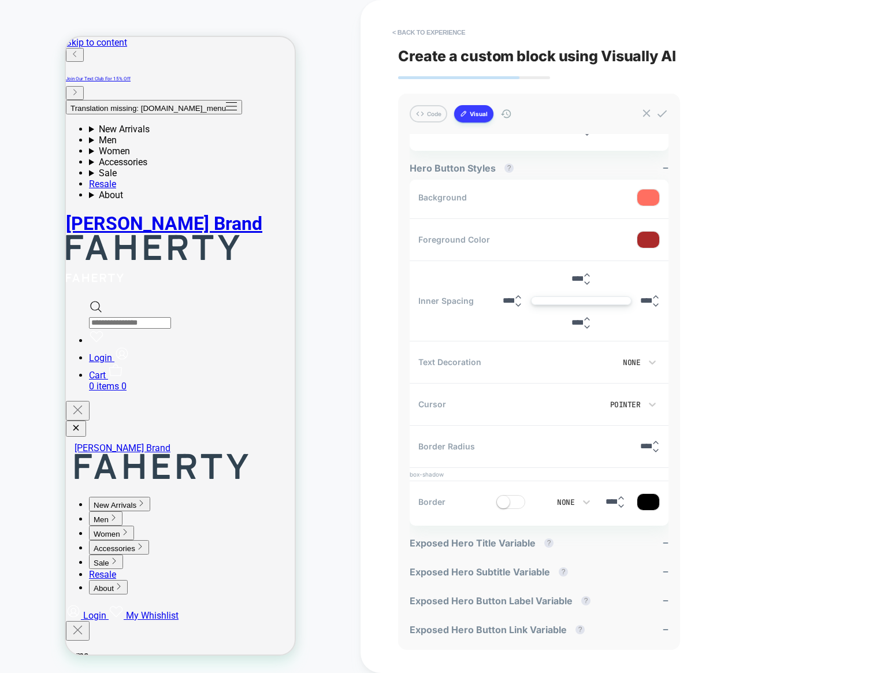
click at [497, 502] on span at bounding box center [503, 502] width 13 height 13
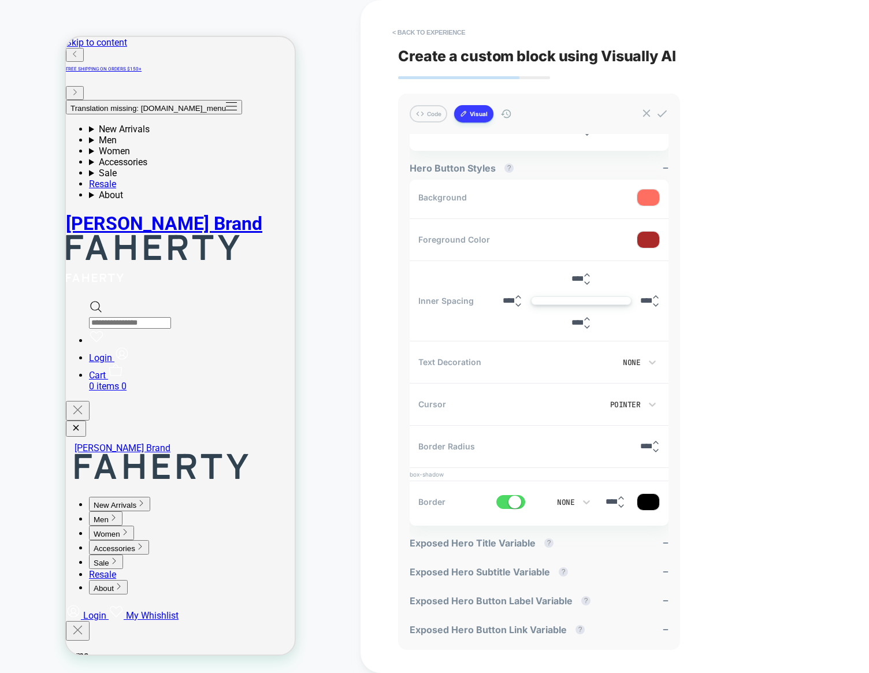
drag, startPoint x: 493, startPoint y: 502, endPoint x: 665, endPoint y: 510, distance: 172.3
click at [665, 510] on div "Border None ****" at bounding box center [539, 502] width 259 height 36
drag, startPoint x: 498, startPoint y: 501, endPoint x: 572, endPoint y: 505, distance: 74.6
click at [572, 505] on div "None ****" at bounding box center [577, 502] width 163 height 22
drag, startPoint x: 499, startPoint y: 501, endPoint x: 572, endPoint y: 503, distance: 72.8
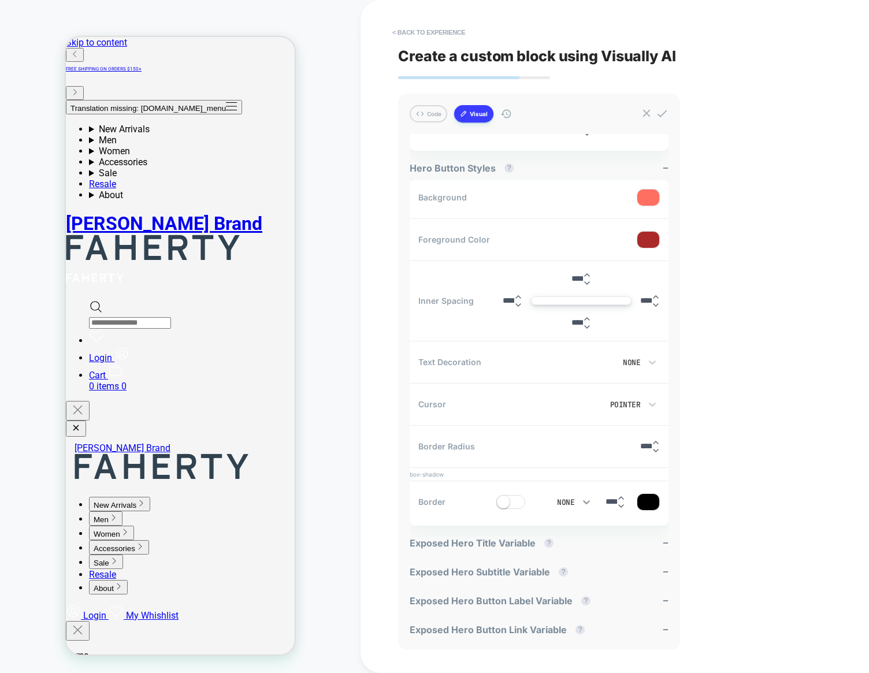
click at [572, 504] on div "None ****" at bounding box center [577, 502] width 163 height 22
drag, startPoint x: 501, startPoint y: 500, endPoint x: 546, endPoint y: 496, distance: 44.7
click at [552, 495] on div "None ****" at bounding box center [577, 502] width 163 height 22
drag, startPoint x: 494, startPoint y: 496, endPoint x: 685, endPoint y: 515, distance: 192.1
click at [685, 515] on div "< Back to experience Create a custom block using Visually AI Code Visual genera…" at bounding box center [614, 336] width 433 height 673
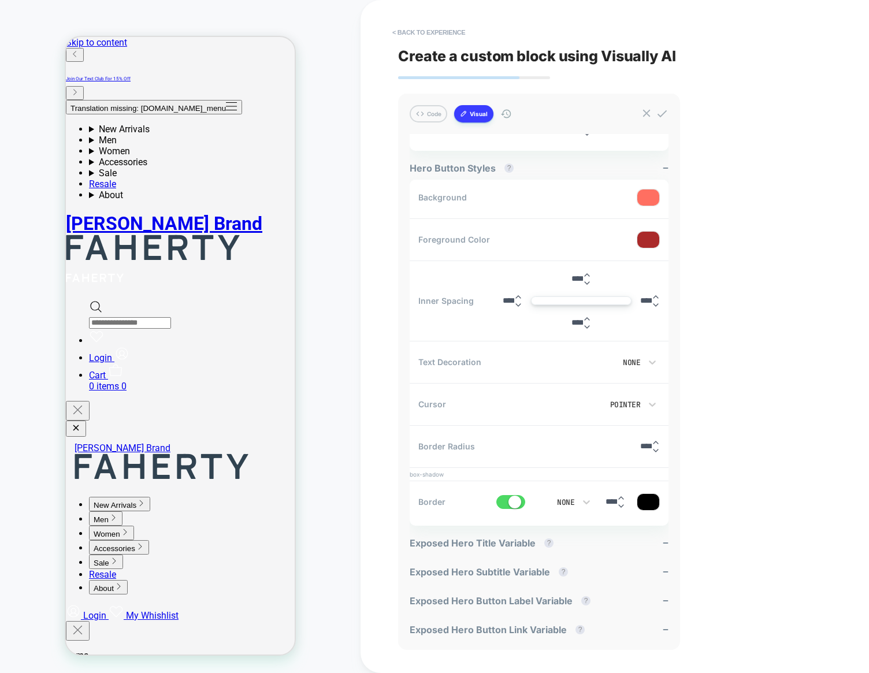
drag, startPoint x: 491, startPoint y: 499, endPoint x: 594, endPoint y: 500, distance: 102.8
click at [594, 500] on div "None ****" at bounding box center [577, 502] width 163 height 22
click at [511, 300] on input "****" at bounding box center [509, 300] width 12 height 9
click at [351, 232] on div "CUSTOM Theme: MAIN" at bounding box center [180, 337] width 360 height 650
click at [630, 360] on div "None" at bounding box center [610, 363] width 62 height 10
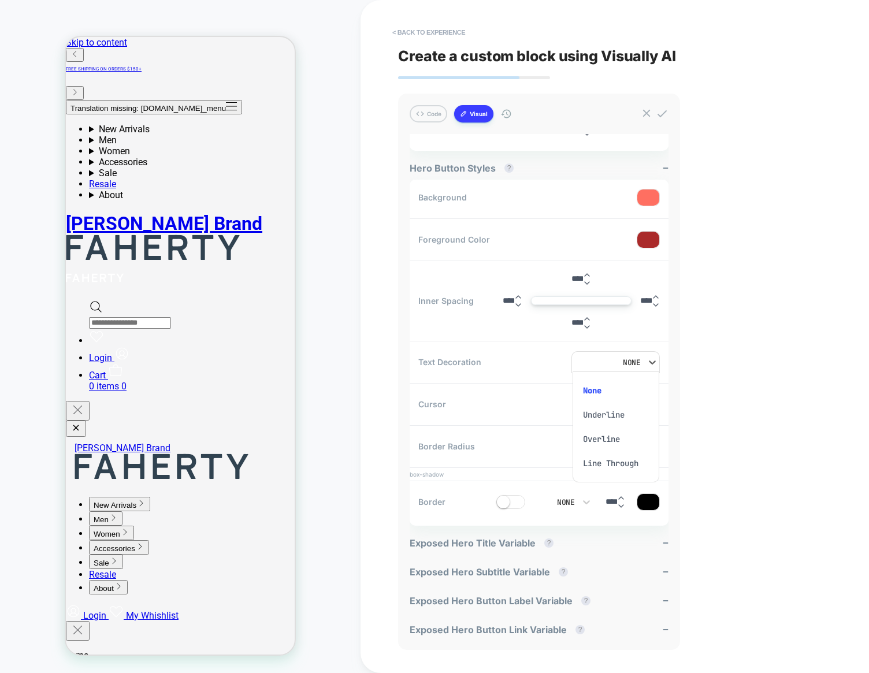
click at [471, 354] on div at bounding box center [434, 336] width 869 height 673
click at [563, 500] on div "None" at bounding box center [559, 502] width 42 height 12
click at [556, 421] on div "Double" at bounding box center [550, 413] width 47 height 24
click at [793, 188] on div "< Back to experience Create a custom block using Visually AI Code Visual genera…" at bounding box center [614, 336] width 433 height 673
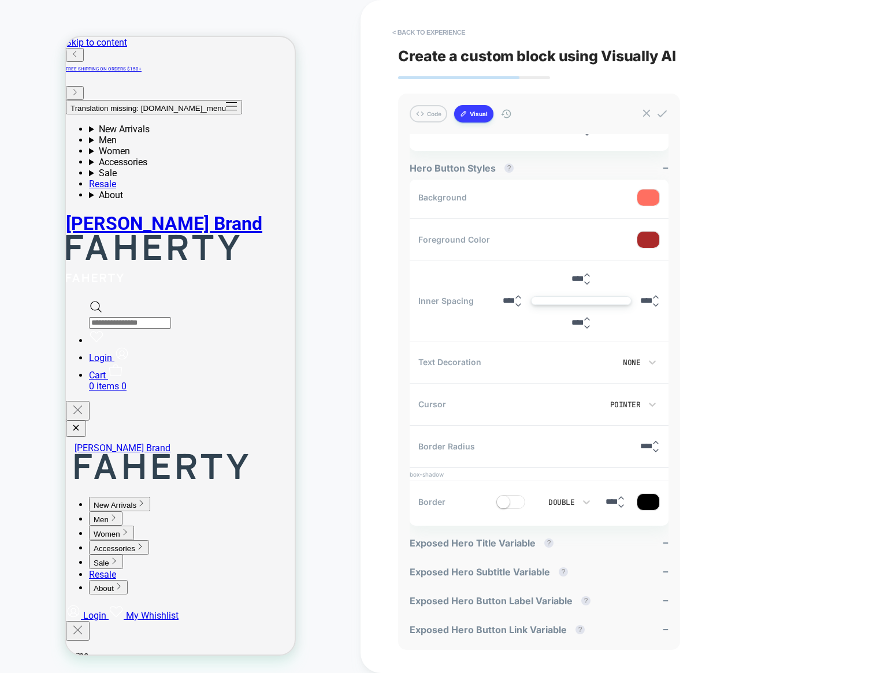
click at [791, 208] on div "< Back to experience Create a custom block using Visually AI Code Visual genera…" at bounding box center [614, 336] width 433 height 673
drag, startPoint x: 491, startPoint y: 497, endPoint x: 713, endPoint y: 512, distance: 222.3
click at [712, 512] on div "< Back to experience Create a custom block using Visually AI Code Visual genera…" at bounding box center [614, 336] width 433 height 673
click at [400, 485] on div "< Back to experience Create a custom block using Visually AI Code Visual genera…" at bounding box center [614, 336] width 508 height 673
click at [455, 35] on button "< Back to experience" at bounding box center [428, 32] width 84 height 18
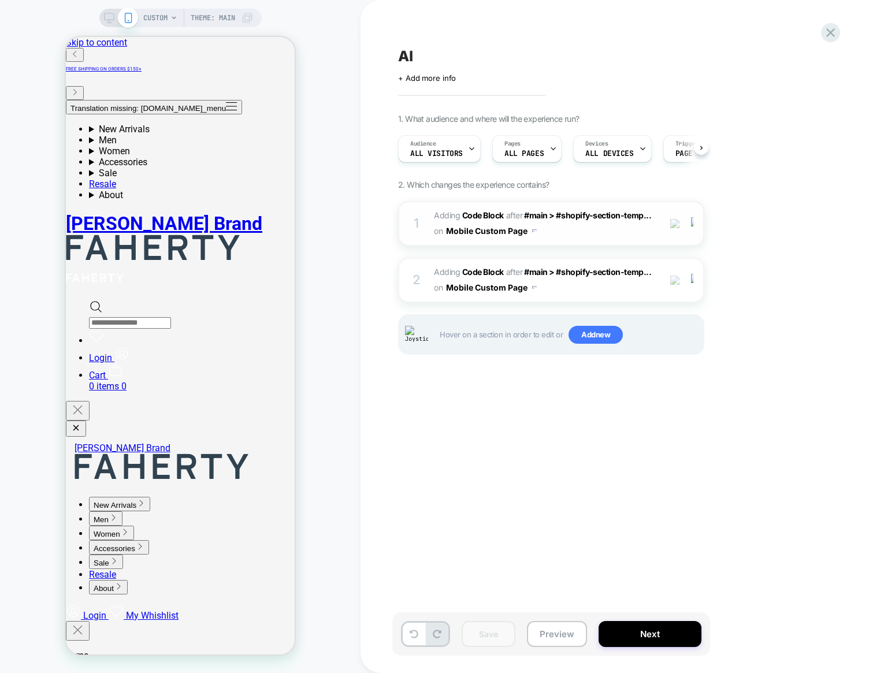
scroll to position [0, 1]
click at [453, 213] on span "Adding Code Block" at bounding box center [469, 215] width 70 height 10
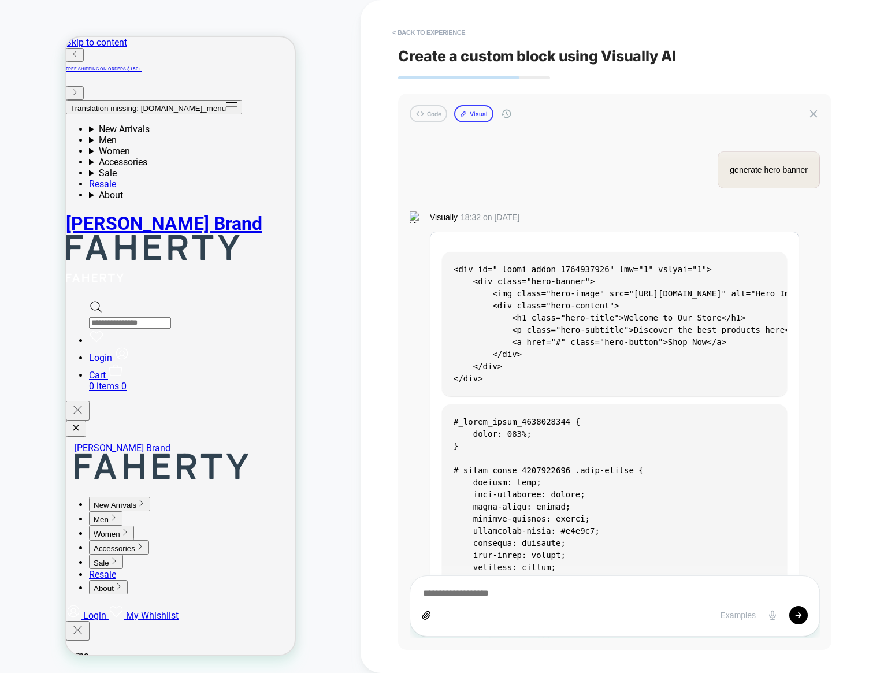
scroll to position [1905, 0]
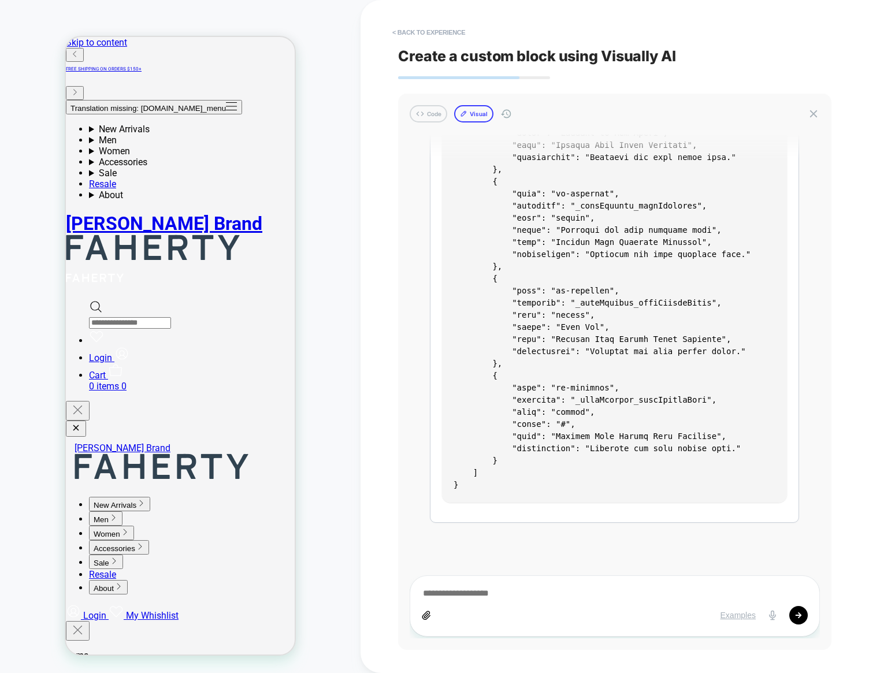
click at [486, 114] on button "Visual" at bounding box center [473, 113] width 39 height 17
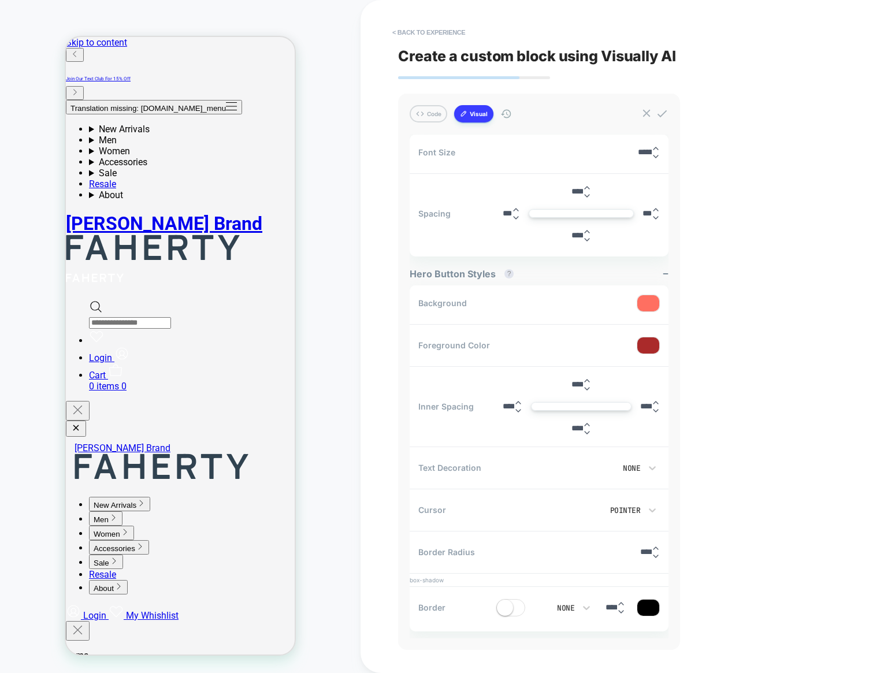
scroll to position [469, 0]
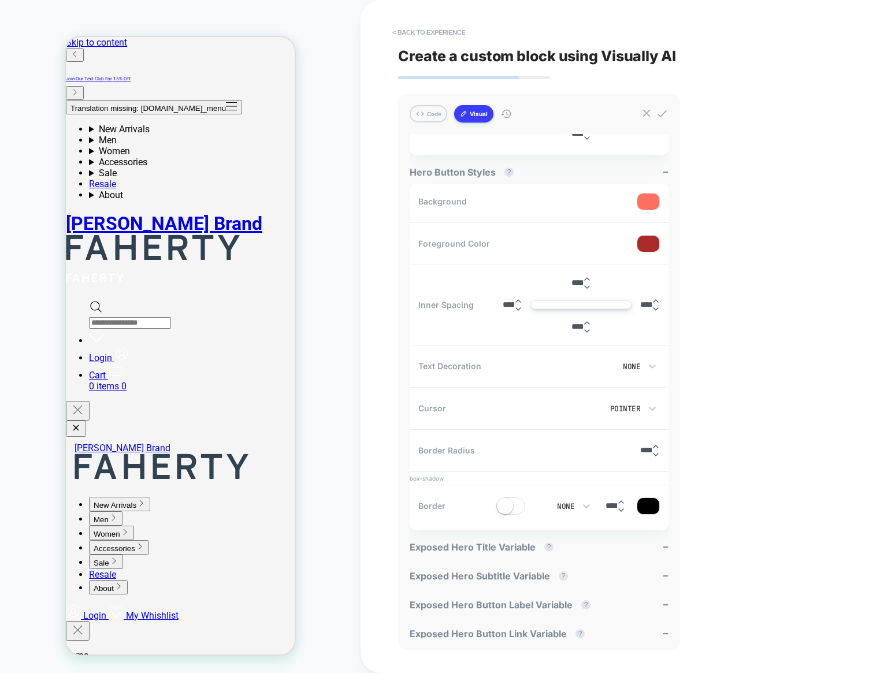
click at [497, 504] on span at bounding box center [505, 506] width 16 height 16
drag, startPoint x: 496, startPoint y: 504, endPoint x: 519, endPoint y: 505, distance: 23.1
click at [506, 503] on span at bounding box center [510, 505] width 29 height 17
drag, startPoint x: 492, startPoint y: 504, endPoint x: 551, endPoint y: 500, distance: 59.7
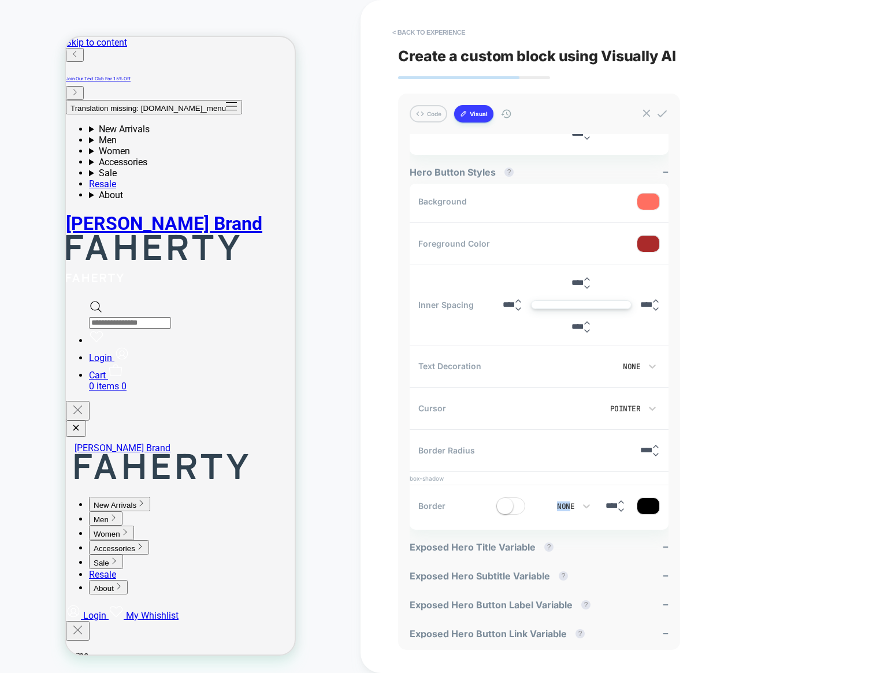
click at [561, 501] on div "Border None ****" at bounding box center [539, 506] width 259 height 36
drag, startPoint x: 496, startPoint y: 504, endPoint x: 555, endPoint y: 504, distance: 58.3
click at [548, 505] on div "None ****" at bounding box center [577, 506] width 163 height 22
click at [728, 525] on div "< Back to experience Create a custom block using Visually AI Code Visual genera…" at bounding box center [614, 336] width 433 height 673
click at [551, 501] on div "None" at bounding box center [559, 506] width 31 height 10
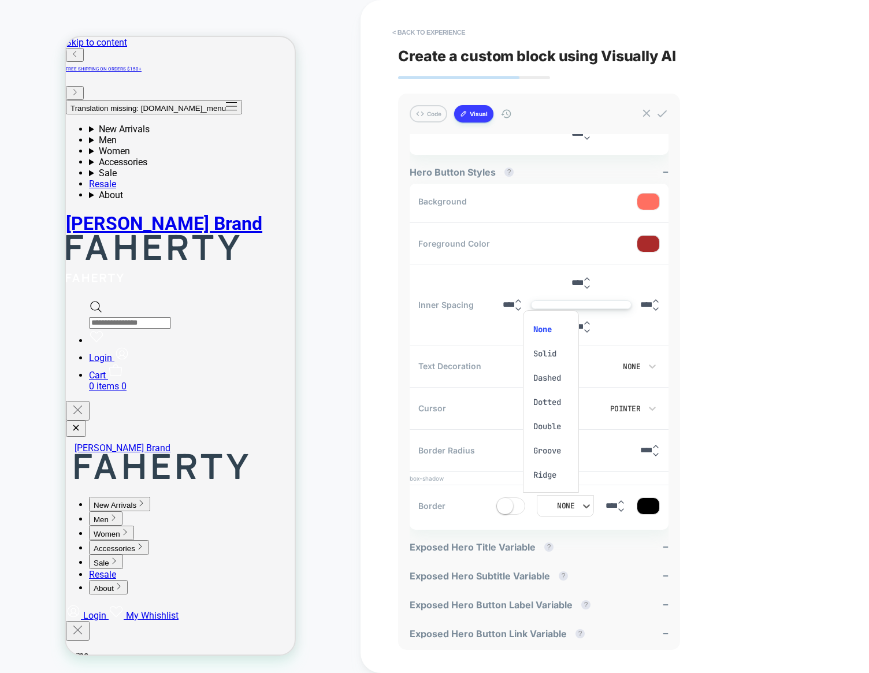
click at [551, 501] on div at bounding box center [434, 336] width 869 height 673
drag, startPoint x: 587, startPoint y: 505, endPoint x: 497, endPoint y: 498, distance: 89.9
click at [497, 498] on div "None ****" at bounding box center [577, 506] width 163 height 22
click at [537, 496] on div "None" at bounding box center [565, 506] width 57 height 22
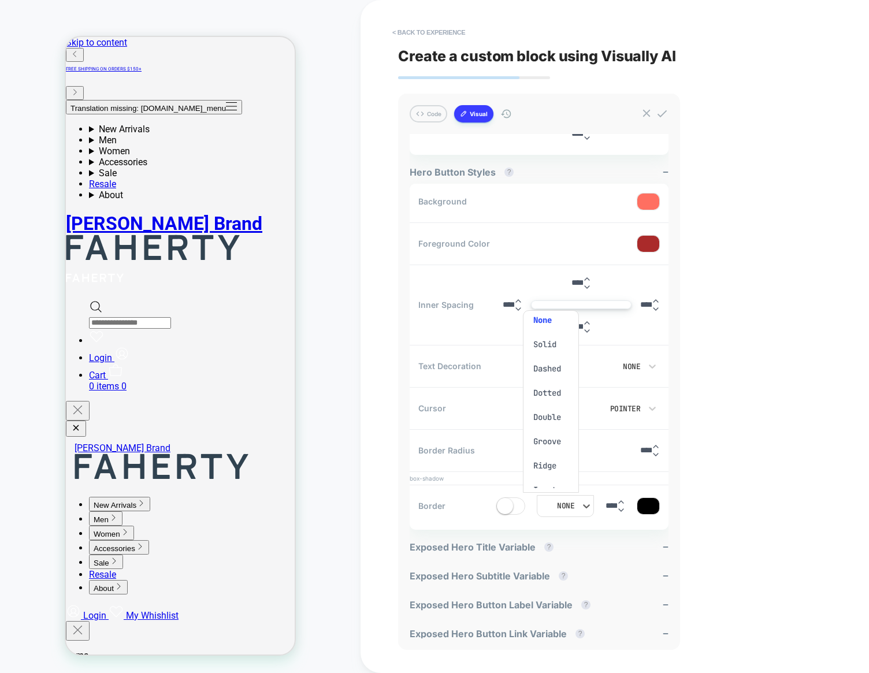
click at [778, 292] on div at bounding box center [434, 336] width 869 height 673
click at [747, 395] on div "< Back to experience Create a custom block using Visually AI Code Visual genera…" at bounding box center [614, 336] width 433 height 673
click at [369, 507] on div "< Back to experience Create a custom block using Visually AI Code Visual genera…" at bounding box center [614, 336] width 508 height 673
click at [515, 502] on div at bounding box center [519, 505] width 9 height 9
click at [515, 504] on icon at bounding box center [519, 506] width 9 height 12
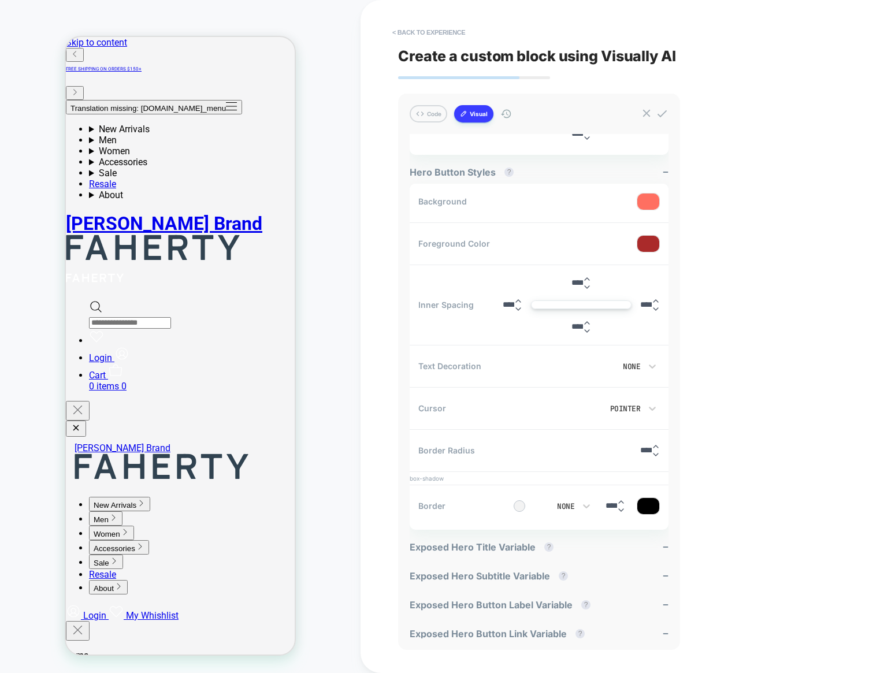
click at [515, 504] on div at bounding box center [519, 505] width 9 height 9
click at [656, 503] on div at bounding box center [653, 505] width 9 height 9
click at [657, 500] on icon at bounding box center [653, 506] width 9 height 12
click at [426, 501] on div at bounding box center [423, 505] width 9 height 9
click at [426, 503] on icon at bounding box center [423, 506] width 9 height 12
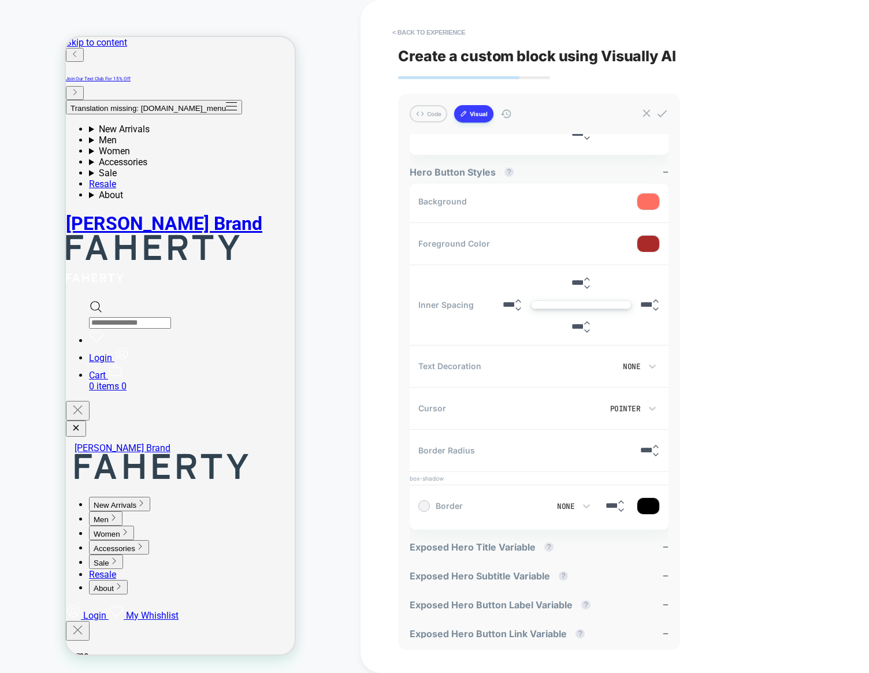
click at [428, 504] on div at bounding box center [424, 506] width 12 height 12
click at [425, 501] on icon at bounding box center [423, 506] width 9 height 12
click at [373, 399] on div "< Back to experience Create a custom block using Visually AI Code Visual genera…" at bounding box center [614, 336] width 508 height 673
click at [413, 498] on div "Border None ****" at bounding box center [539, 506] width 259 height 36
click at [427, 503] on div at bounding box center [423, 505] width 9 height 9
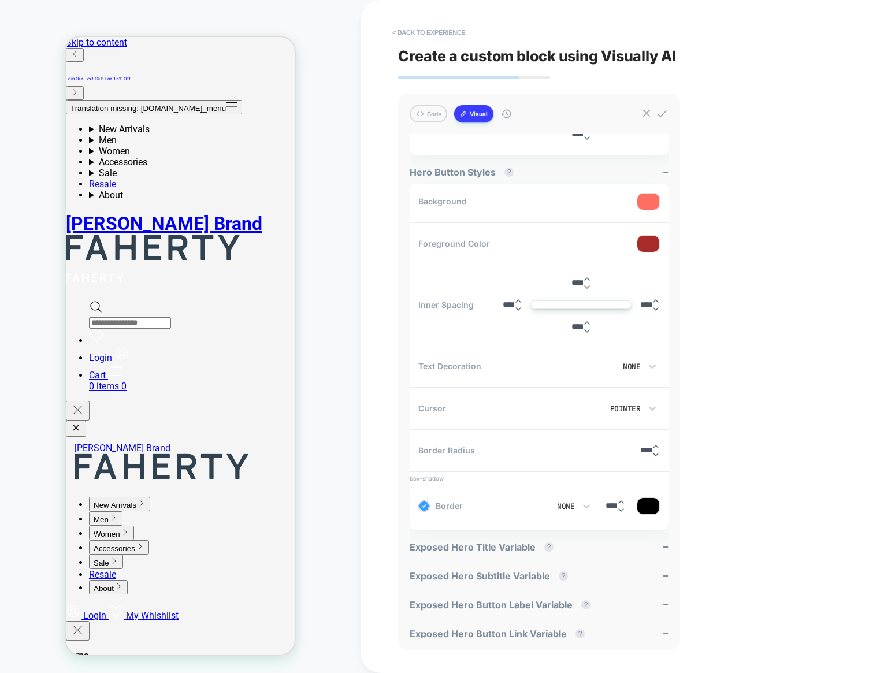
click at [427, 505] on icon at bounding box center [423, 506] width 9 height 12
click at [423, 506] on div at bounding box center [423, 505] width 9 height 9
click at [425, 504] on icon at bounding box center [423, 506] width 9 height 12
click at [425, 504] on div at bounding box center [423, 505] width 9 height 9
click at [425, 505] on icon at bounding box center [423, 506] width 9 height 12
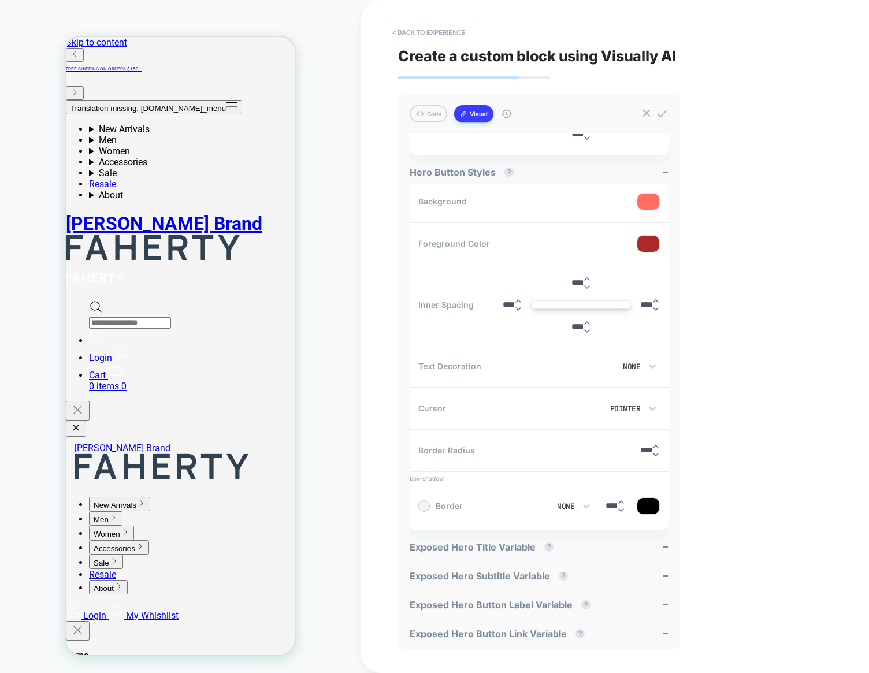
click at [424, 505] on div at bounding box center [423, 505] width 9 height 9
click at [426, 504] on icon at bounding box center [424, 505] width 5 height 3
click at [426, 502] on div at bounding box center [423, 505] width 9 height 9
click at [749, 245] on div "< Back to experience Create a custom block using Visually AI Code Visual genera…" at bounding box center [614, 336] width 433 height 673
click at [732, 369] on div "< Back to experience Create a custom block using Visually AI Code Visual genera…" at bounding box center [614, 336] width 433 height 673
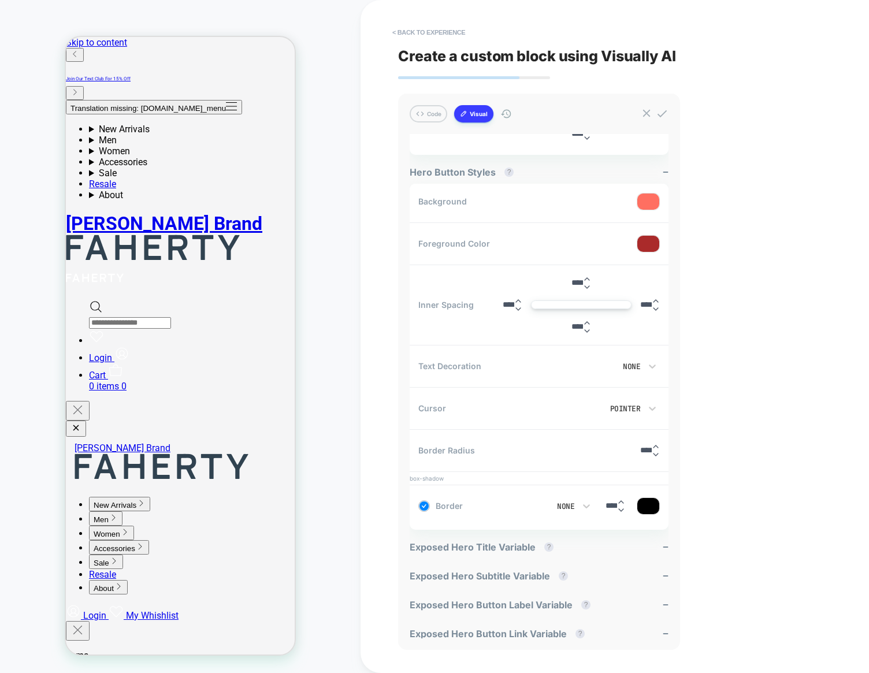
drag, startPoint x: 776, startPoint y: 552, endPoint x: 720, endPoint y: 517, distance: 66.2
click at [776, 552] on div "< Back to experience Create a custom block using Visually AI Code Visual genera…" at bounding box center [614, 336] width 433 height 673
click at [406, 32] on button "< Back to experience" at bounding box center [428, 32] width 84 height 18
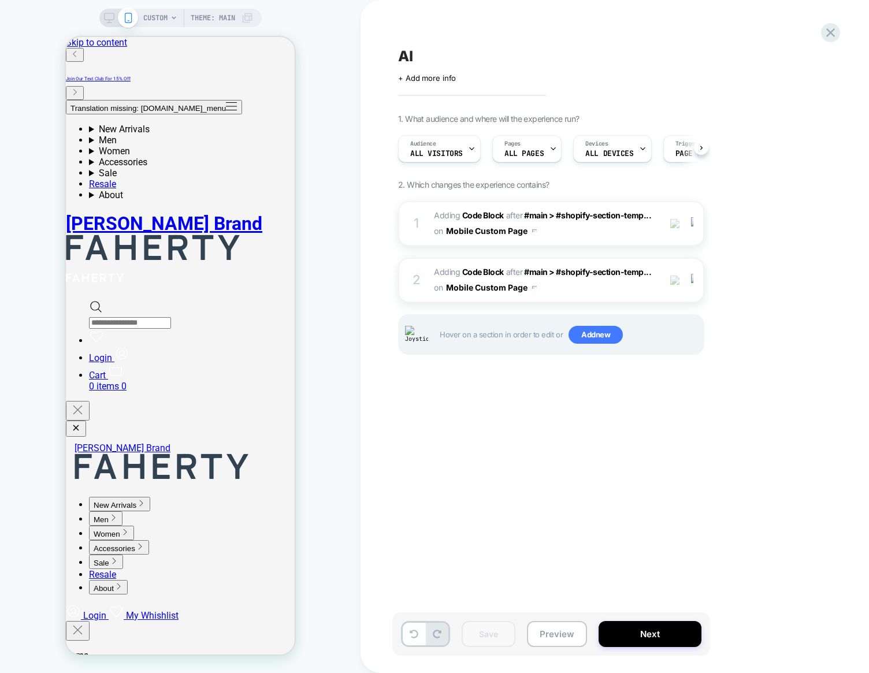
scroll to position [0, 1]
click at [406, 221] on div "1 Adding Code Block AFTER #main > #shopify-section-temp... #main > #shopify-sec…" at bounding box center [551, 223] width 306 height 45
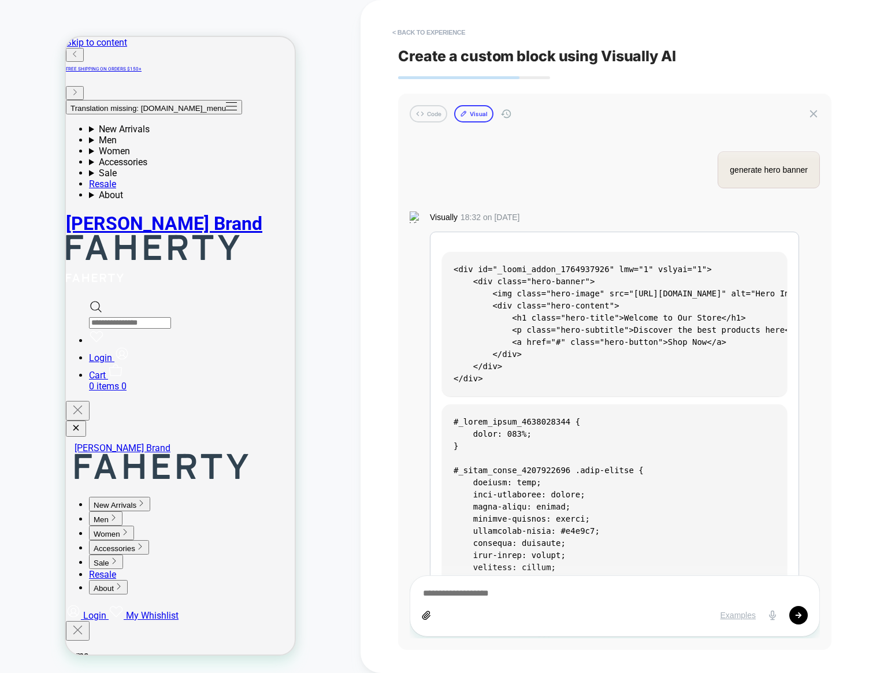
scroll to position [1905, 0]
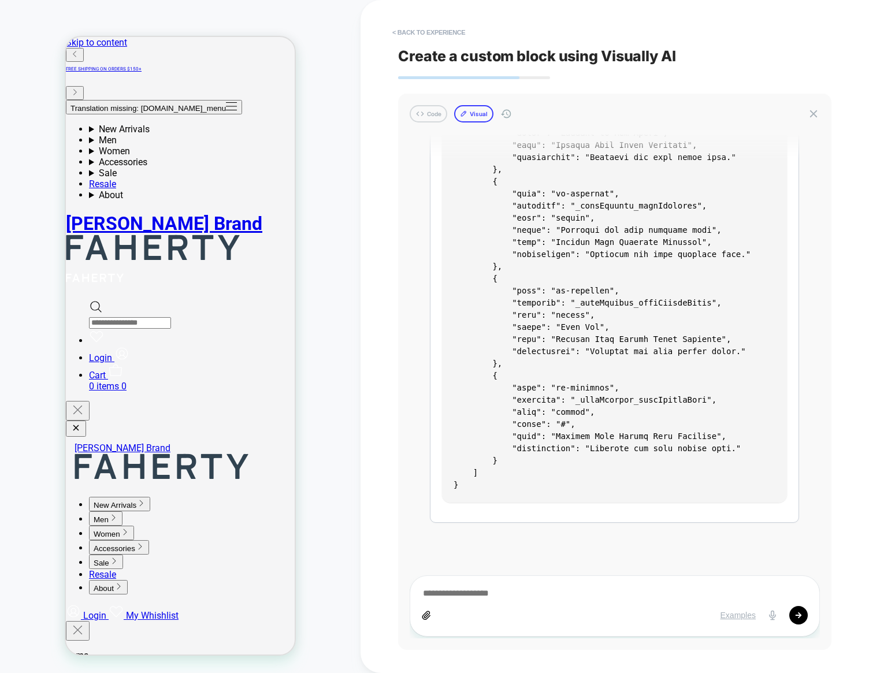
click at [477, 120] on button "Visual" at bounding box center [473, 113] width 39 height 17
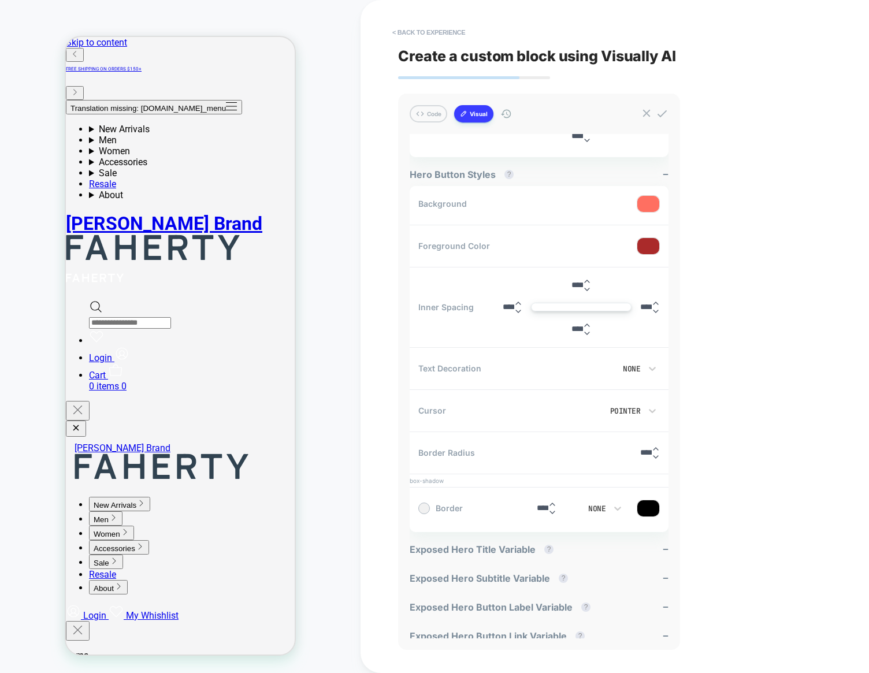
scroll to position [473, 0]
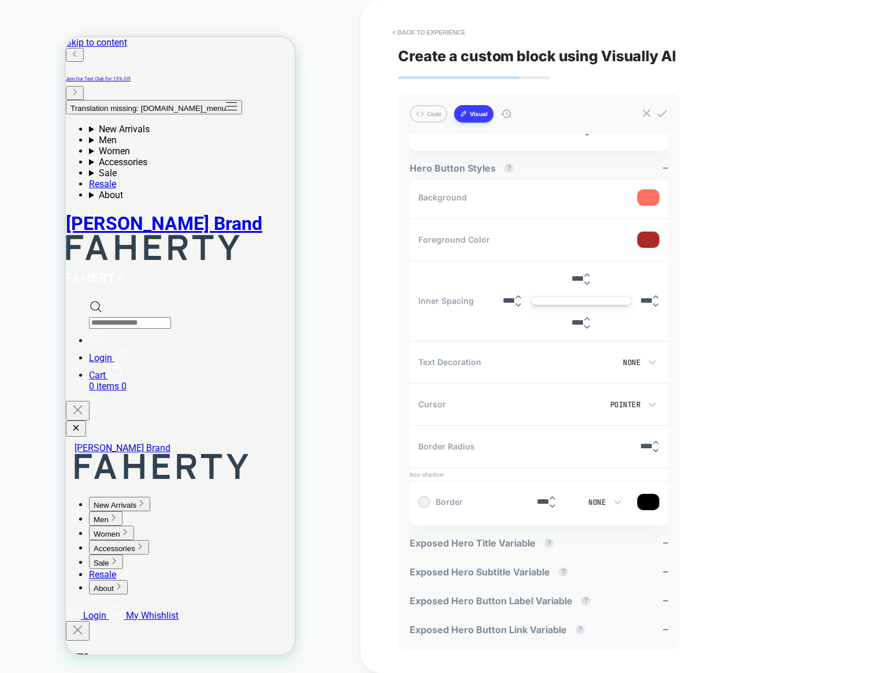
click at [574, 504] on div "None" at bounding box center [591, 502] width 42 height 12
click at [602, 501] on div at bounding box center [434, 336] width 869 height 673
click at [604, 501] on div "None" at bounding box center [590, 502] width 31 height 10
click at [596, 499] on div at bounding box center [434, 336] width 869 height 673
click at [598, 501] on div "None" at bounding box center [590, 502] width 31 height 10
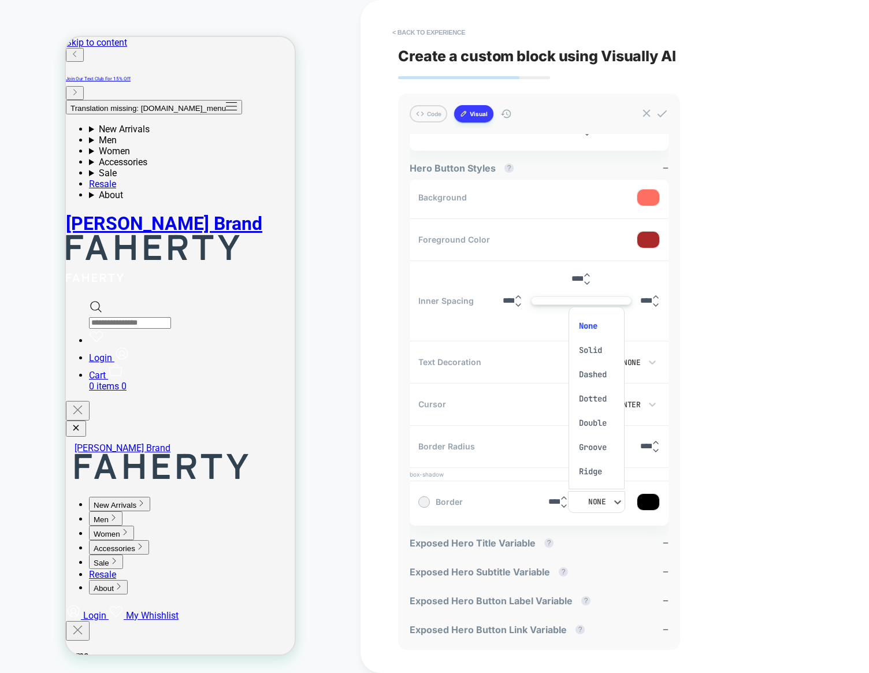
click at [597, 498] on div at bounding box center [434, 336] width 869 height 673
click at [597, 498] on div "None" at bounding box center [590, 502] width 31 height 10
click at [598, 511] on div at bounding box center [434, 336] width 869 height 673
click at [600, 503] on div "None" at bounding box center [590, 502] width 31 height 10
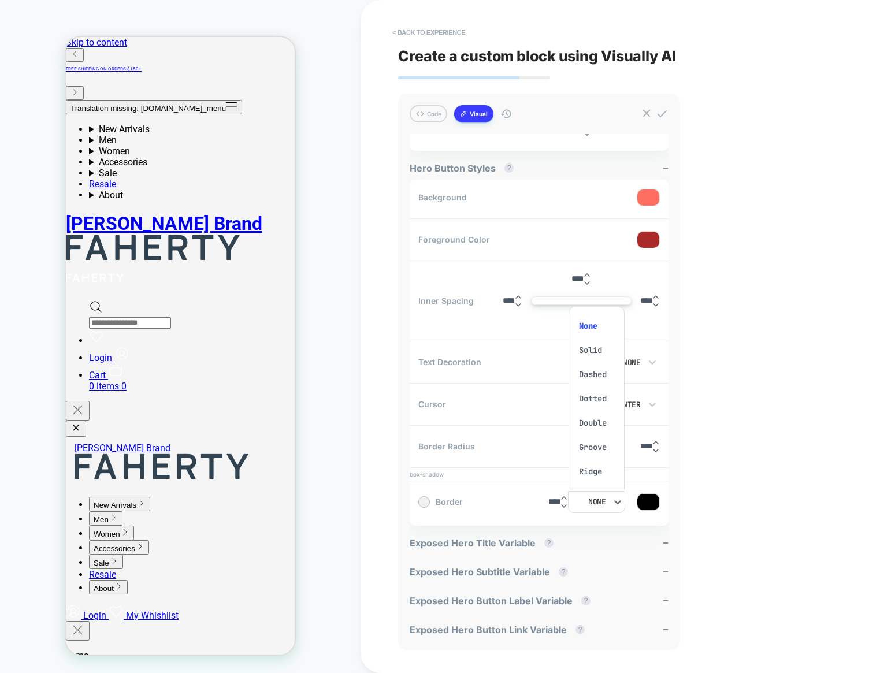
click at [601, 503] on div at bounding box center [434, 336] width 869 height 673
click at [556, 499] on div "None" at bounding box center [559, 502] width 31 height 10
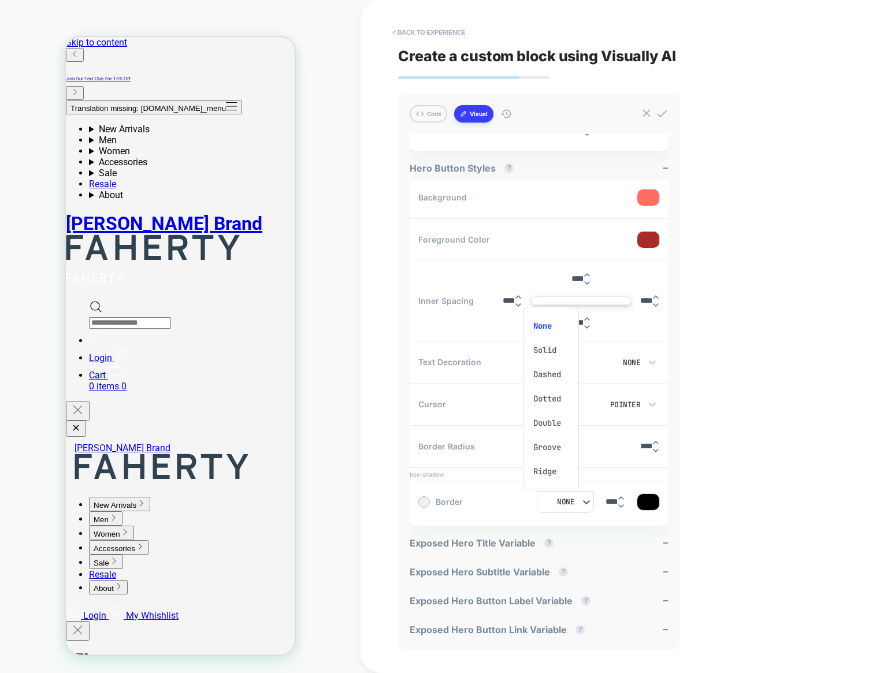
click at [590, 505] on div at bounding box center [434, 336] width 869 height 673
click at [426, 496] on div at bounding box center [424, 502] width 12 height 12
click at [423, 497] on icon at bounding box center [423, 502] width 9 height 12
click at [423, 503] on div at bounding box center [423, 501] width 9 height 9
click at [420, 496] on icon at bounding box center [423, 502] width 9 height 12
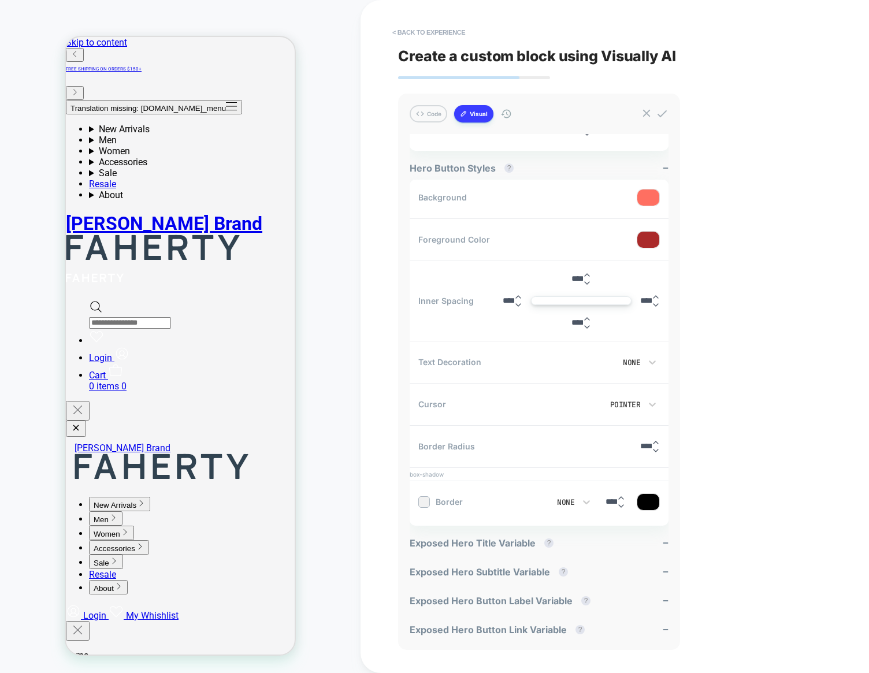
drag, startPoint x: 426, startPoint y: 499, endPoint x: 418, endPoint y: 520, distance: 22.3
click at [426, 499] on div at bounding box center [423, 501] width 9 height 9
click at [425, 501] on icon at bounding box center [423, 502] width 9 height 12
click at [426, 499] on div at bounding box center [423, 501] width 9 height 9
click at [780, 151] on div "< Back to experience Create a custom block using Visually AI Code Visual genera…" at bounding box center [614, 336] width 433 height 673
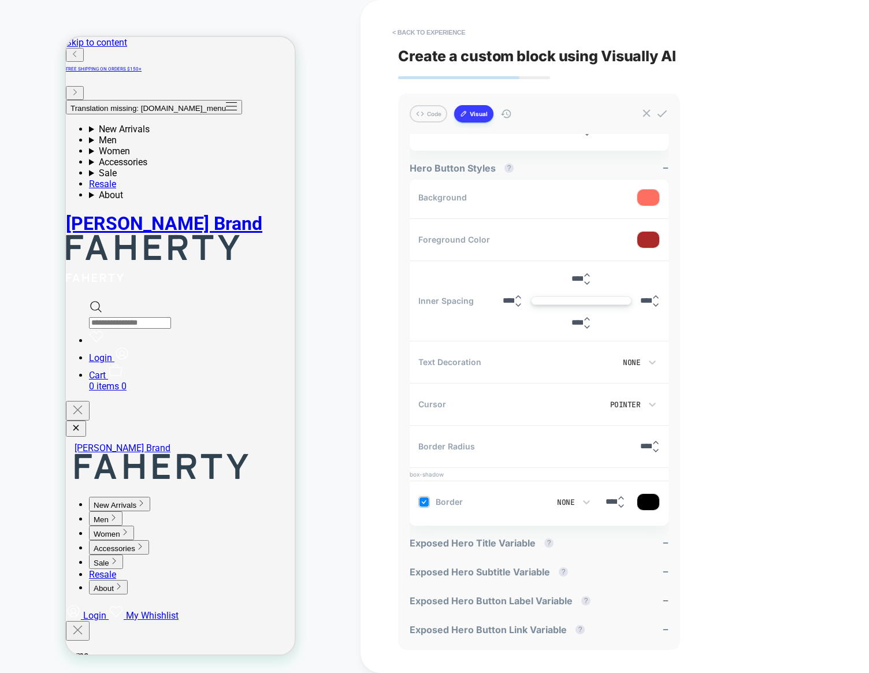
click at [759, 469] on div "< Back to experience Create a custom block using Visually AI Code Visual genera…" at bounding box center [614, 336] width 433 height 673
click at [733, 170] on div "< Back to experience Create a custom block using Visually AI Code Visual genera…" at bounding box center [614, 336] width 433 height 673
click at [437, 503] on span "Border" at bounding box center [440, 502] width 44 height 12
click at [423, 500] on icon at bounding box center [423, 502] width 9 height 12
click at [425, 501] on div at bounding box center [423, 501] width 9 height 9
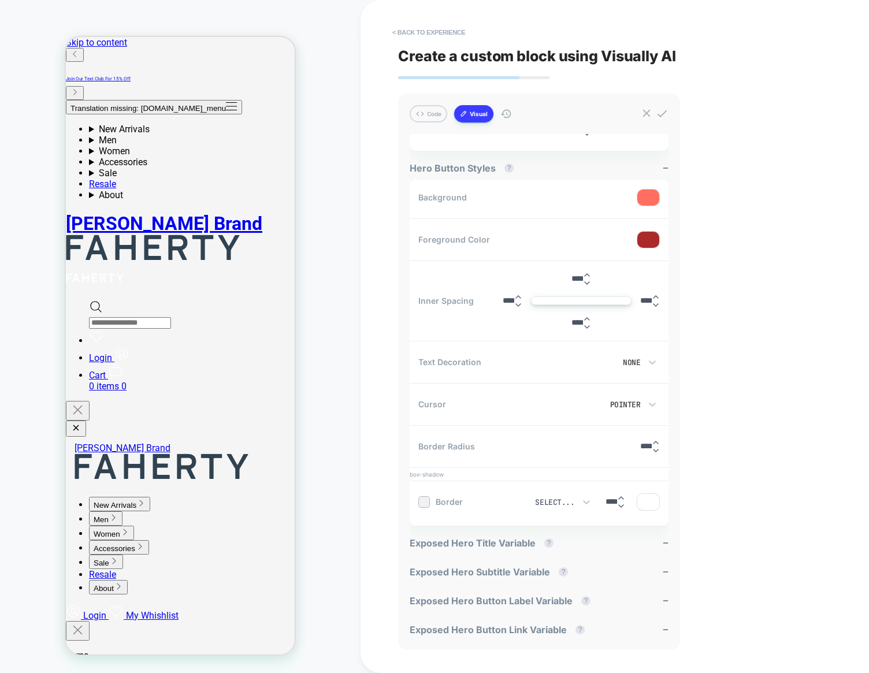
click at [545, 500] on div "Select..." at bounding box center [554, 502] width 39 height 10
click at [542, 318] on div "None" at bounding box center [546, 316] width 55 height 24
click at [562, 496] on div "None" at bounding box center [559, 502] width 42 height 12
click at [553, 437] on div "Groove" at bounding box center [550, 438] width 47 height 24
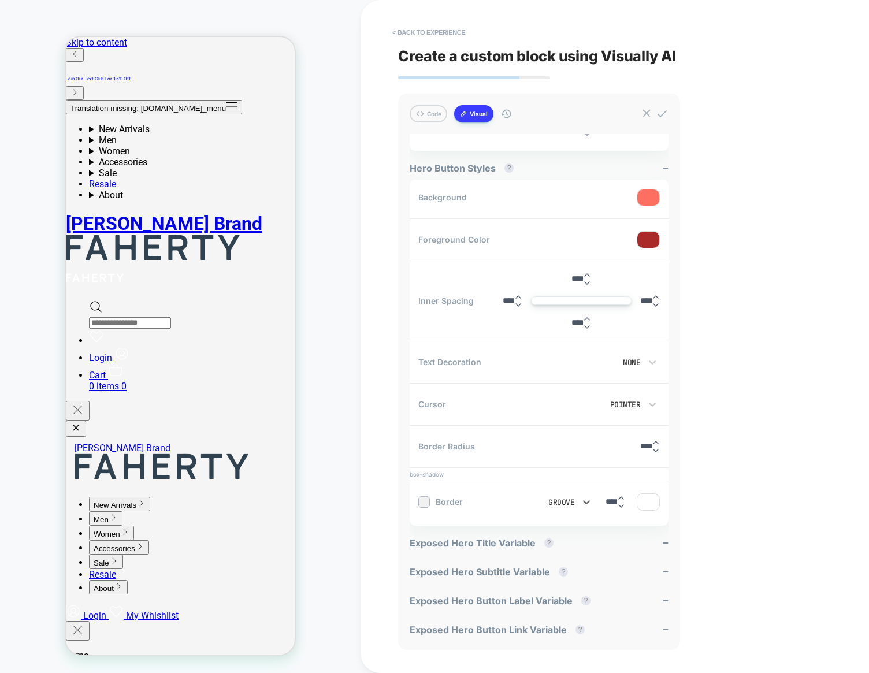
click at [562, 497] on div "Groove" at bounding box center [559, 502] width 42 height 12
click at [556, 365] on div "Dashed" at bounding box center [550, 365] width 47 height 24
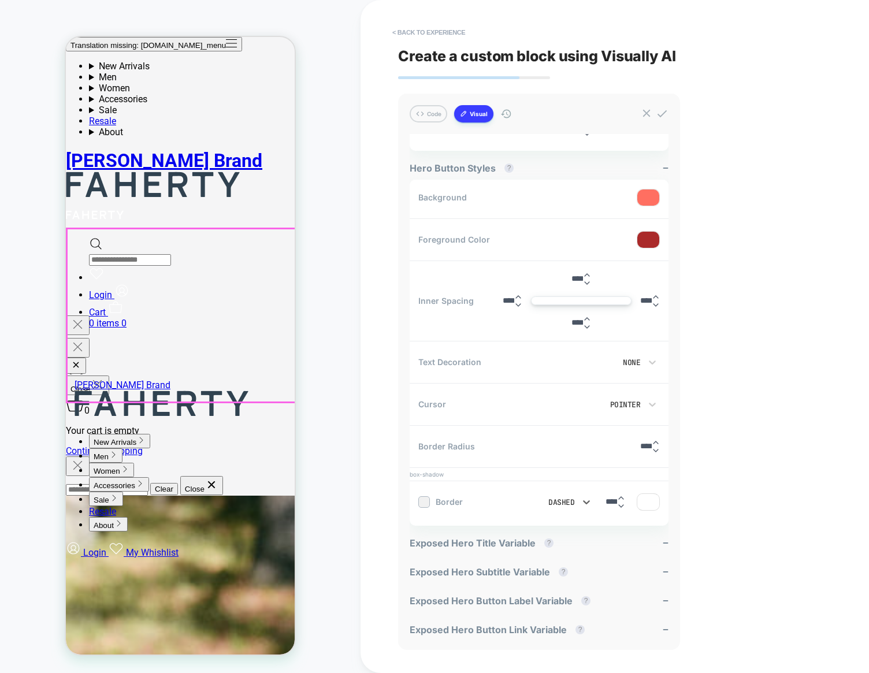
scroll to position [310, 0]
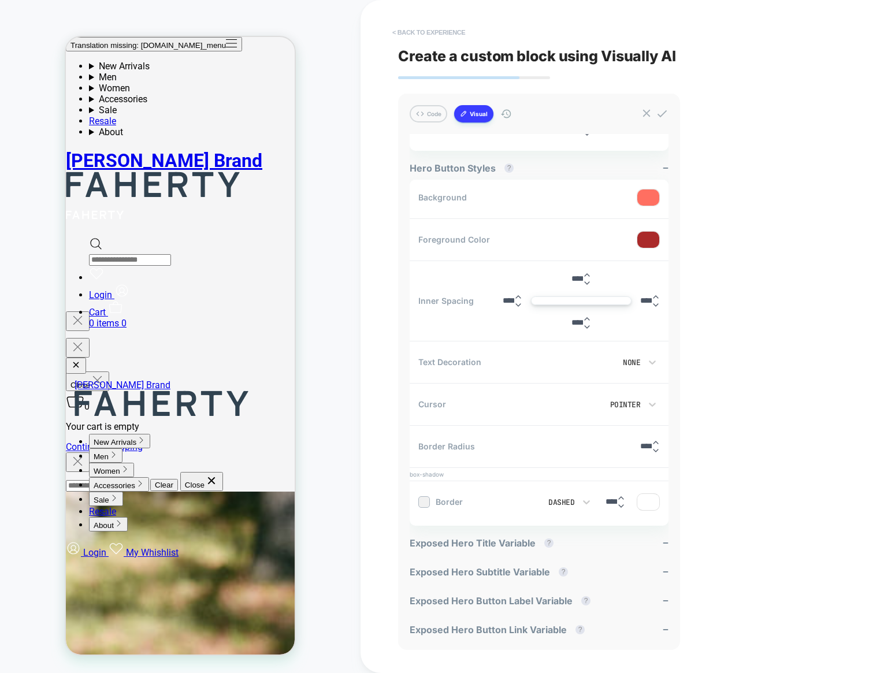
click at [427, 29] on button "< Back to experience" at bounding box center [428, 32] width 84 height 18
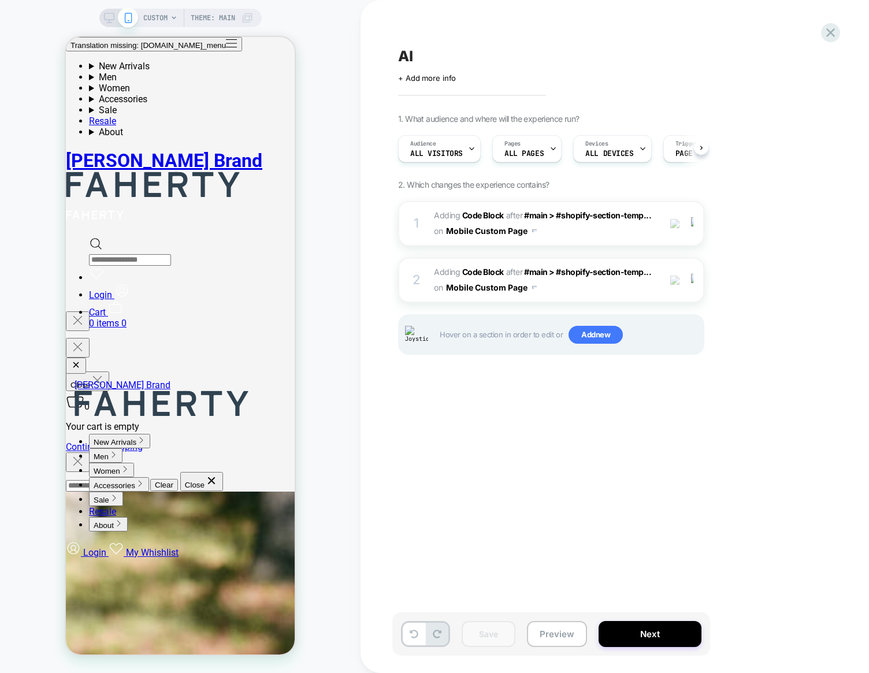
scroll to position [0, 1]
click at [559, 394] on div "AI Click to edit experience details + Add more info 1. What audience and where …" at bounding box center [608, 337] width 433 height 650
click at [415, 217] on div "1" at bounding box center [417, 223] width 12 height 23
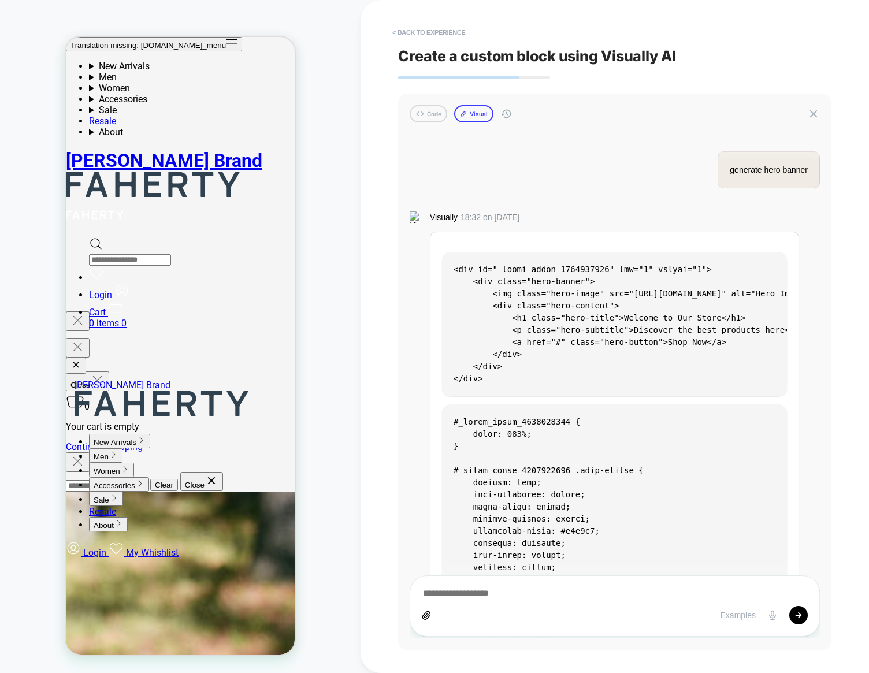
scroll to position [1905, 0]
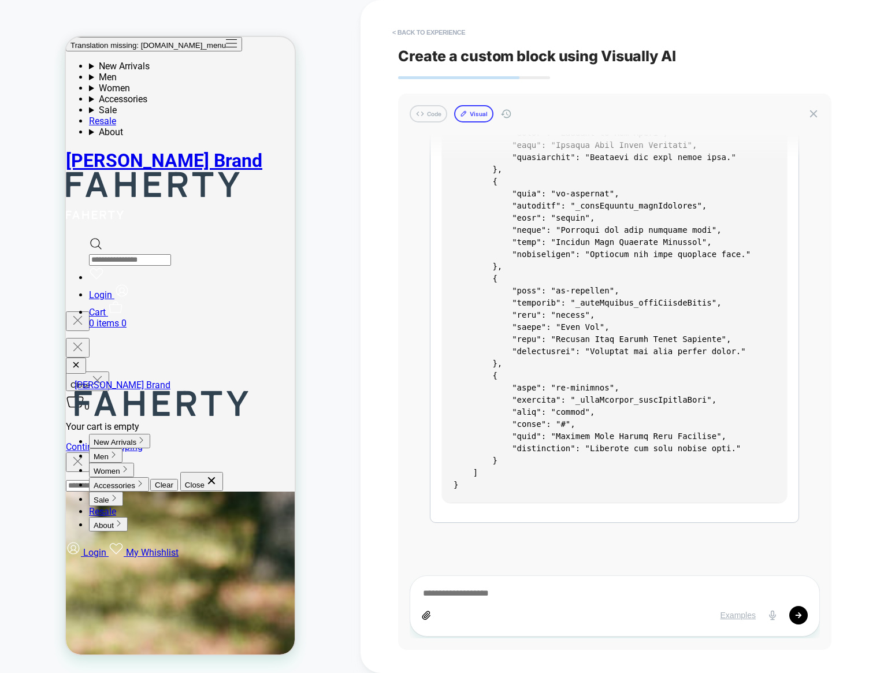
click at [463, 107] on button "Visual" at bounding box center [473, 113] width 39 height 17
type textarea "*"
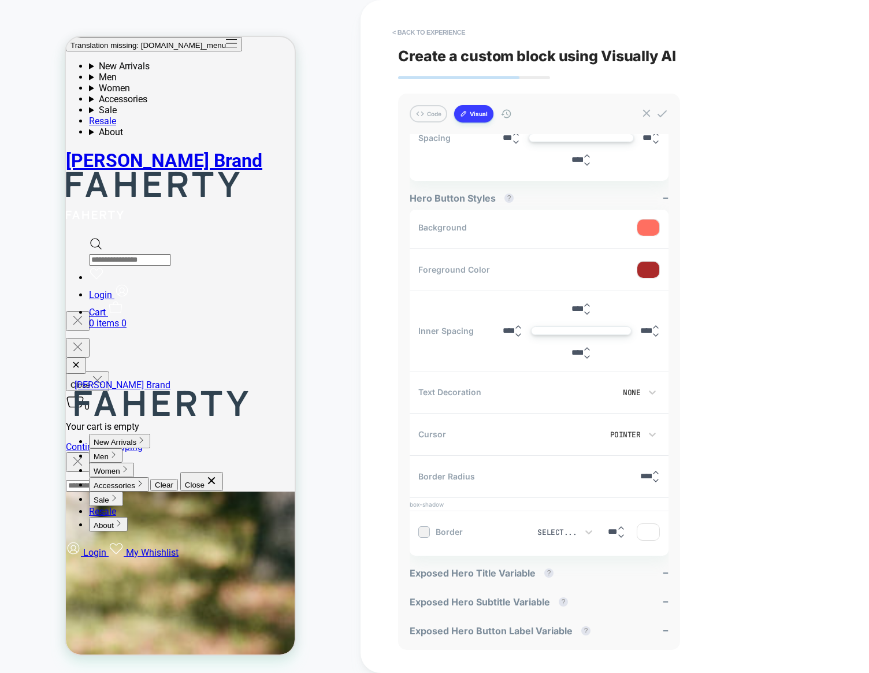
scroll to position [473, 0]
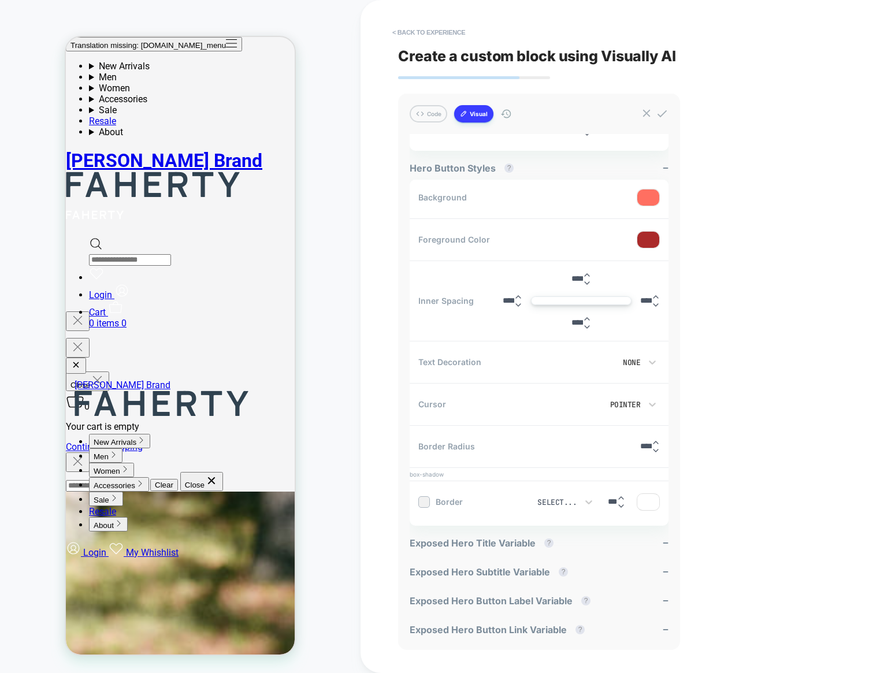
click at [608, 501] on input "***" at bounding box center [612, 501] width 9 height 9
click at [563, 504] on div "Select..." at bounding box center [556, 502] width 39 height 10
click at [546, 338] on div "Solid" at bounding box center [551, 341] width 55 height 24
click at [736, 418] on div "< Back to experience Create a custom block using Visually AI Code Visual genera…" at bounding box center [614, 336] width 433 height 673
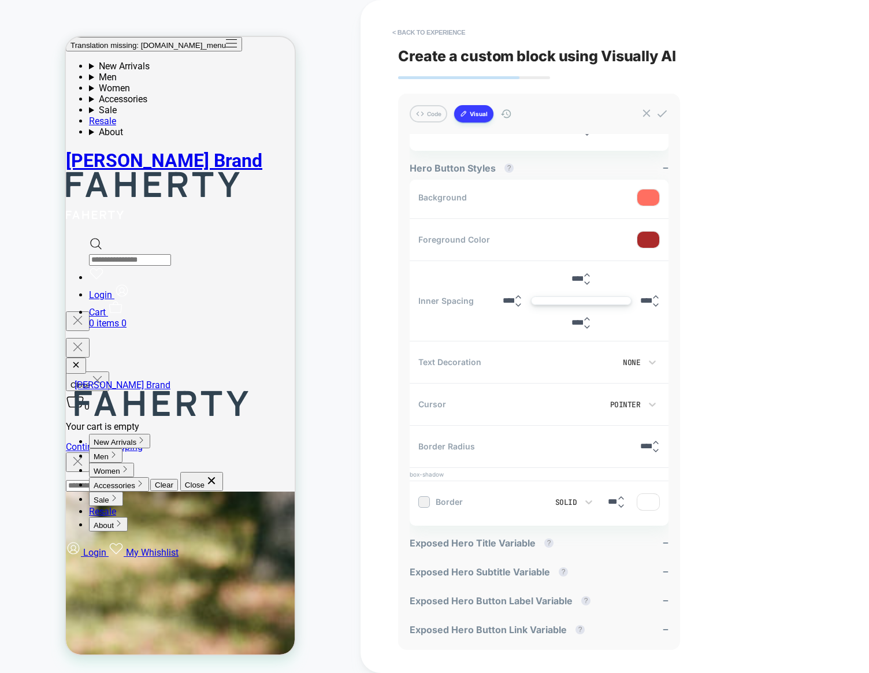
click at [551, 498] on div "Solid" at bounding box center [561, 502] width 31 height 10
click at [565, 443] on div "Groove" at bounding box center [556, 438] width 47 height 24
click at [583, 505] on icon at bounding box center [589, 502] width 12 height 12
click at [561, 325] on div "None" at bounding box center [556, 316] width 47 height 24
click at [583, 494] on div at bounding box center [589, 502] width 12 height 19
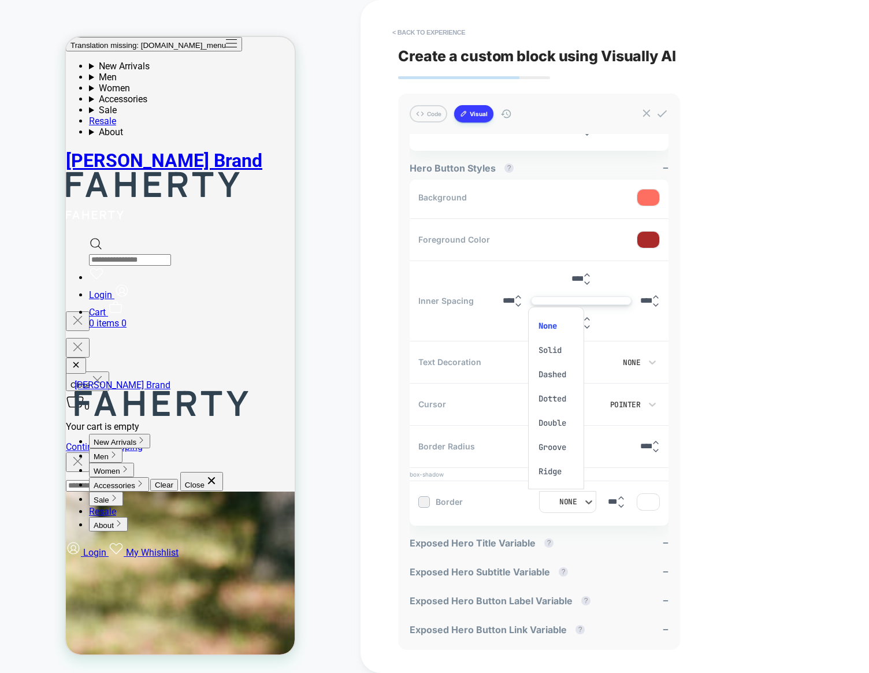
click at [568, 347] on div "Solid" at bounding box center [556, 350] width 47 height 24
click at [748, 448] on div "< Back to experience Create a custom block using Visually AI Code Visual genera…" at bounding box center [614, 336] width 433 height 673
click at [426, 499] on div at bounding box center [423, 501] width 9 height 9
click at [427, 500] on icon at bounding box center [423, 502] width 9 height 12
click at [425, 502] on div at bounding box center [423, 501] width 9 height 9
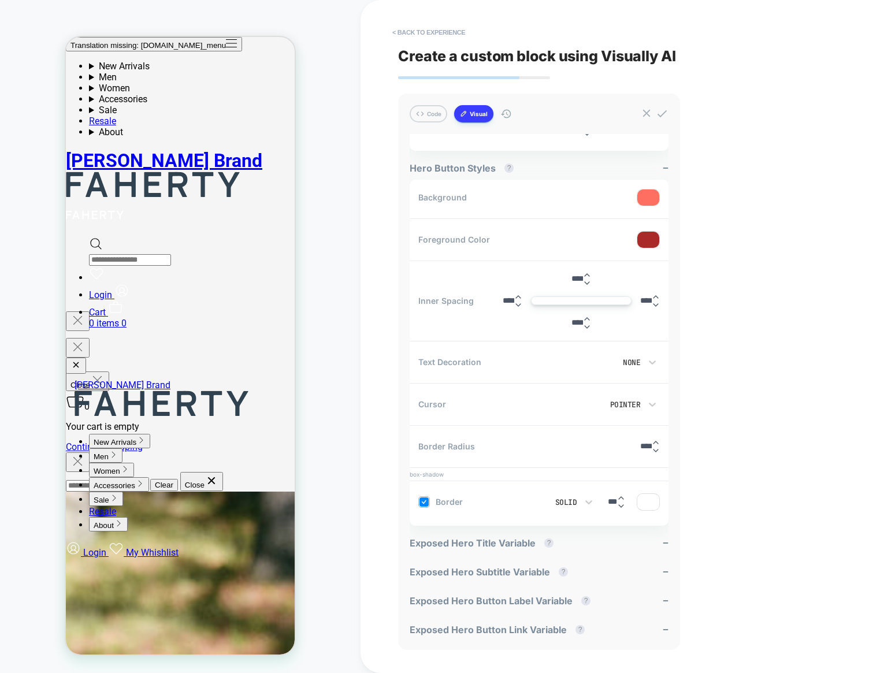
click at [371, 538] on div "< Back to experience Create a custom block using Visually AI Code Visual genera…" at bounding box center [614, 336] width 508 height 673
click at [424, 502] on icon at bounding box center [423, 502] width 9 height 12
click at [425, 504] on div at bounding box center [423, 501] width 9 height 9
click at [422, 500] on icon at bounding box center [424, 501] width 5 height 3
click at [380, 494] on div "< Back to experience Create a custom block using Visually AI Code Visual genera…" at bounding box center [614, 336] width 508 height 673
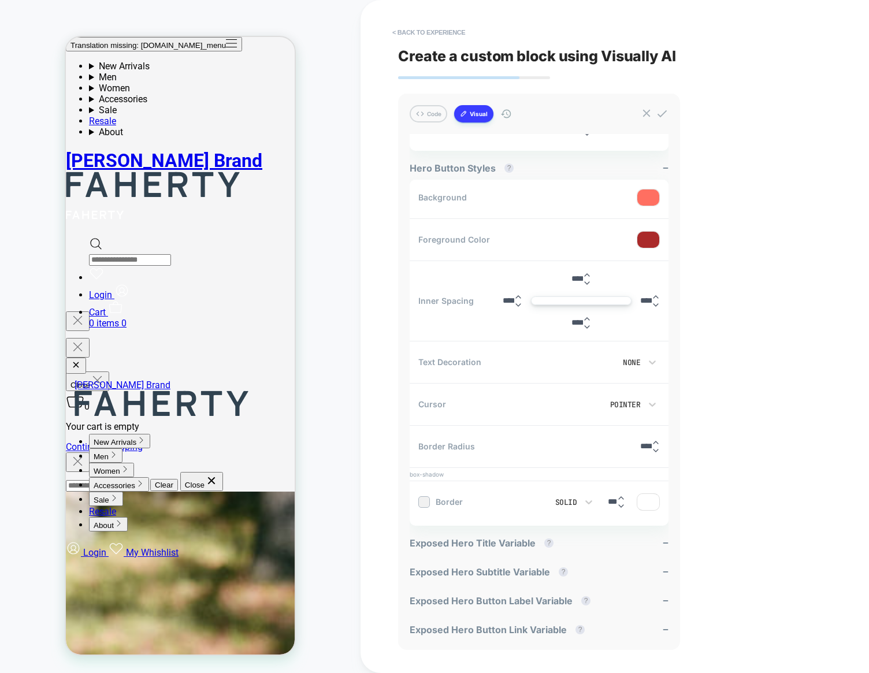
click at [718, 512] on div "< Back to experience Create a custom block using Visually AI Code Visual genera…" at bounding box center [614, 336] width 433 height 673
click at [555, 498] on div "Solid" at bounding box center [561, 502] width 31 height 10
click at [345, 312] on div at bounding box center [434, 336] width 869 height 673
click at [564, 510] on div "Solid" at bounding box center [567, 502] width 57 height 22
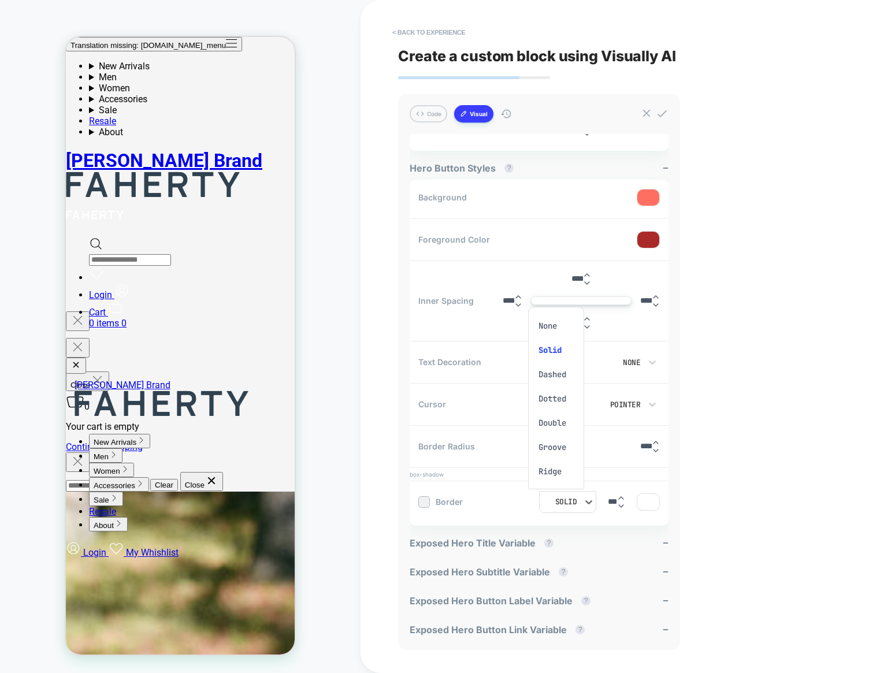
click at [707, 449] on div at bounding box center [434, 336] width 869 height 673
click at [623, 496] on icon at bounding box center [621, 498] width 8 height 8
click at [620, 497] on icon at bounding box center [621, 498] width 8 height 8
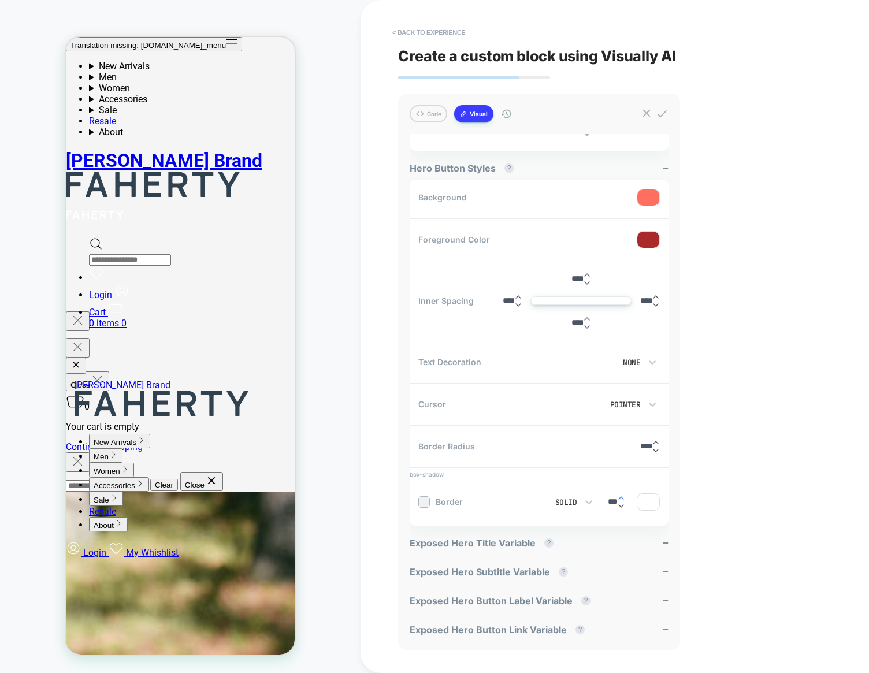
click at [620, 497] on icon at bounding box center [621, 498] width 8 height 8
type input "****"
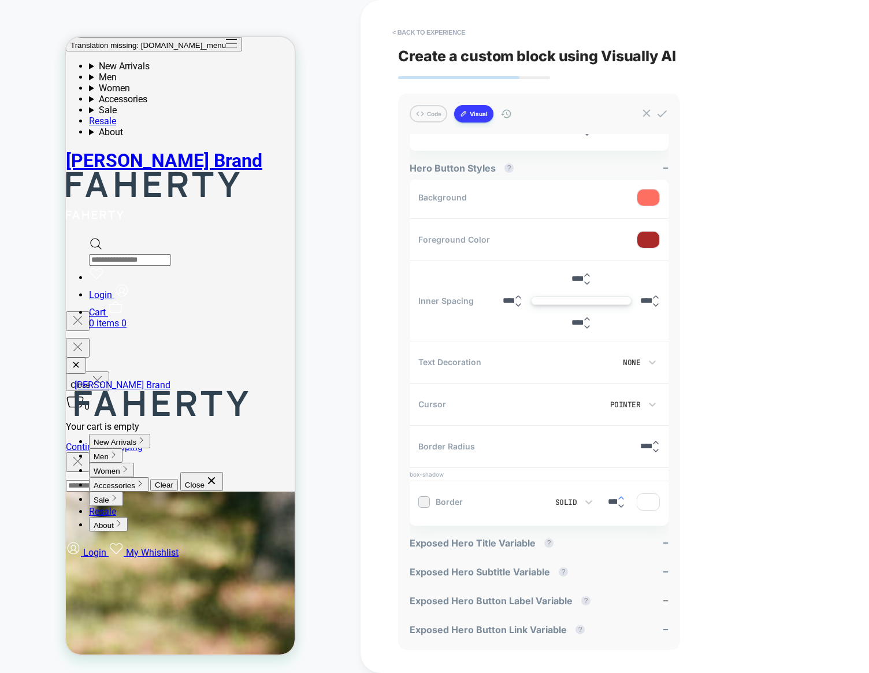
click at [620, 497] on icon at bounding box center [621, 498] width 8 height 8
click at [653, 501] on div at bounding box center [648, 502] width 22 height 16
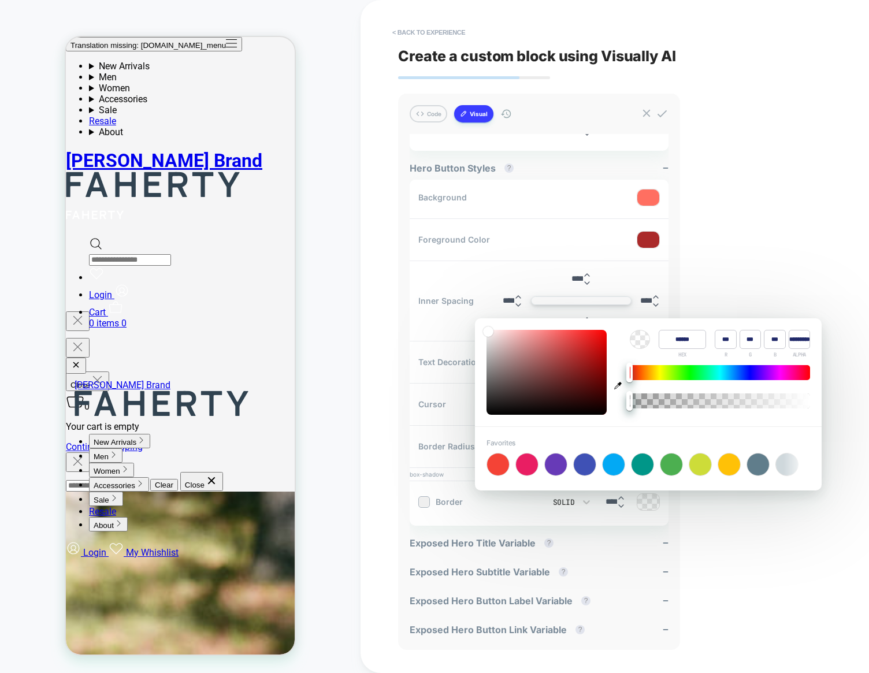
type input "******"
type input "***"
type input "**"
type input "******"
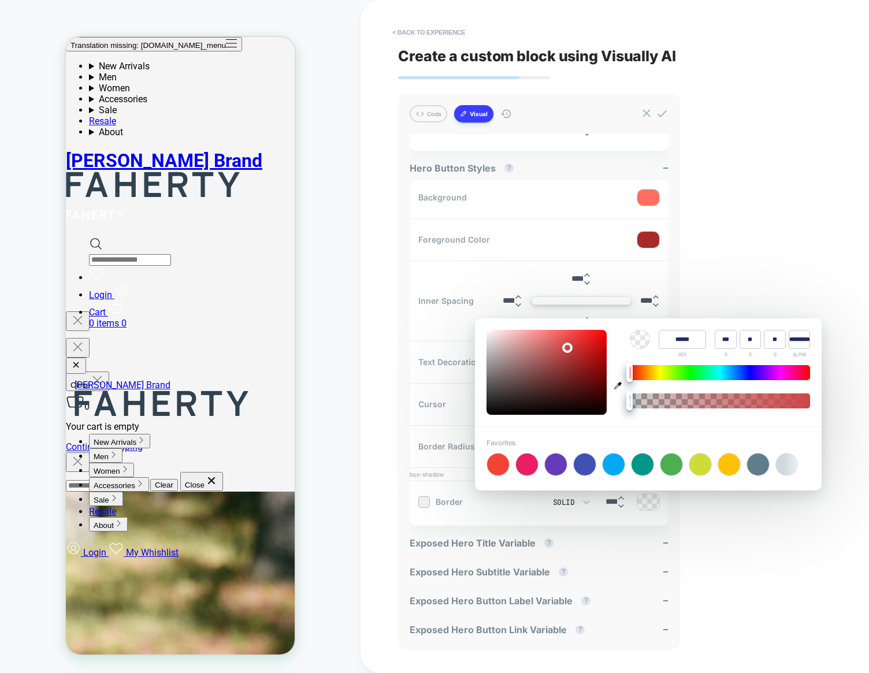
type input "***"
type input "**"
type input "******"
type input "***"
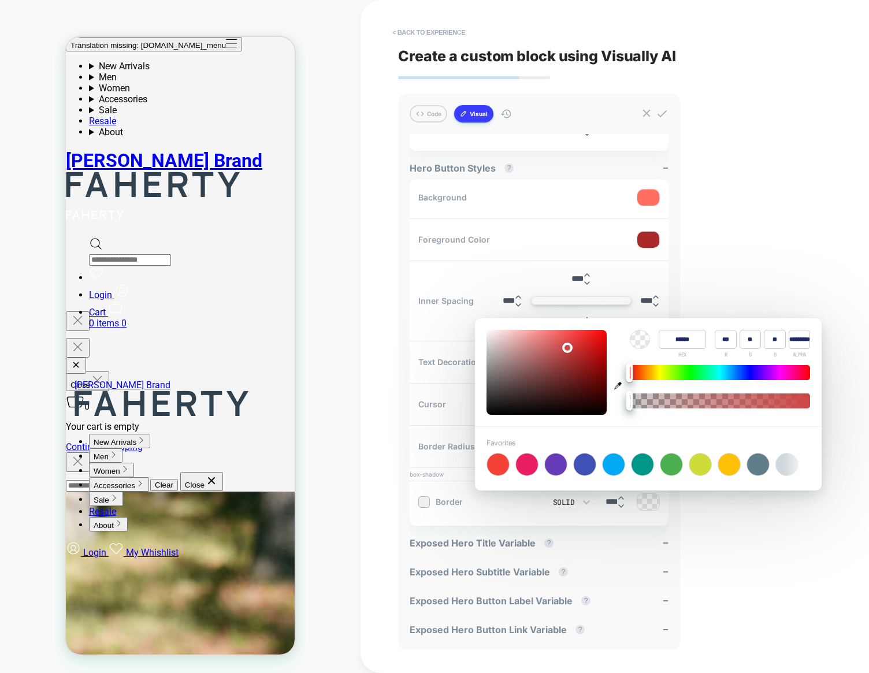
type input "**"
type input "******"
type input "***"
type input "**"
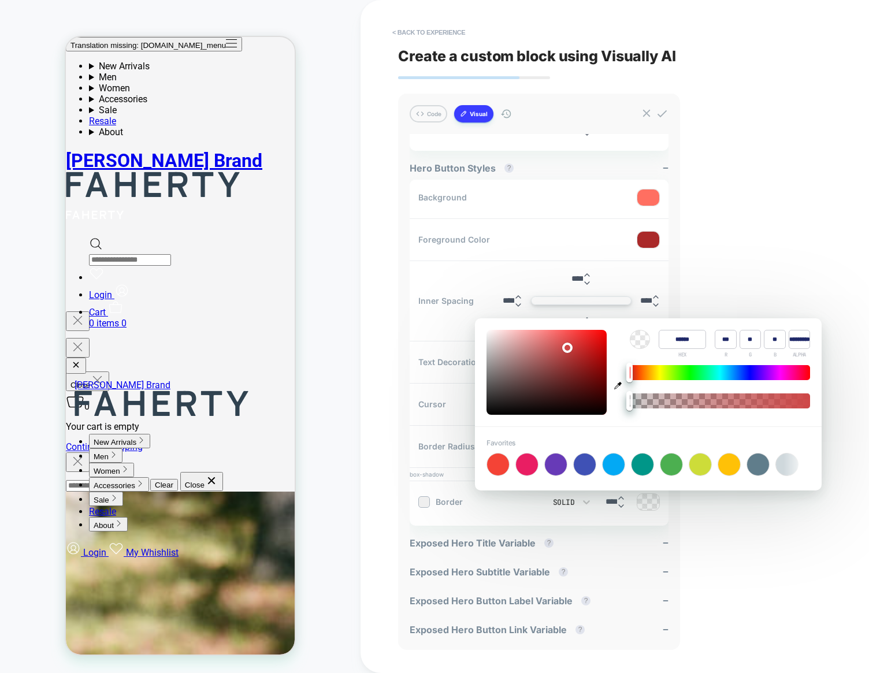
type input "**"
type input "******"
type input "***"
type input "**"
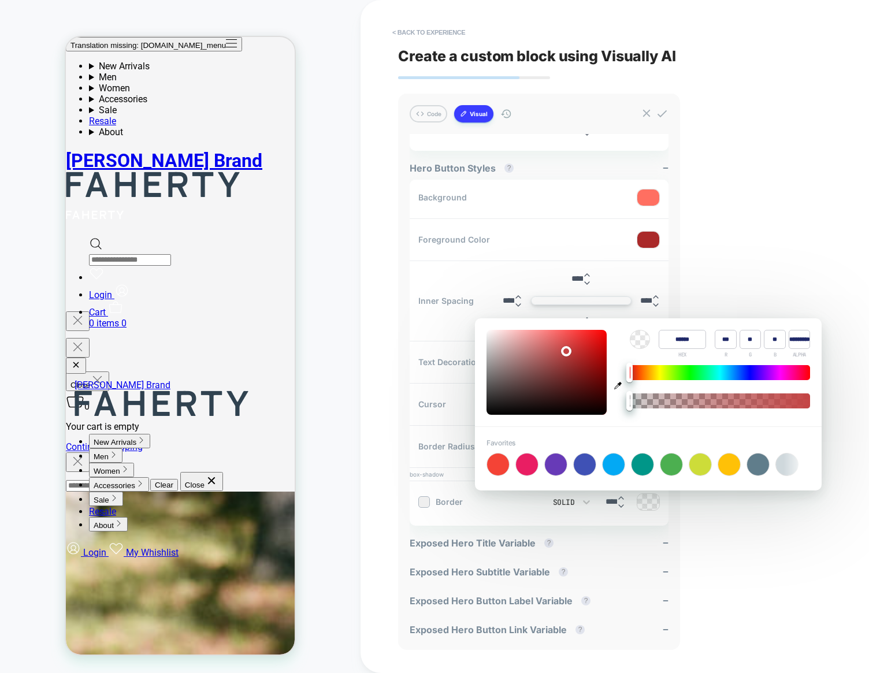
type input "******"
type input "**"
type input "******"
type input "***"
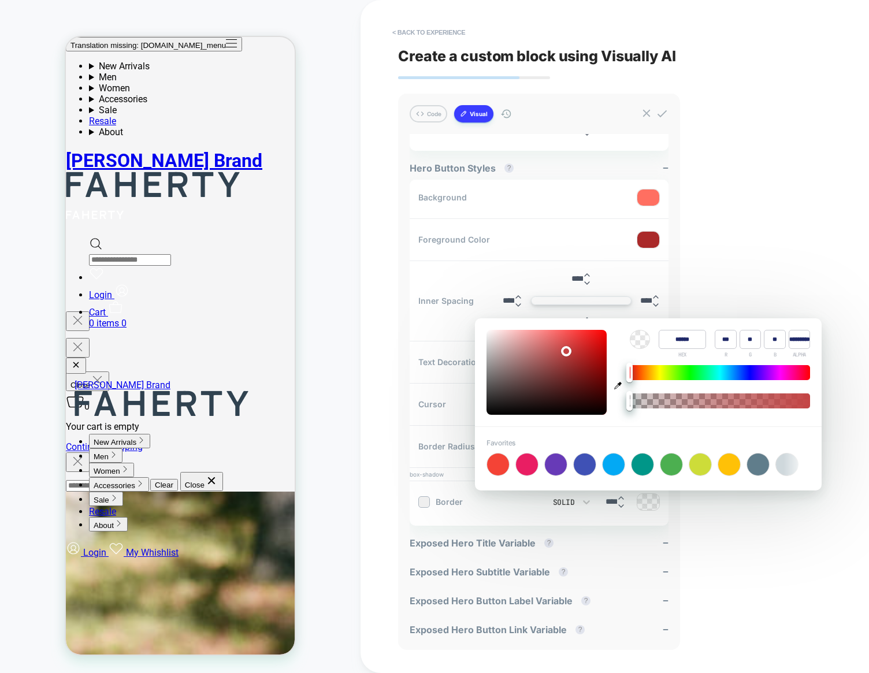
type input "**"
type input "******"
type input "***"
type input "**"
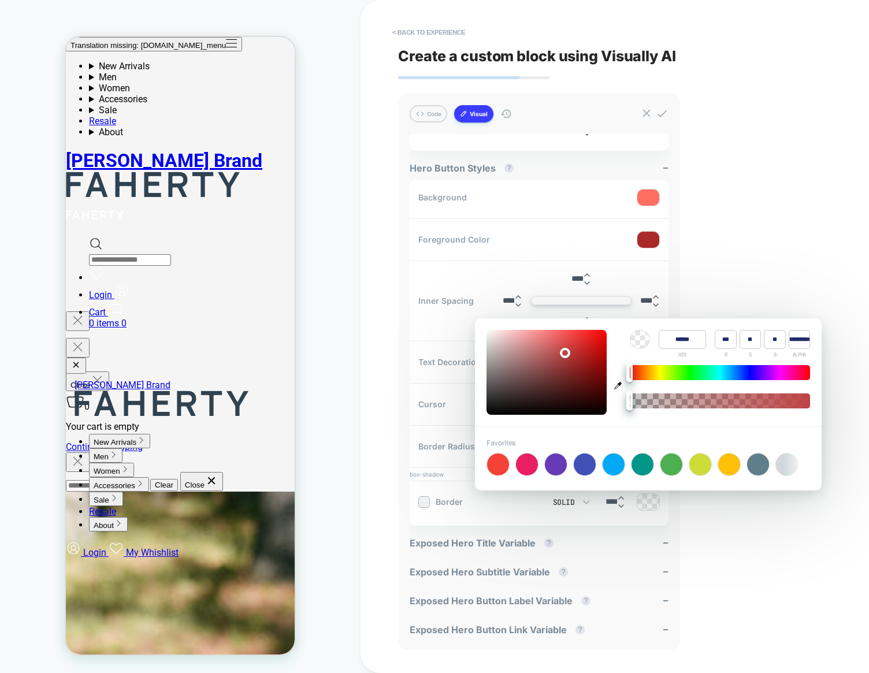
type input "**"
type input "******"
type input "***"
type input "**"
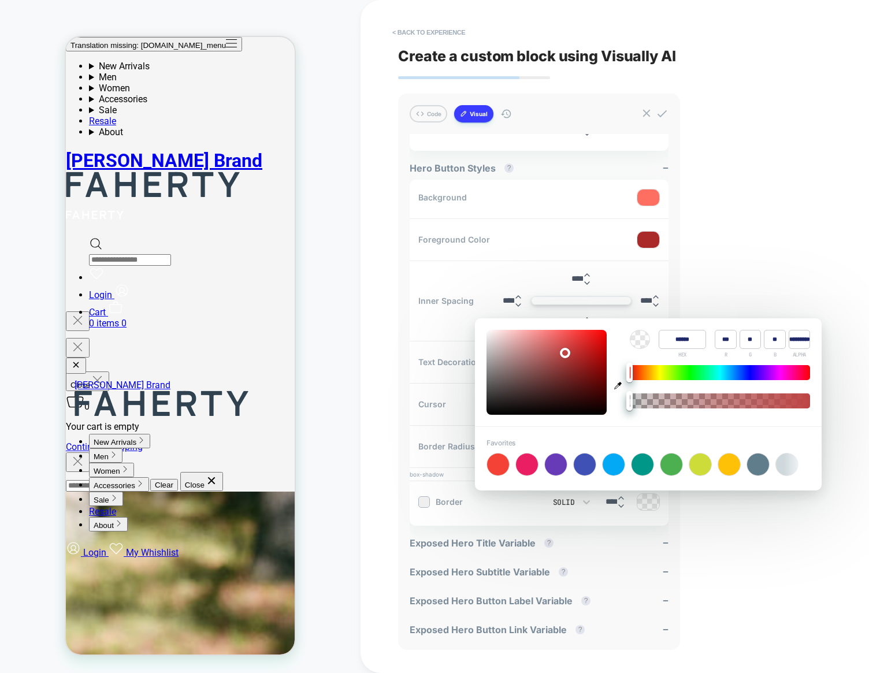
type input "******"
type input "***"
type input "**"
type input "******"
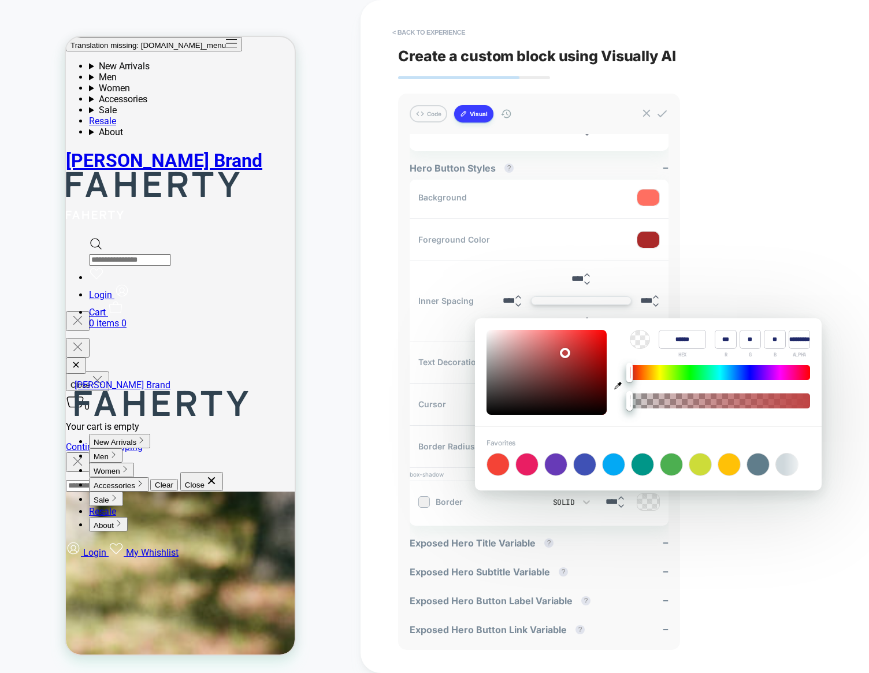
drag, startPoint x: 566, startPoint y: 345, endPoint x: 581, endPoint y: 342, distance: 15.4
click at [581, 342] on div at bounding box center [546, 372] width 120 height 85
click at [741, 400] on div at bounding box center [720, 400] width 180 height 15
click at [783, 400] on div at bounding box center [720, 400] width 180 height 15
type input "*"
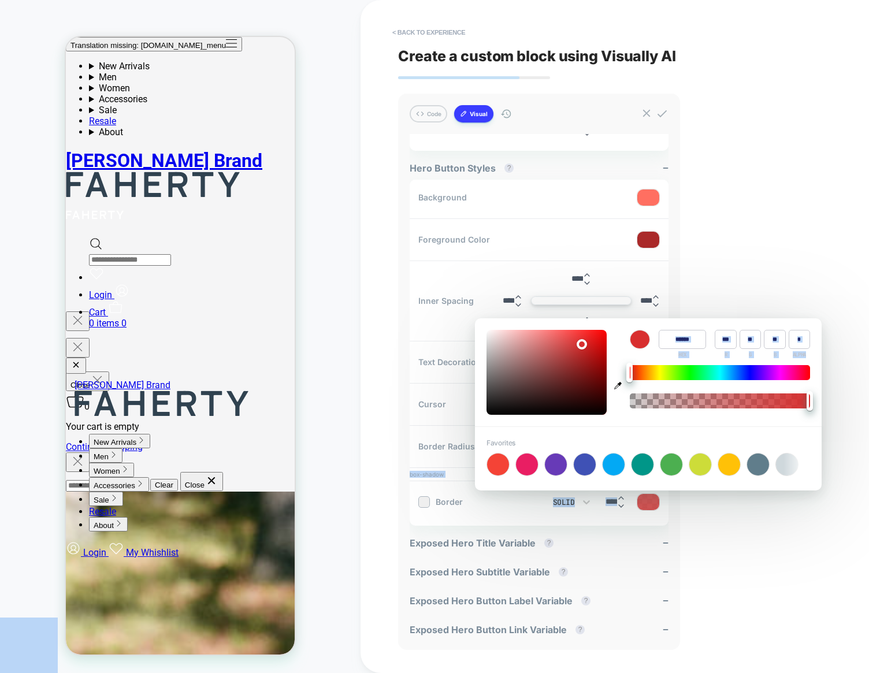
drag, startPoint x: 780, startPoint y: 401, endPoint x: 850, endPoint y: 388, distance: 71.6
click at [847, 405] on body "CUSTOM Theme: MAIN < Back to experience Create a custom block using Visually AI…" at bounding box center [434, 336] width 869 height 673
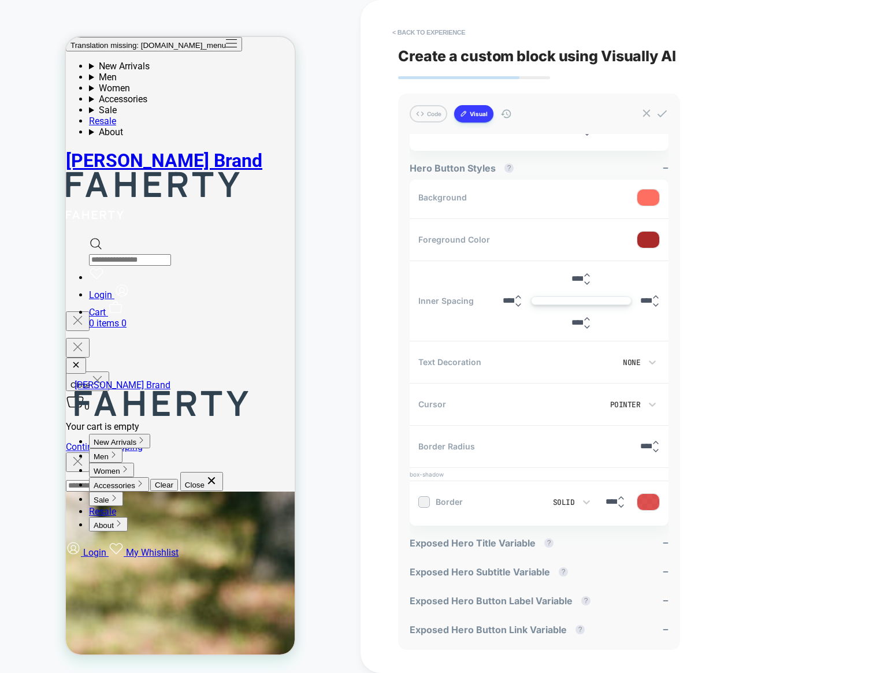
click at [765, 409] on div "< Back to experience Create a custom block using Visually AI Code Visual genera…" at bounding box center [614, 336] width 433 height 673
click at [400, 421] on div "Code Visual generate hero banner Visually 18:32 on Aug 04, 2025 <div id="_loomi…" at bounding box center [539, 372] width 282 height 556
click at [650, 501] on div at bounding box center [648, 502] width 22 height 16
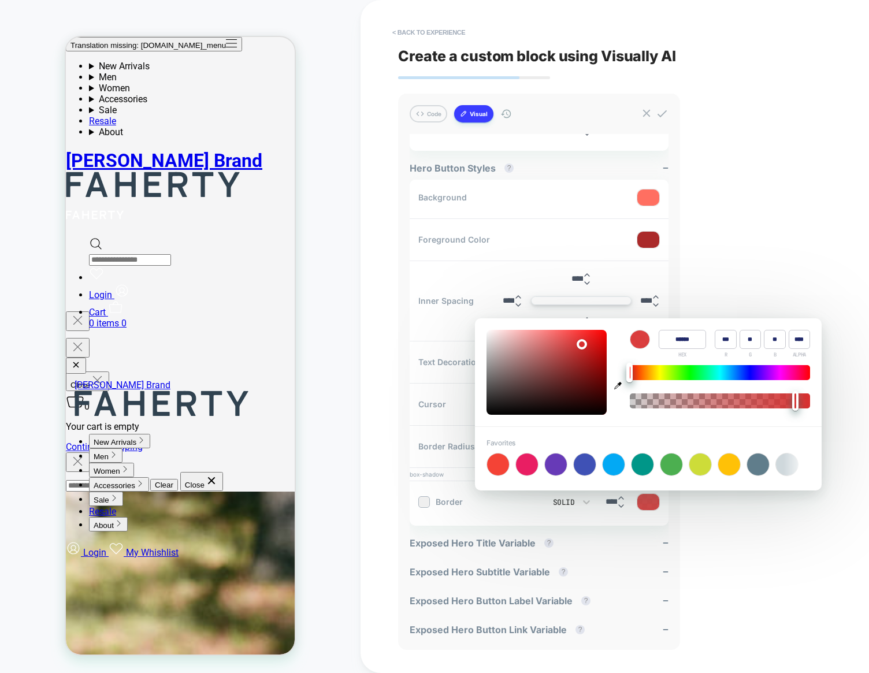
type input "****"
drag, startPoint x: 790, startPoint y: 404, endPoint x: 804, endPoint y: 401, distance: 14.9
click at [804, 401] on div at bounding box center [720, 400] width 180 height 15
click at [793, 265] on div "< Back to experience Create a custom block using Visually AI Code Visual genera…" at bounding box center [614, 336] width 433 height 673
